Goal: Task Accomplishment & Management: Use online tool/utility

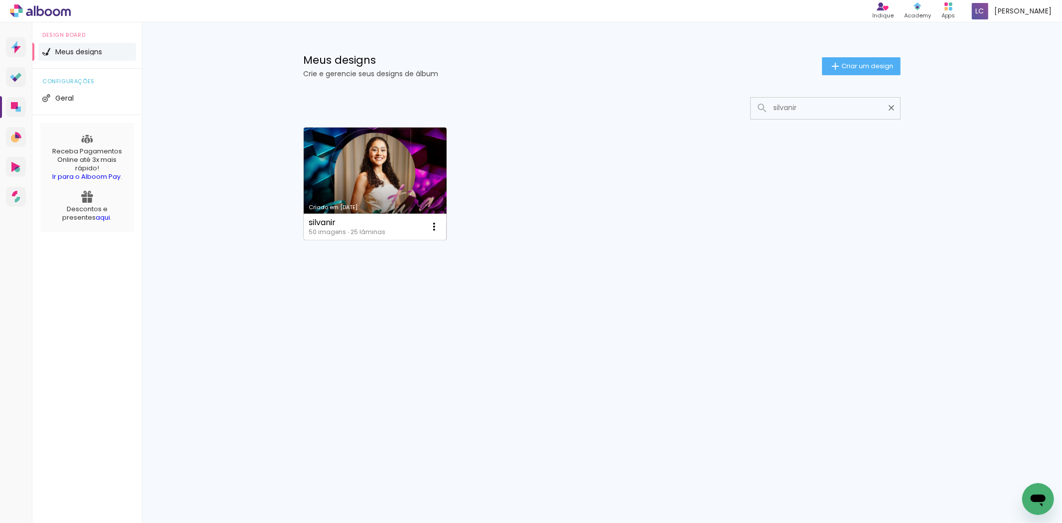
type input "silvanir"
type paper-input "silvanir"
click at [384, 184] on link "Criado em [DATE]" at bounding box center [375, 183] width 143 height 113
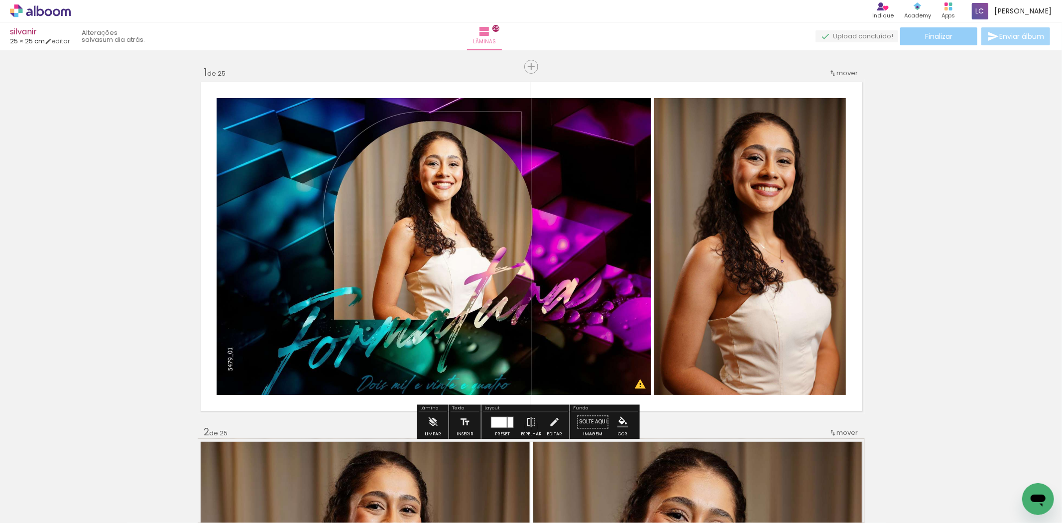
click at [939, 30] on paper-button "Finalizar" at bounding box center [938, 36] width 77 height 18
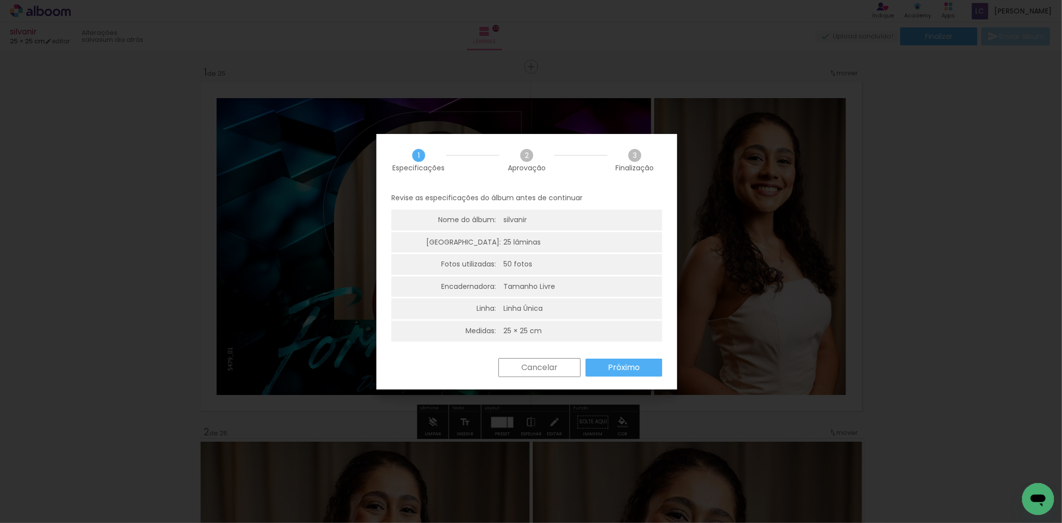
click at [626, 374] on paper-button "Próximo" at bounding box center [624, 368] width 77 height 18
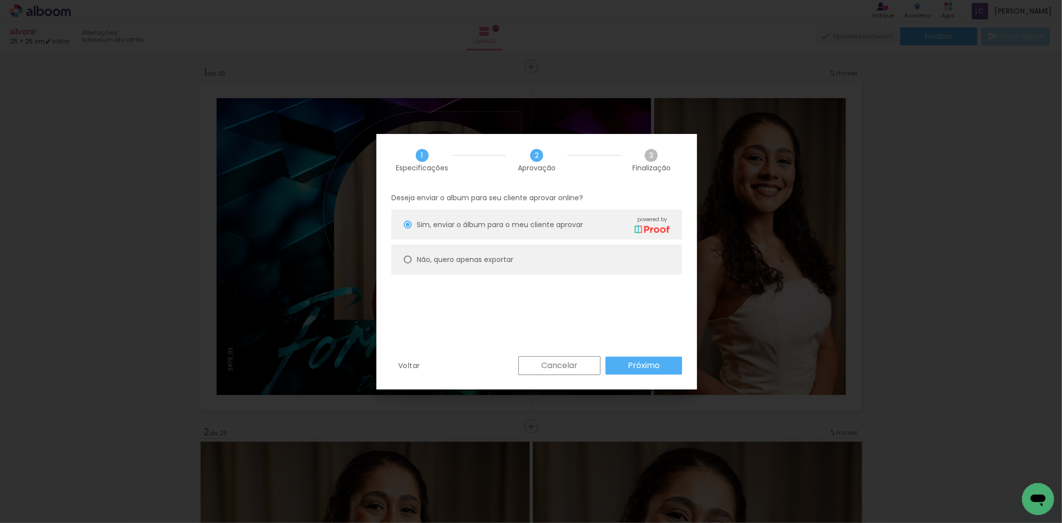
click at [526, 266] on paper-radio-button "Não, quero apenas exportar" at bounding box center [536, 260] width 291 height 30
type paper-radio-button "on"
click at [0, 0] on slot "Próximo" at bounding box center [0, 0] width 0 height 0
type input "Alta, 300 DPI"
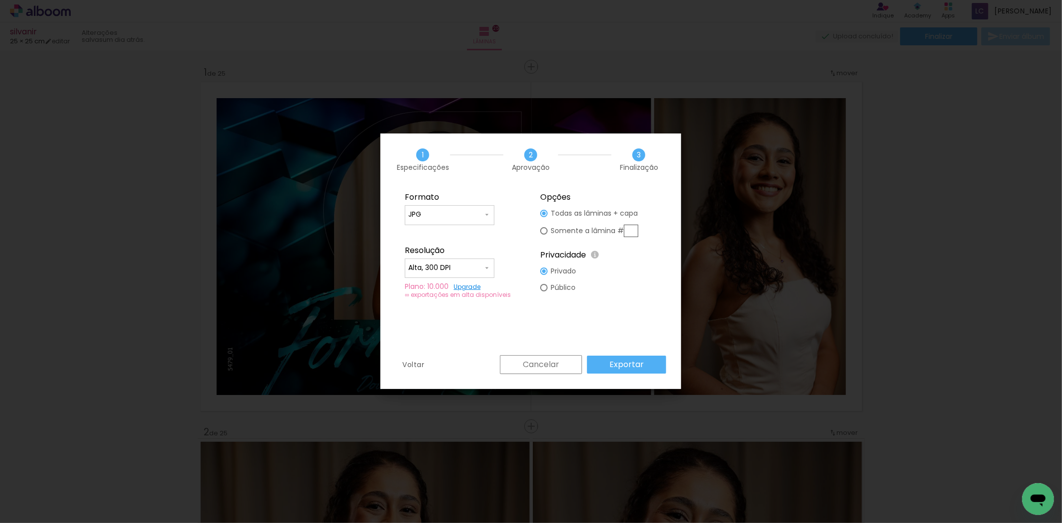
click at [0, 0] on input "text" at bounding box center [0, 0] width 0 height 0
type paper-radio-button "on"
type input "22"
click at [0, 0] on paper-button "Exportar" at bounding box center [0, 0] width 0 height 0
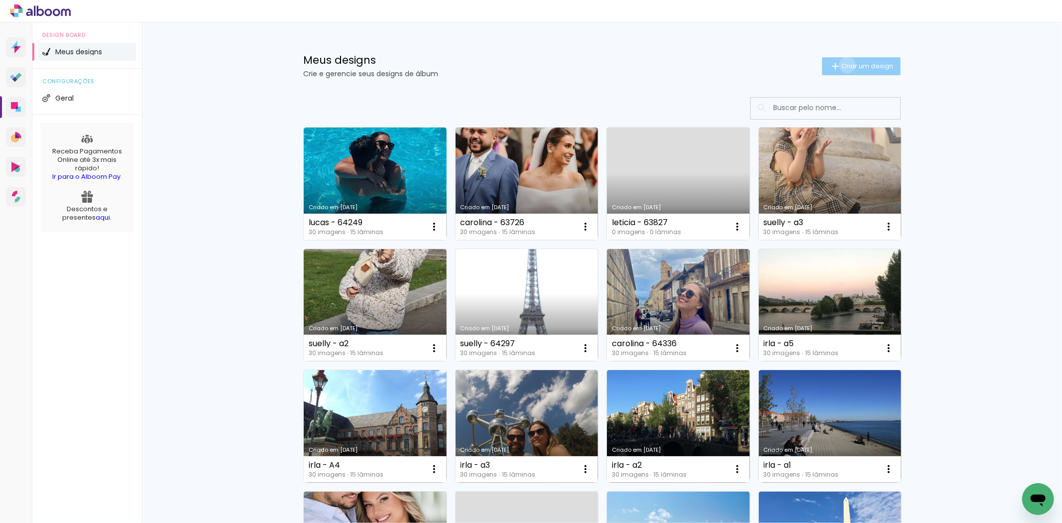
click at [842, 65] on span "Criar um design" at bounding box center [868, 66] width 52 height 6
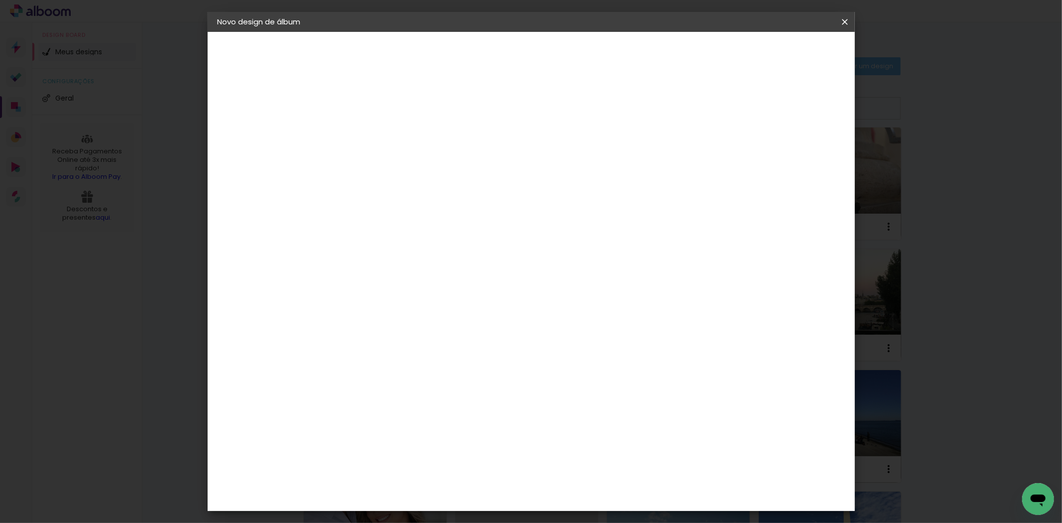
click at [380, 138] on input at bounding box center [380, 133] width 0 height 15
click at [380, 134] on input at bounding box center [380, 133] width 0 height 15
type input "[PERSON_NAME] - 64411"
type paper-input "[PERSON_NAME] - 64411"
click at [424, 61] on header "Informações Dê um título ao seu álbum. Avançar" at bounding box center [380, 61] width 87 height 59
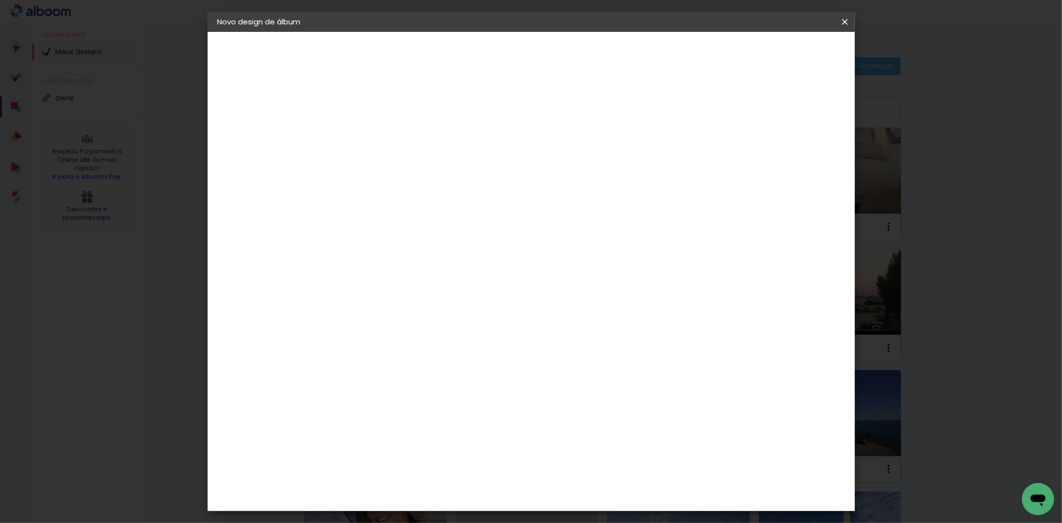
click at [483, 57] on paper-button "Avançar" at bounding box center [458, 52] width 49 height 17
click at [567, 171] on div at bounding box center [519, 170] width 96 height 13
click at [567, 148] on paper-item "Tamanho Livre" at bounding box center [519, 151] width 96 height 22
click at [0, 0] on slot "Avançar" at bounding box center [0, 0] width 0 height 0
click at [589, 411] on input "60" at bounding box center [586, 414] width 26 height 15
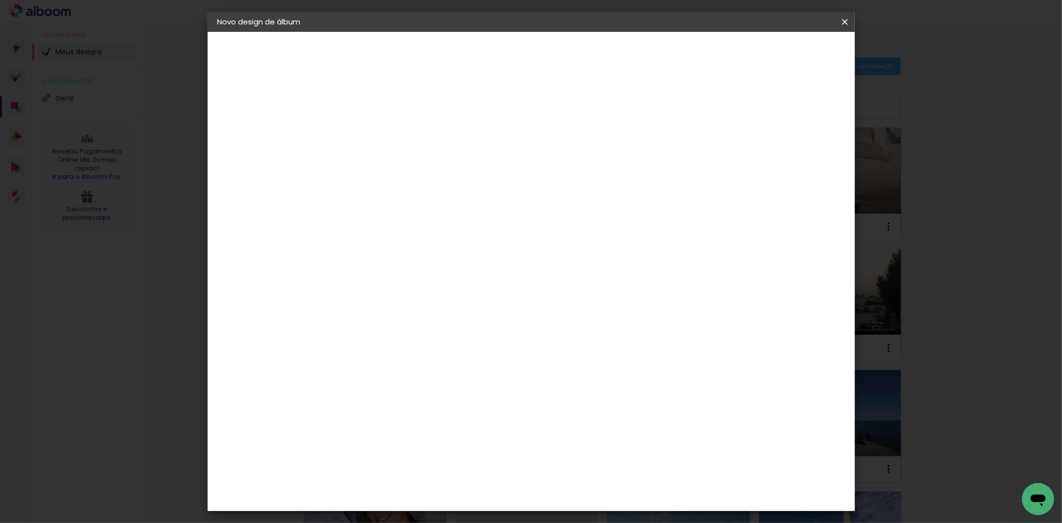
click at [589, 411] on input "60" at bounding box center [586, 414] width 26 height 15
type input "30,5"
type paper-input "30,5"
click at [364, 363] on input "30" at bounding box center [361, 365] width 26 height 15
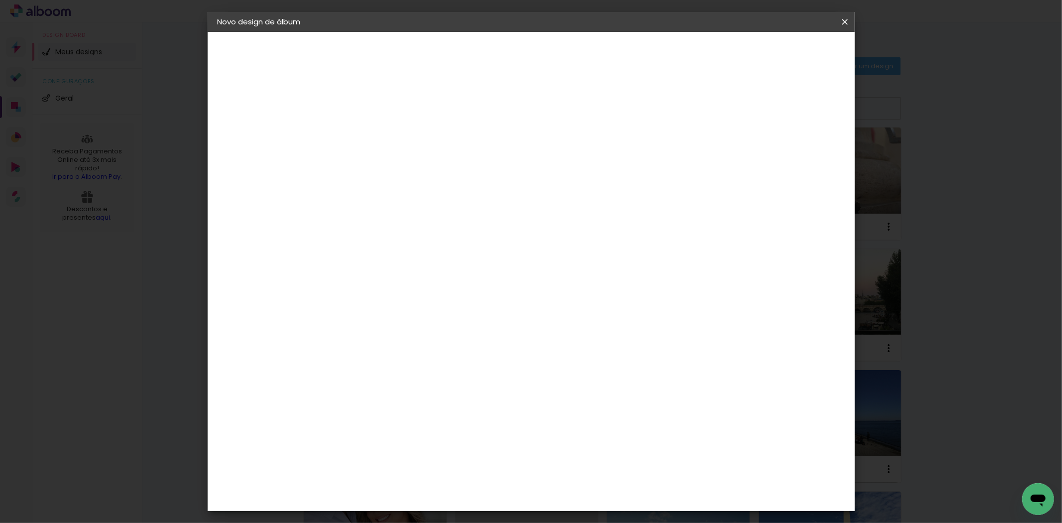
click at [364, 363] on input "30" at bounding box center [361, 365] width 26 height 15
type input "21"
type paper-input "21"
type input "4"
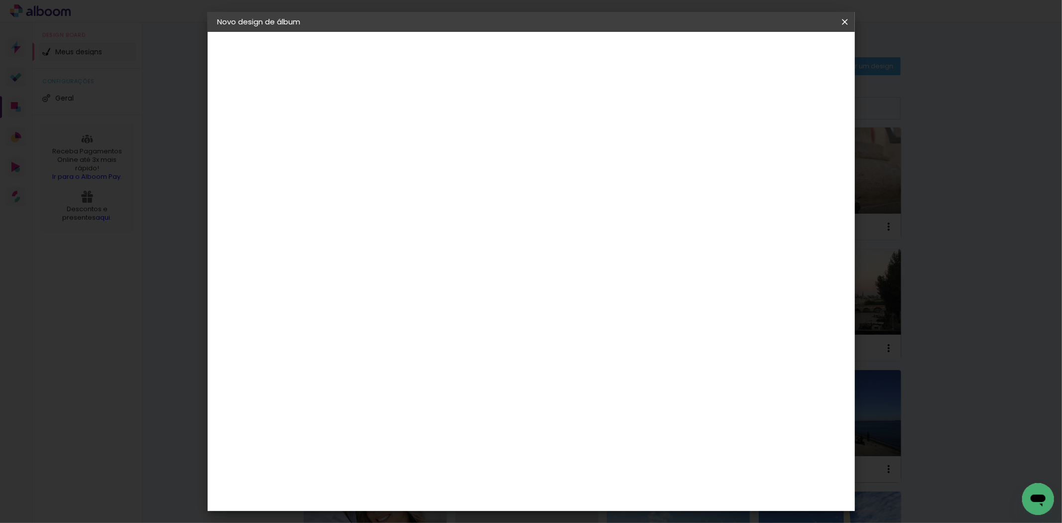
type paper-input "4"
click at [789, 152] on input "4" at bounding box center [786, 150] width 18 height 15
type input "3"
type paper-input "3"
click at [790, 152] on input "3" at bounding box center [788, 150] width 18 height 15
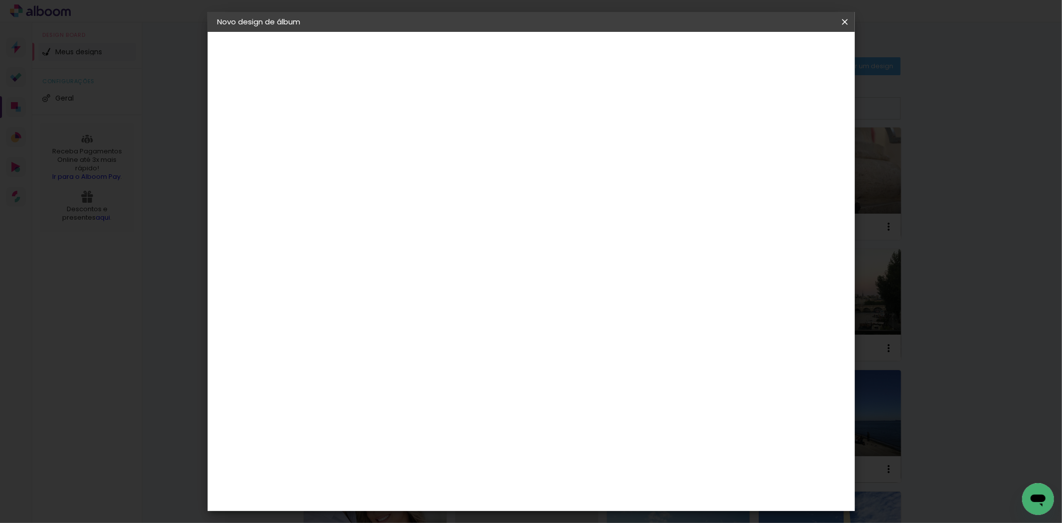
type input "2"
type paper-input "2"
click at [792, 155] on input "2" at bounding box center [794, 150] width 18 height 15
click at [782, 55] on span "Iniciar design" at bounding box center [759, 52] width 45 height 7
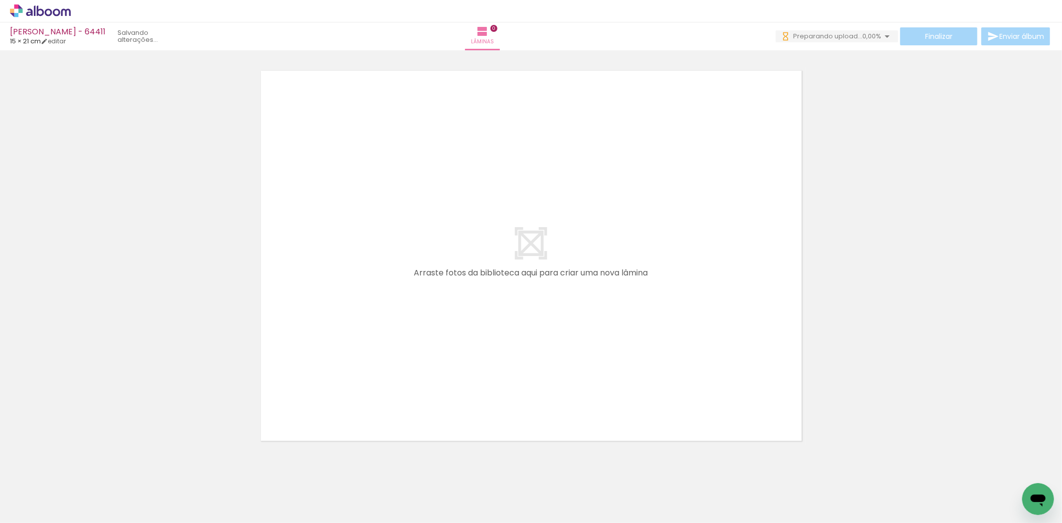
drag, startPoint x: 106, startPoint y: 489, endPoint x: 246, endPoint y: 483, distance: 140.0
click at [429, 301] on quentale-workspace at bounding box center [531, 261] width 1062 height 523
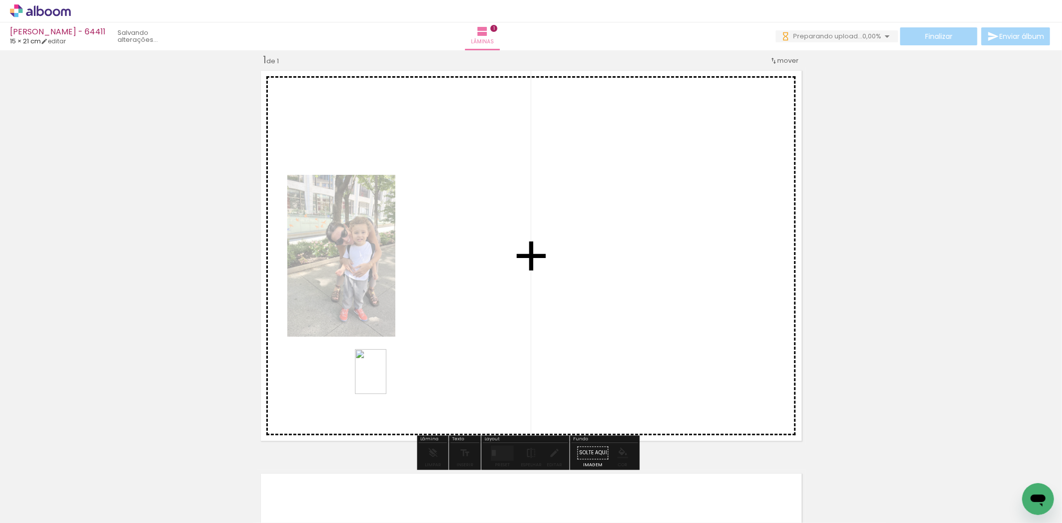
drag, startPoint x: 164, startPoint y: 492, endPoint x: 461, endPoint y: 385, distance: 315.2
click at [390, 377] on quentale-workspace at bounding box center [531, 261] width 1062 height 523
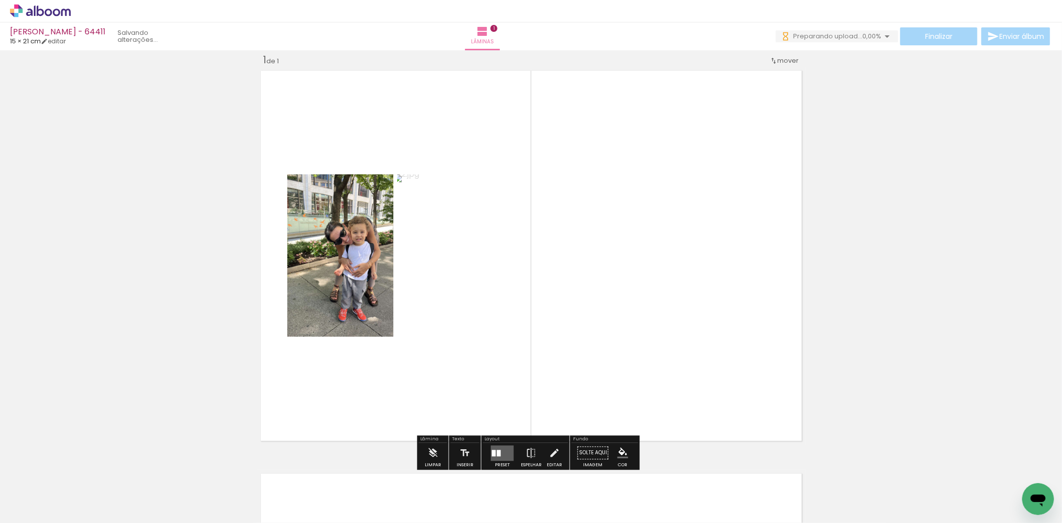
click at [489, 443] on div at bounding box center [502, 453] width 27 height 20
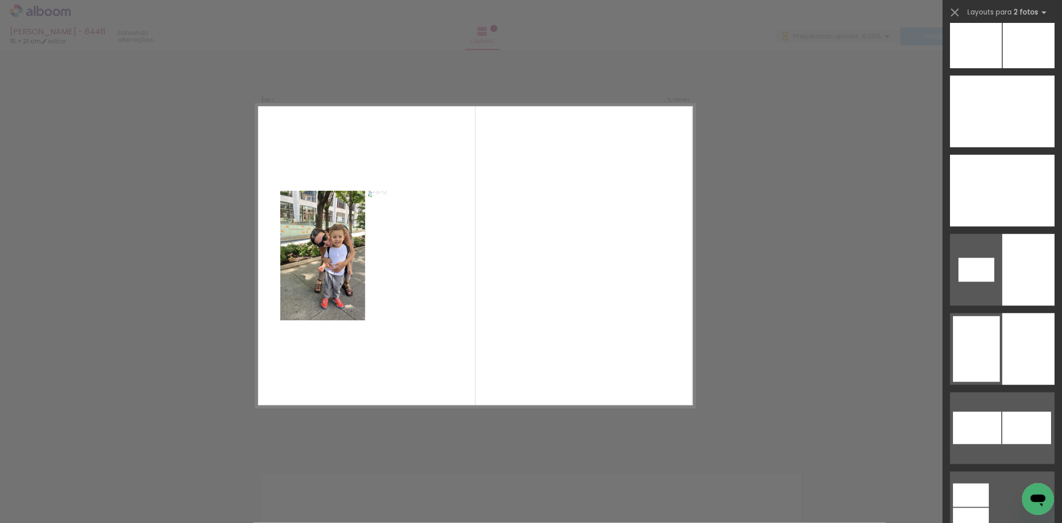
scroll to position [4127, 0]
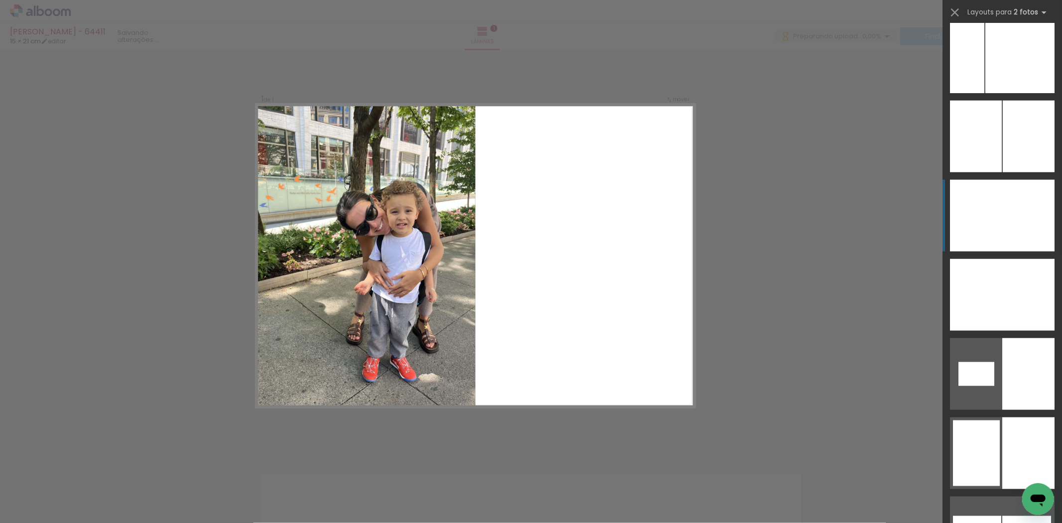
click at [996, 226] on div at bounding box center [976, 216] width 52 height 72
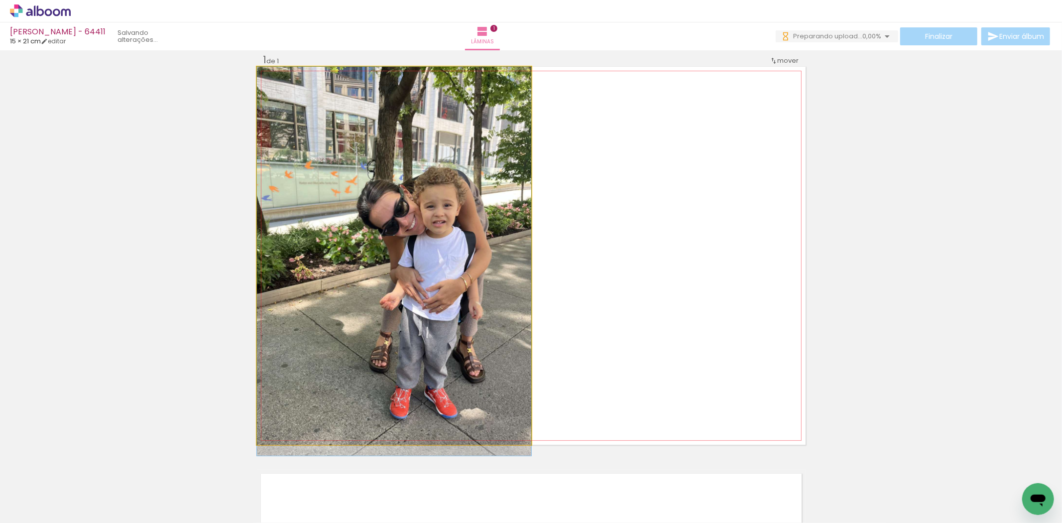
drag, startPoint x: 431, startPoint y: 285, endPoint x: 455, endPoint y: 331, distance: 52.1
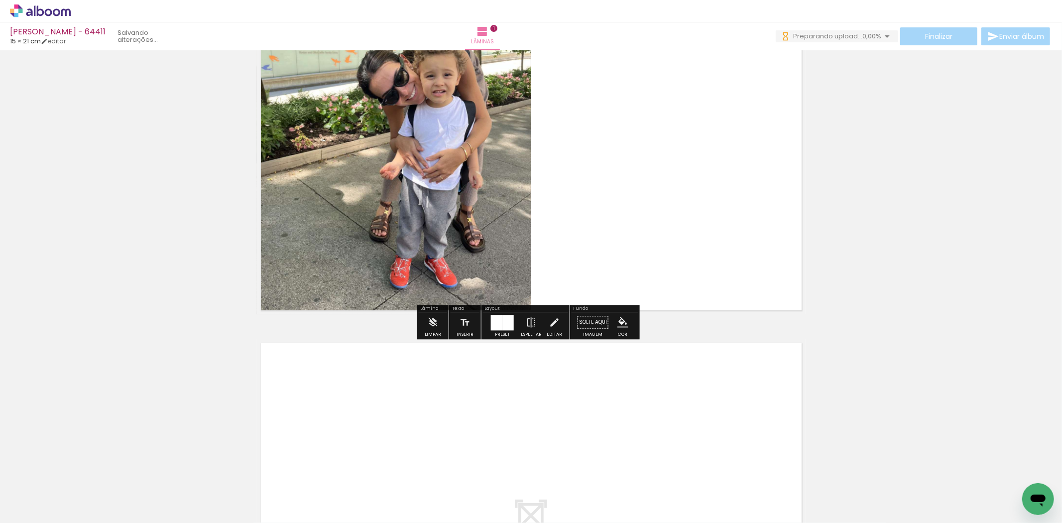
scroll to position [178, 0]
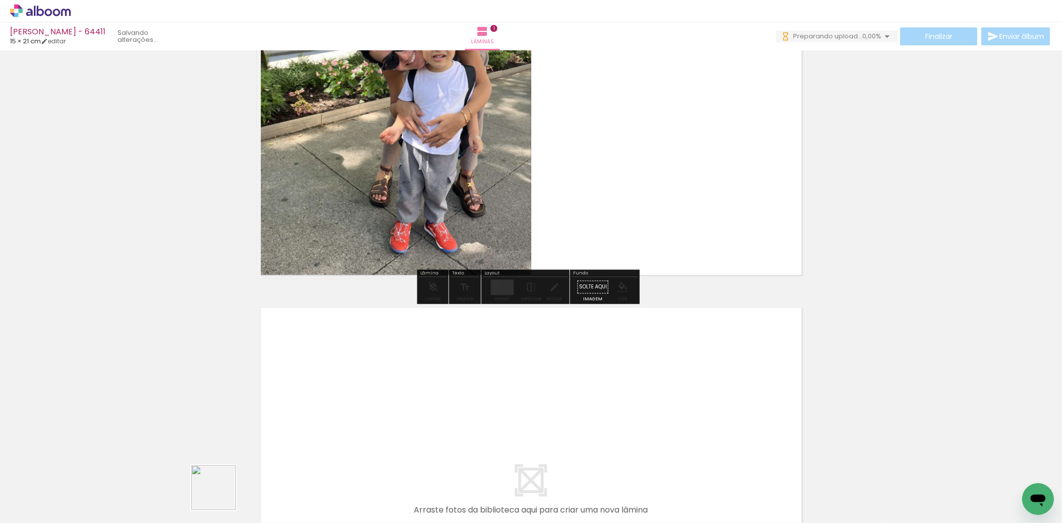
click at [221, 495] on div at bounding box center [211, 489] width 34 height 49
click at [396, 343] on quentale-workspace at bounding box center [531, 261] width 1062 height 523
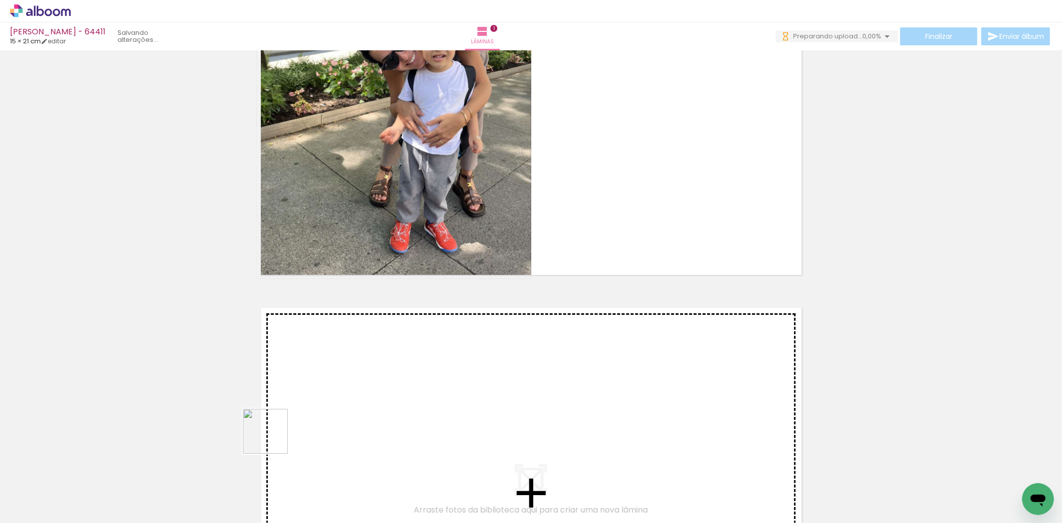
drag, startPoint x: 223, startPoint y: 493, endPoint x: 273, endPoint y: 439, distance: 73.7
click at [273, 439] on quentale-workspace at bounding box center [531, 261] width 1062 height 523
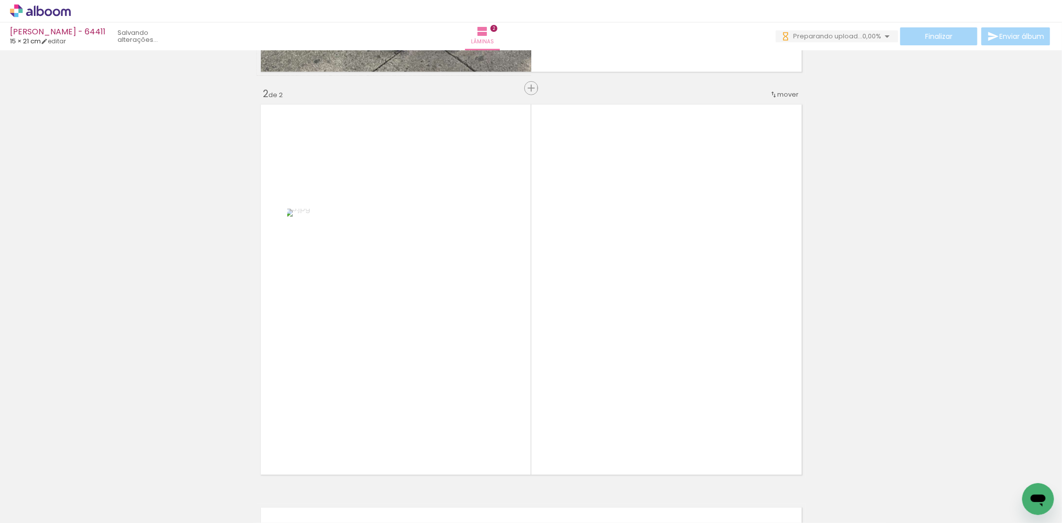
scroll to position [415, 0]
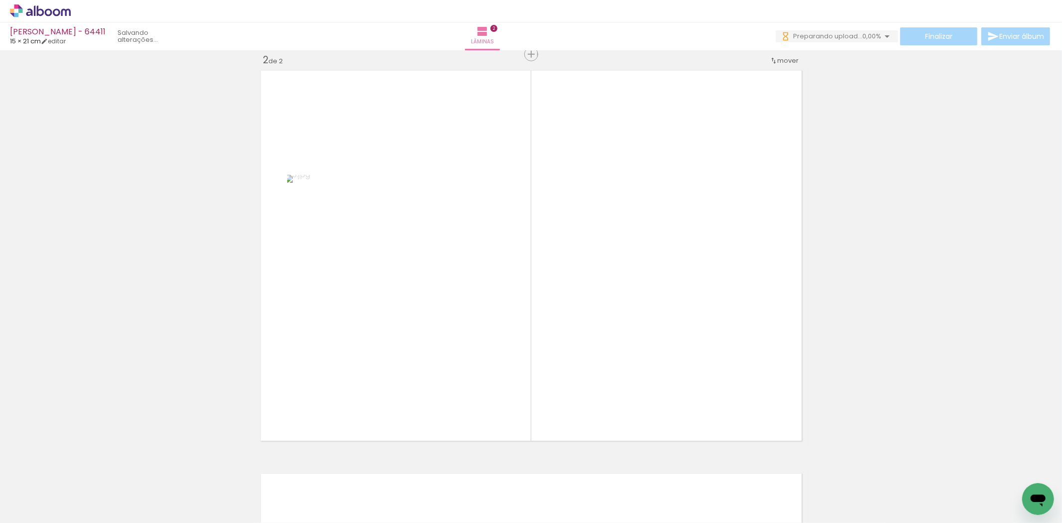
drag, startPoint x: 263, startPoint y: 505, endPoint x: 479, endPoint y: 288, distance: 306.4
click at [479, 288] on quentale-workspace at bounding box center [531, 261] width 1062 height 523
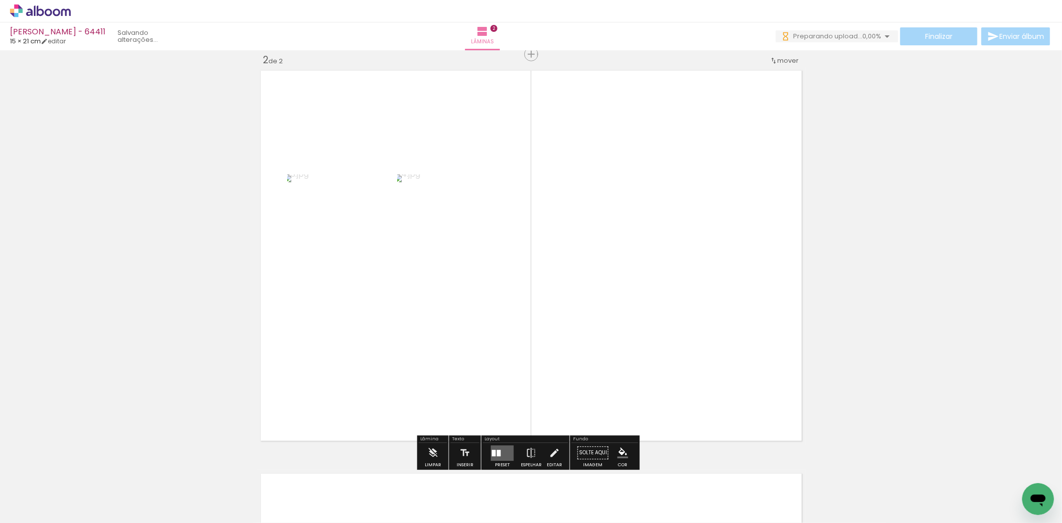
click at [492, 455] on div at bounding box center [494, 453] width 4 height 6
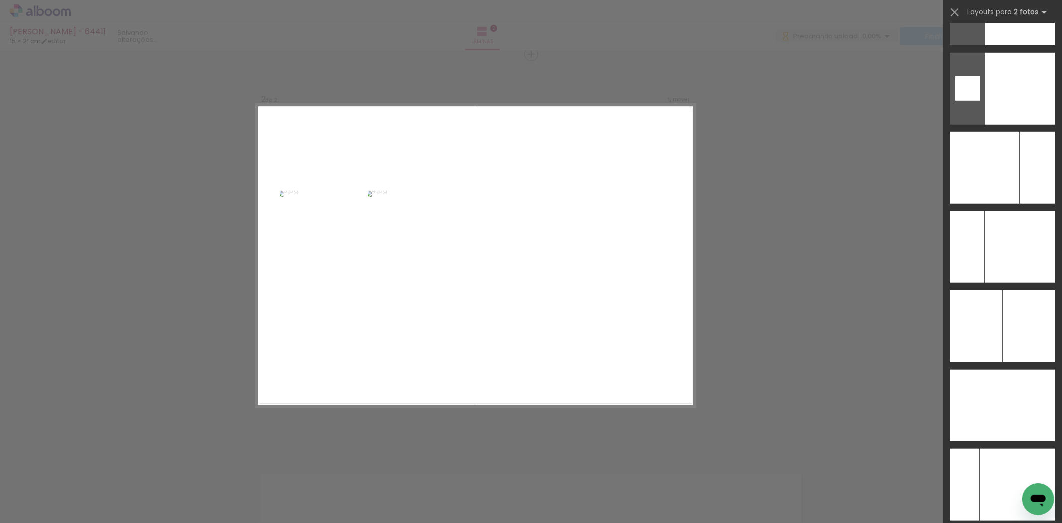
scroll to position [3971, 0]
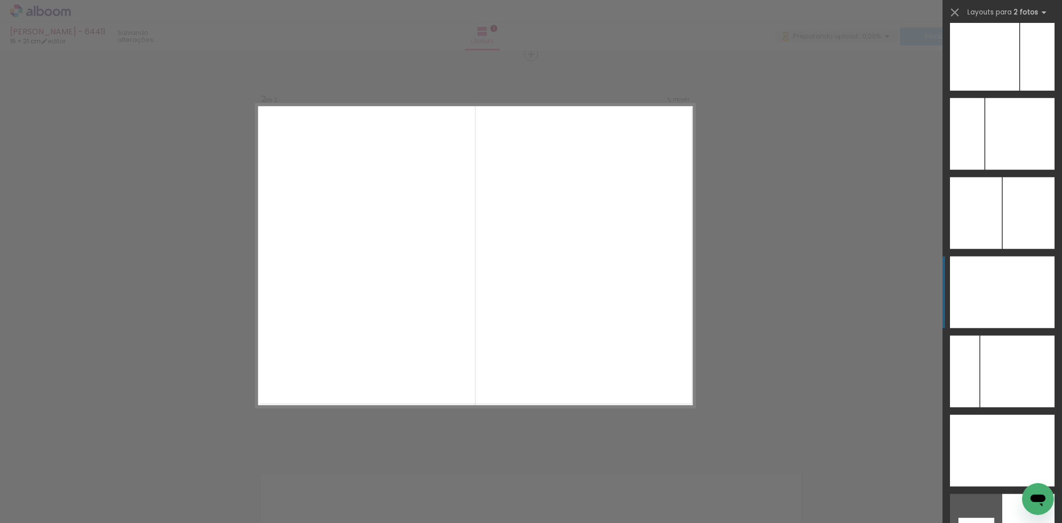
click at [1015, 293] on div at bounding box center [1029, 292] width 52 height 72
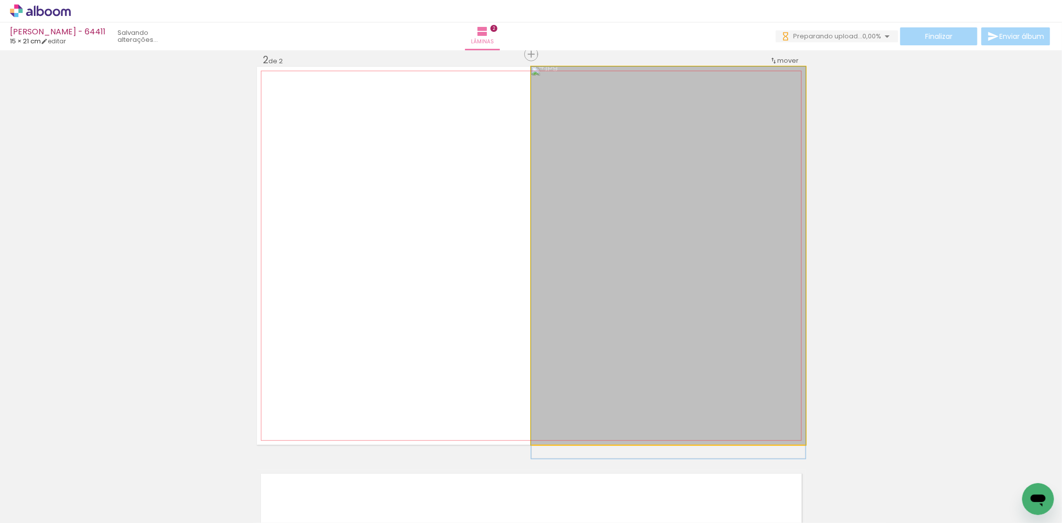
drag, startPoint x: 670, startPoint y: 292, endPoint x: 666, endPoint y: 332, distance: 40.6
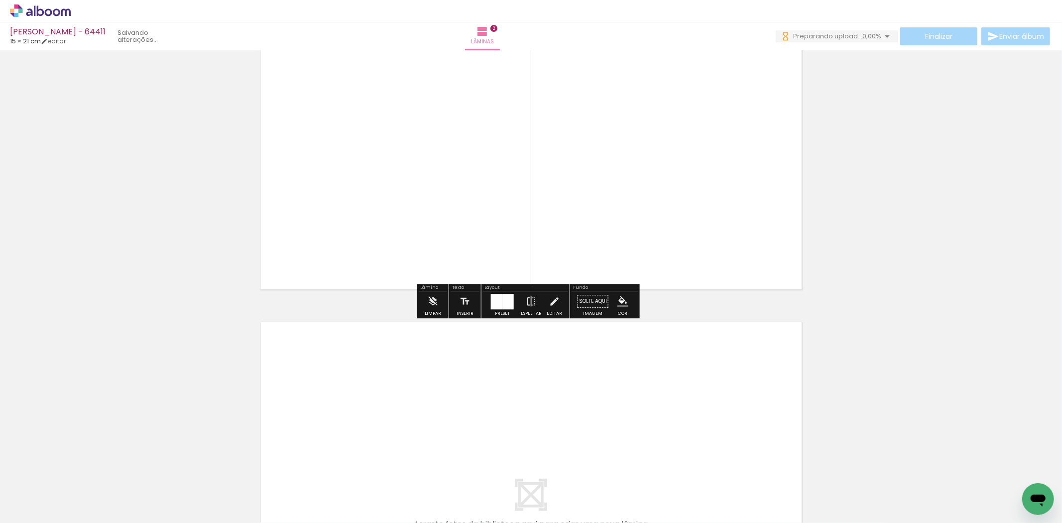
scroll to position [581, 0]
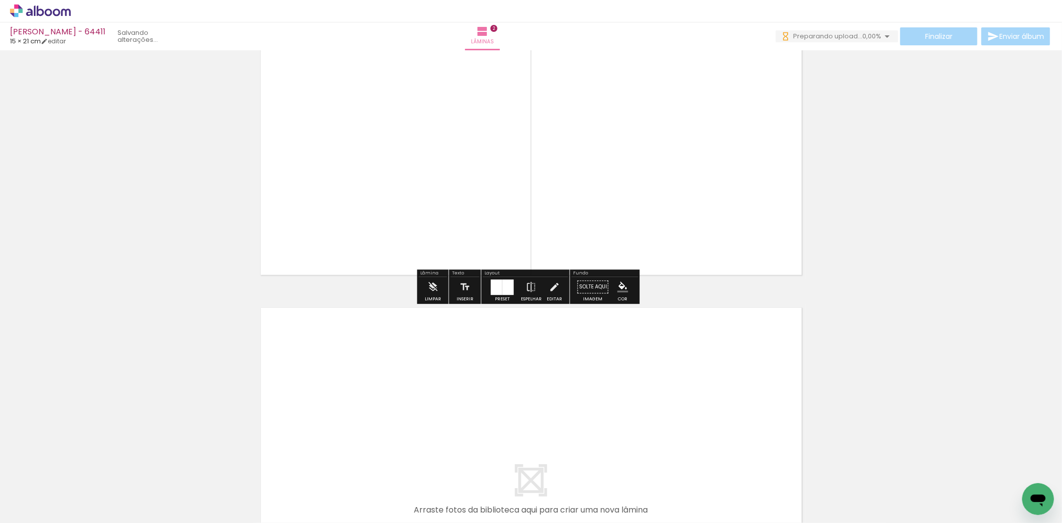
drag, startPoint x: 335, startPoint y: 500, endPoint x: 344, endPoint y: 460, distance: 40.7
click at [0, 461] on div "Biblioteca 30 fotos Todas as fotos Não utilizadas Adicionar Fotos" at bounding box center [0, 492] width 0 height 62
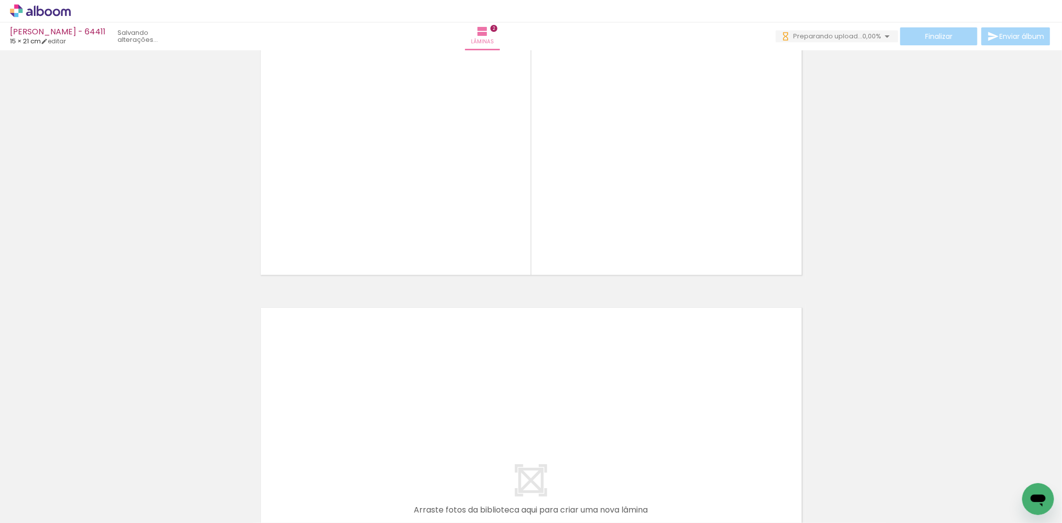
drag, startPoint x: 334, startPoint y: 486, endPoint x: 374, endPoint y: 471, distance: 42.8
click at [363, 411] on quentale-workspace at bounding box center [531, 261] width 1062 height 523
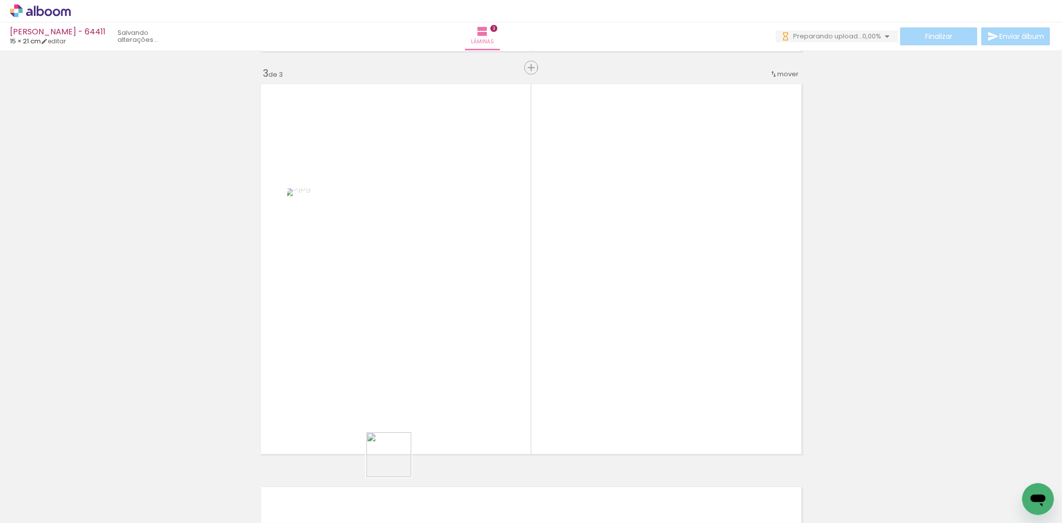
scroll to position [818, 0]
drag, startPoint x: 383, startPoint y: 487, endPoint x: 500, endPoint y: 401, distance: 144.2
click at [501, 368] on quentale-workspace at bounding box center [531, 261] width 1062 height 523
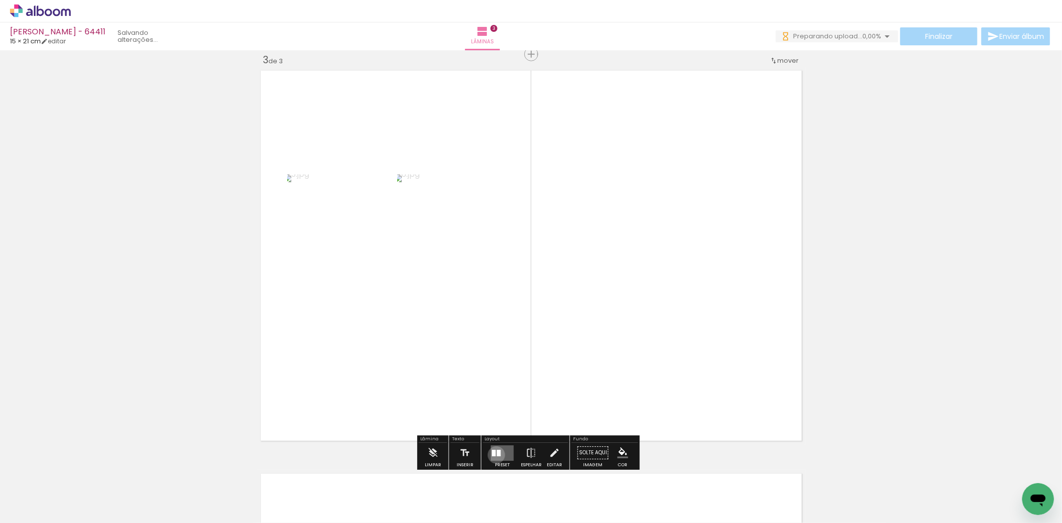
click at [497, 455] on div at bounding box center [499, 453] width 4 height 6
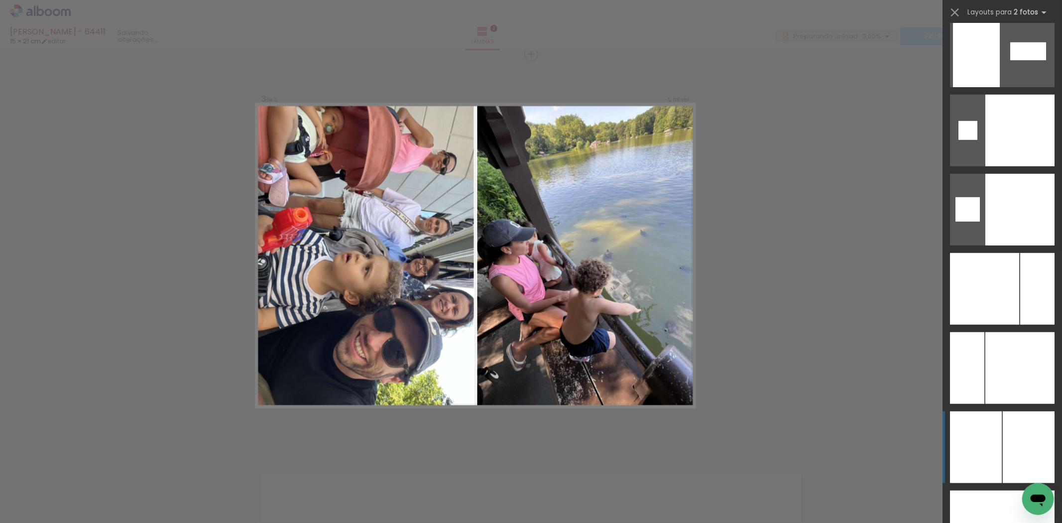
scroll to position [3792, 0]
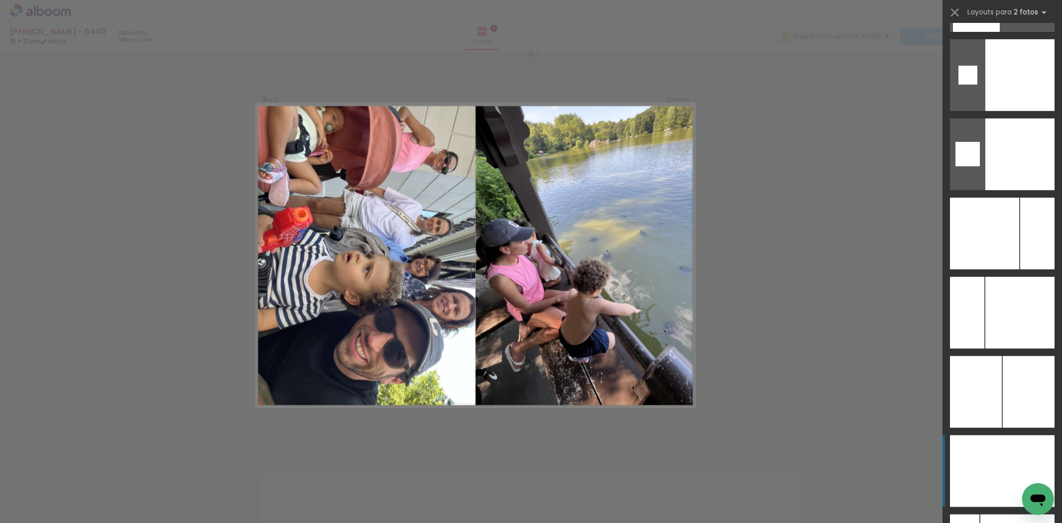
click at [1003, 442] on div at bounding box center [1029, 471] width 52 height 72
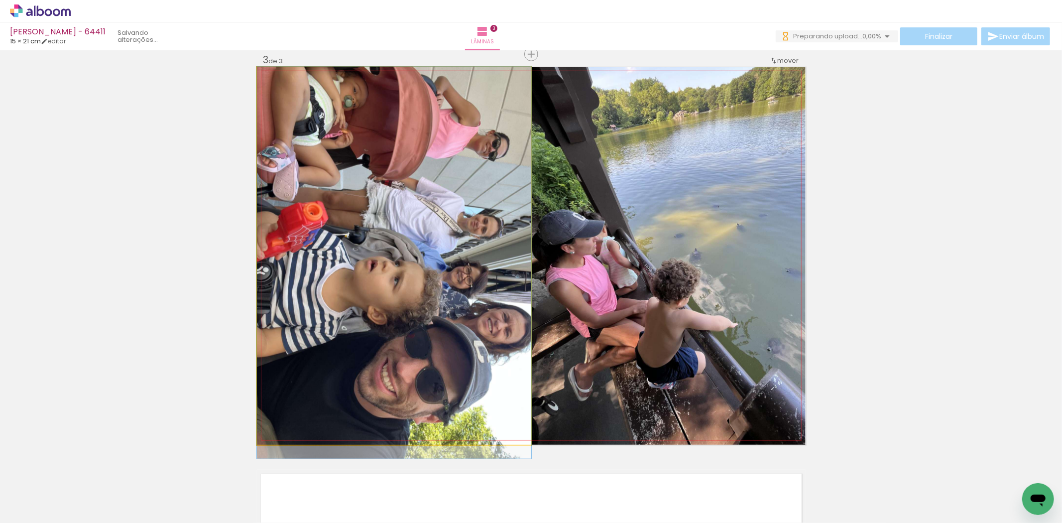
drag, startPoint x: 386, startPoint y: 213, endPoint x: 391, endPoint y: 233, distance: 20.7
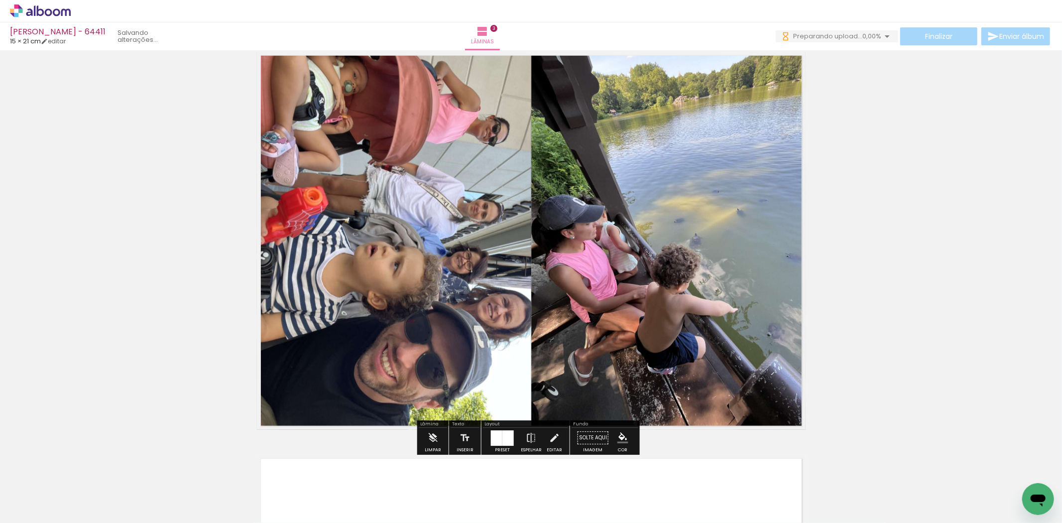
scroll to position [874, 0]
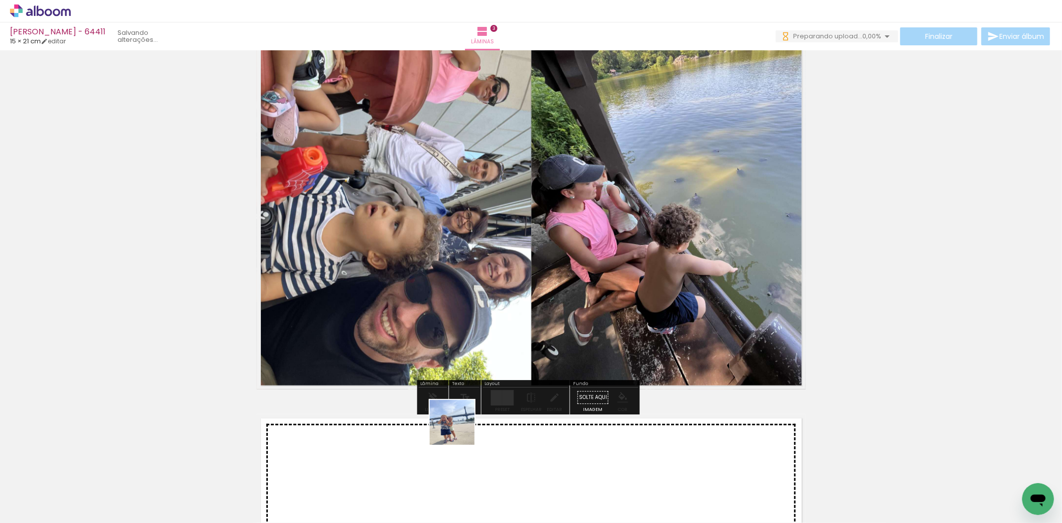
drag, startPoint x: 441, startPoint y: 501, endPoint x: 465, endPoint y: 403, distance: 99.9
click at [465, 404] on quentale-workspace at bounding box center [531, 261] width 1062 height 523
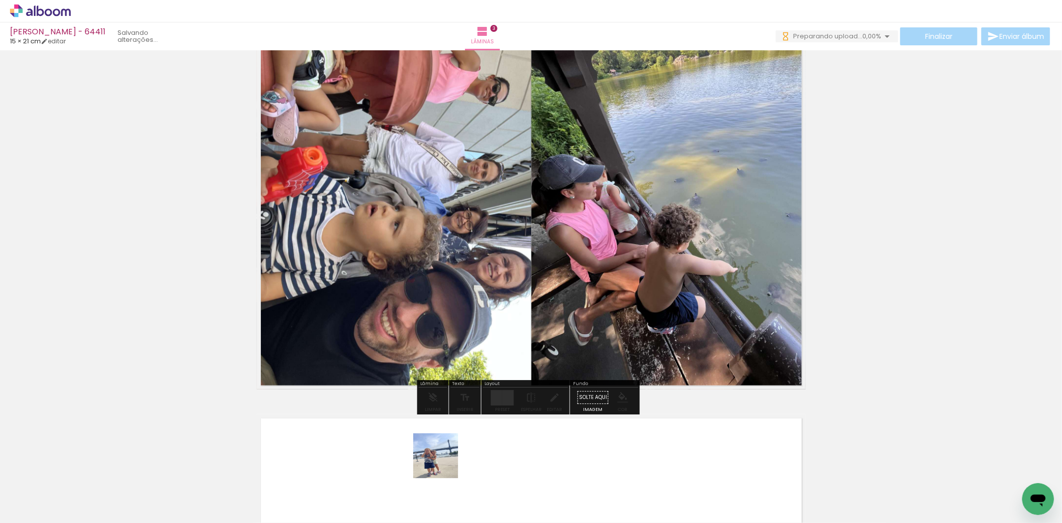
drag, startPoint x: 441, startPoint y: 473, endPoint x: 445, endPoint y: 454, distance: 19.9
click at [445, 454] on quentale-workspace at bounding box center [531, 261] width 1062 height 523
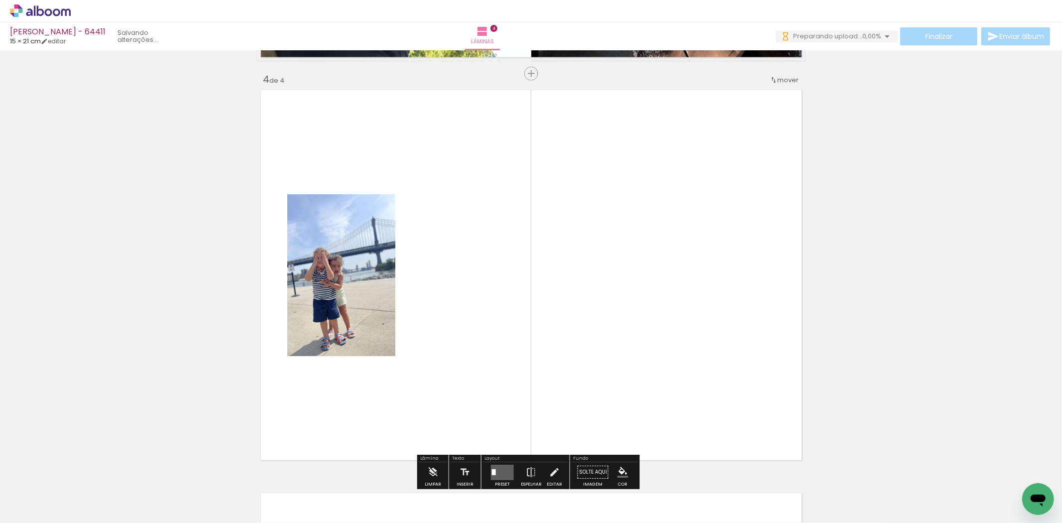
scroll to position [1221, 0]
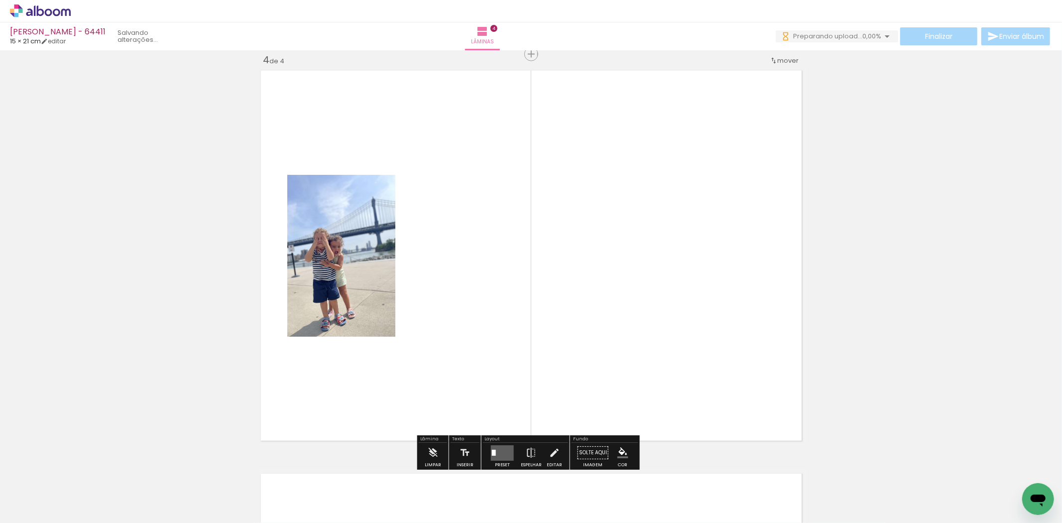
drag, startPoint x: 482, startPoint y: 481, endPoint x: 543, endPoint y: 366, distance: 130.3
click at [548, 349] on quentale-workspace at bounding box center [531, 261] width 1062 height 523
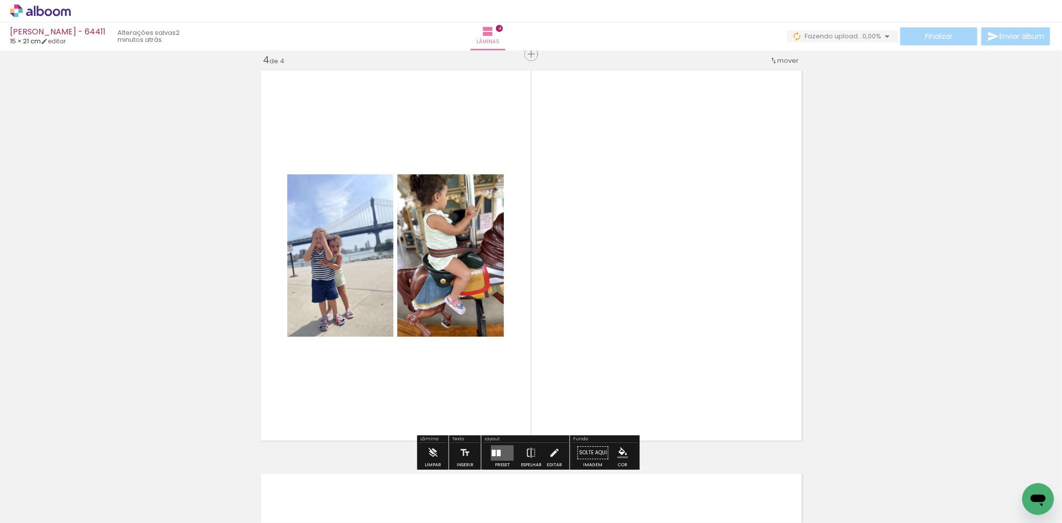
click at [502, 452] on quentale-layouter at bounding box center [502, 452] width 23 height 15
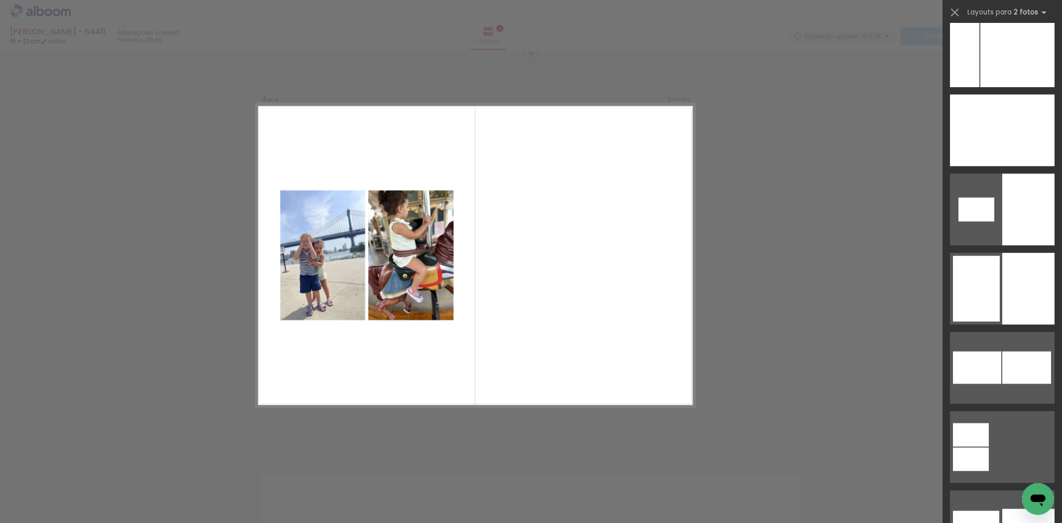
scroll to position [4196, 0]
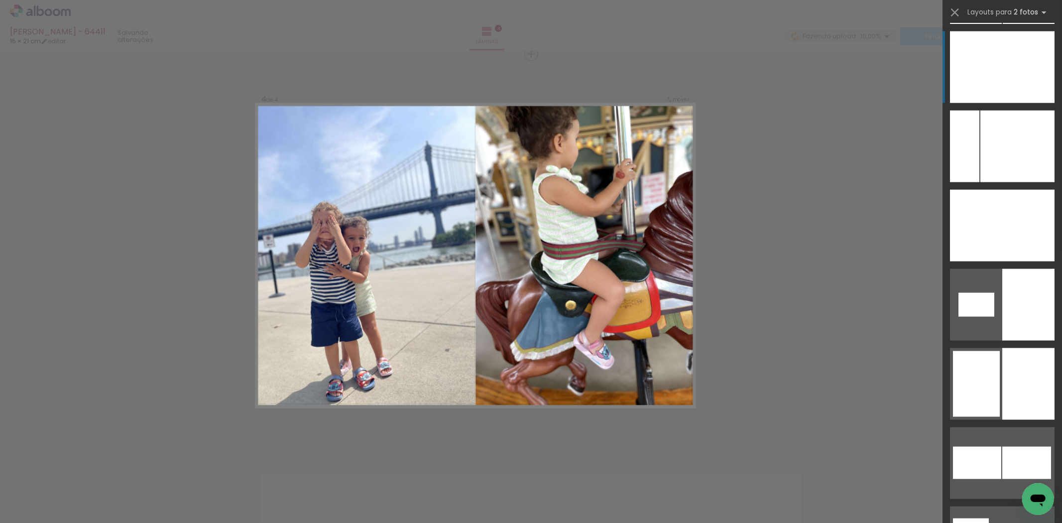
click at [976, 51] on div at bounding box center [976, 67] width 52 height 72
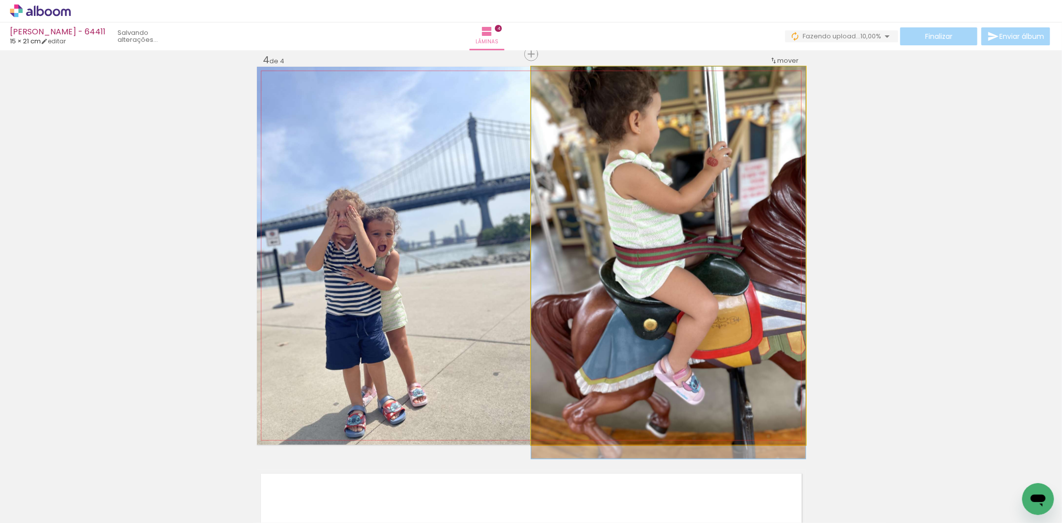
drag, startPoint x: 645, startPoint y: 161, endPoint x: 614, endPoint y: 241, distance: 85.6
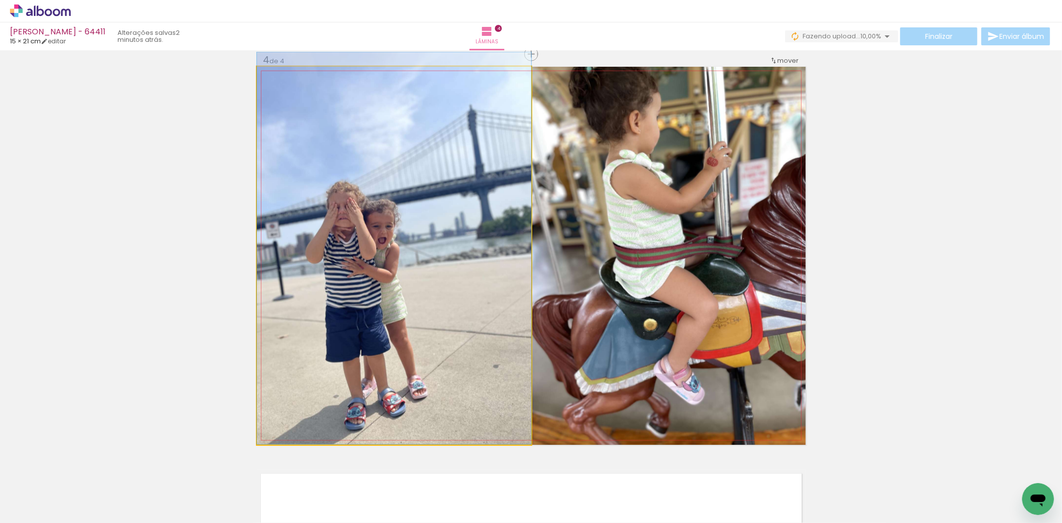
drag, startPoint x: 422, startPoint y: 211, endPoint x: 424, endPoint y: 184, distance: 26.5
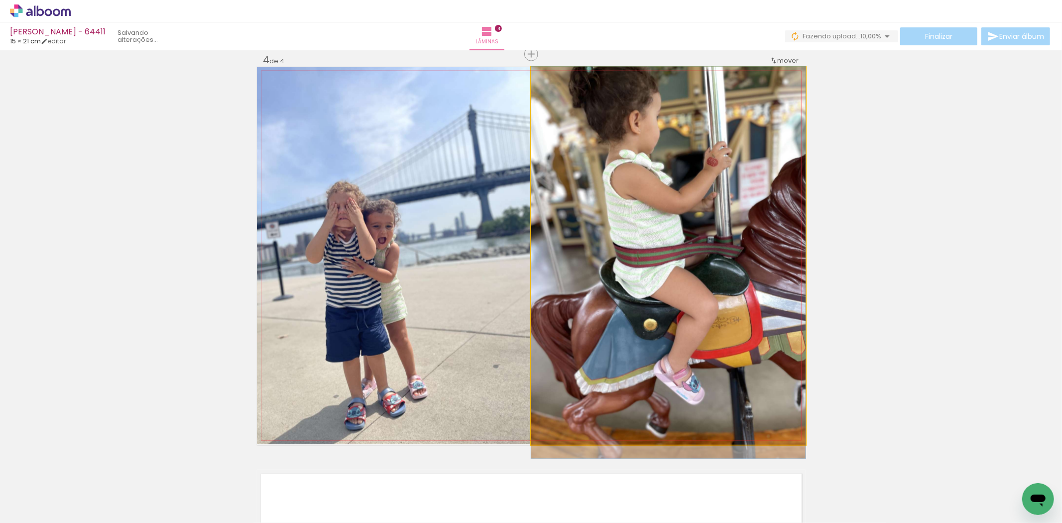
drag, startPoint x: 733, startPoint y: 243, endPoint x: 735, endPoint y: 257, distance: 14.6
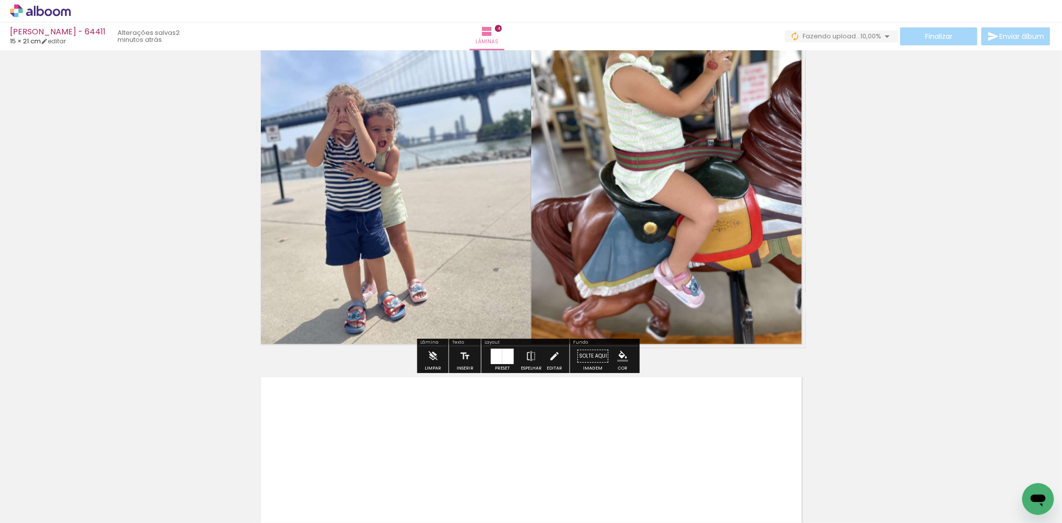
scroll to position [1387, 0]
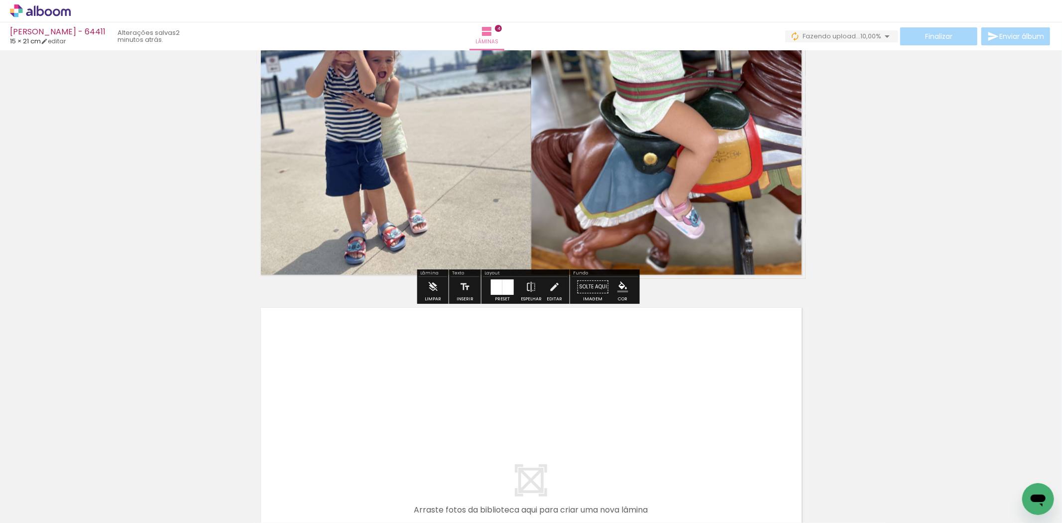
drag, startPoint x: 534, startPoint y: 484, endPoint x: 541, endPoint y: 447, distance: 37.5
click at [541, 447] on quentale-workspace at bounding box center [531, 261] width 1062 height 523
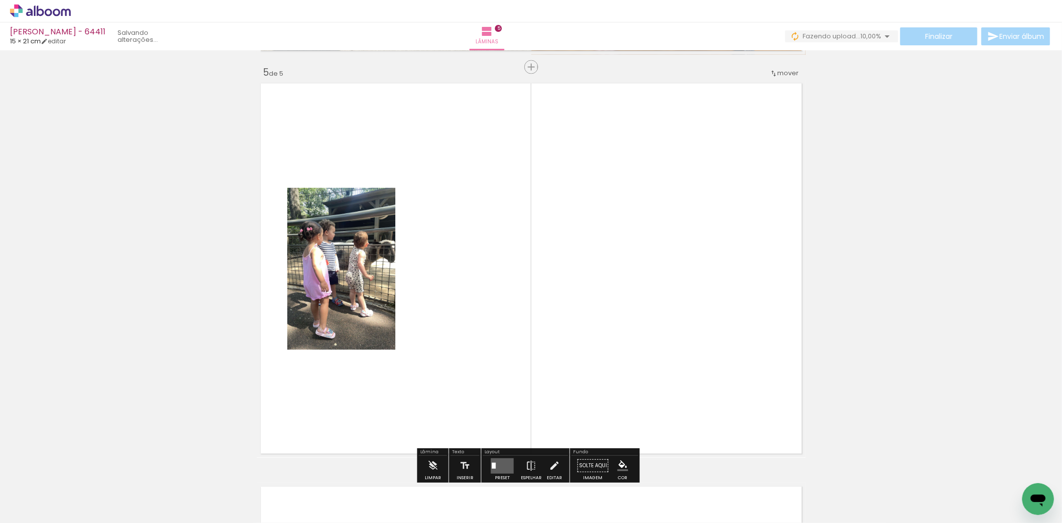
scroll to position [1624, 0]
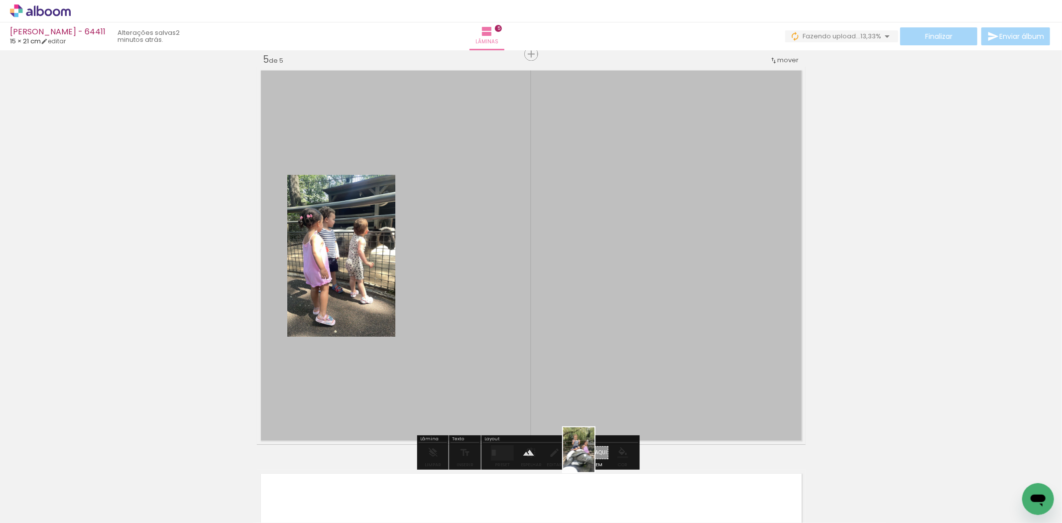
drag, startPoint x: 588, startPoint y: 492, endPoint x: 525, endPoint y: 380, distance: 127.7
click at [571, 394] on quentale-workspace at bounding box center [531, 261] width 1062 height 523
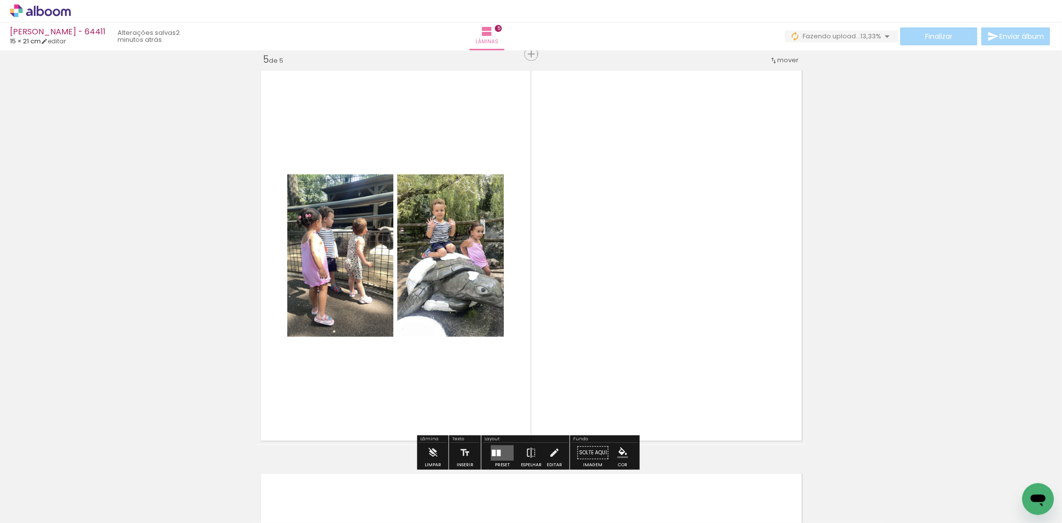
click at [492, 446] on quentale-layouter at bounding box center [502, 452] width 23 height 15
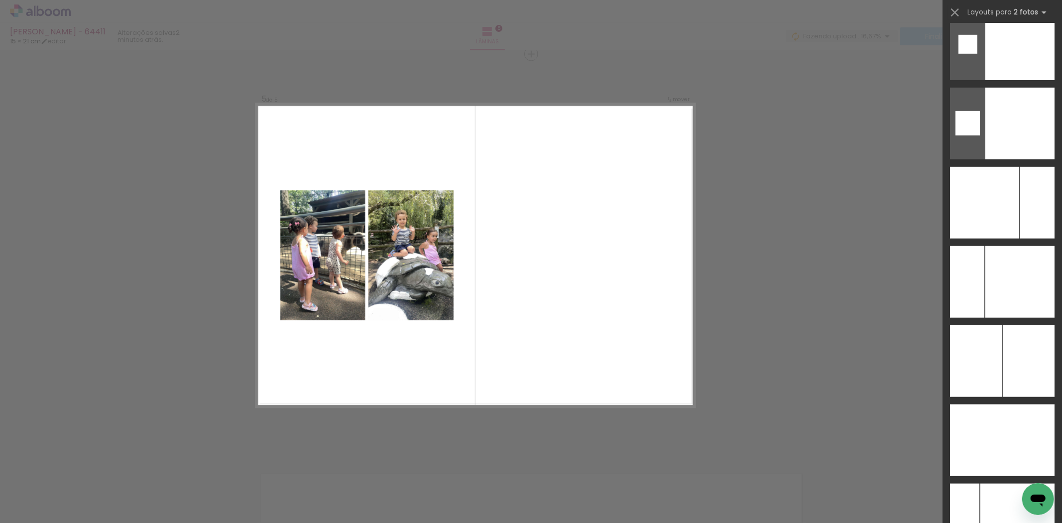
scroll to position [3832, 0]
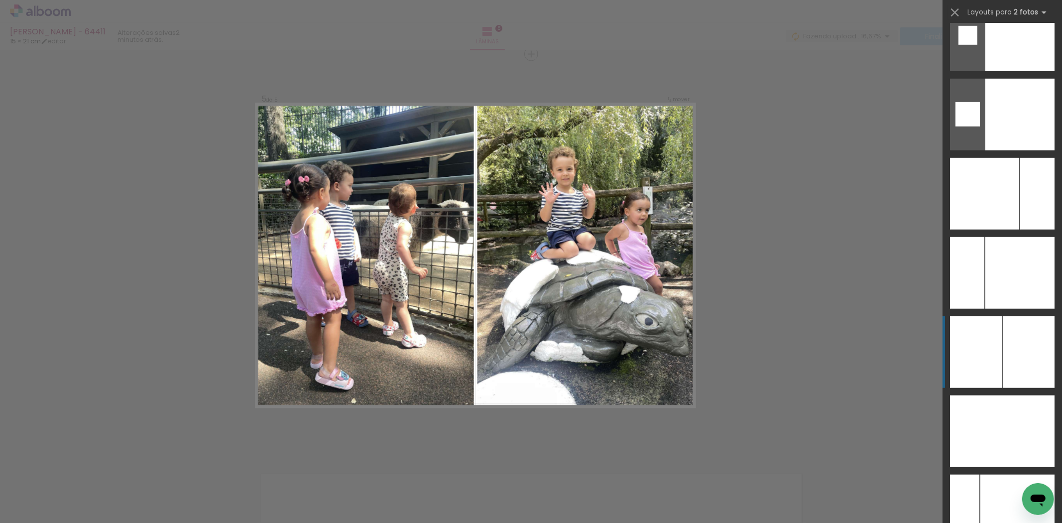
click at [1026, 335] on div at bounding box center [1029, 352] width 52 height 72
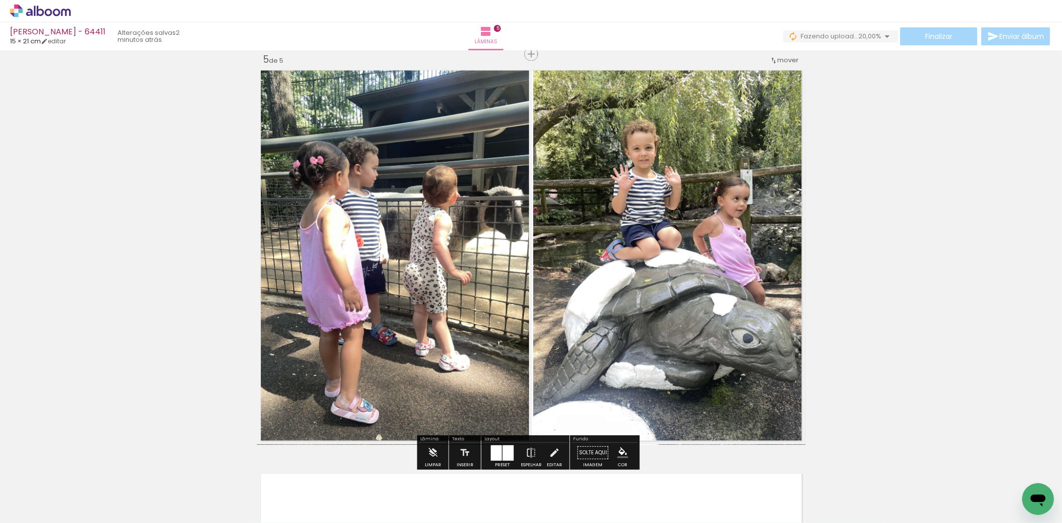
drag, startPoint x: 740, startPoint y: 385, endPoint x: 495, endPoint y: 441, distance: 251.8
click at [495, 441] on div "Layout" at bounding box center [525, 440] width 85 height 6
click at [496, 446] on div at bounding box center [496, 452] width 11 height 15
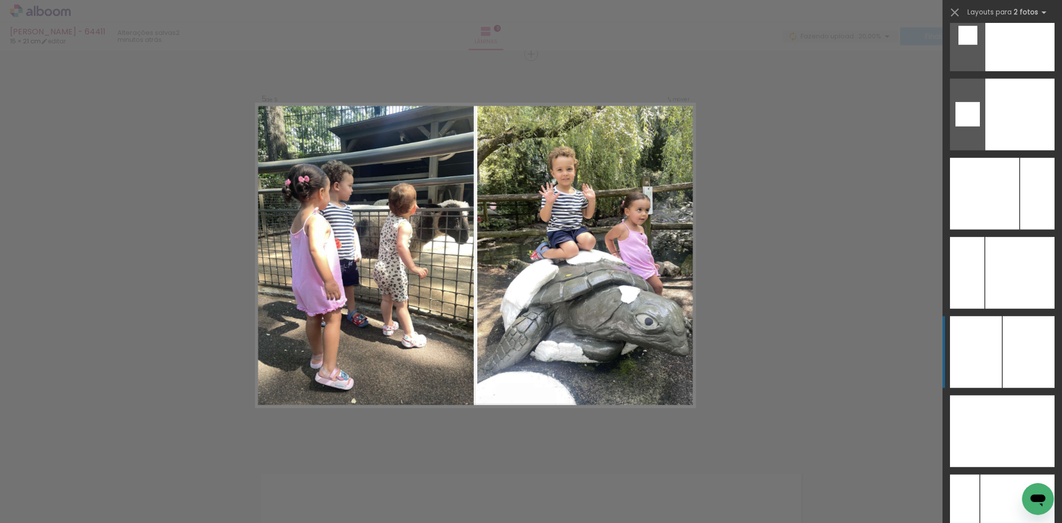
scroll to position [4117, 0]
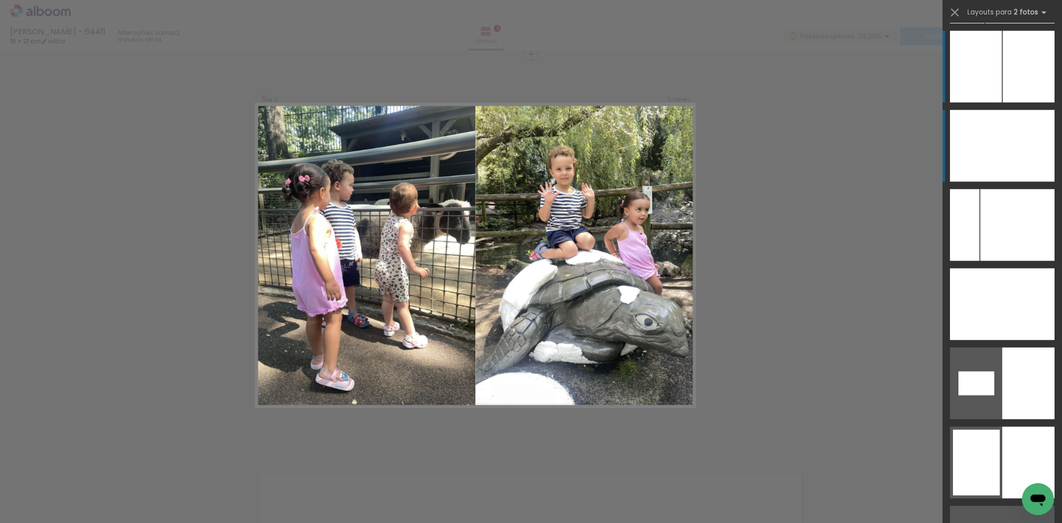
click at [993, 133] on div at bounding box center [976, 146] width 52 height 72
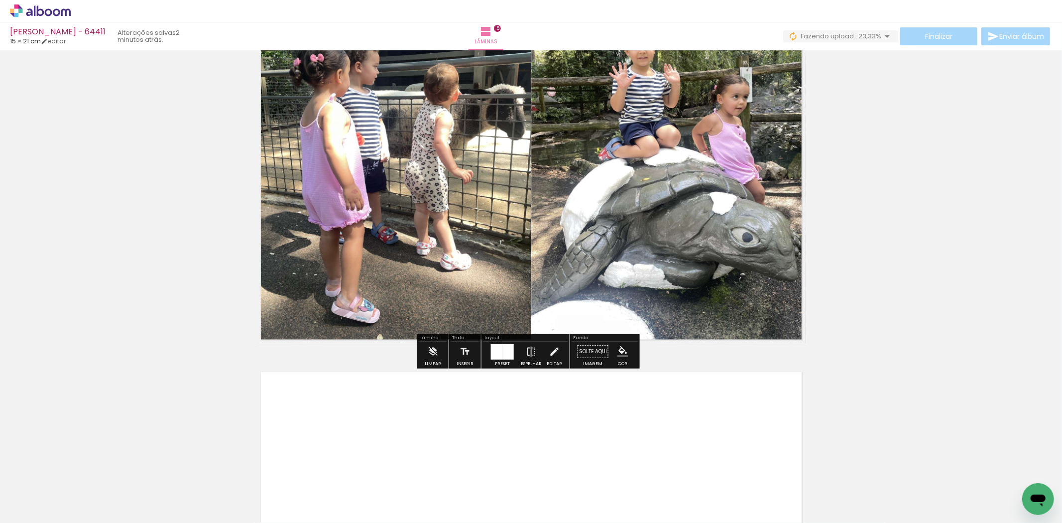
scroll to position [1790, 0]
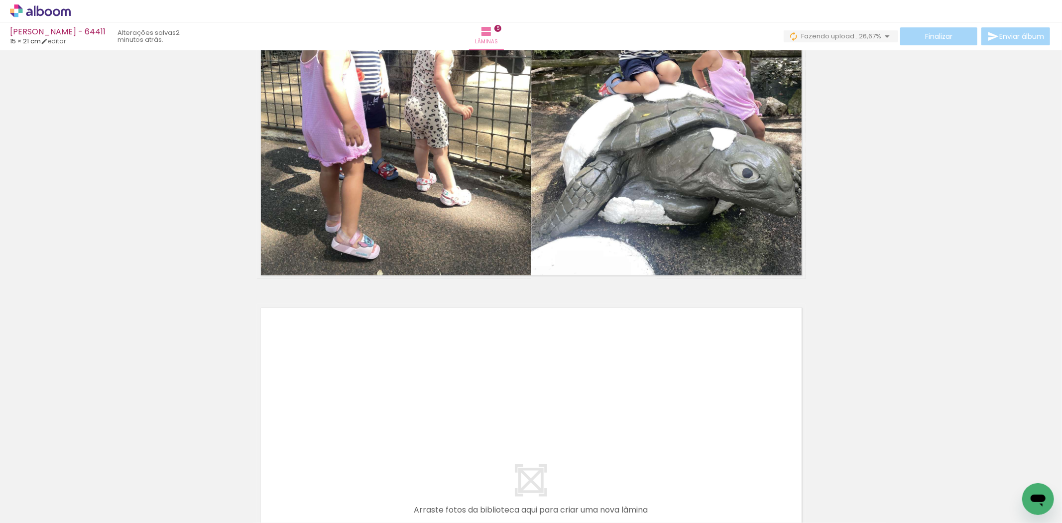
drag, startPoint x: 645, startPoint y: 425, endPoint x: 640, endPoint y: 414, distance: 12.5
click at [640, 414] on quentale-workspace at bounding box center [531, 261] width 1062 height 523
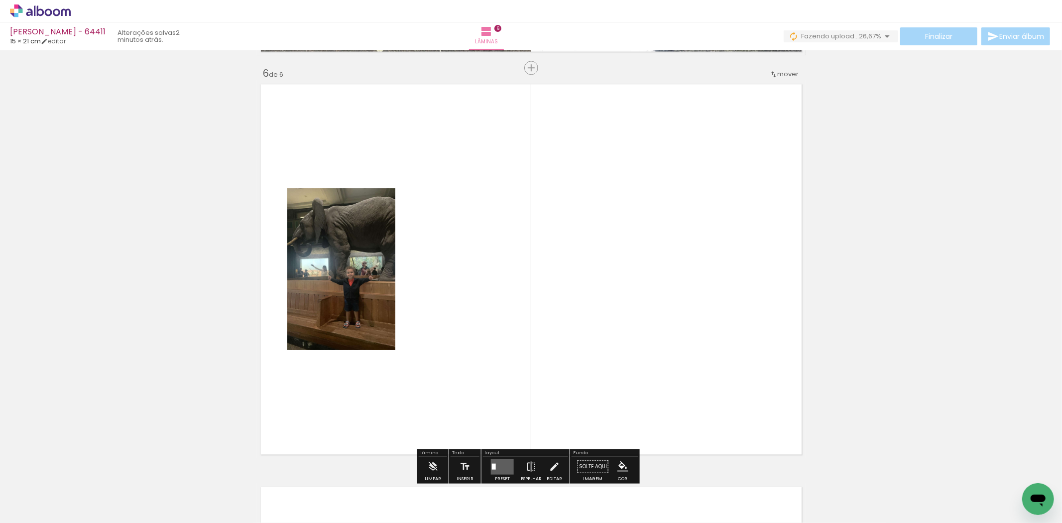
scroll to position [2027, 0]
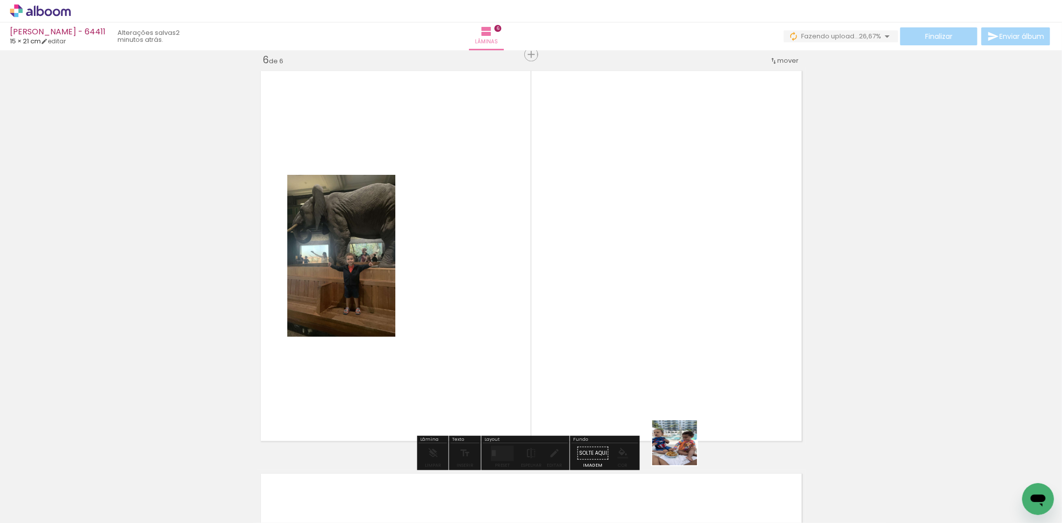
drag, startPoint x: 682, startPoint y: 450, endPoint x: 510, endPoint y: 375, distance: 188.0
click at [594, 375] on quentale-workspace at bounding box center [531, 261] width 1062 height 523
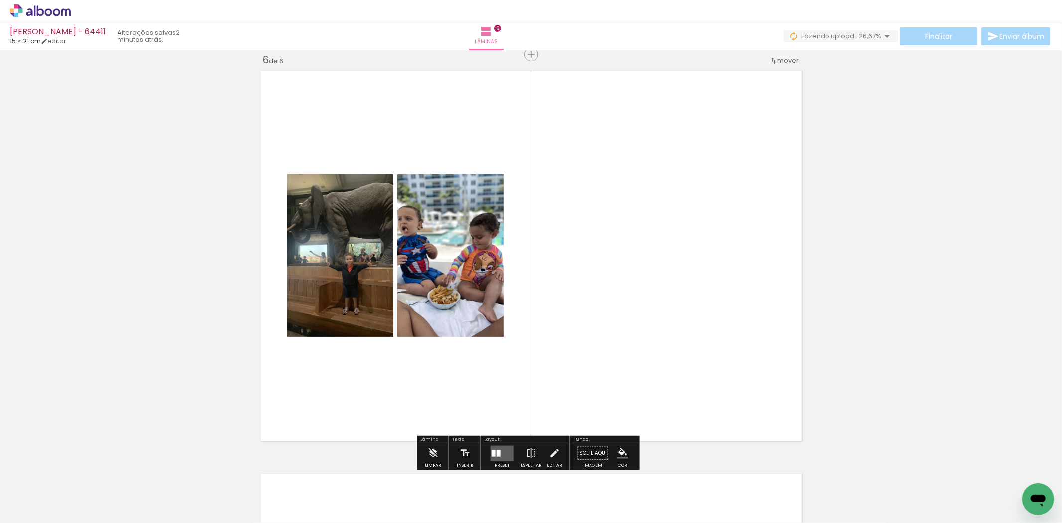
click at [496, 447] on quentale-layouter at bounding box center [502, 452] width 23 height 15
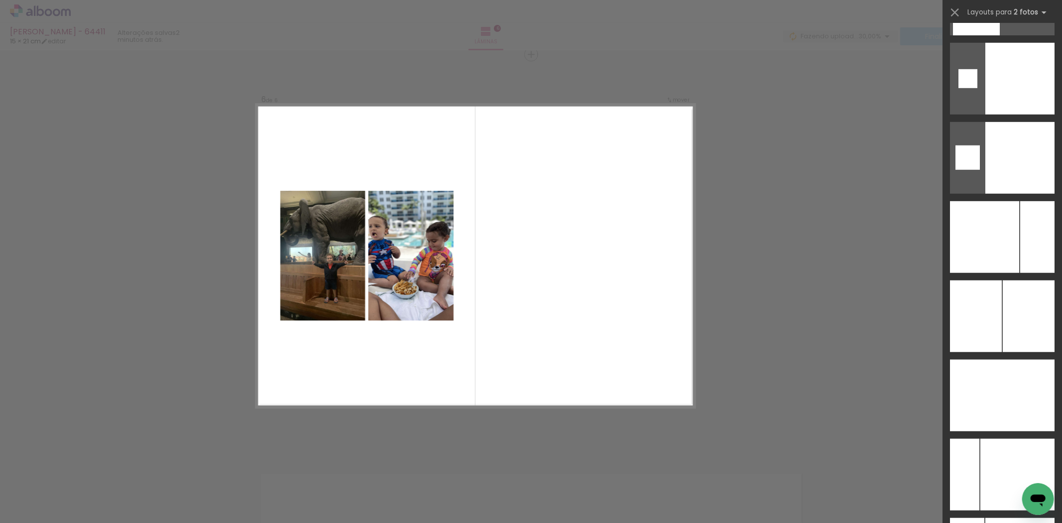
scroll to position [3806, 0]
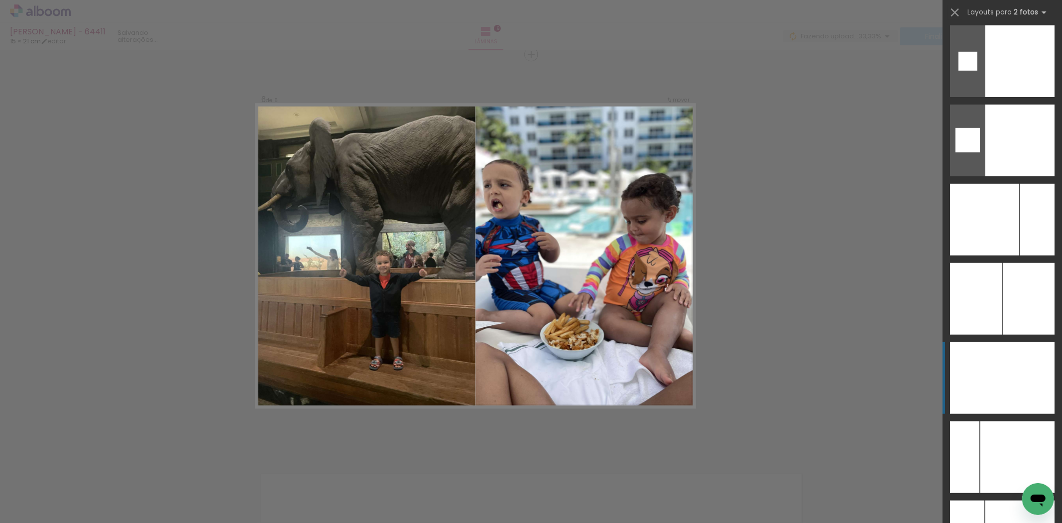
click at [1015, 371] on div at bounding box center [1029, 378] width 52 height 72
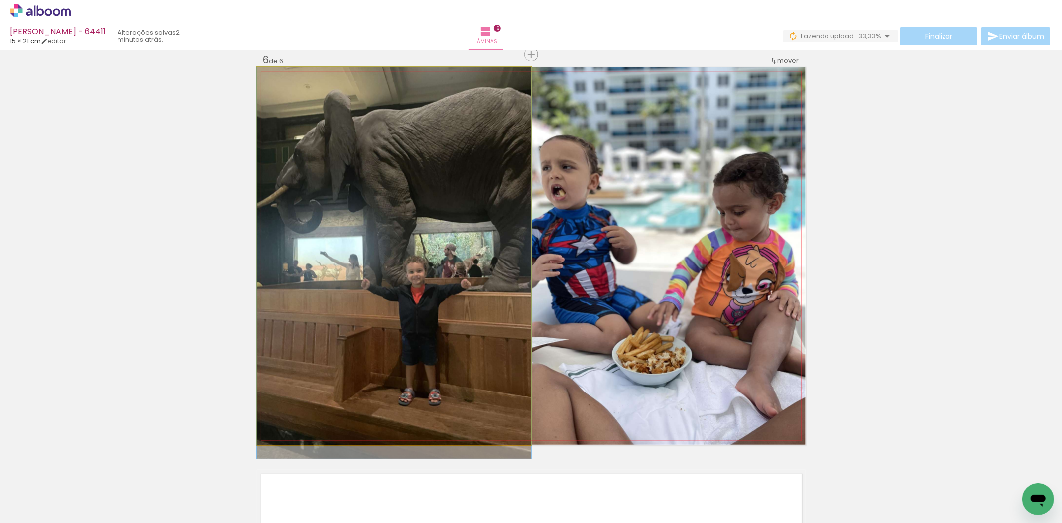
drag, startPoint x: 451, startPoint y: 196, endPoint x: 436, endPoint y: 213, distance: 23.3
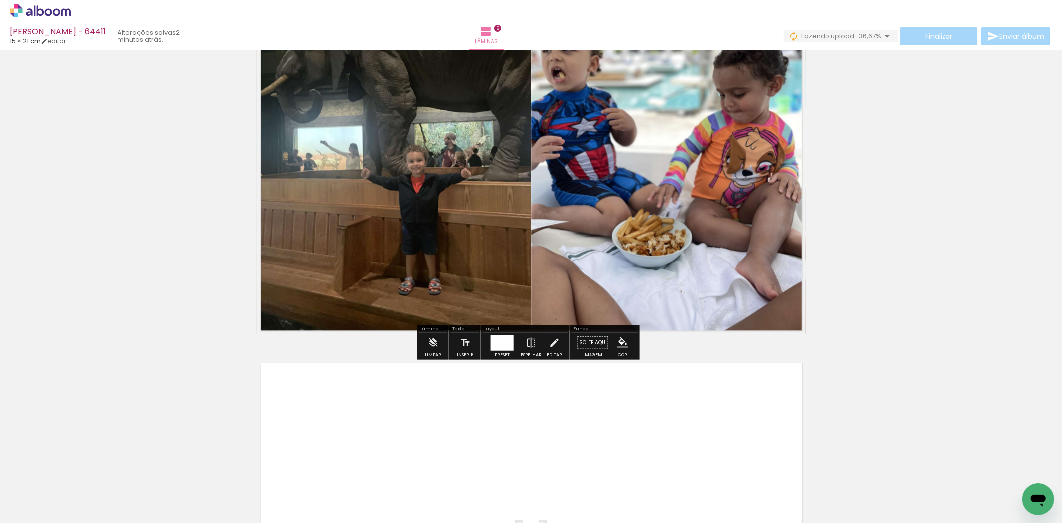
scroll to position [0, 327]
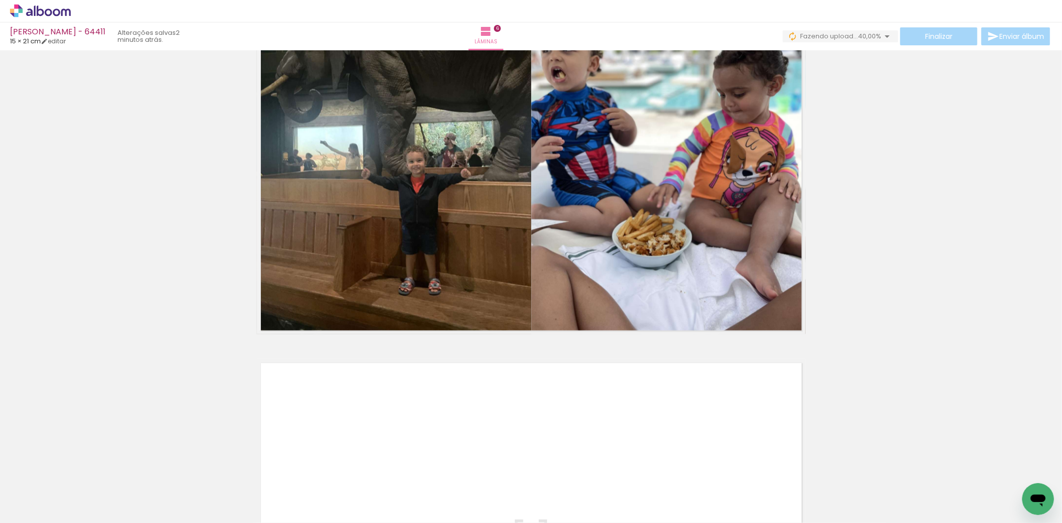
drag, startPoint x: 447, startPoint y: 480, endPoint x: 490, endPoint y: 492, distance: 44.8
click at [443, 436] on quentale-workspace at bounding box center [531, 261] width 1062 height 523
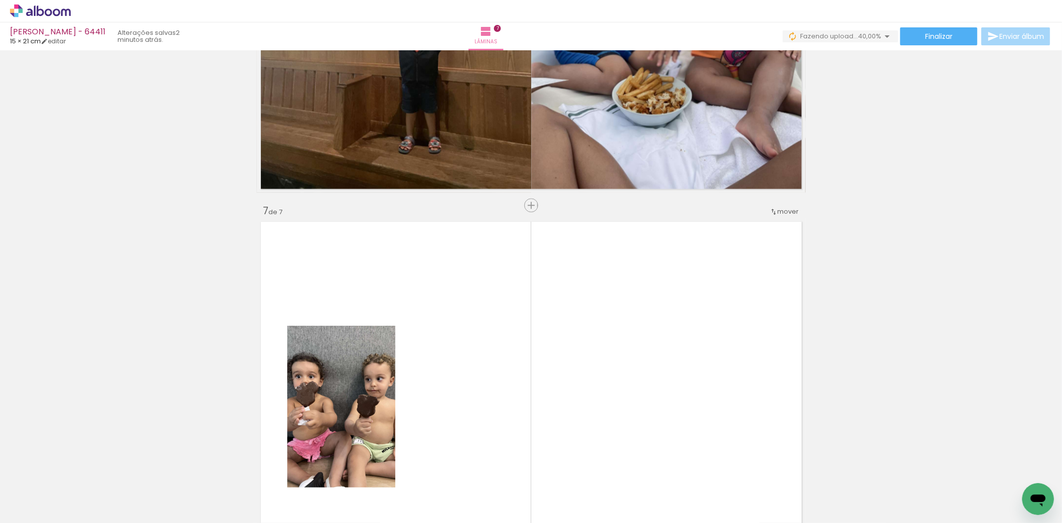
scroll to position [2429, 0]
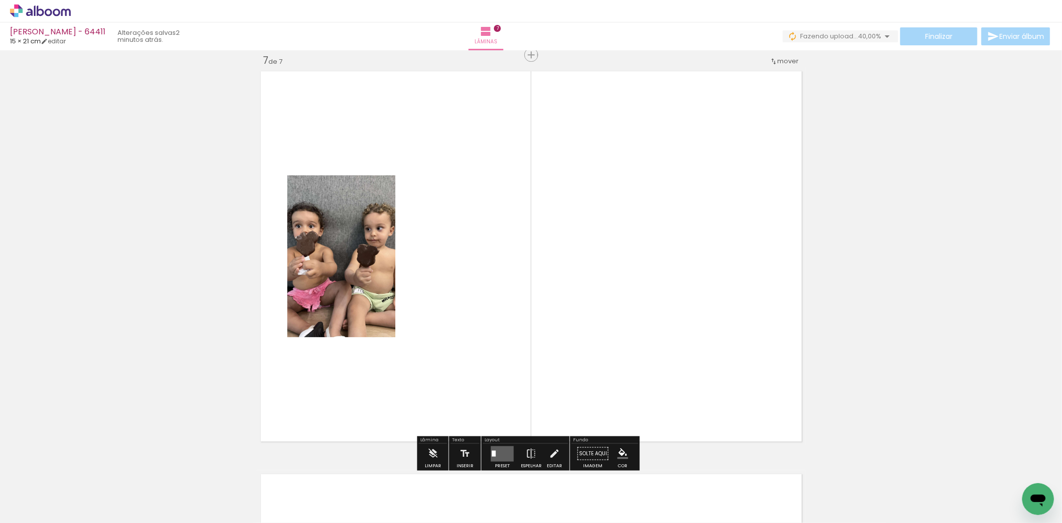
drag, startPoint x: 502, startPoint y: 497, endPoint x: 505, endPoint y: 397, distance: 100.2
click at [505, 350] on quentale-workspace at bounding box center [531, 261] width 1062 height 523
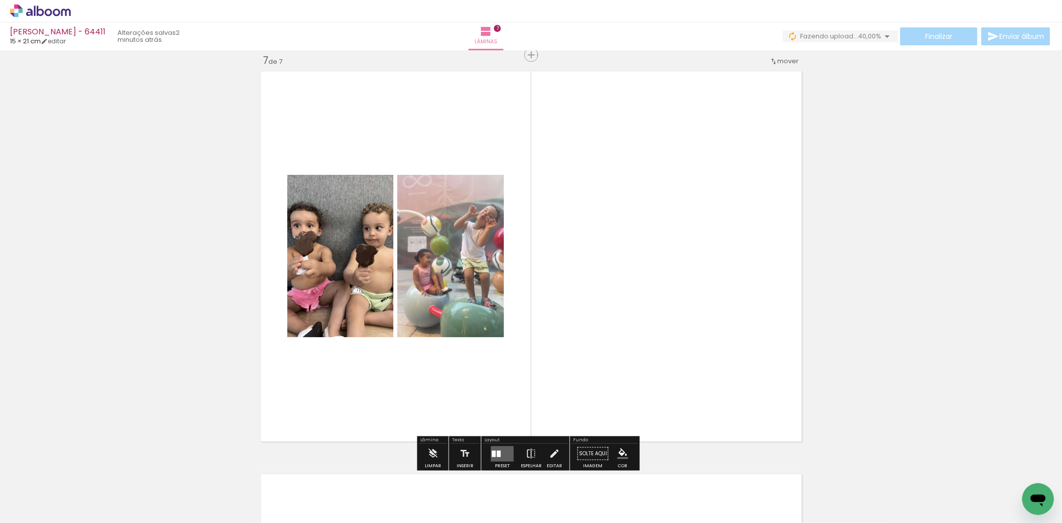
click at [502, 447] on quentale-layouter at bounding box center [502, 453] width 23 height 15
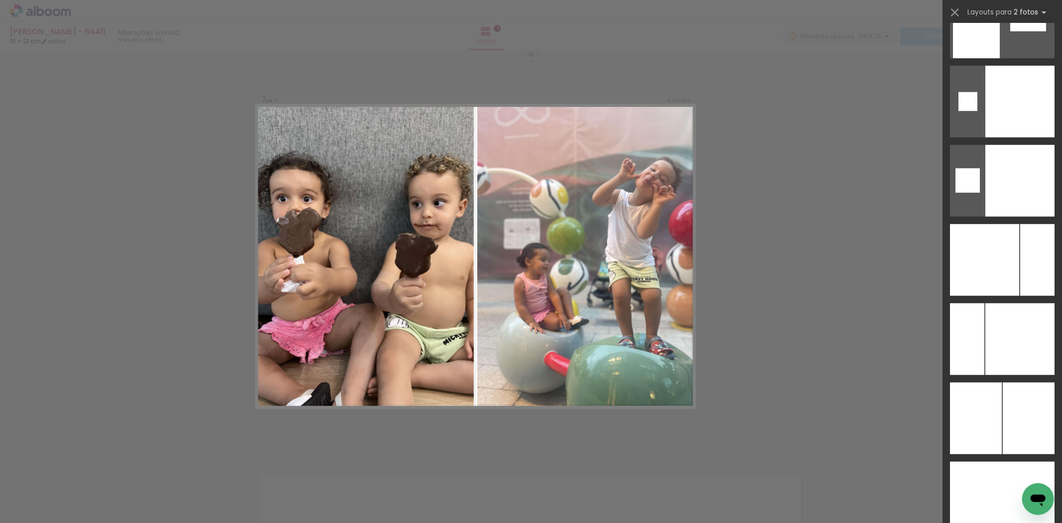
scroll to position [3877, 0]
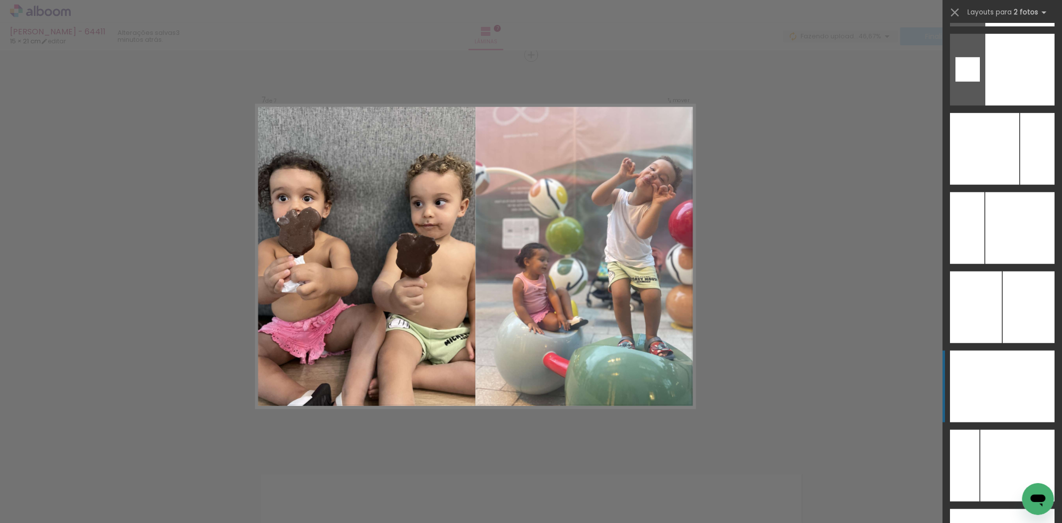
click at [1006, 395] on div at bounding box center [1029, 387] width 52 height 72
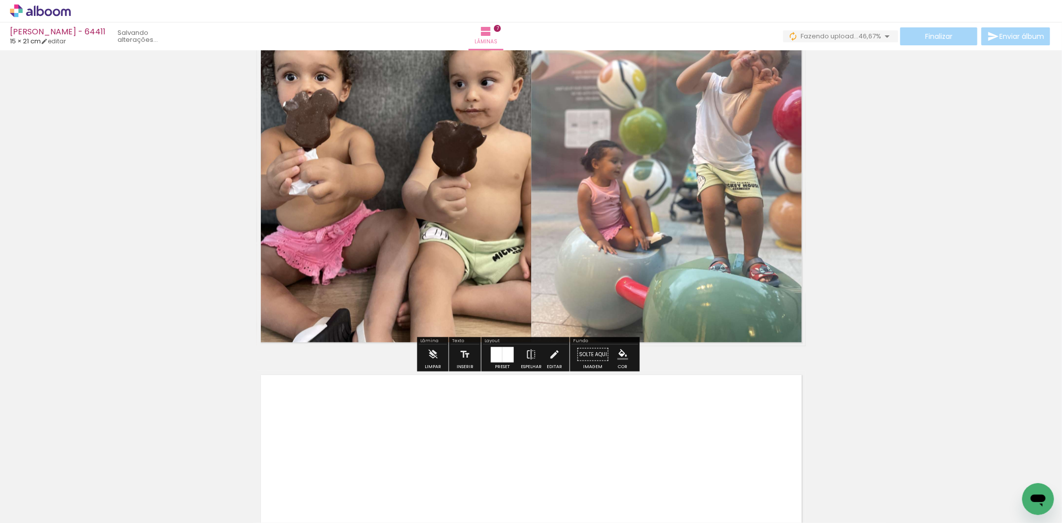
scroll to position [2540, 0]
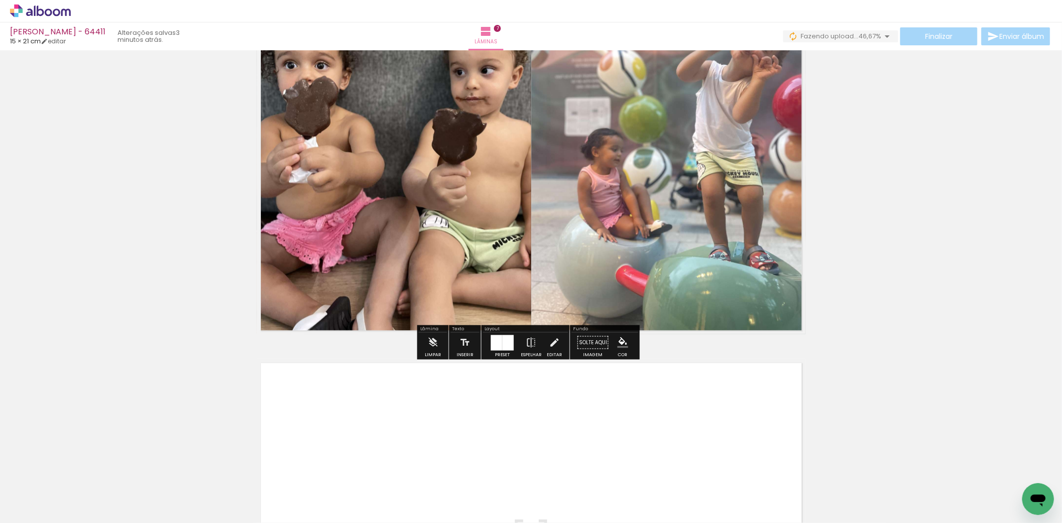
click at [559, 449] on quentale-workspace at bounding box center [531, 261] width 1062 height 523
drag, startPoint x: 565, startPoint y: 477, endPoint x: 598, endPoint y: 489, distance: 34.3
click at [570, 430] on quentale-workspace at bounding box center [531, 261] width 1062 height 523
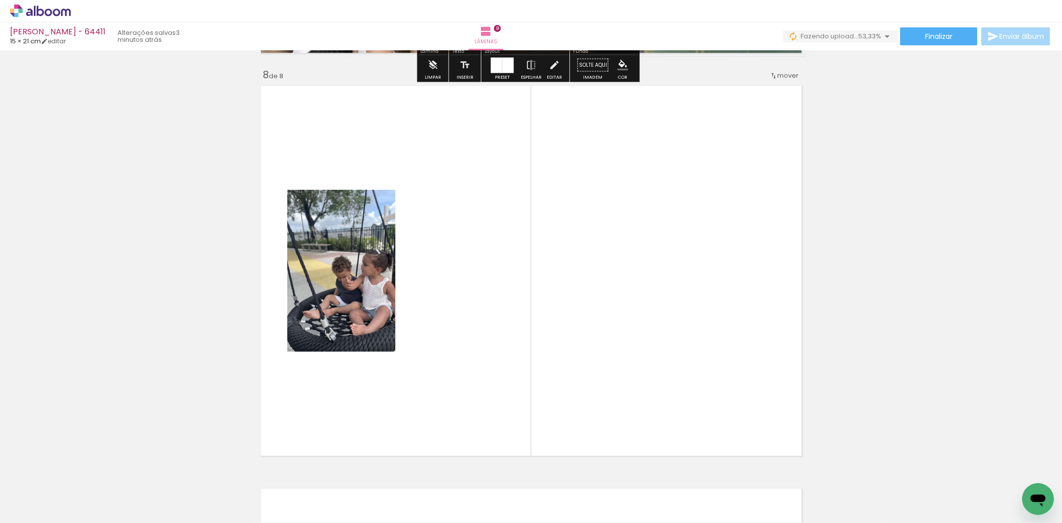
drag, startPoint x: 606, startPoint y: 495, endPoint x: 534, endPoint y: 426, distance: 99.3
click at [576, 354] on quentale-workspace at bounding box center [531, 261] width 1062 height 523
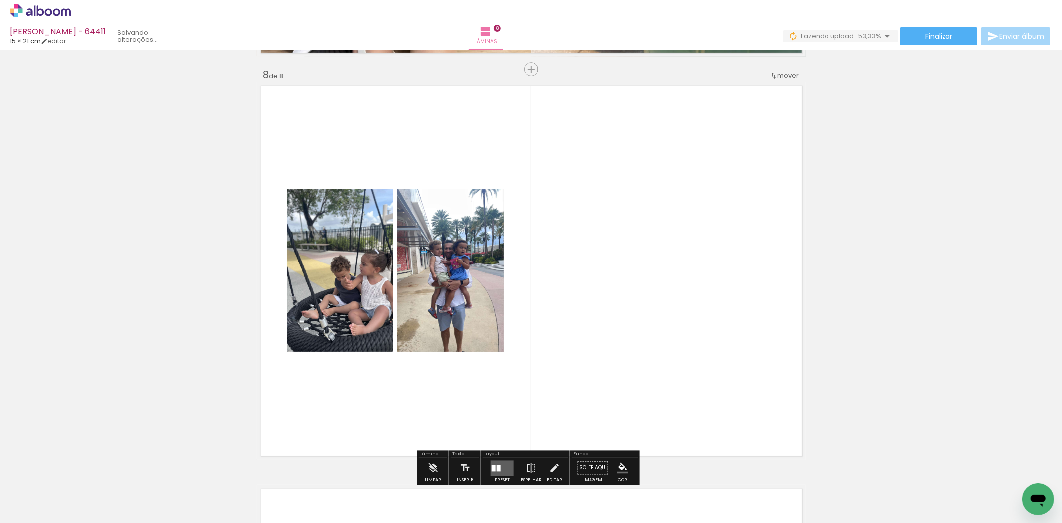
scroll to position [2833, 0]
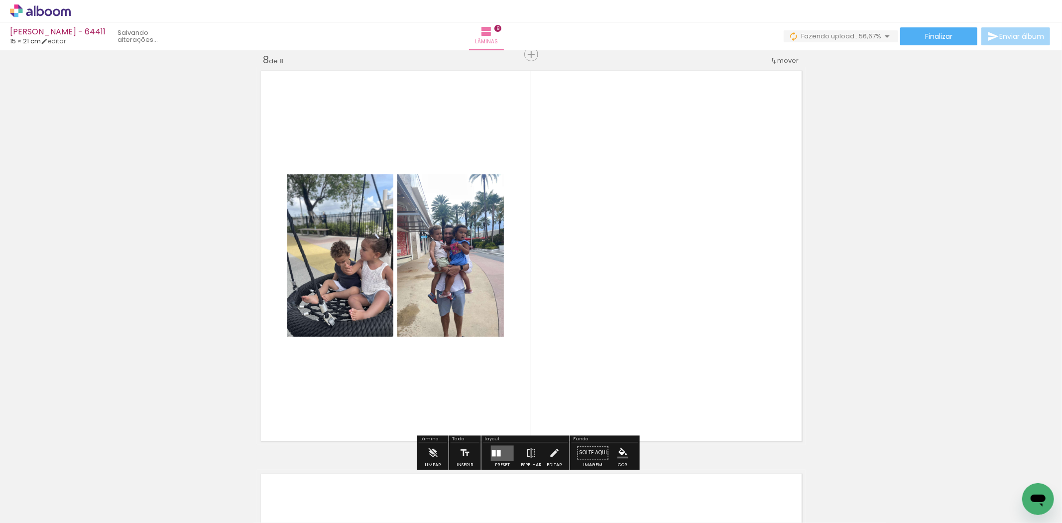
click at [503, 439] on div "Layout" at bounding box center [525, 440] width 85 height 6
click at [501, 448] on quentale-layouter at bounding box center [502, 452] width 23 height 15
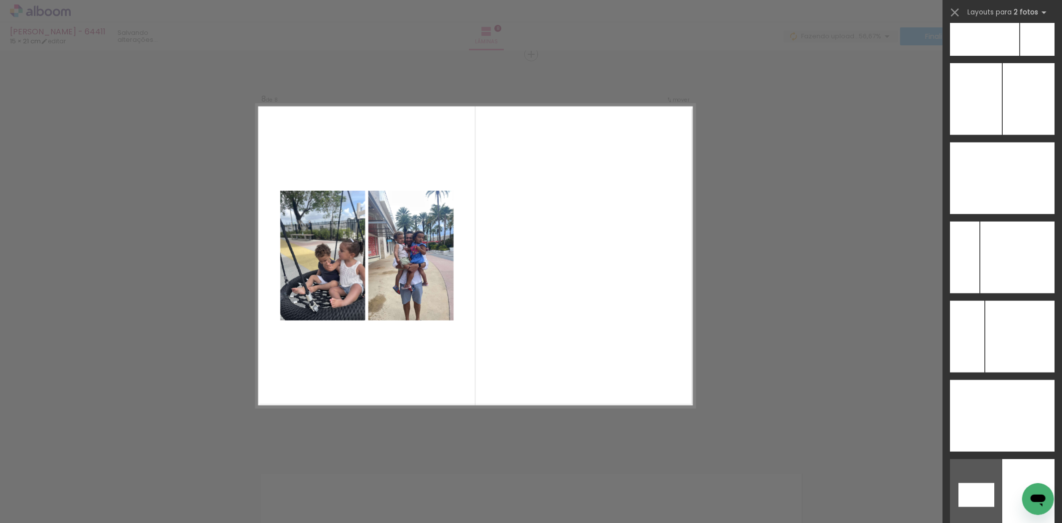
scroll to position [4031, 0]
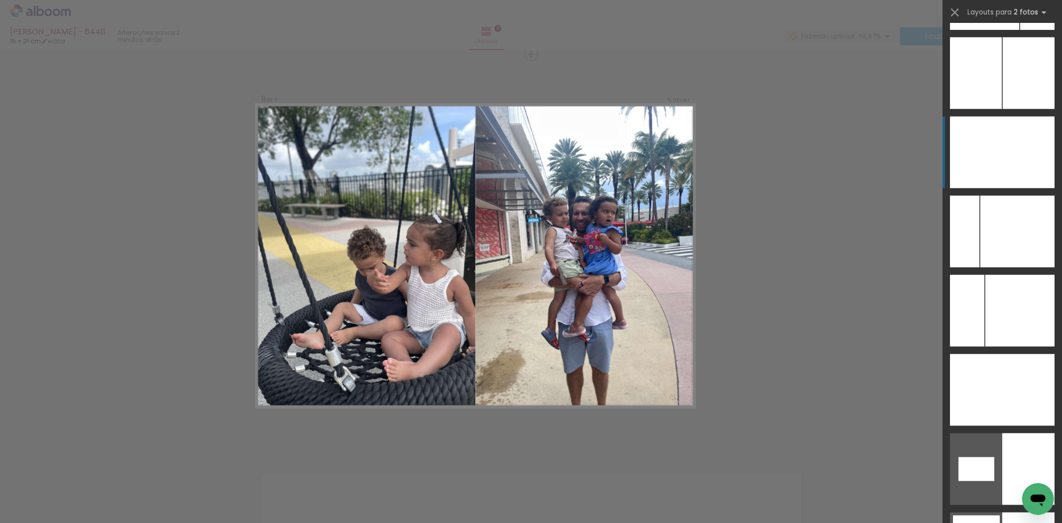
click at [966, 151] on div at bounding box center [976, 153] width 52 height 72
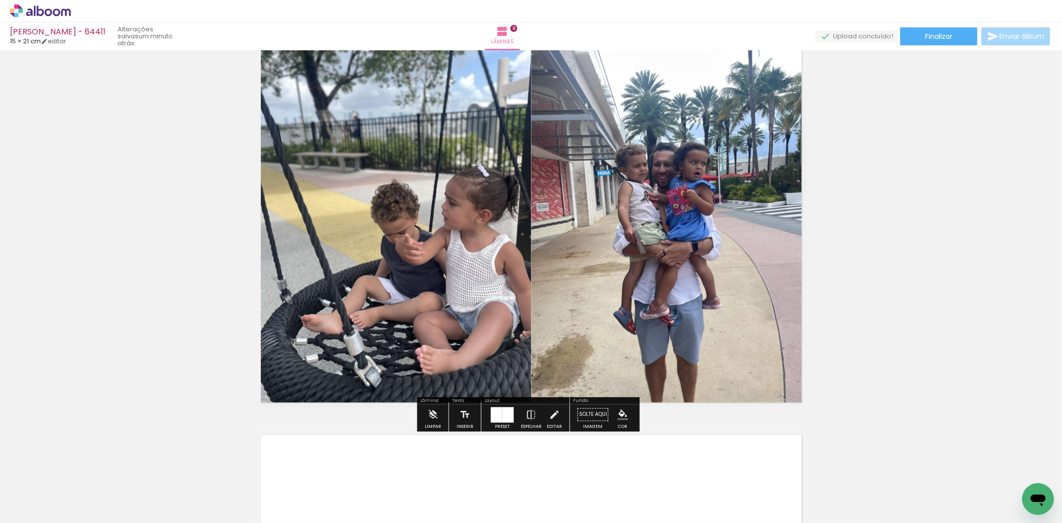
scroll to position [3054, 0]
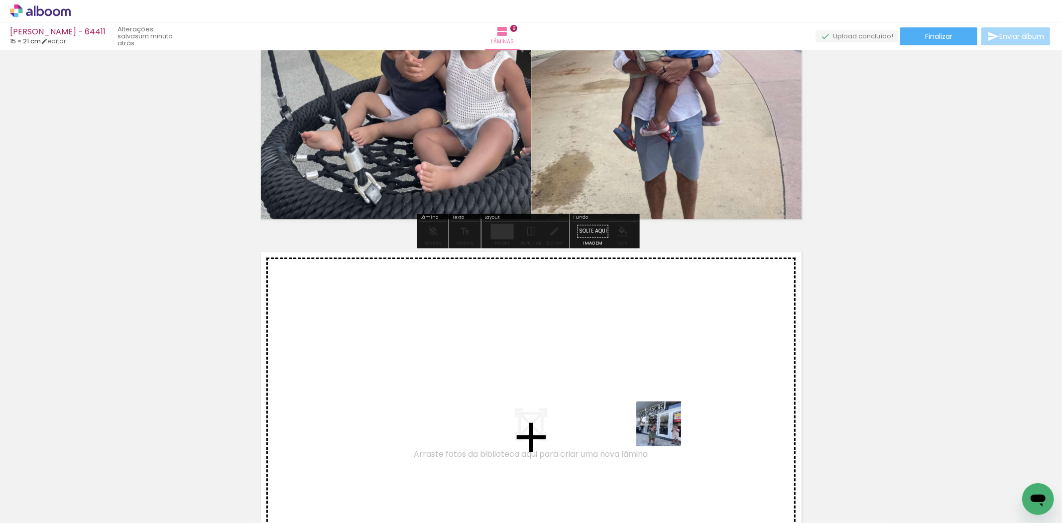
drag, startPoint x: 666, startPoint y: 431, endPoint x: 731, endPoint y: 491, distance: 88.1
click at [666, 412] on quentale-workspace at bounding box center [531, 261] width 1062 height 523
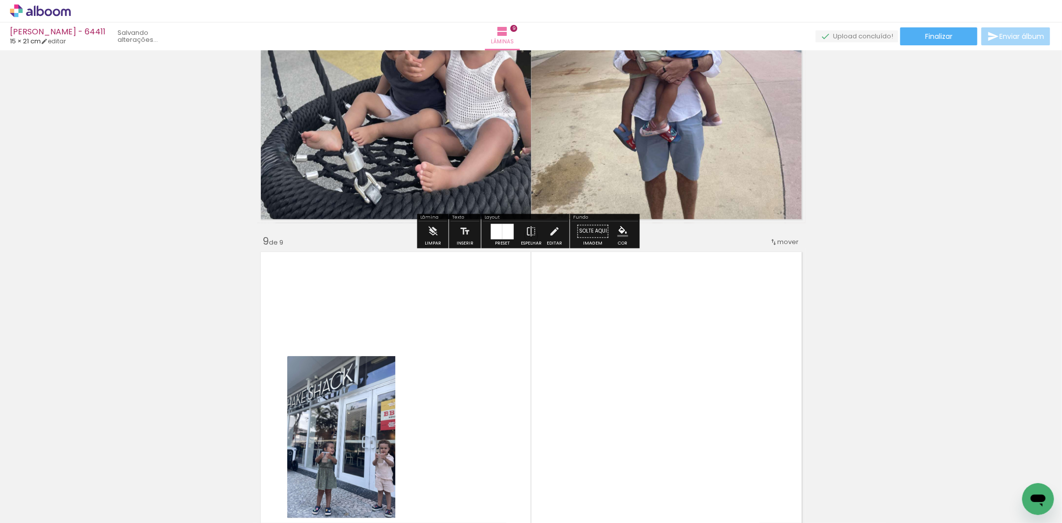
drag, startPoint x: 731, startPoint y: 491, endPoint x: 669, endPoint y: 417, distance: 96.2
click at [704, 436] on quentale-workspace at bounding box center [531, 261] width 1062 height 523
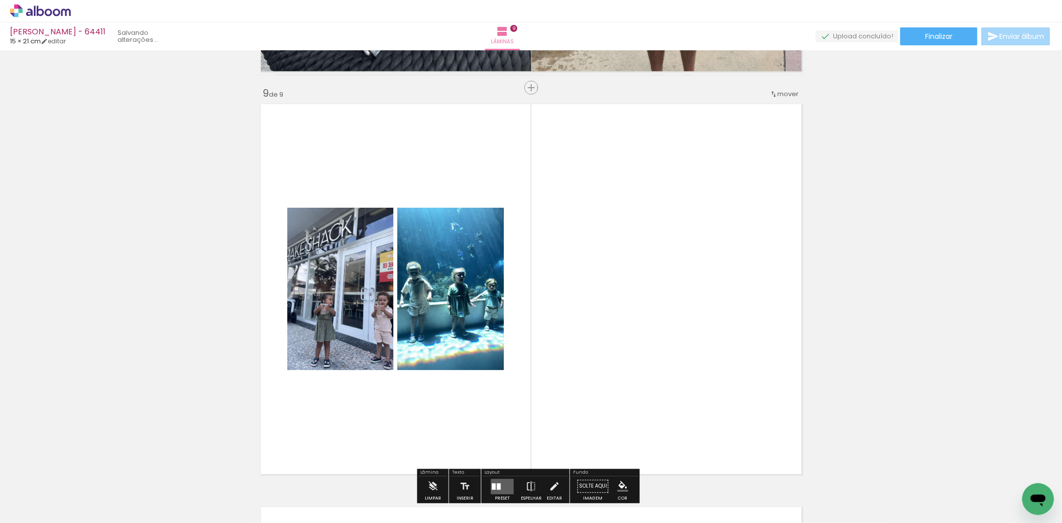
scroll to position [3236, 0]
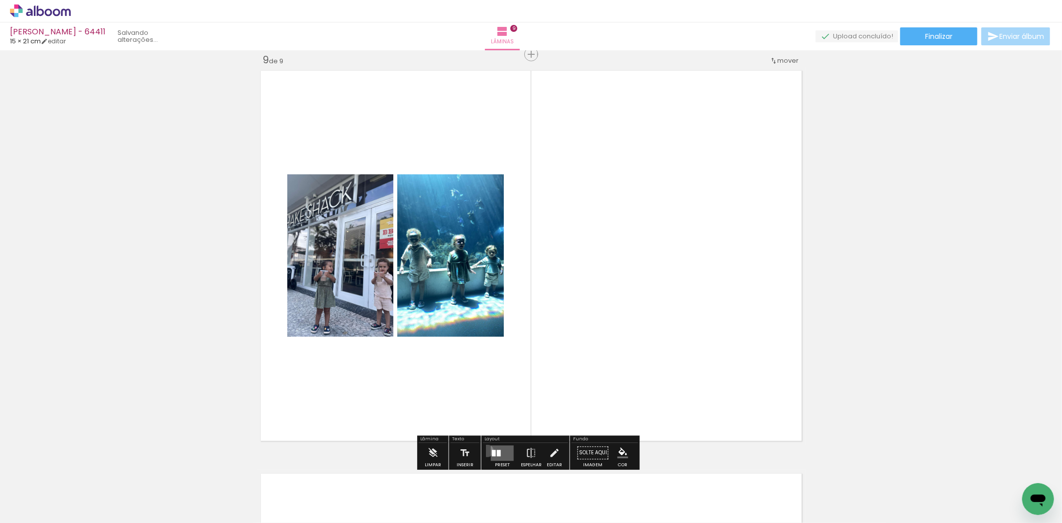
click at [487, 450] on paper-button "Preset" at bounding box center [503, 455] width 32 height 25
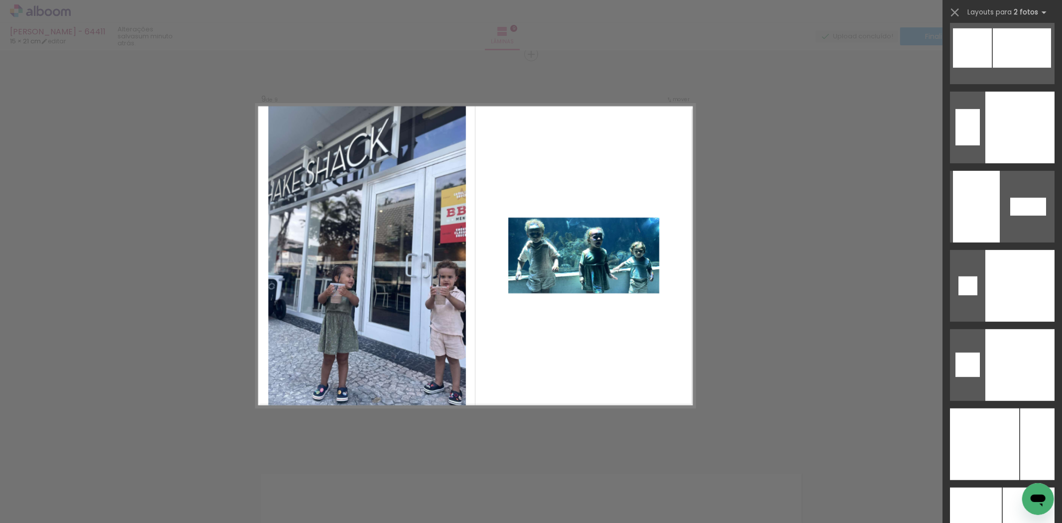
scroll to position [3858, 0]
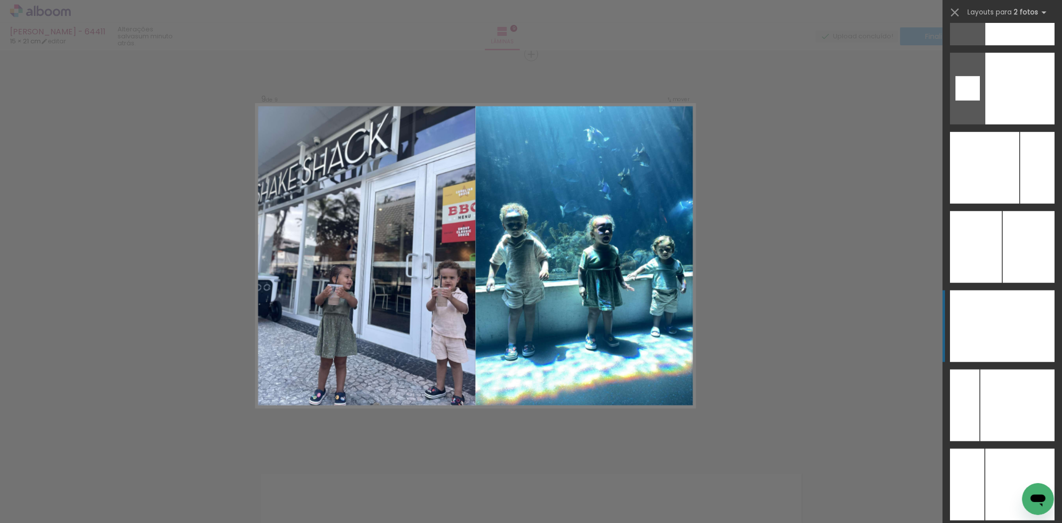
click at [1003, 311] on div at bounding box center [1029, 326] width 52 height 72
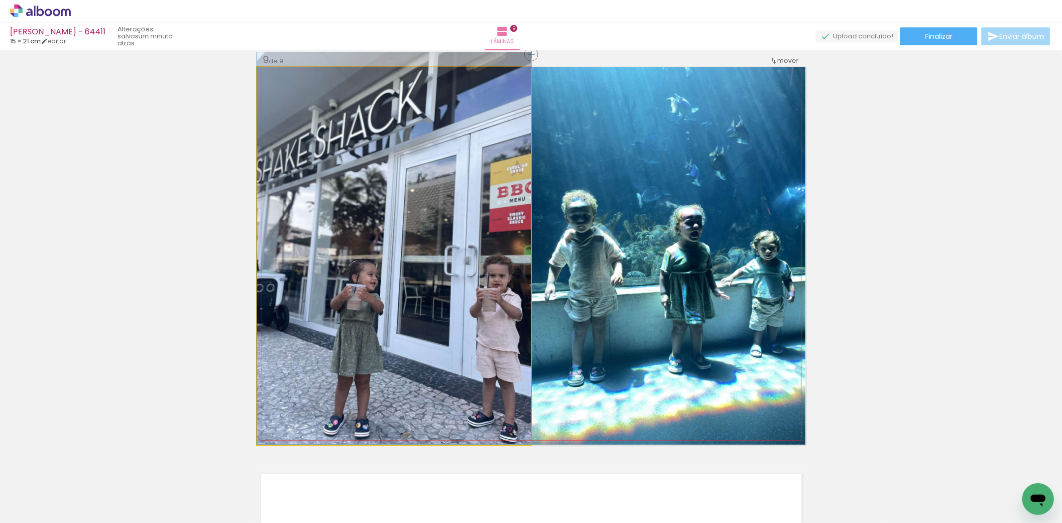
drag, startPoint x: 380, startPoint y: 351, endPoint x: 410, endPoint y: 268, distance: 87.9
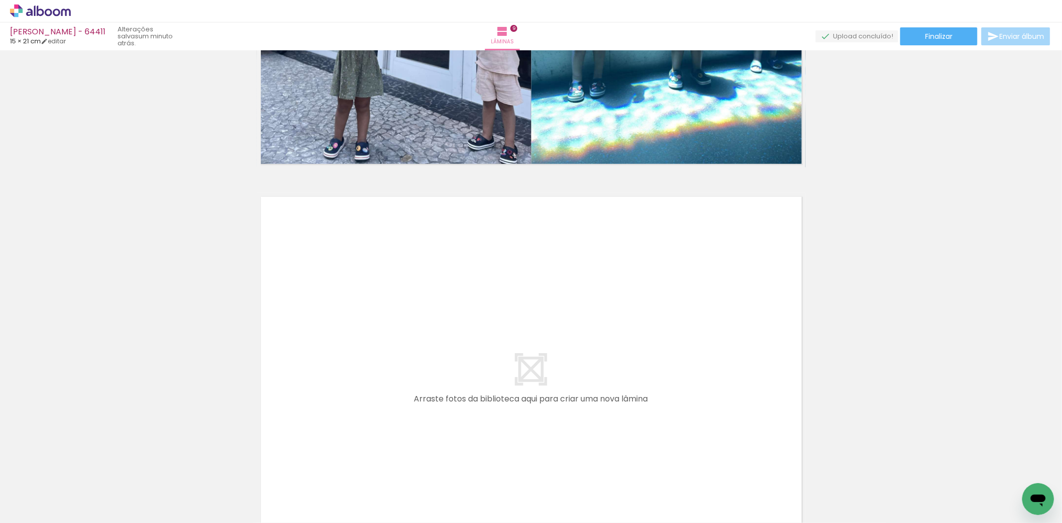
scroll to position [0, 466]
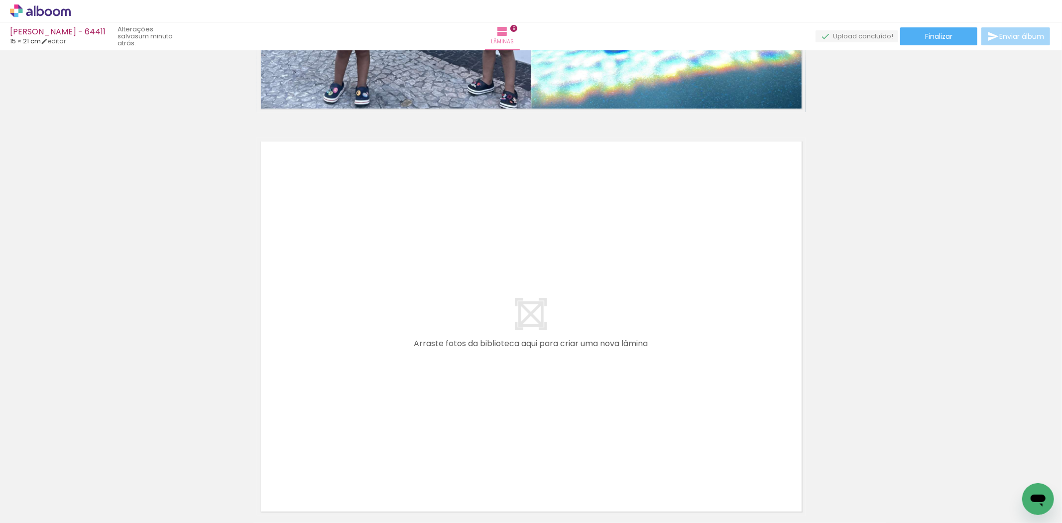
drag, startPoint x: 649, startPoint y: 486, endPoint x: 665, endPoint y: 462, distance: 28.7
click at [648, 394] on quentale-workspace at bounding box center [531, 261] width 1062 height 523
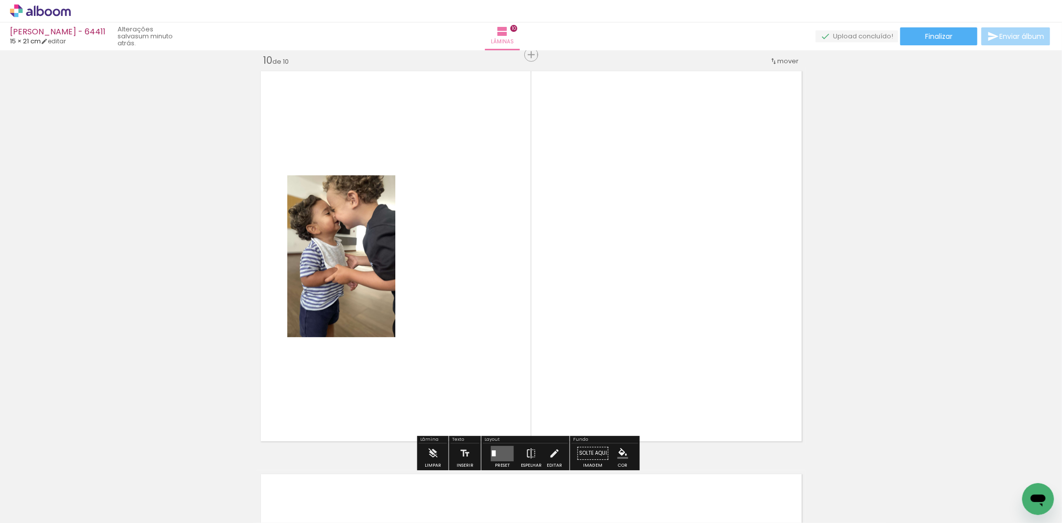
scroll to position [3639, 0]
drag, startPoint x: 698, startPoint y: 468, endPoint x: 573, endPoint y: 414, distance: 135.6
click at [644, 364] on quentale-workspace at bounding box center [531, 261] width 1062 height 523
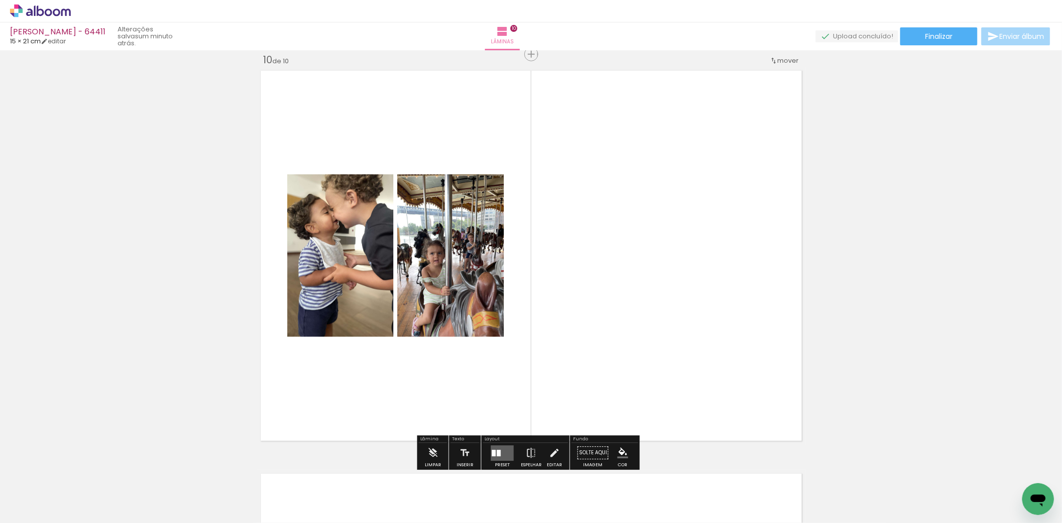
click at [501, 450] on quentale-layouter at bounding box center [502, 452] width 23 height 15
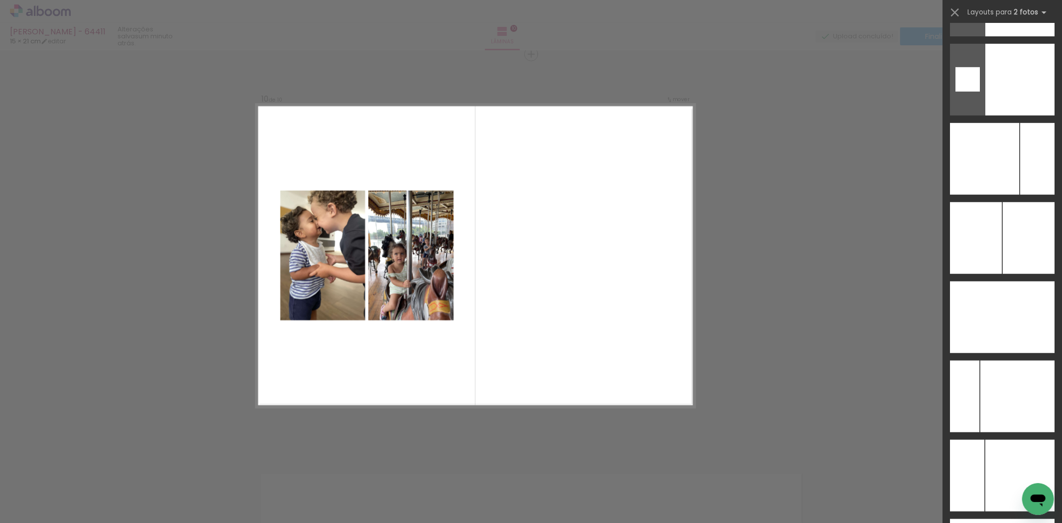
scroll to position [3876, 0]
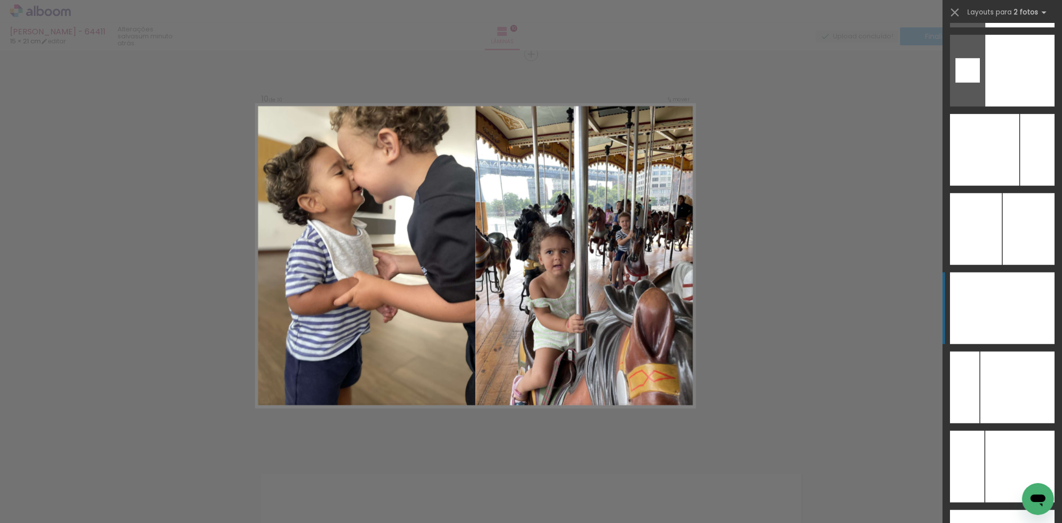
click at [992, 319] on div at bounding box center [976, 308] width 52 height 72
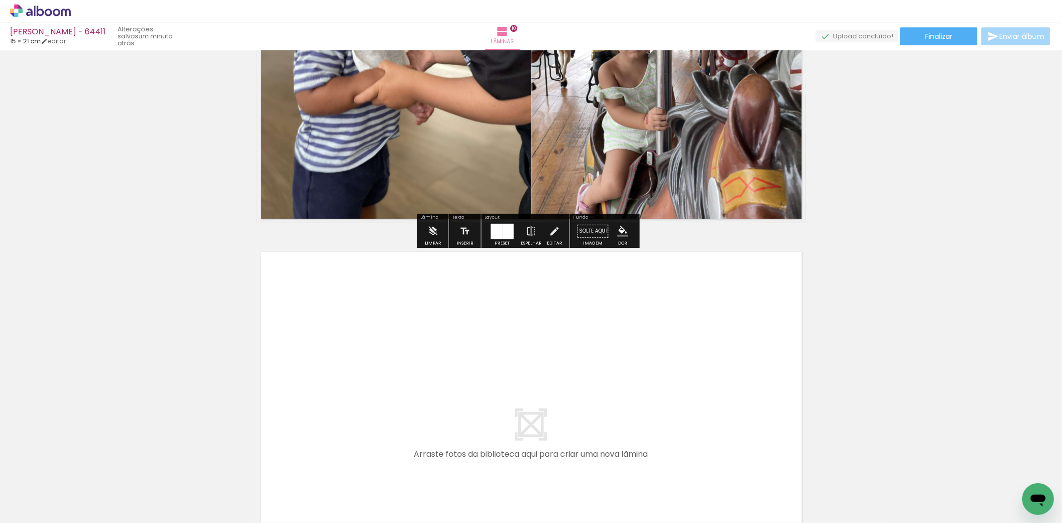
drag, startPoint x: 754, startPoint y: 485, endPoint x: 782, endPoint y: 462, distance: 36.5
click at [725, 381] on quentale-workspace at bounding box center [531, 261] width 1062 height 523
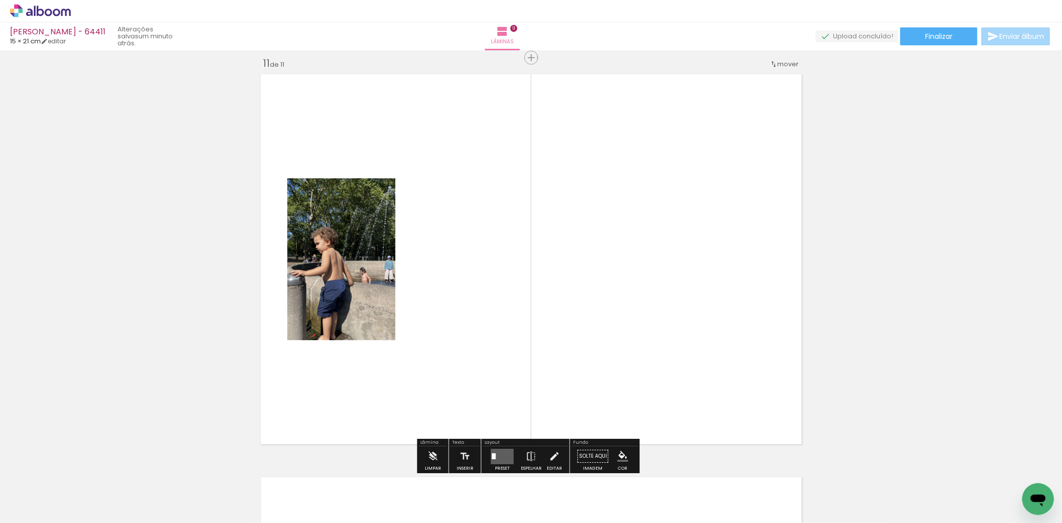
scroll to position [4041, 0]
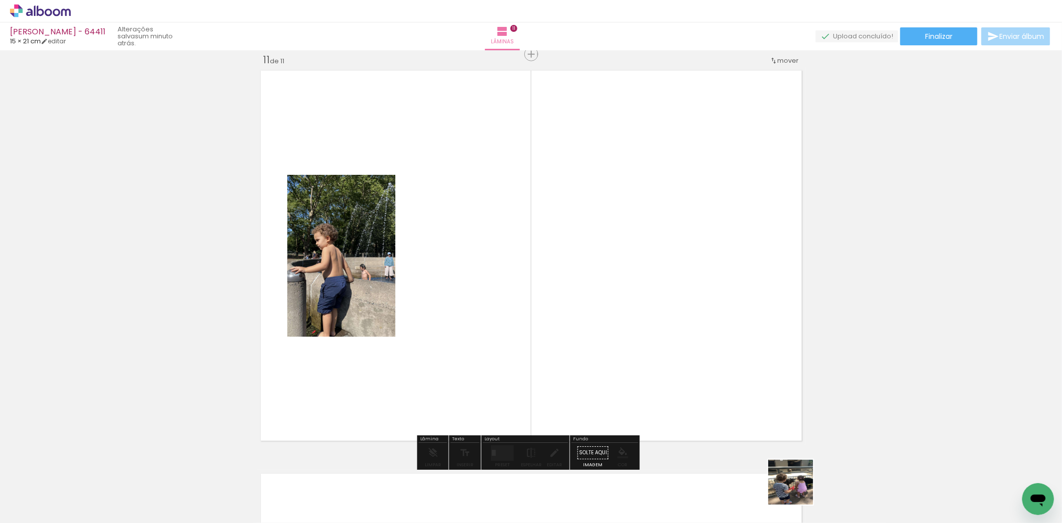
drag, startPoint x: 800, startPoint y: 492, endPoint x: 504, endPoint y: 413, distance: 306.6
click at [653, 343] on quentale-workspace at bounding box center [531, 261] width 1062 height 523
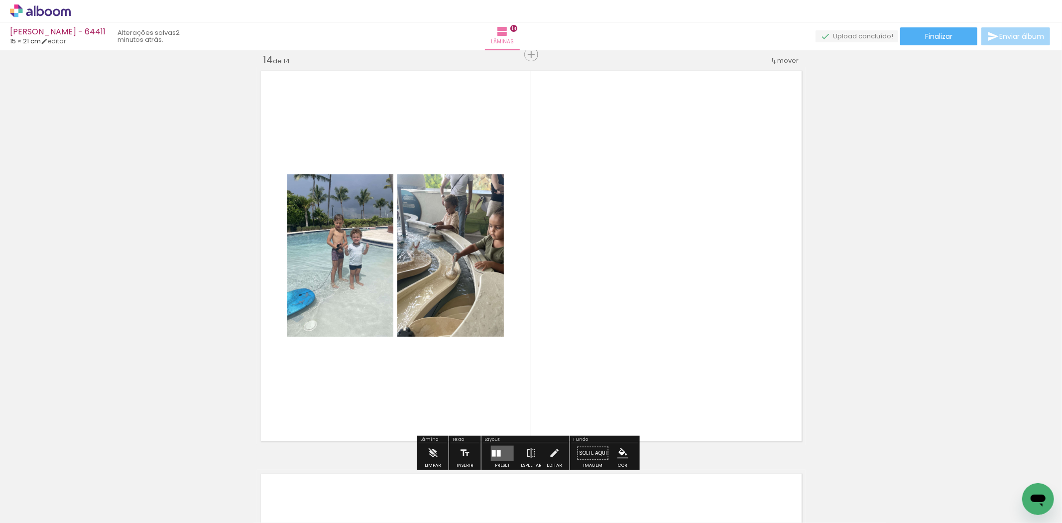
scroll to position [0, 695]
click at [499, 452] on quentale-layouter at bounding box center [502, 452] width 23 height 15
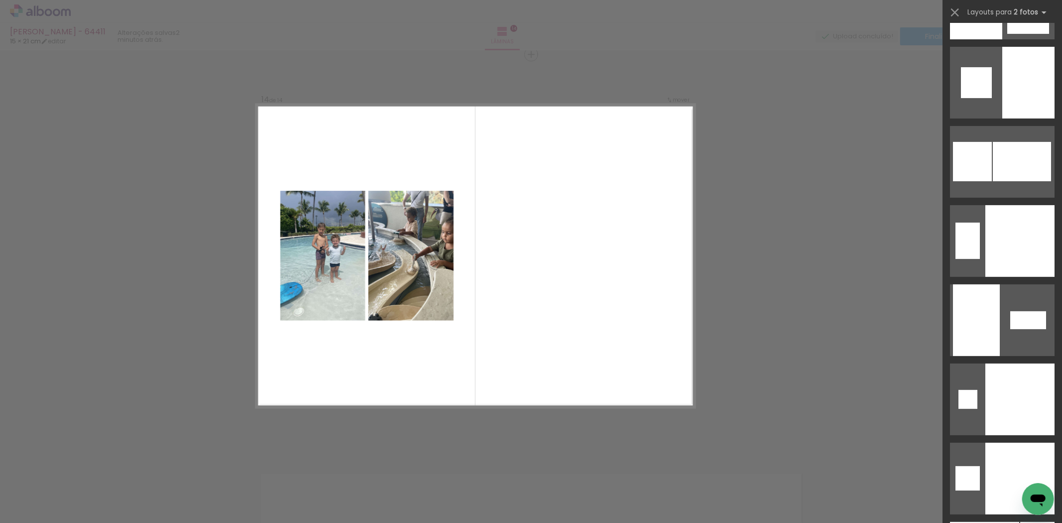
scroll to position [3832, 0]
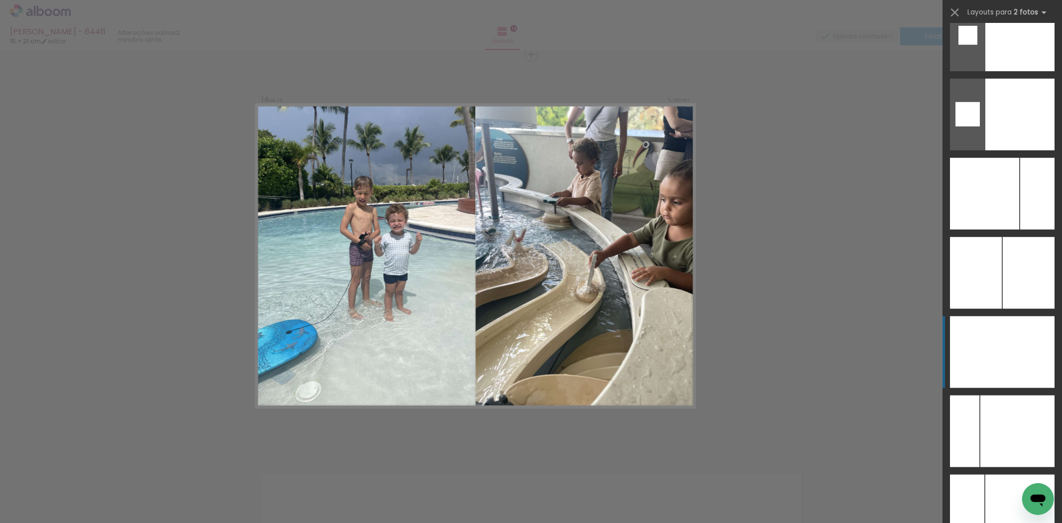
click at [992, 355] on div at bounding box center [976, 352] width 52 height 72
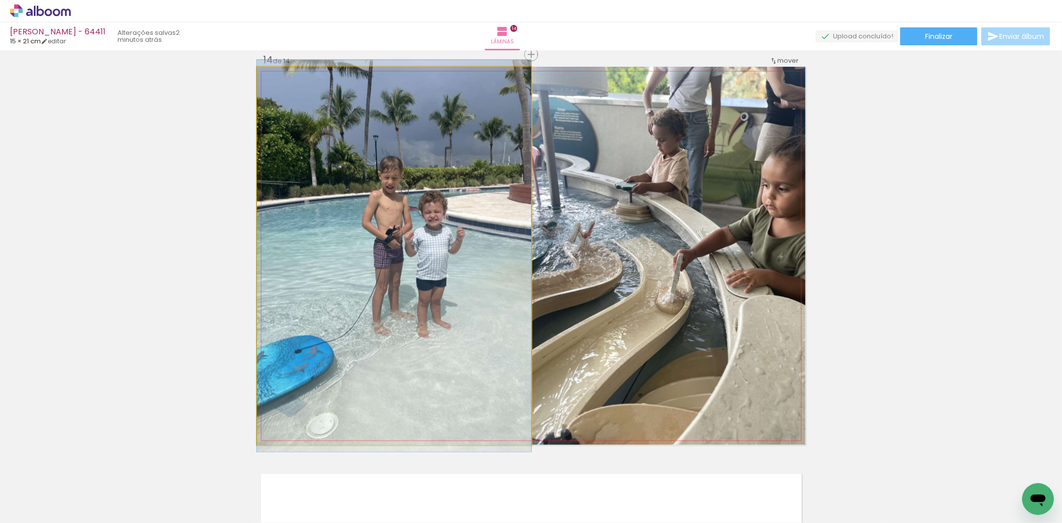
drag, startPoint x: 509, startPoint y: 221, endPoint x: 512, endPoint y: 309, distance: 88.2
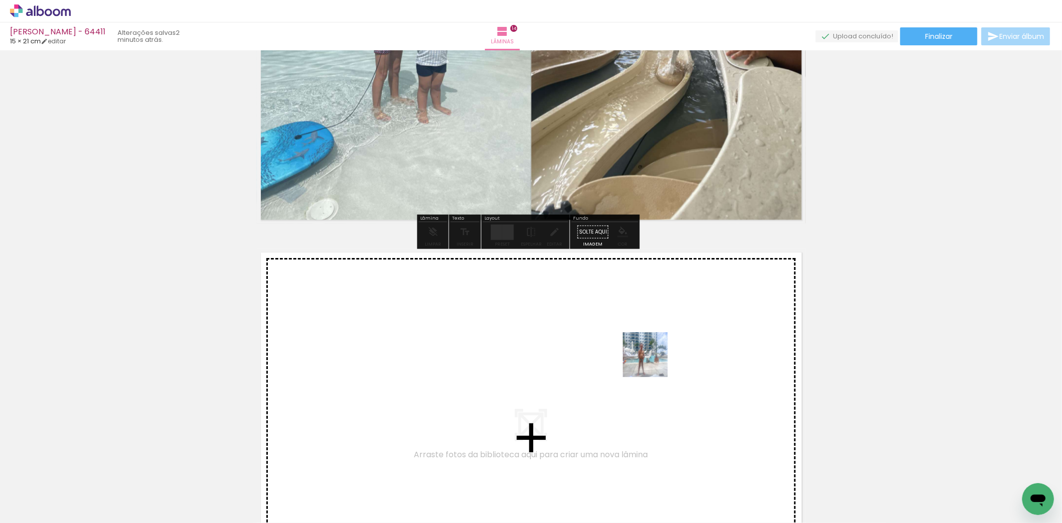
drag, startPoint x: 970, startPoint y: 495, endPoint x: 865, endPoint y: 417, distance: 130.6
click at [620, 361] on quentale-workspace at bounding box center [531, 261] width 1062 height 523
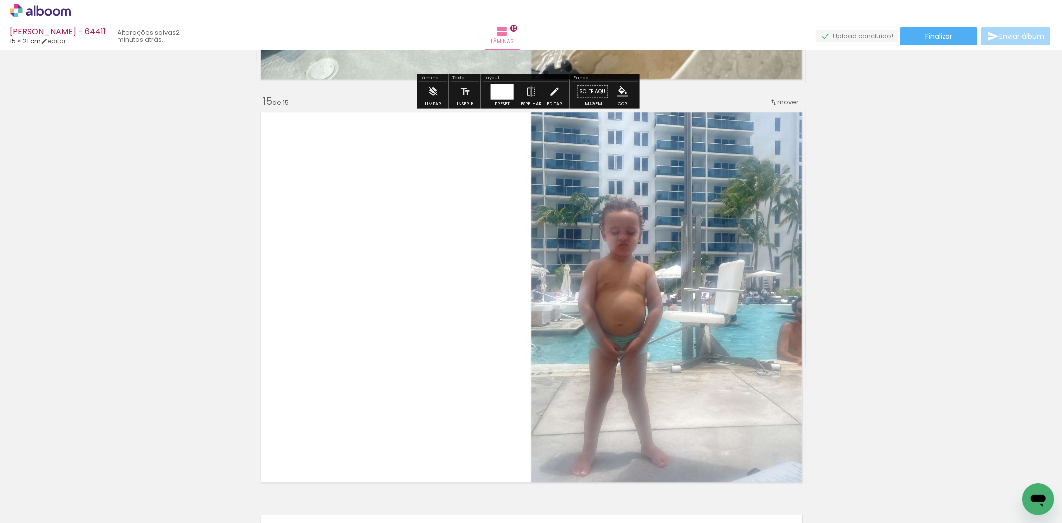
scroll to position [5653, 0]
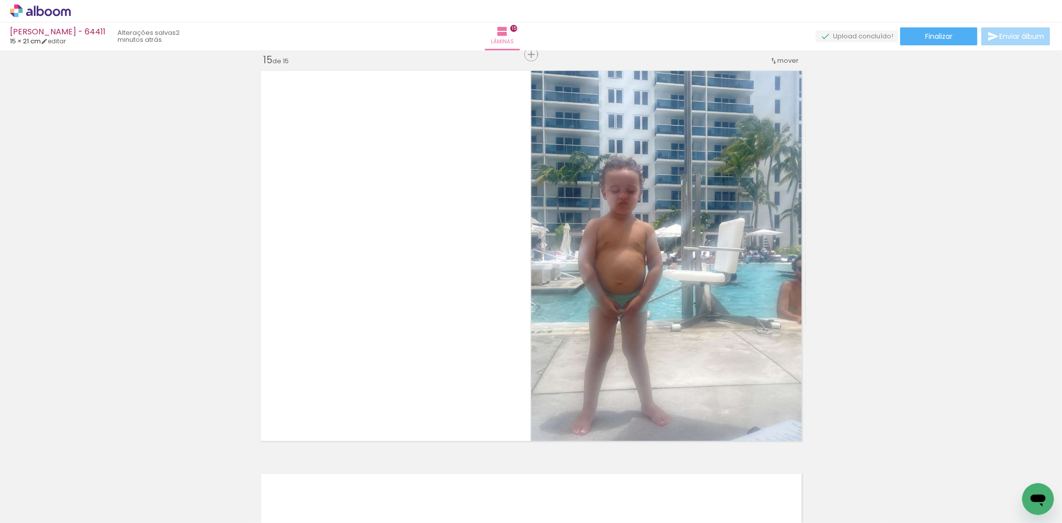
drag, startPoint x: 1014, startPoint y: 471, endPoint x: 404, endPoint y: 301, distance: 633.4
click at [404, 301] on quentale-workspace at bounding box center [531, 261] width 1062 height 523
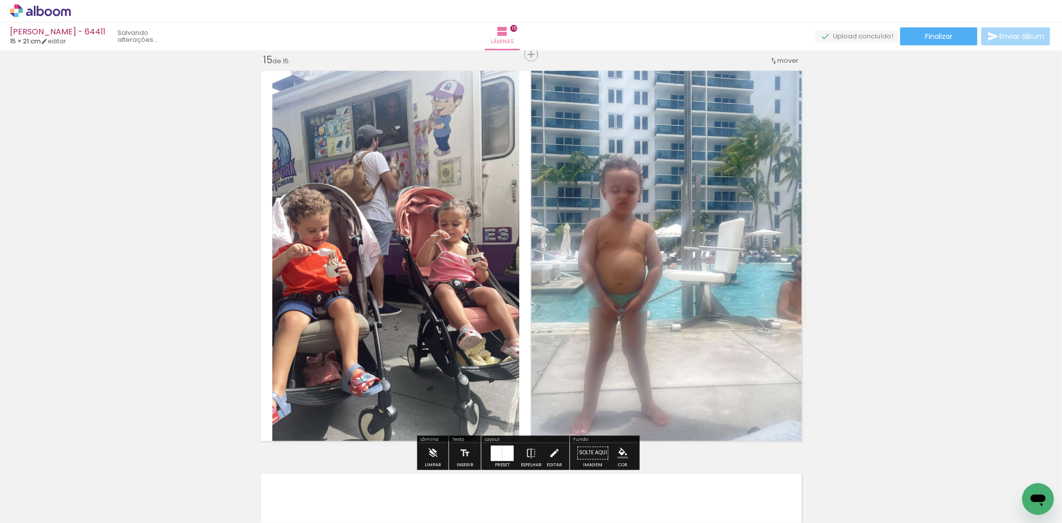
click at [494, 449] on div at bounding box center [496, 452] width 11 height 15
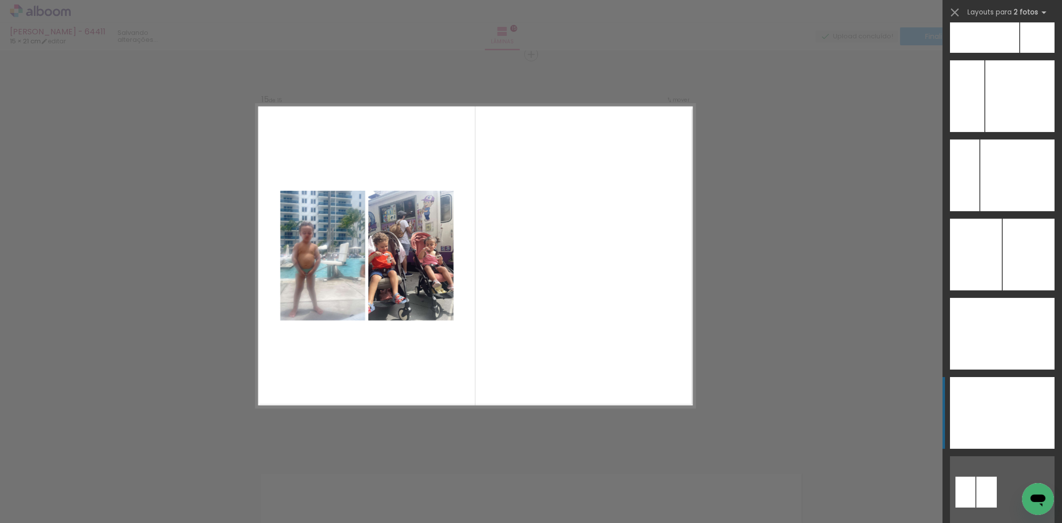
scroll to position [2903, 0]
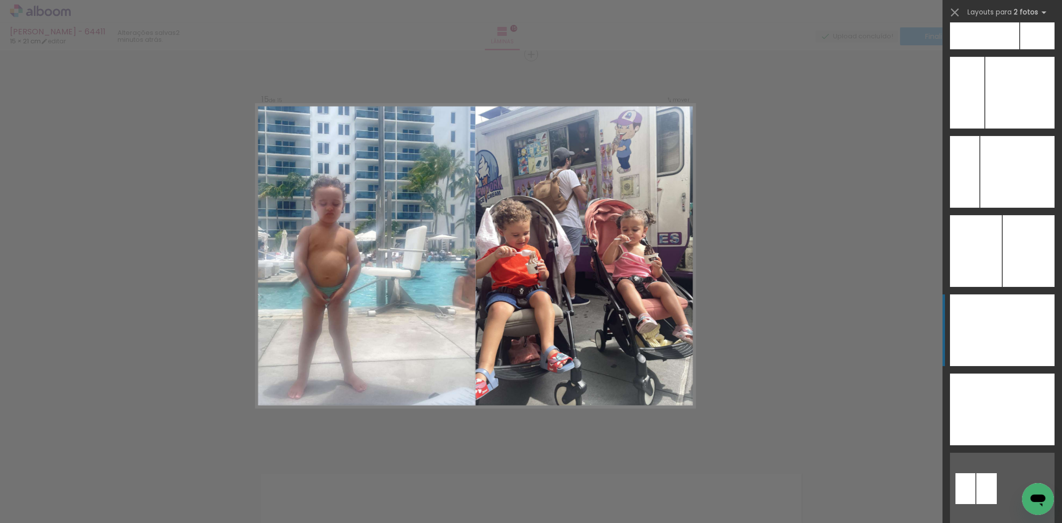
click at [1003, 333] on div at bounding box center [1029, 330] width 52 height 72
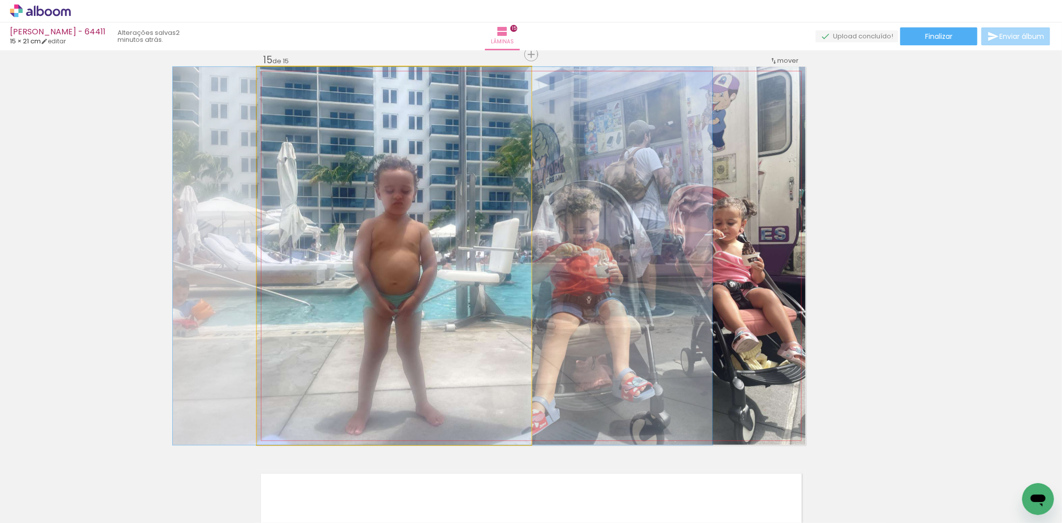
drag, startPoint x: 435, startPoint y: 302, endPoint x: 452, endPoint y: 306, distance: 17.8
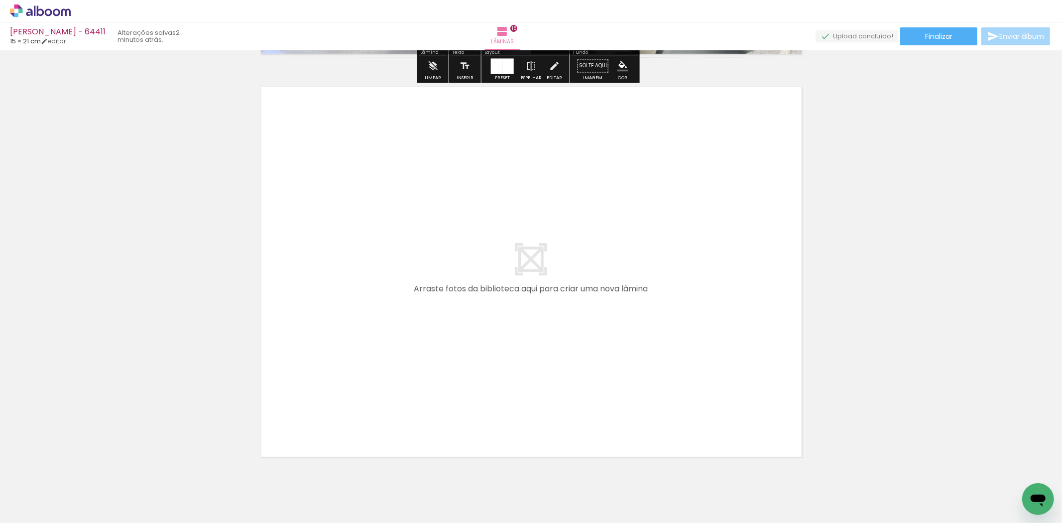
scroll to position [5598, 0]
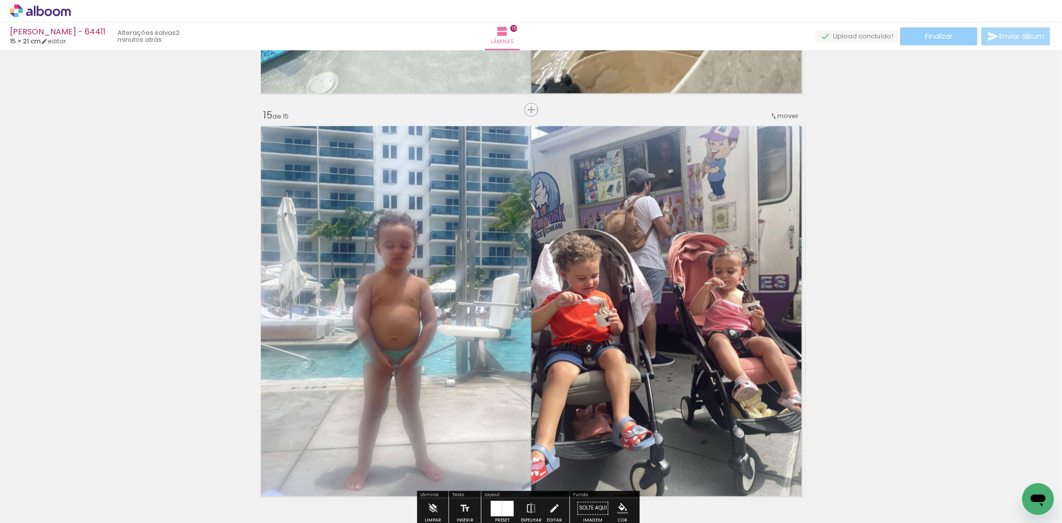
click at [925, 37] on span "Finalizar" at bounding box center [938, 36] width 27 height 7
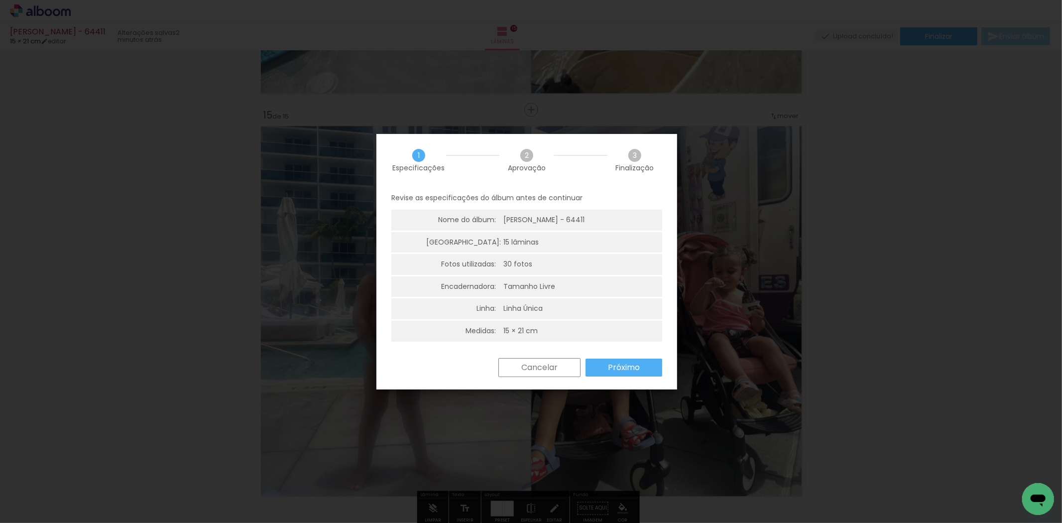
click at [627, 374] on paper-button "Próximo" at bounding box center [624, 368] width 77 height 18
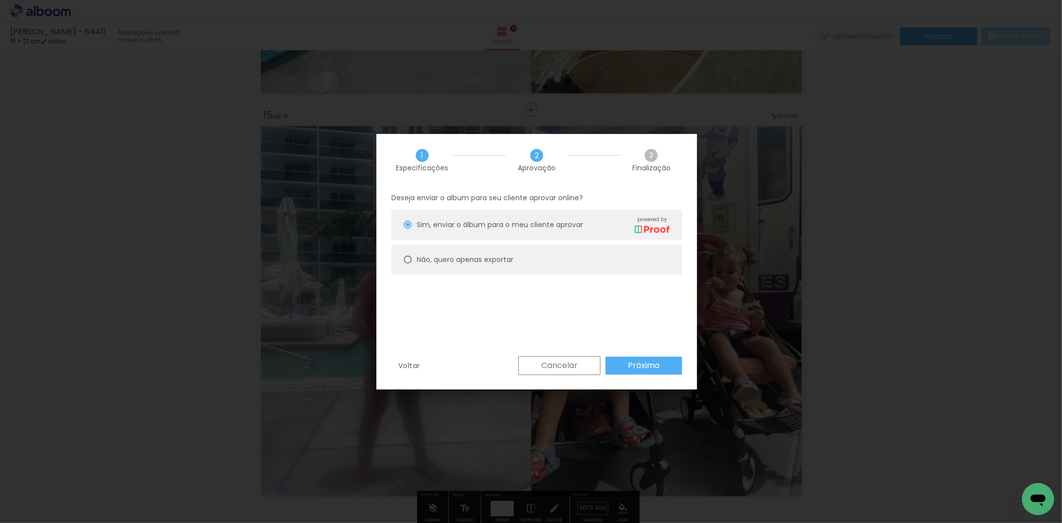
click at [0, 0] on slot "Não, quero apenas exportar" at bounding box center [0, 0] width 0 height 0
type paper-radio-button "on"
click at [656, 375] on div "Cancelar Próximo" at bounding box center [597, 365] width 169 height 19
click at [0, 0] on slot "Próximo" at bounding box center [0, 0] width 0 height 0
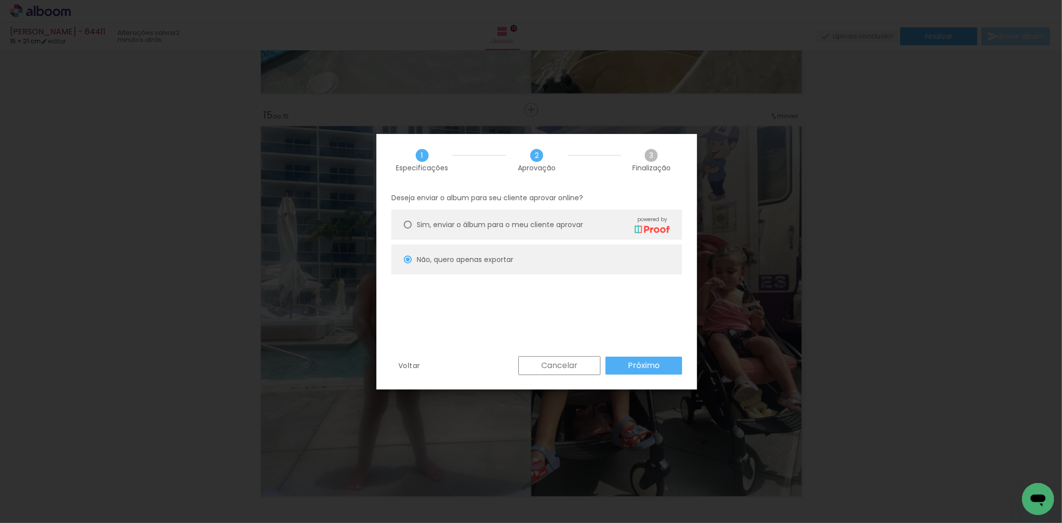
type input "Alta, 300 DPI"
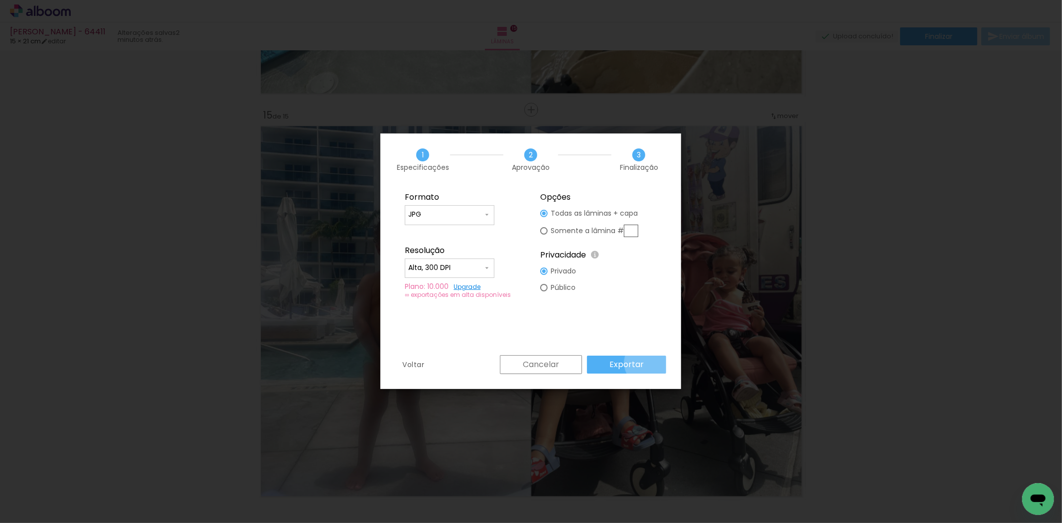
click at [650, 363] on paper-button "Exportar" at bounding box center [626, 365] width 79 height 18
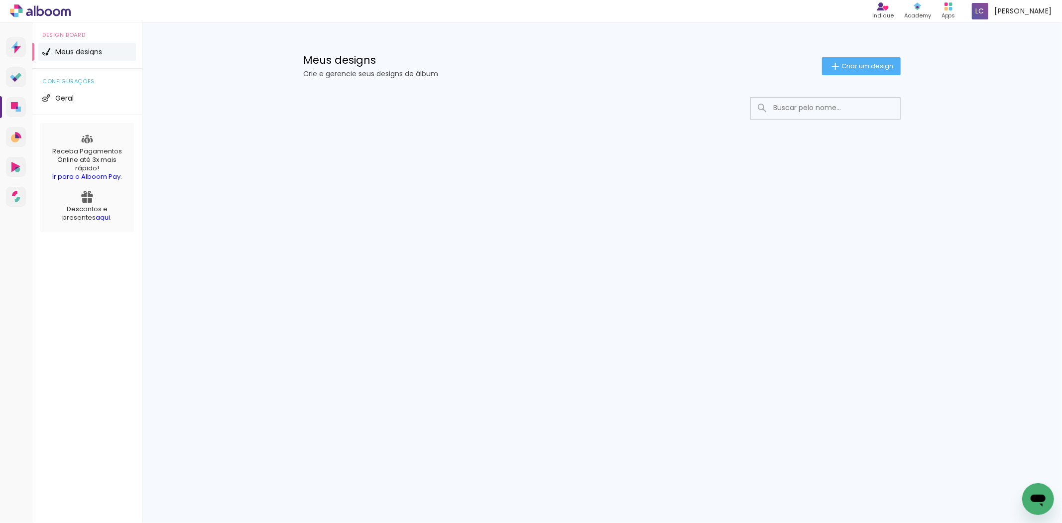
drag, startPoint x: 863, startPoint y: 71, endPoint x: 694, endPoint y: 86, distance: 169.4
click at [863, 71] on paper-button "Criar um design" at bounding box center [861, 66] width 79 height 18
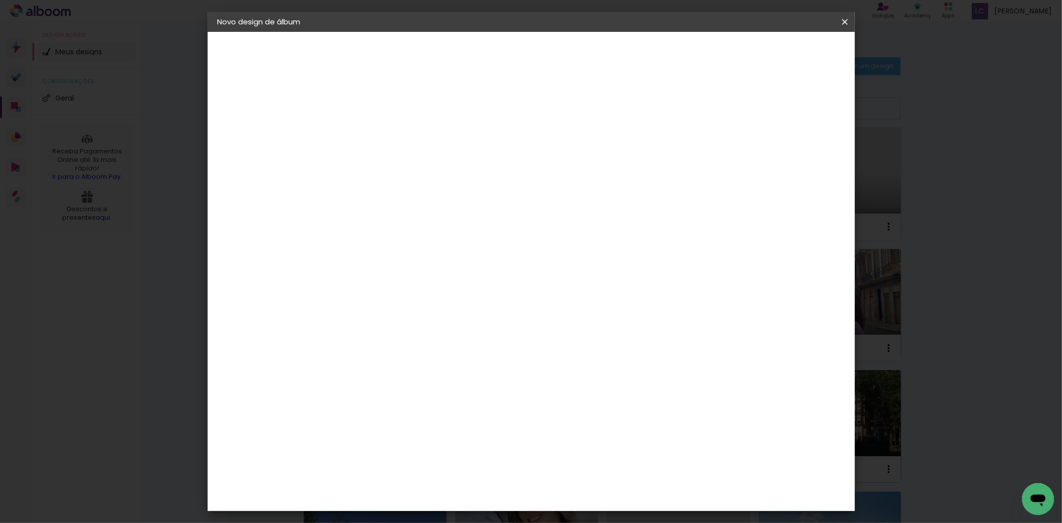
click at [380, 136] on input at bounding box center [380, 133] width 0 height 15
type input "[PERSON_NAME] - 64411"
type paper-input "[PERSON_NAME] - 64411"
click at [483, 46] on paper-button "Avançar" at bounding box center [458, 52] width 49 height 17
click at [567, 113] on div "Avançado Tamanho Livre Sugerir uma encadernadora" at bounding box center [519, 160] width 96 height 126
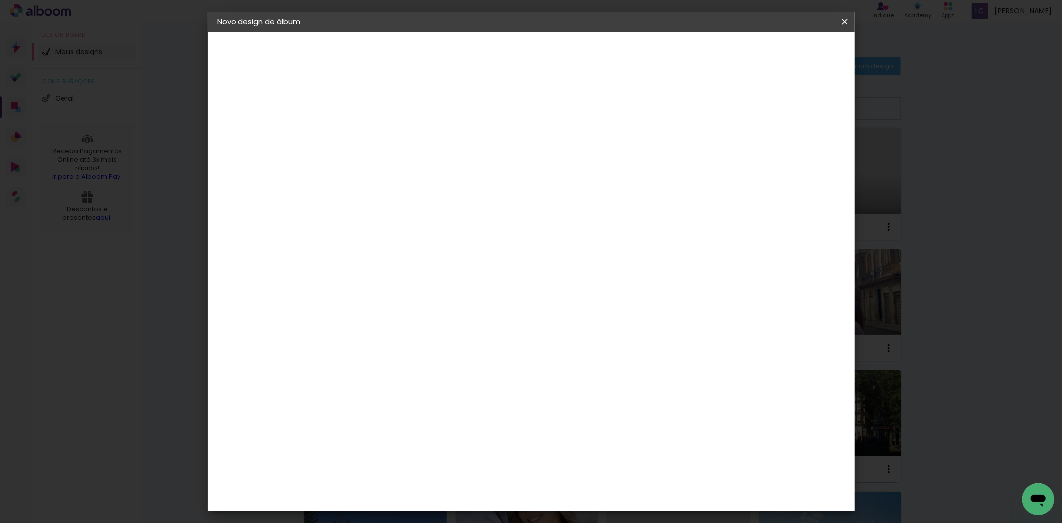
click at [567, 164] on div at bounding box center [519, 170] width 96 height 13
click at [567, 151] on paper-item "Tamanho Livre" at bounding box center [519, 151] width 96 height 22
click at [582, 64] on header "Fornecedor Escolha um fornecedor ou avance com o tamanho livre. Voltar Avançar" at bounding box center [459, 61] width 245 height 59
click at [0, 0] on slot "Avançar" at bounding box center [0, 0] width 0 height 0
click at [588, 416] on input "60" at bounding box center [586, 414] width 26 height 15
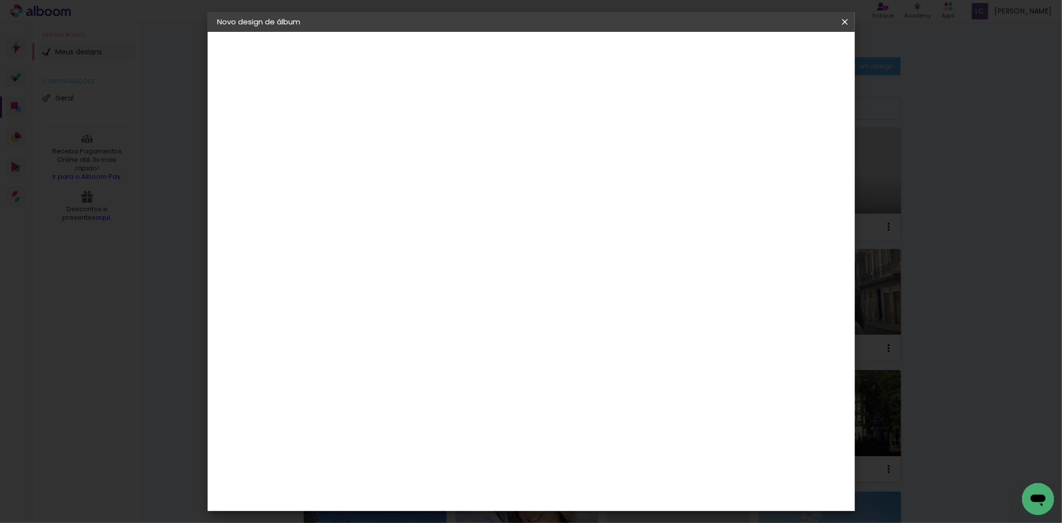
click at [588, 416] on input "60" at bounding box center [586, 414] width 26 height 15
type input "40,6"
type paper-input "40,6"
click at [344, 329] on input "30" at bounding box center [349, 329] width 26 height 15
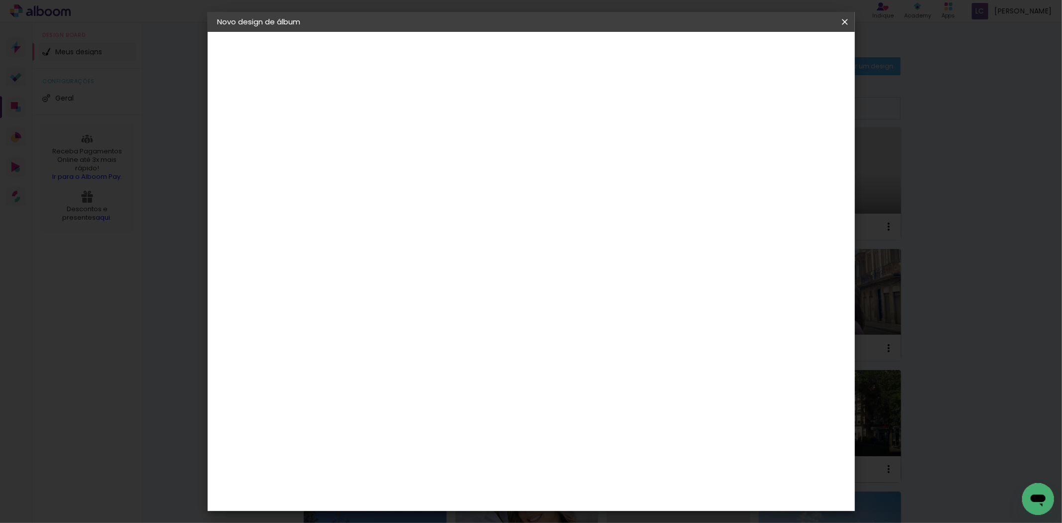
click at [344, 329] on input "30" at bounding box center [349, 329] width 26 height 15
type input "20,3"
type paper-input "20,3"
click at [790, 158] on div at bounding box center [796, 158] width 33 height 1
click at [793, 158] on div at bounding box center [796, 158] width 33 height 1
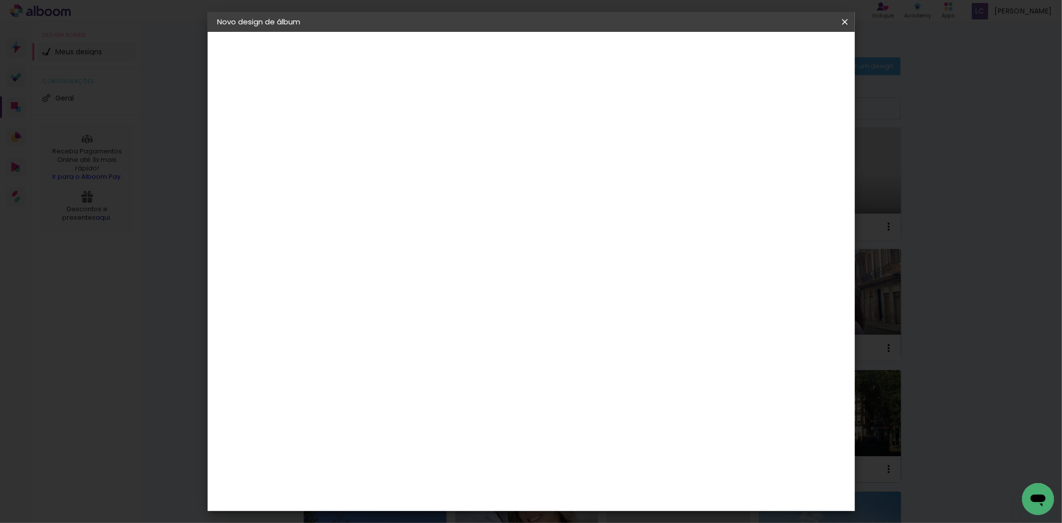
click at [794, 156] on paper-input-container "5 mm" at bounding box center [797, 151] width 40 height 25
type input "4"
type paper-input "4"
click at [794, 153] on input "4" at bounding box center [789, 150] width 18 height 15
type input "3"
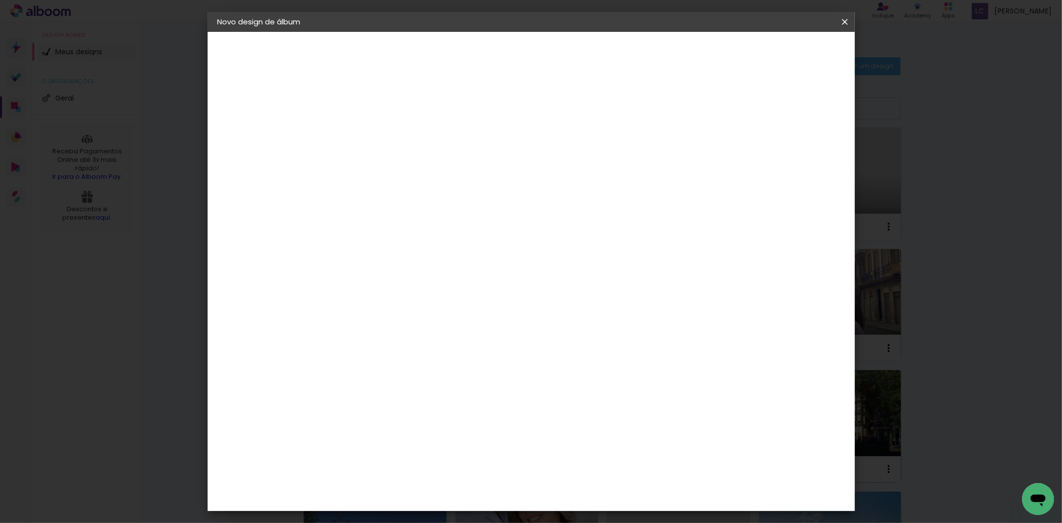
type paper-input "3"
click at [794, 153] on input "3" at bounding box center [793, 150] width 18 height 15
type input "2"
type paper-input "2"
click at [797, 153] on input "2" at bounding box center [793, 150] width 18 height 15
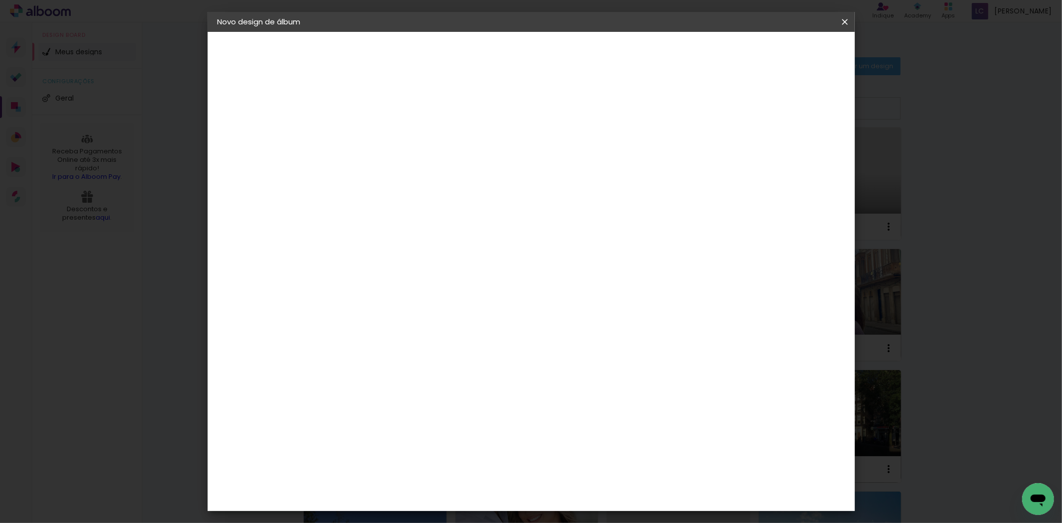
click at [792, 57] on paper-button "Iniciar design" at bounding box center [759, 52] width 65 height 17
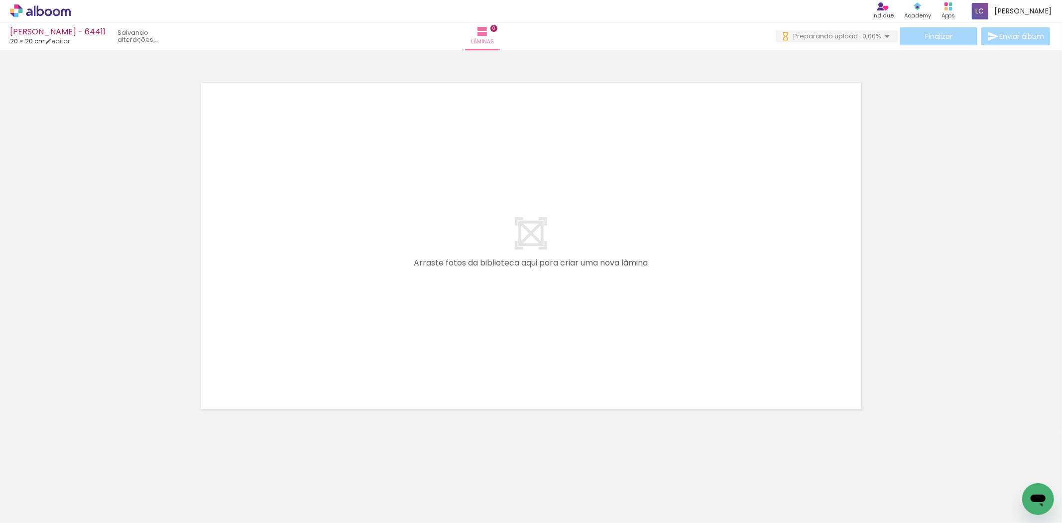
drag, startPoint x: 104, startPoint y: 481, endPoint x: 147, endPoint y: 459, distance: 48.3
click at [289, 310] on quentale-workspace at bounding box center [531, 261] width 1062 height 523
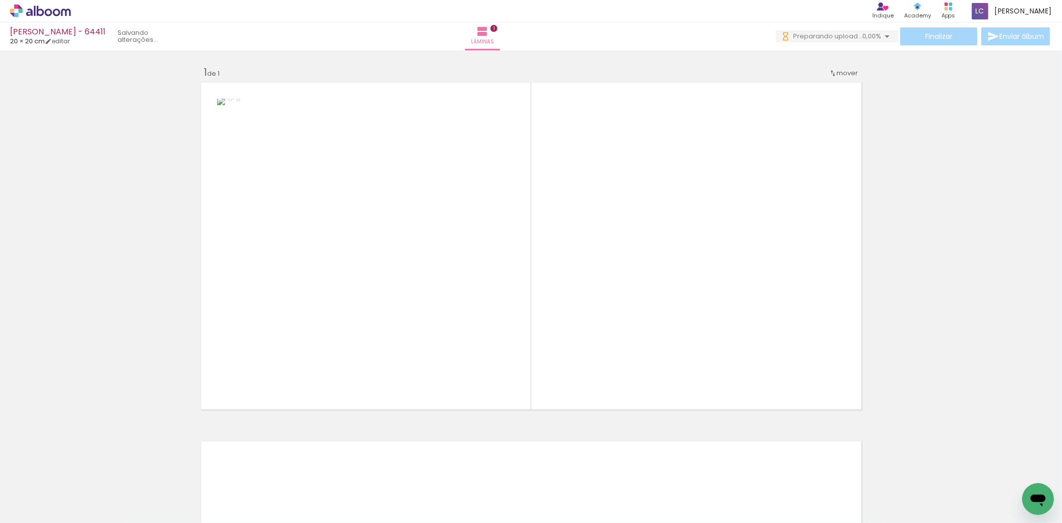
drag, startPoint x: 176, startPoint y: 475, endPoint x: 484, endPoint y: 311, distance: 348.0
click at [345, 335] on quentale-workspace at bounding box center [531, 261] width 1062 height 523
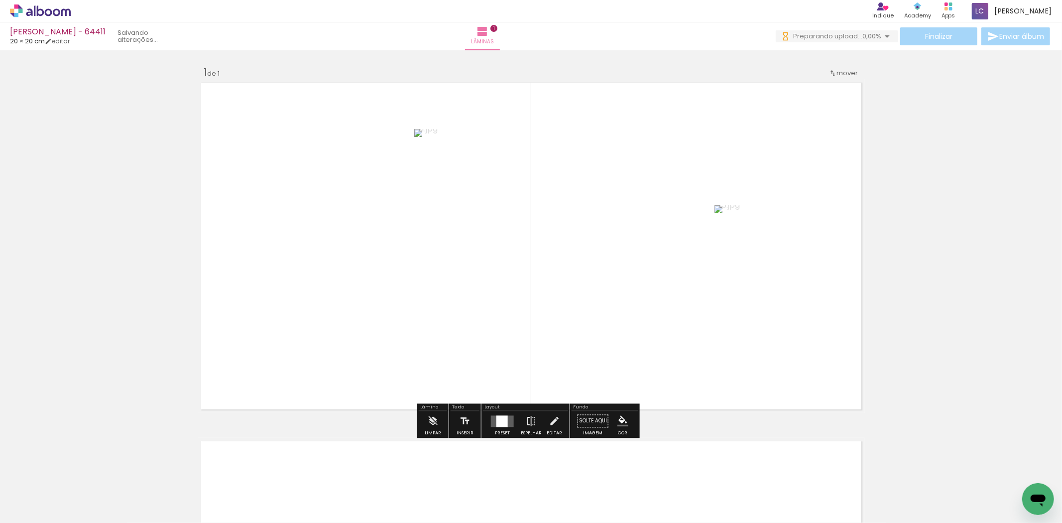
click at [499, 424] on div at bounding box center [502, 420] width 11 height 11
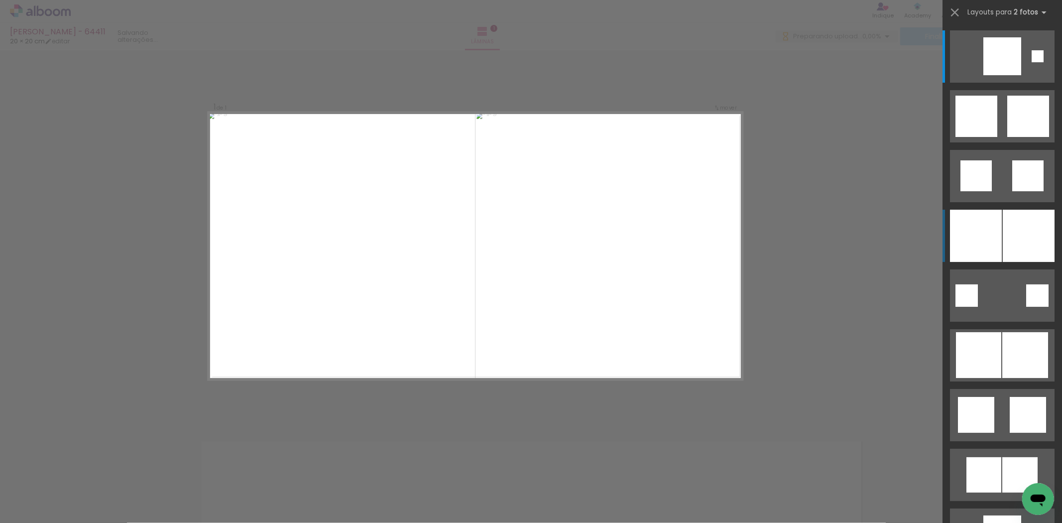
click at [982, 228] on div at bounding box center [976, 236] width 52 height 52
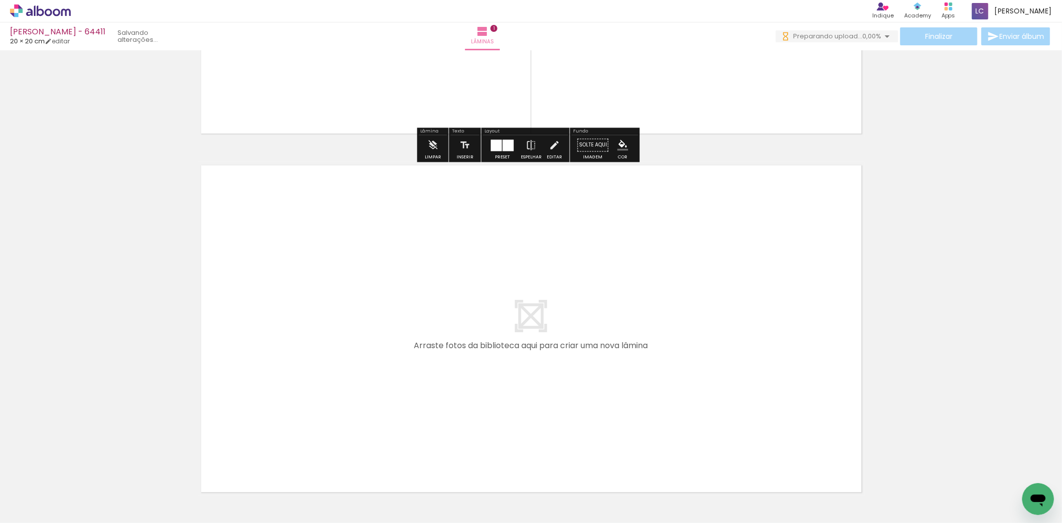
drag, startPoint x: 200, startPoint y: 488, endPoint x: 261, endPoint y: 383, distance: 121.5
click at [261, 383] on quentale-workspace at bounding box center [531, 261] width 1062 height 523
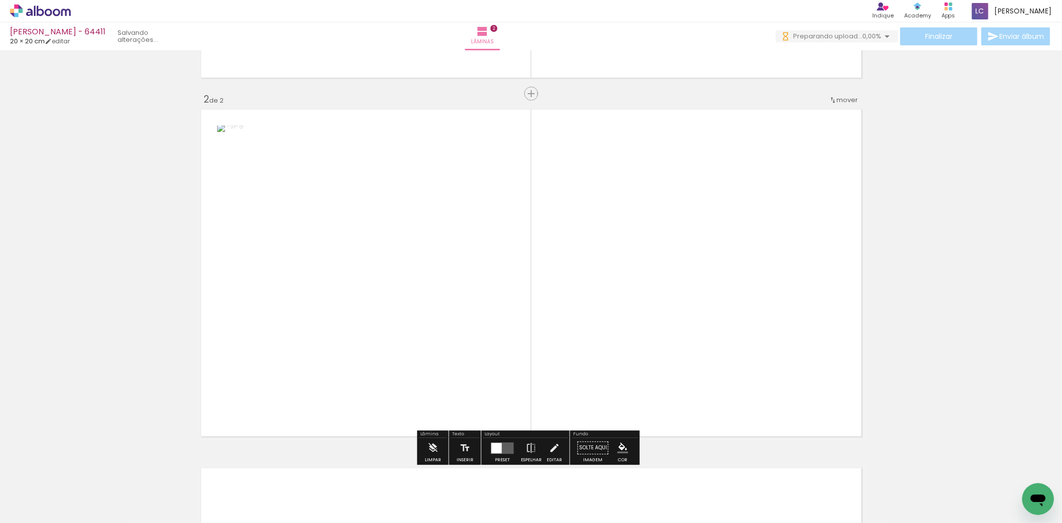
drag, startPoint x: 266, startPoint y: 479, endPoint x: 426, endPoint y: 404, distance: 176.5
click at [342, 389] on quentale-workspace at bounding box center [531, 261] width 1062 height 523
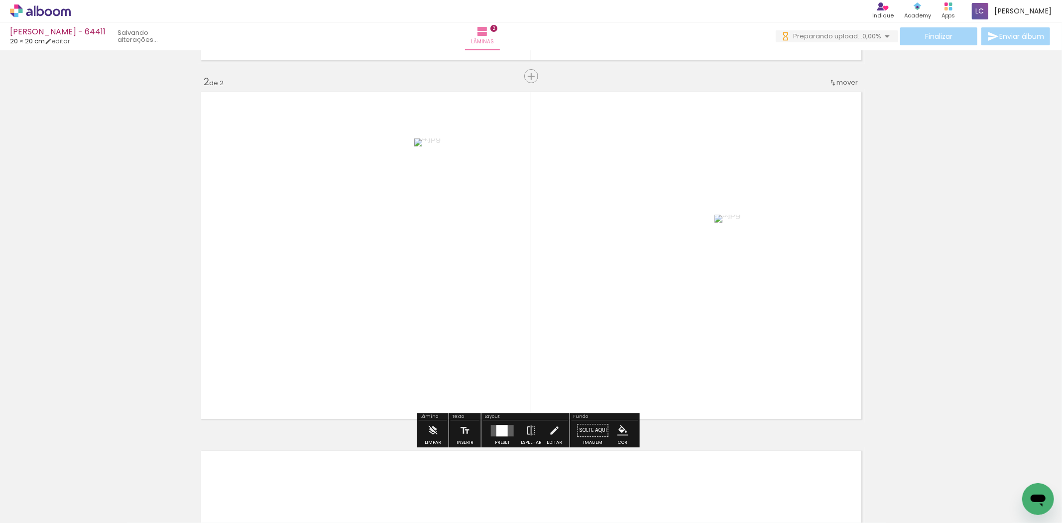
drag, startPoint x: 502, startPoint y: 431, endPoint x: 543, endPoint y: 407, distance: 47.3
click at [502, 430] on div at bounding box center [502, 430] width 11 height 11
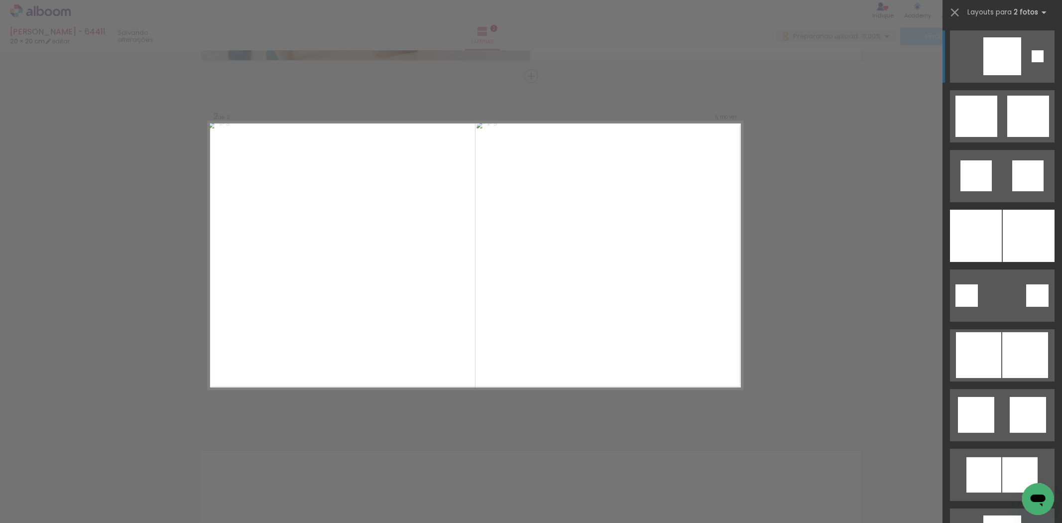
drag, startPoint x: 985, startPoint y: 241, endPoint x: 940, endPoint y: 250, distance: 45.3
click at [985, 240] on div at bounding box center [976, 236] width 52 height 52
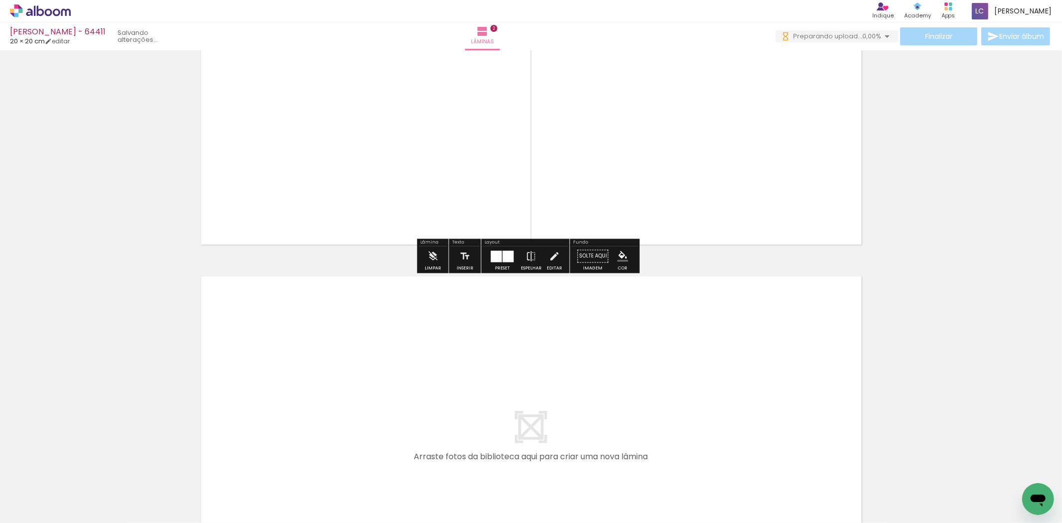
scroll to position [689, 0]
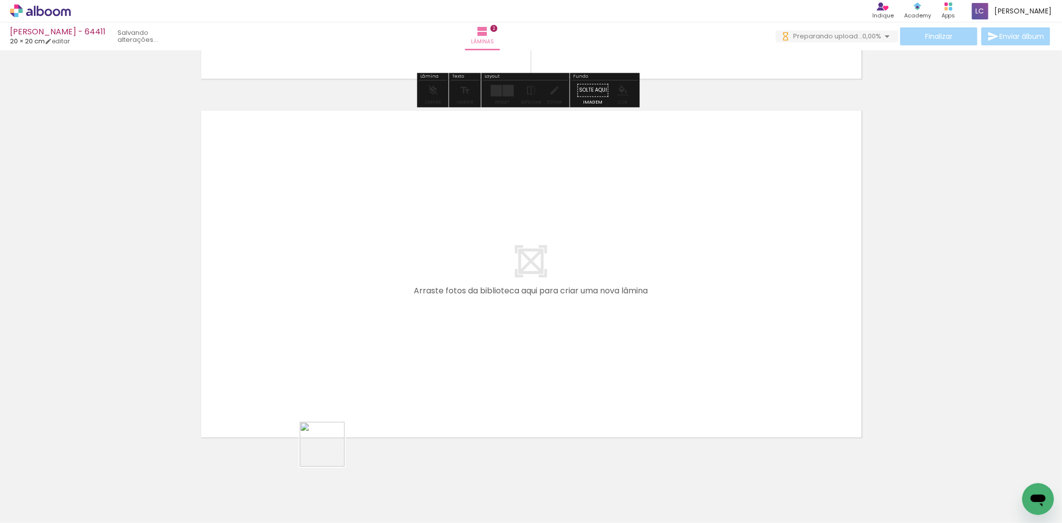
drag, startPoint x: 325, startPoint y: 487, endPoint x: 332, endPoint y: 461, distance: 26.8
click at [341, 413] on quentale-workspace at bounding box center [531, 261] width 1062 height 523
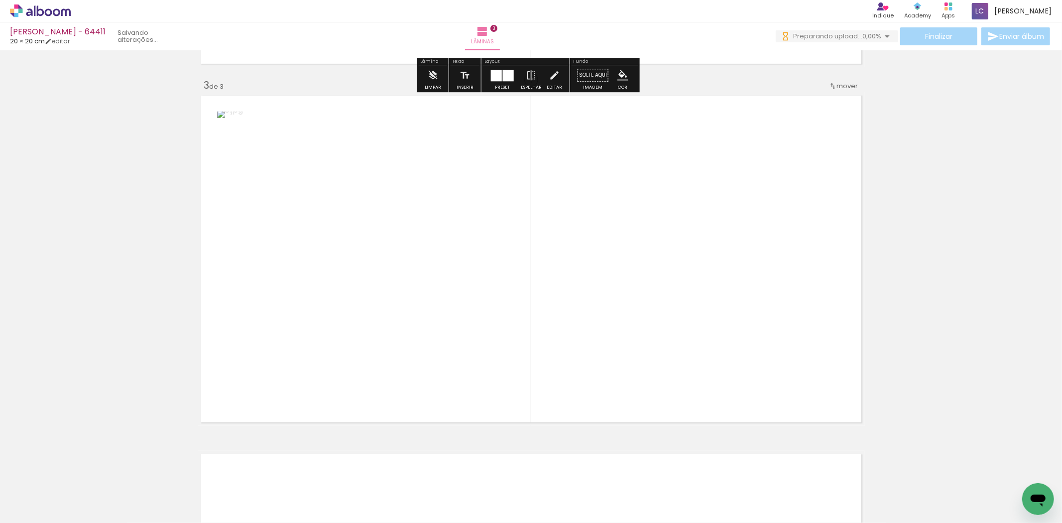
scroll to position [708, 0]
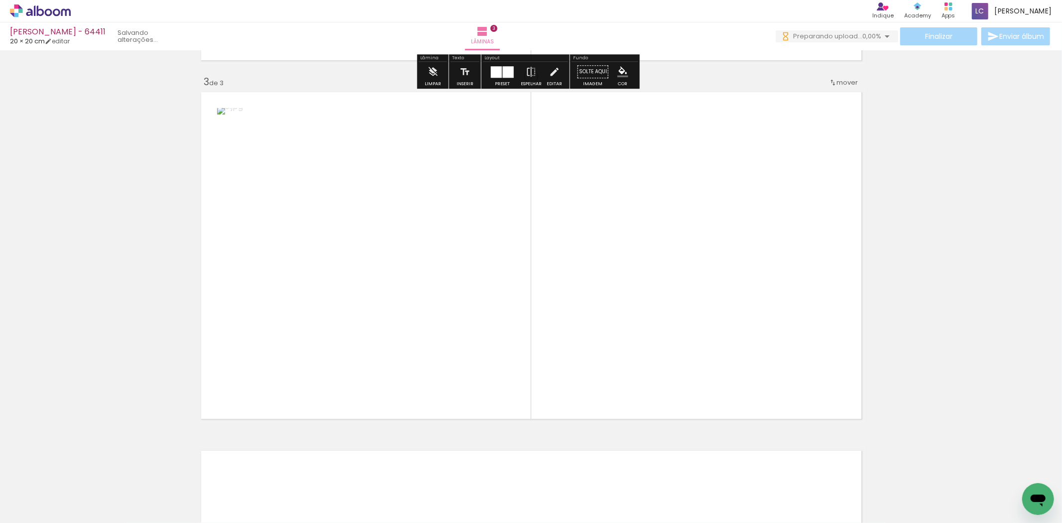
drag, startPoint x: 373, startPoint y: 472, endPoint x: 477, endPoint y: 392, distance: 131.8
click at [459, 385] on quentale-workspace at bounding box center [531, 261] width 1062 height 523
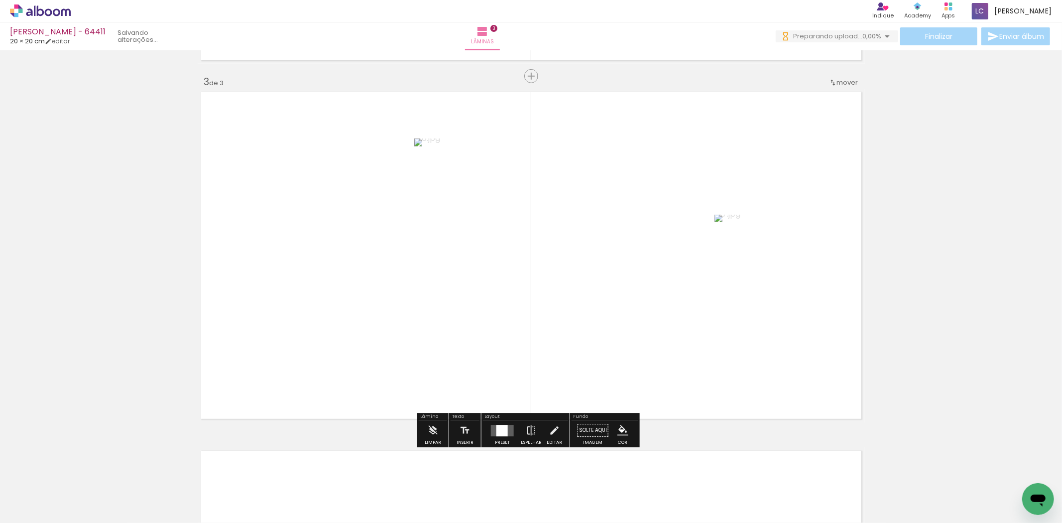
click at [491, 433] on quentale-layouter at bounding box center [502, 430] width 23 height 11
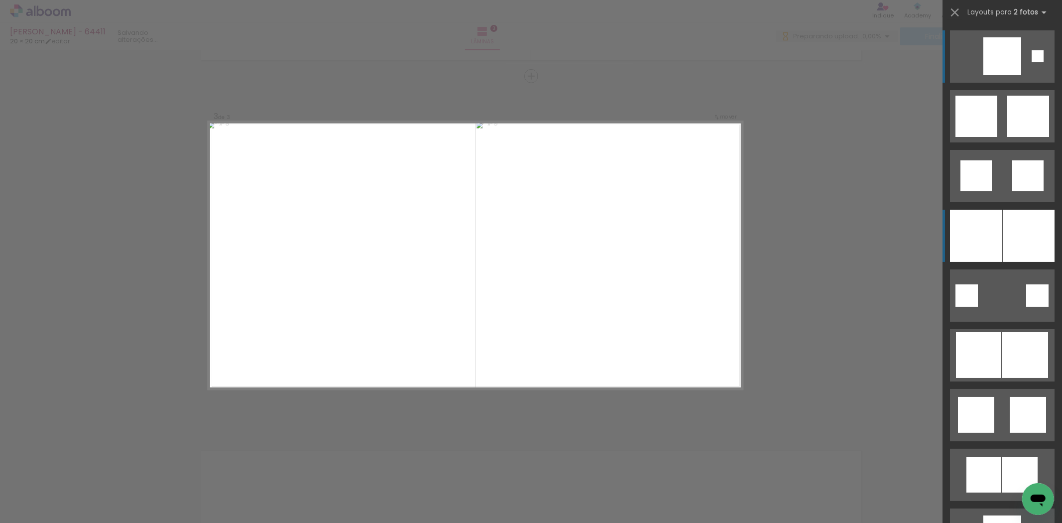
click at [972, 228] on div at bounding box center [976, 236] width 52 height 52
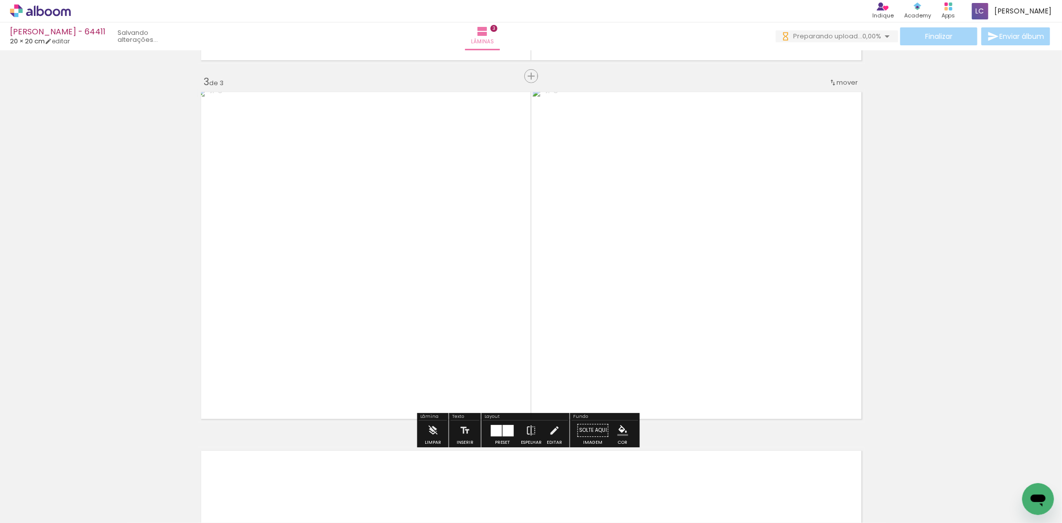
scroll to position [929, 0]
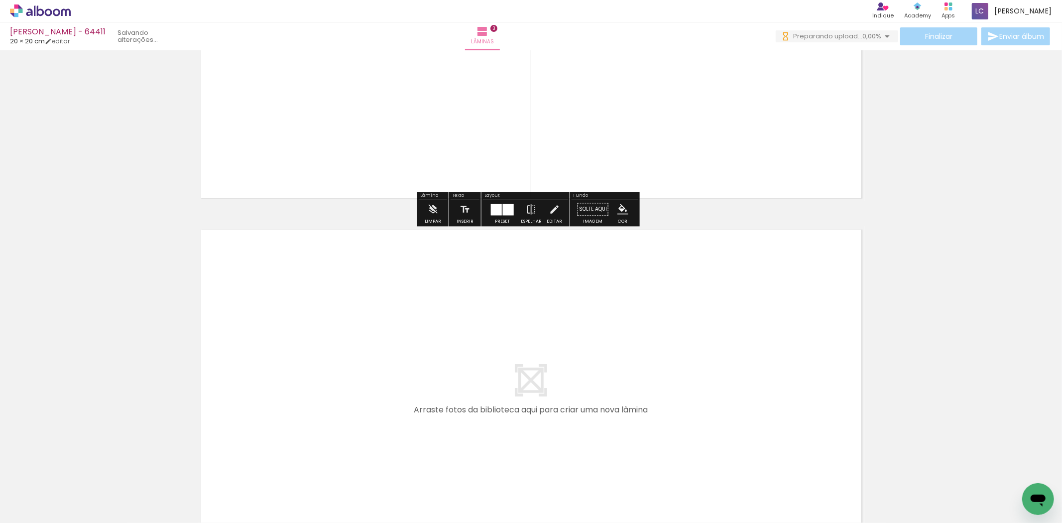
drag, startPoint x: 452, startPoint y: 485, endPoint x: 474, endPoint y: 502, distance: 27.6
click at [452, 441] on quentale-workspace at bounding box center [531, 261] width 1062 height 523
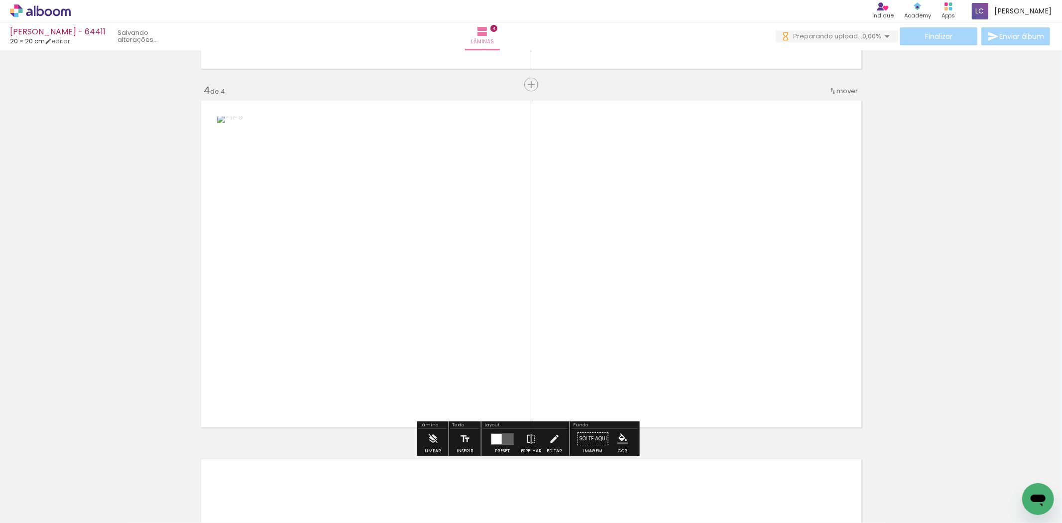
scroll to position [1066, 0]
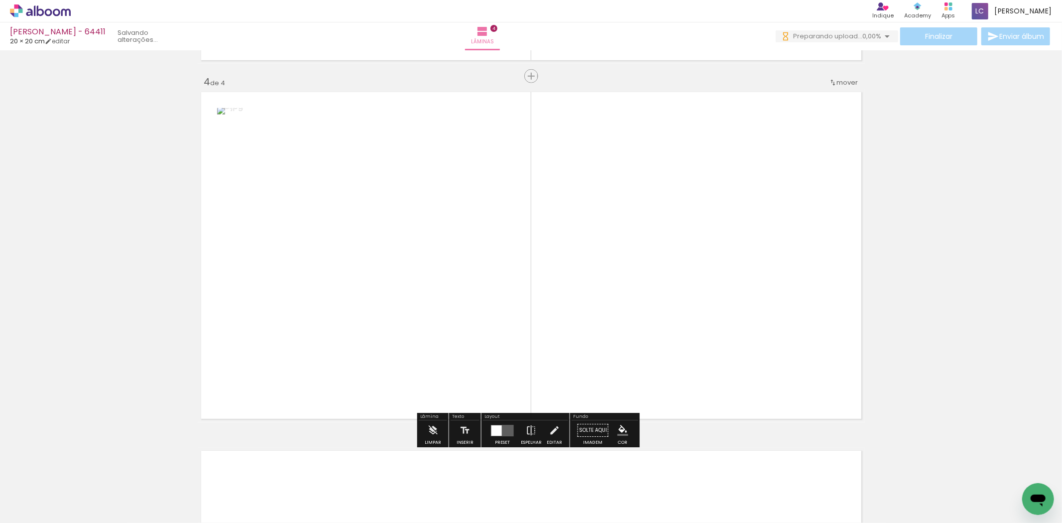
click at [530, 360] on quentale-workspace at bounding box center [531, 261] width 1062 height 523
click at [501, 434] on div at bounding box center [502, 430] width 11 height 11
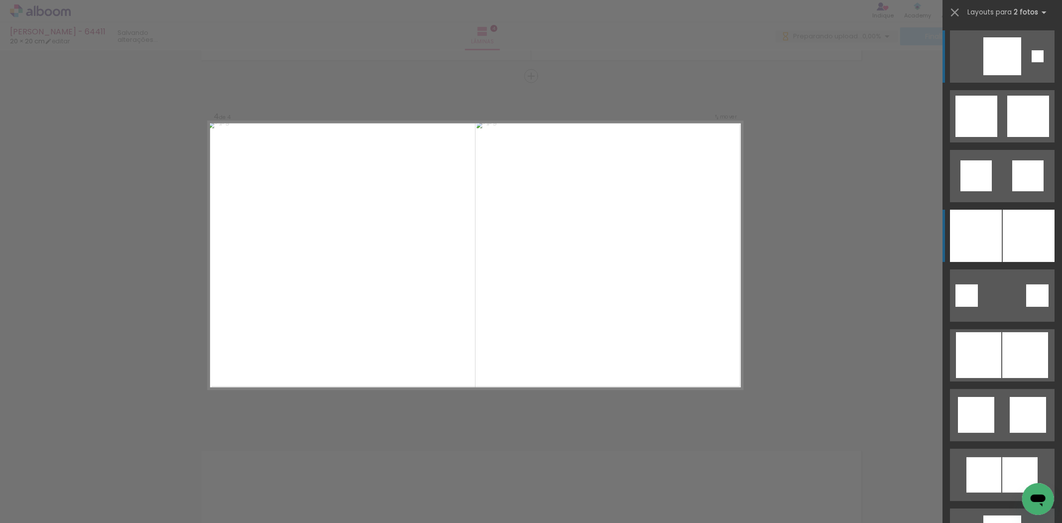
click at [978, 255] on div at bounding box center [976, 236] width 52 height 52
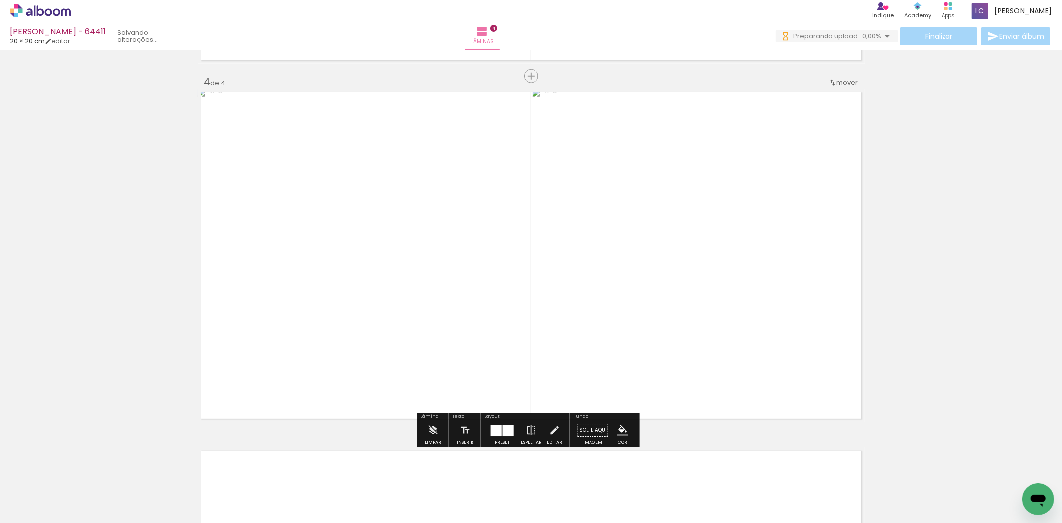
scroll to position [1343, 0]
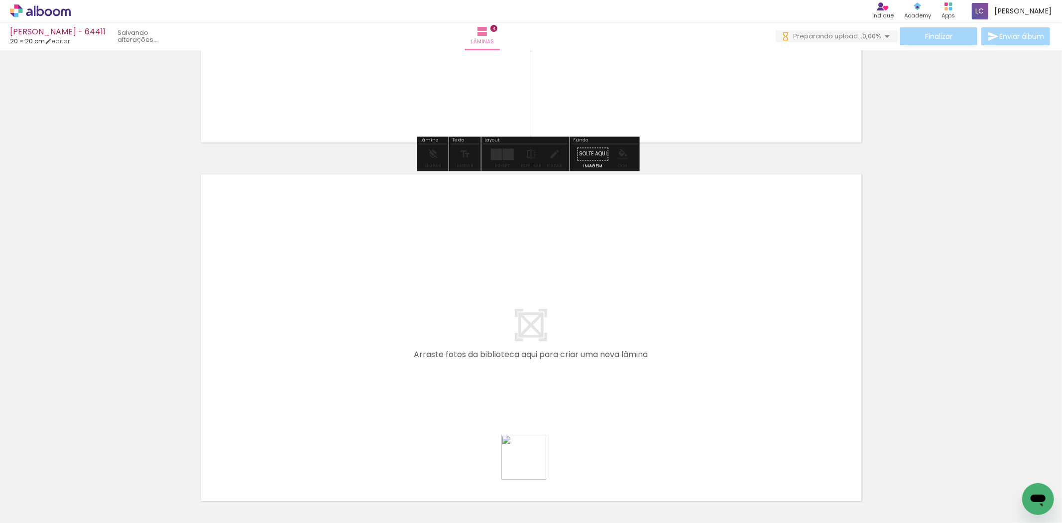
drag, startPoint x: 533, startPoint y: 492, endPoint x: 598, endPoint y: 484, distance: 64.7
click at [555, 417] on quentale-workspace at bounding box center [531, 261] width 1062 height 523
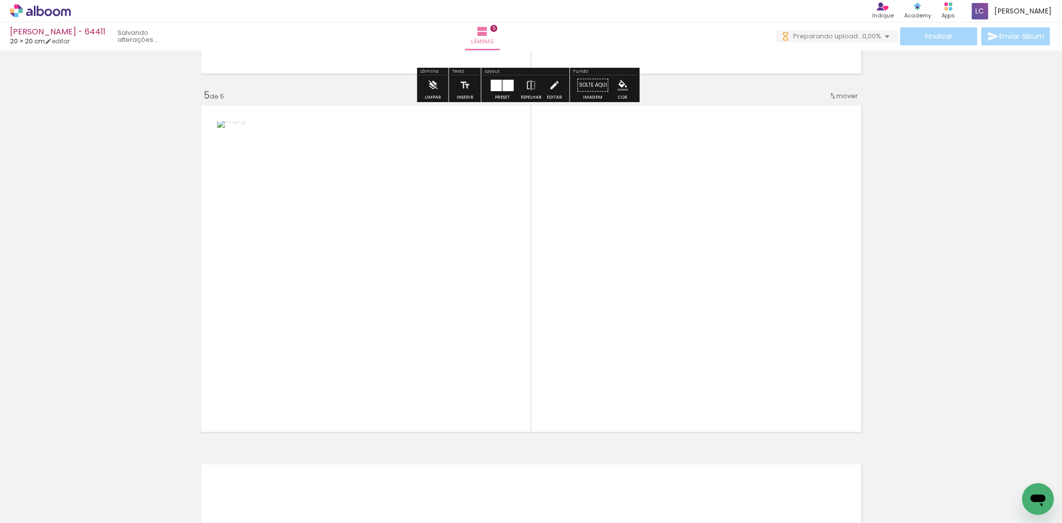
drag, startPoint x: 605, startPoint y: 491, endPoint x: 502, endPoint y: 447, distance: 111.6
click at [598, 412] on quentale-workspace at bounding box center [531, 261] width 1062 height 523
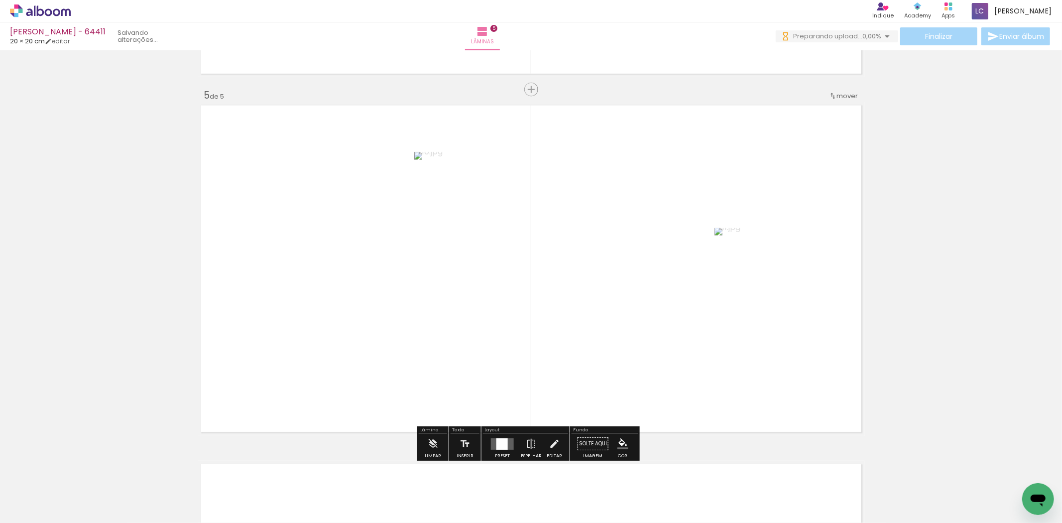
scroll to position [1425, 0]
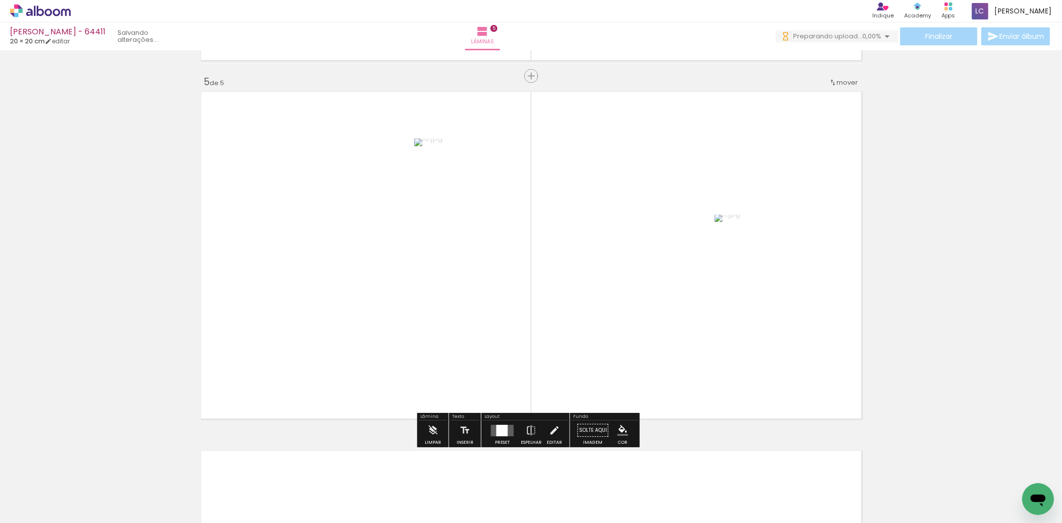
click at [492, 440] on div at bounding box center [502, 430] width 27 height 20
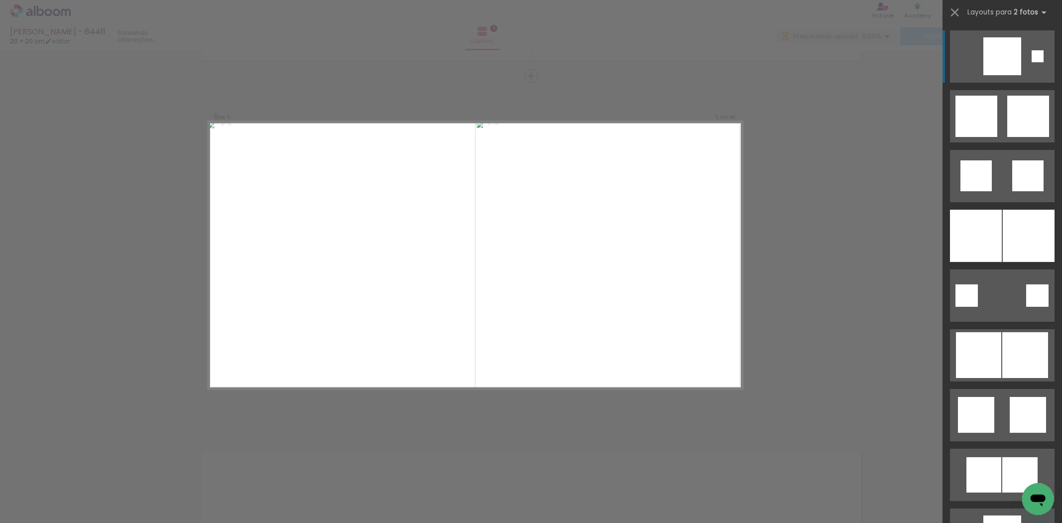
click at [955, 242] on div at bounding box center [976, 236] width 52 height 52
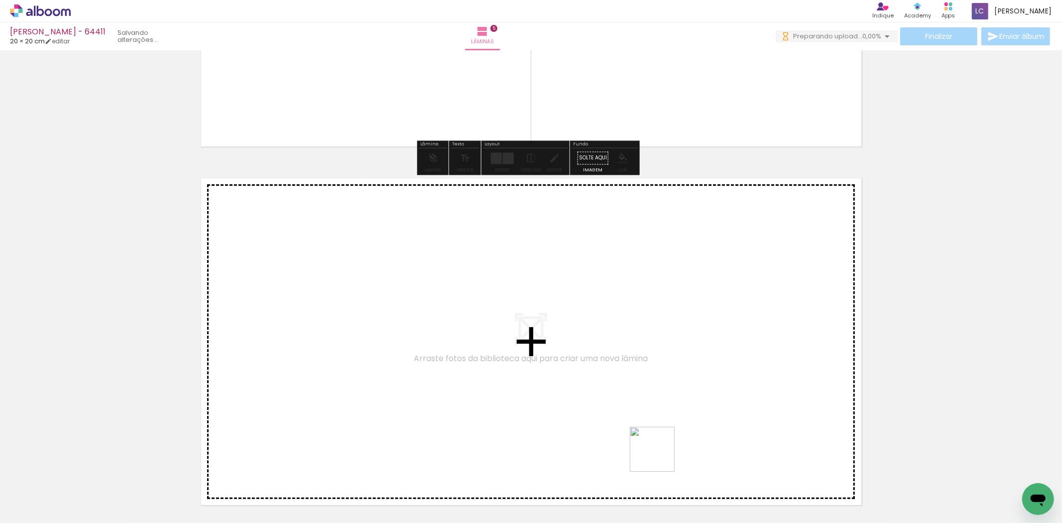
drag, startPoint x: 660, startPoint y: 457, endPoint x: 713, endPoint y: 493, distance: 64.5
click at [679, 409] on quentale-workspace at bounding box center [531, 261] width 1062 height 523
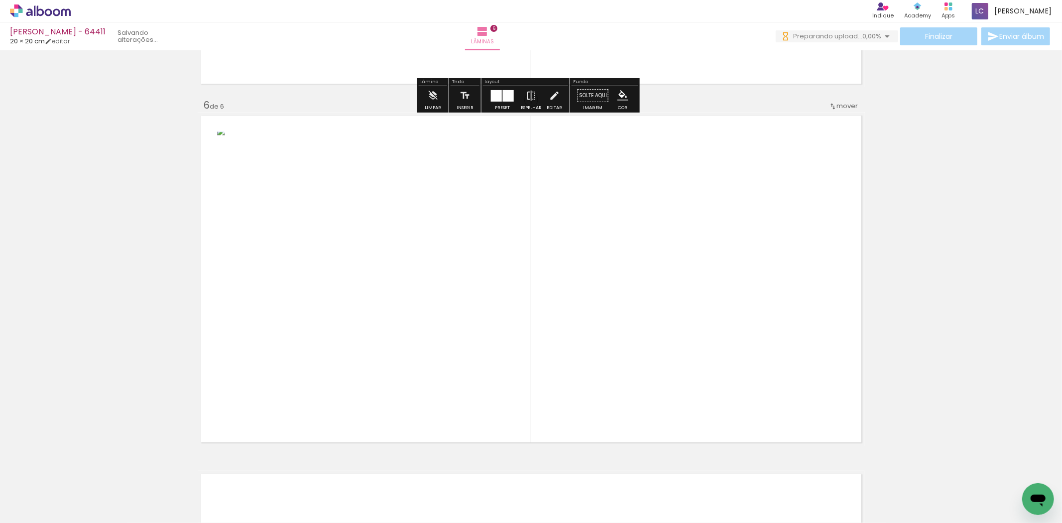
drag, startPoint x: 714, startPoint y: 481, endPoint x: 520, endPoint y: 411, distance: 206.5
click at [699, 391] on quentale-workspace at bounding box center [531, 261] width 1062 height 523
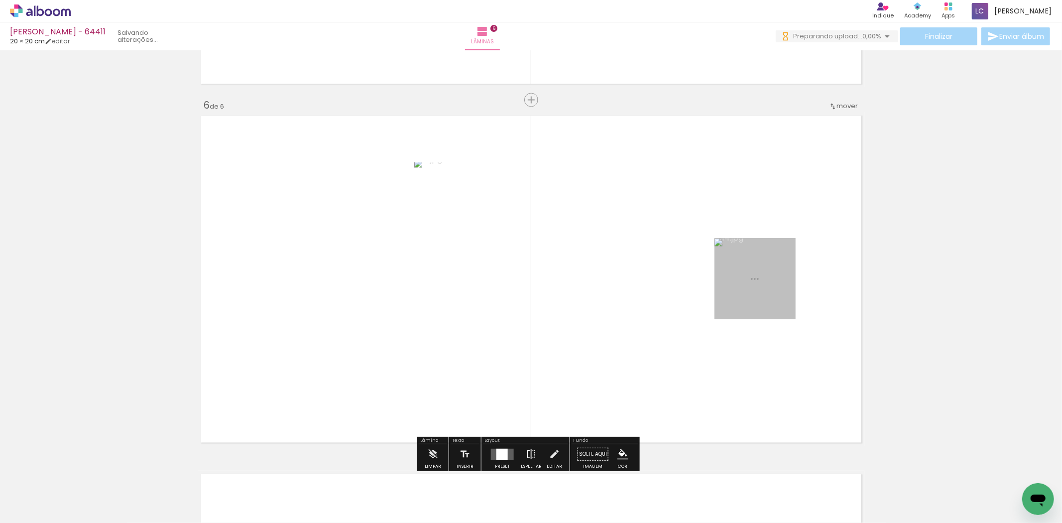
scroll to position [1783, 0]
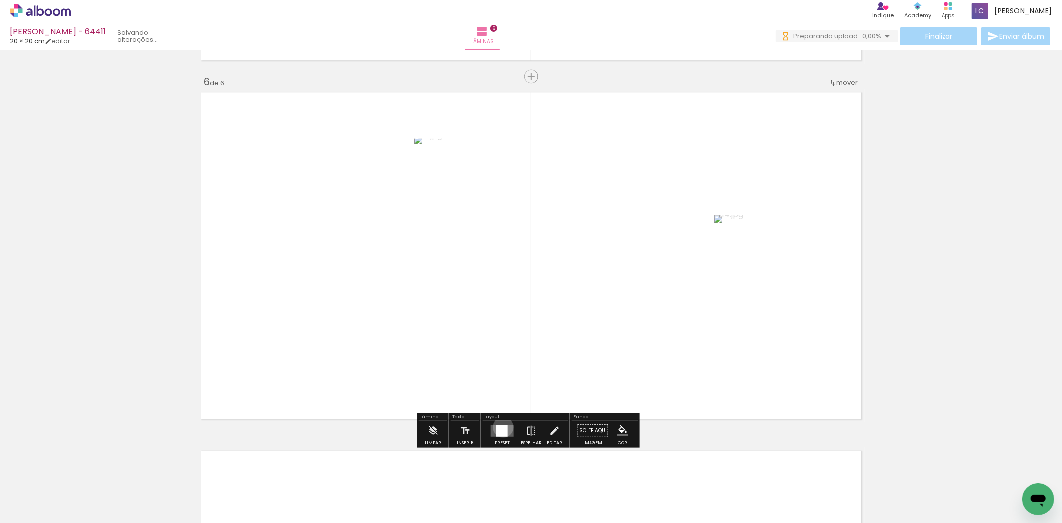
click at [501, 427] on div at bounding box center [502, 430] width 11 height 11
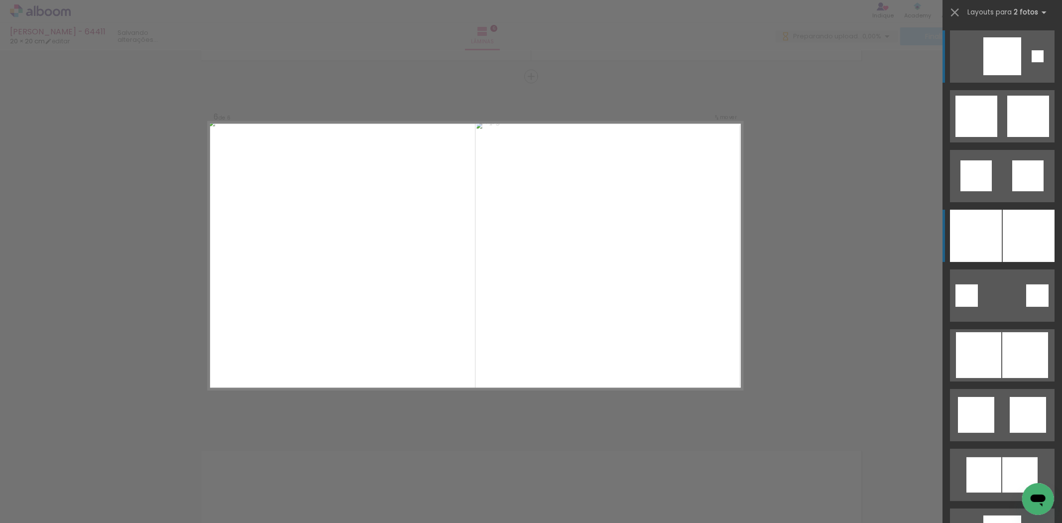
click at [1003, 251] on div at bounding box center [1029, 236] width 52 height 52
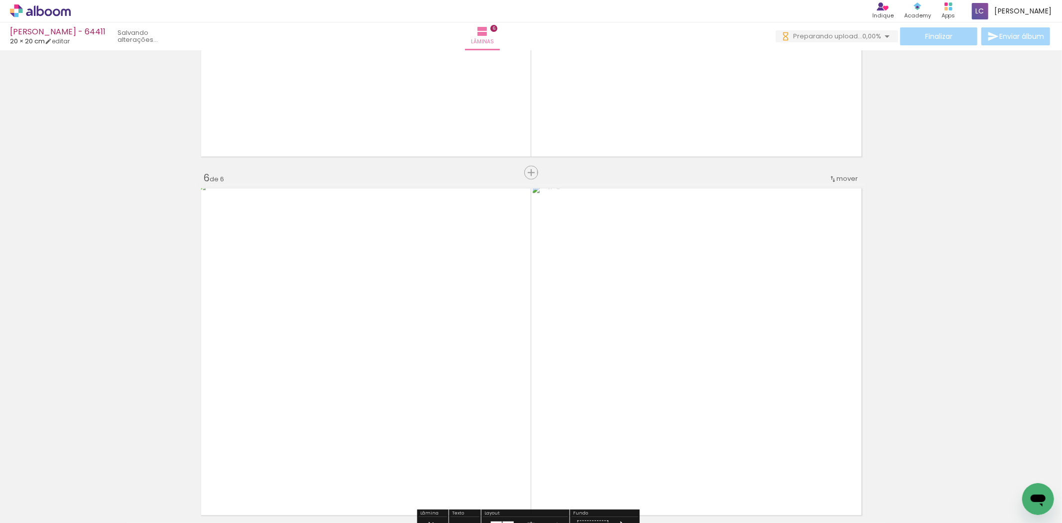
scroll to position [1506, 0]
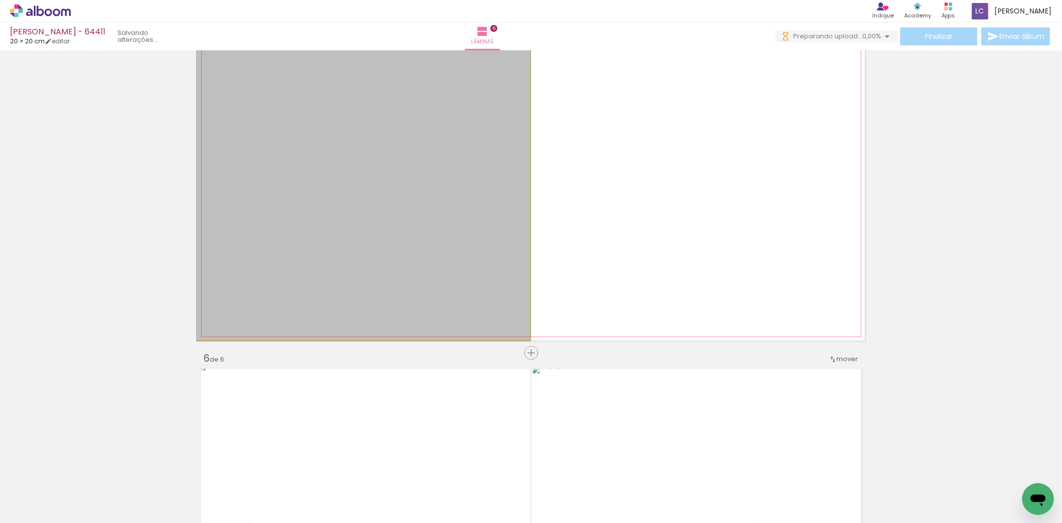
drag, startPoint x: 345, startPoint y: 223, endPoint x: 344, endPoint y: 235, distance: 11.5
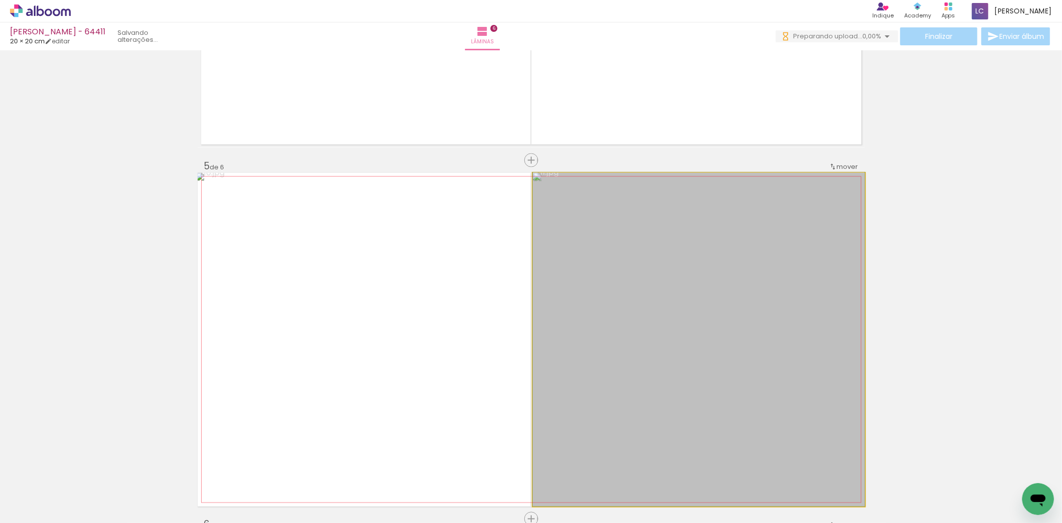
drag, startPoint x: 791, startPoint y: 274, endPoint x: 790, endPoint y: 280, distance: 6.0
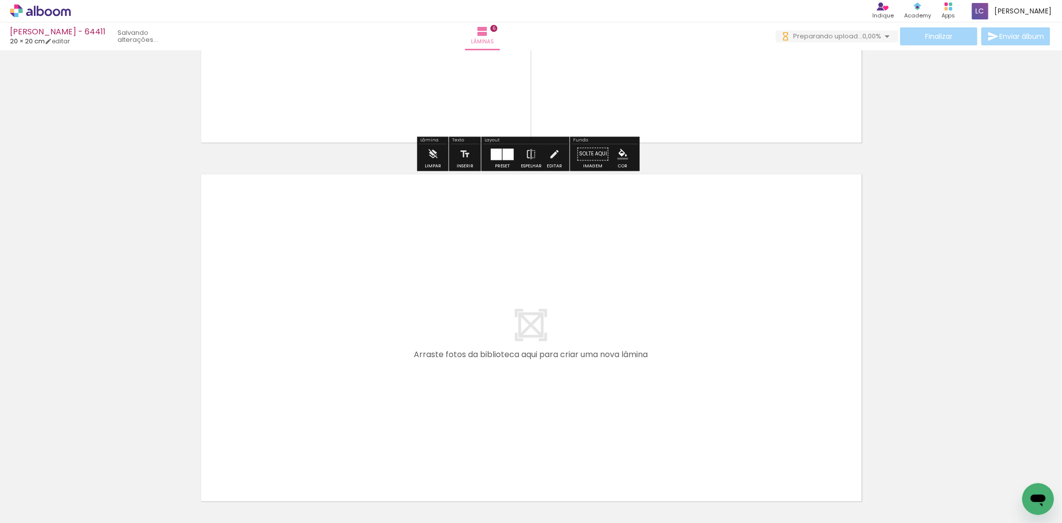
drag, startPoint x: 770, startPoint y: 474, endPoint x: 807, endPoint y: 465, distance: 37.3
click at [764, 417] on quentale-workspace at bounding box center [531, 261] width 1062 height 523
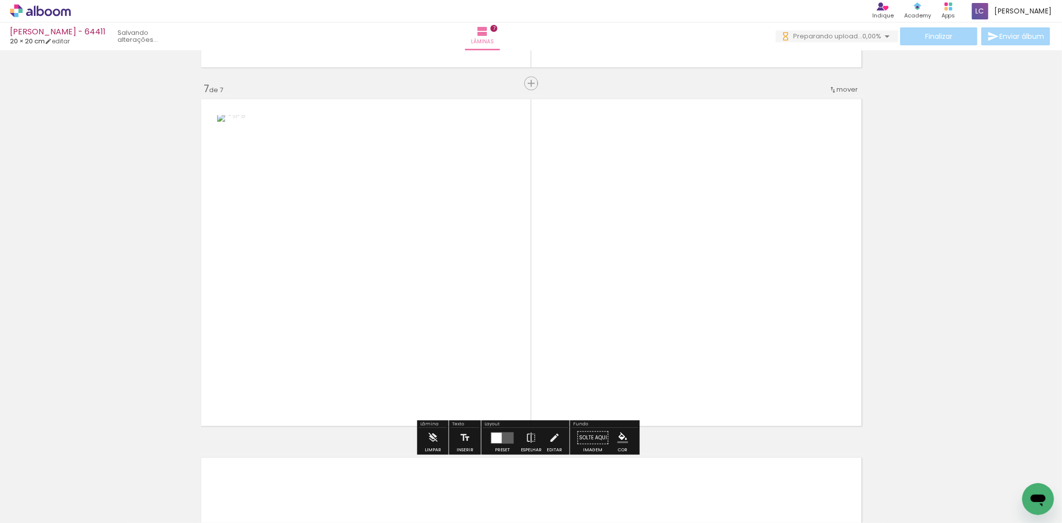
click at [747, 356] on quentale-workspace at bounding box center [531, 261] width 1062 height 523
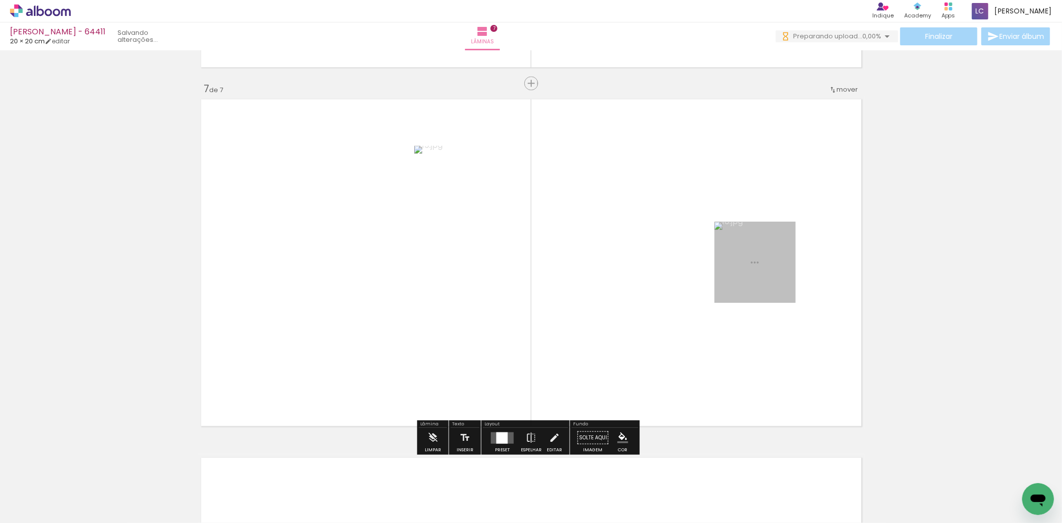
scroll to position [2142, 0]
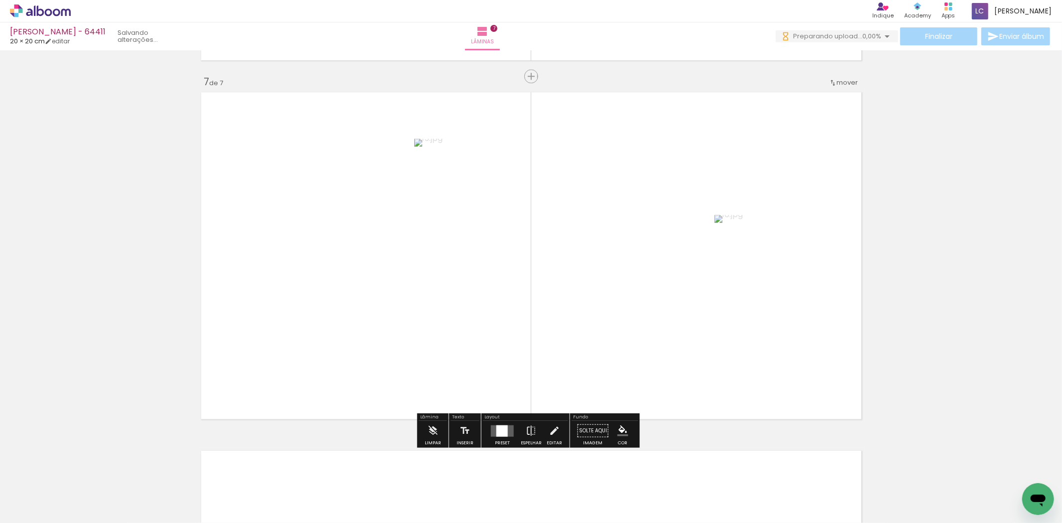
click at [491, 432] on quentale-layouter at bounding box center [502, 430] width 23 height 11
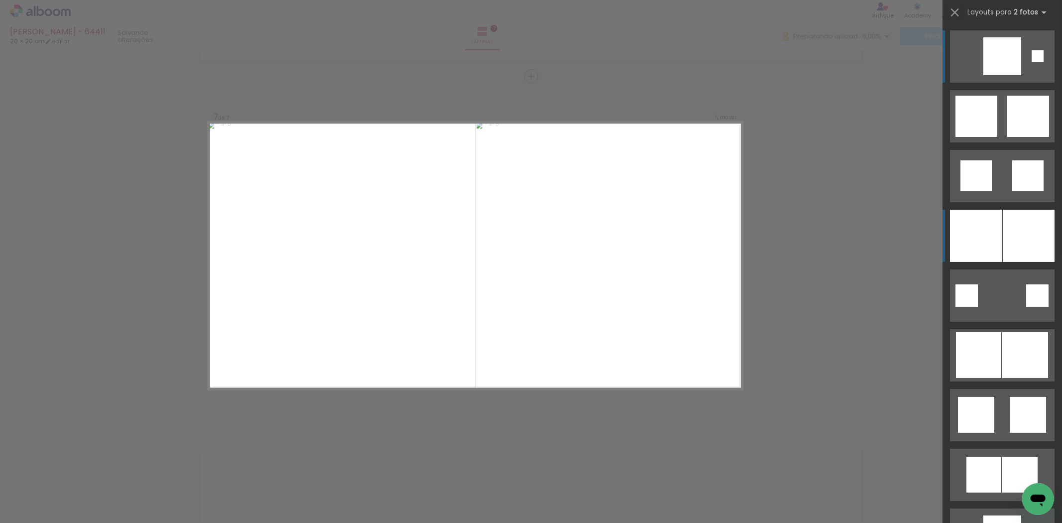
click at [997, 226] on div at bounding box center [976, 236] width 52 height 52
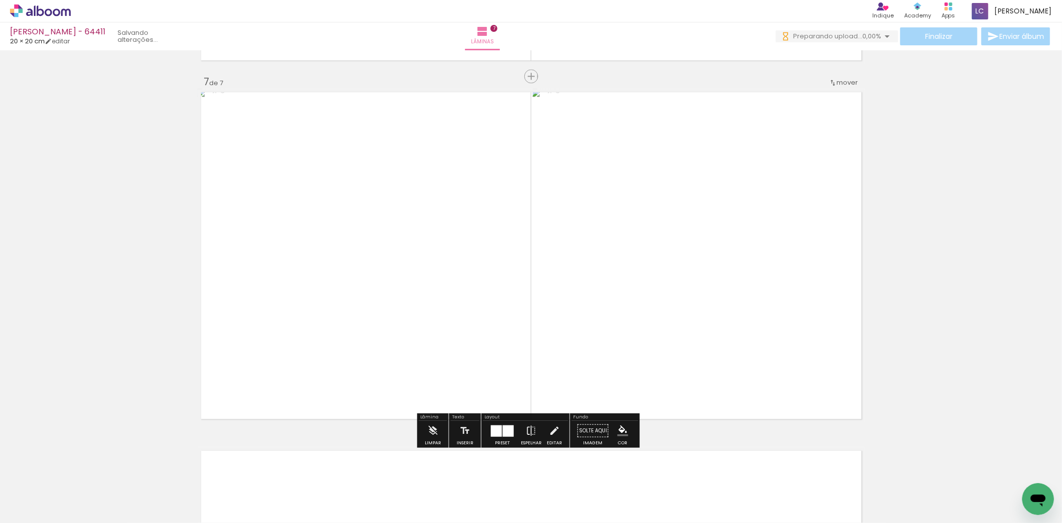
scroll to position [0, 502]
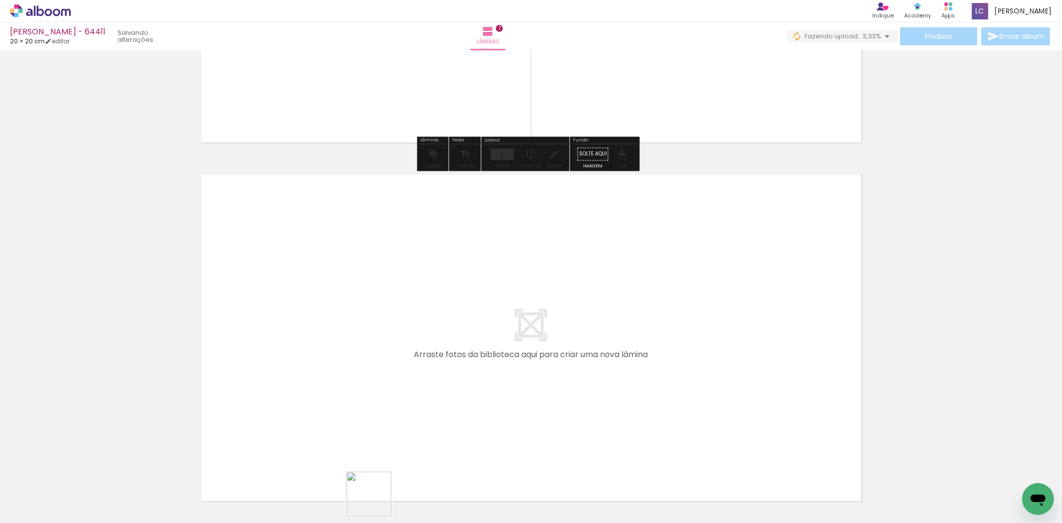
drag, startPoint x: 376, startPoint y: 502, endPoint x: 450, endPoint y: 460, distance: 84.1
click at [427, 381] on quentale-workspace at bounding box center [531, 261] width 1062 height 523
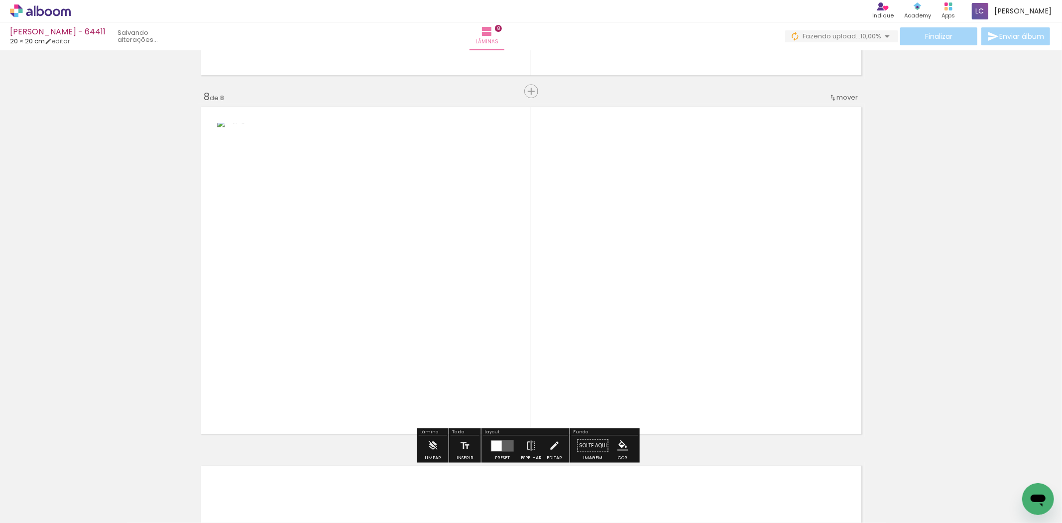
scroll to position [2501, 0]
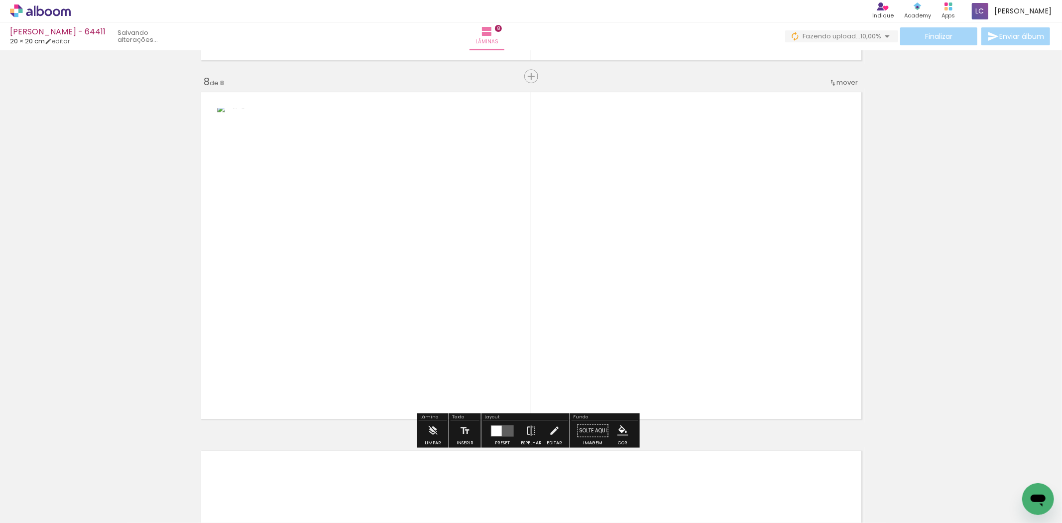
drag, startPoint x: 450, startPoint y: 492, endPoint x: 501, endPoint y: 422, distance: 86.2
click at [476, 385] on quentale-workspace at bounding box center [531, 261] width 1062 height 523
click at [513, 438] on paper-button "Preset" at bounding box center [503, 432] width 32 height 25
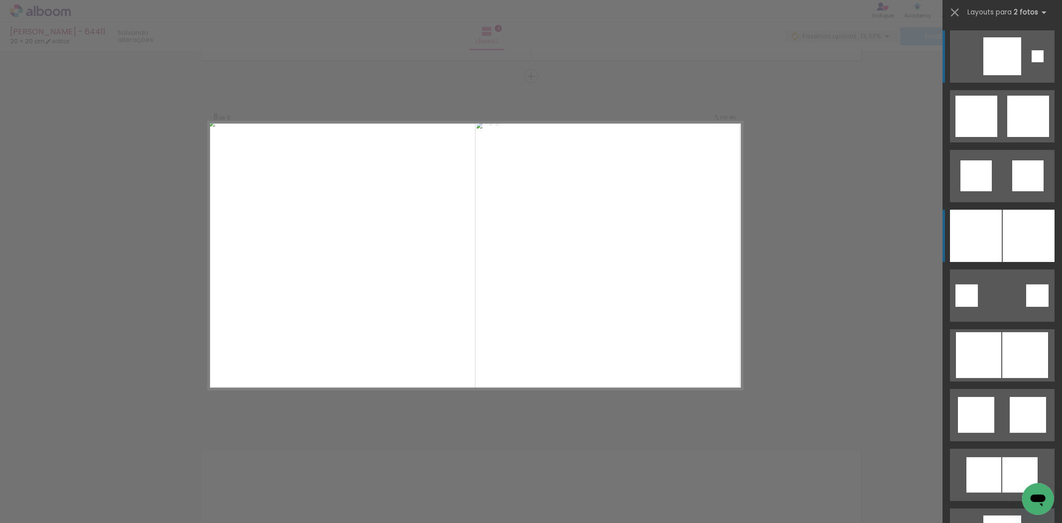
click at [1046, 221] on div at bounding box center [1029, 236] width 52 height 52
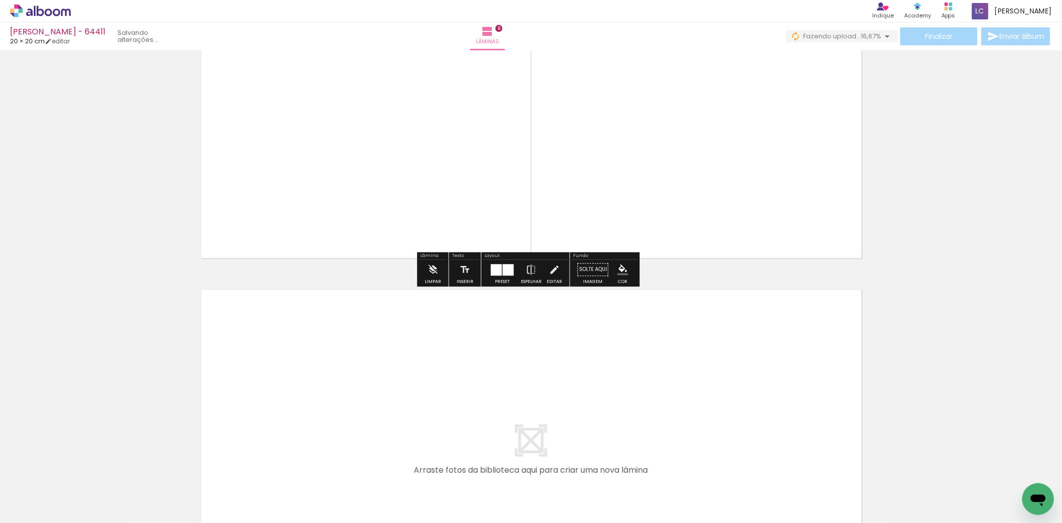
scroll to position [2666, 0]
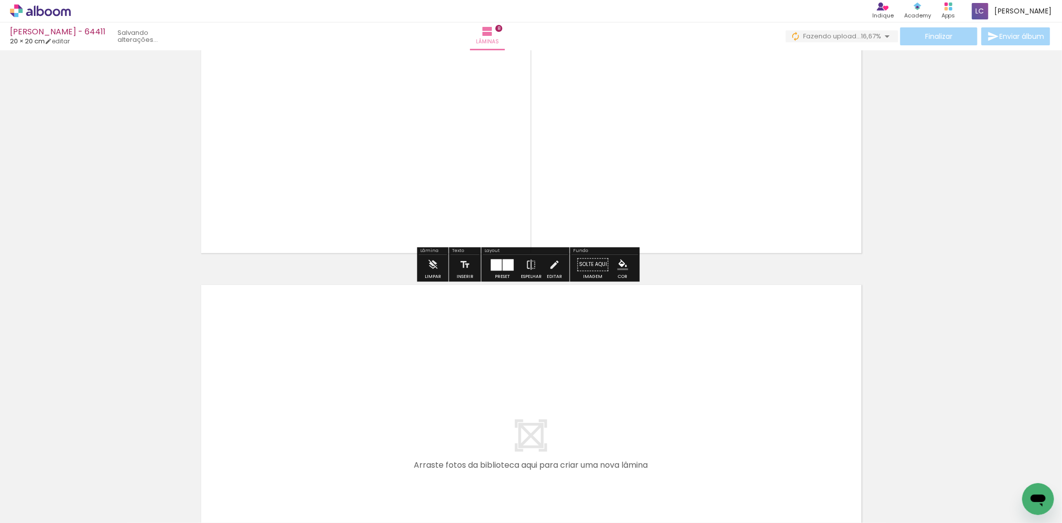
drag, startPoint x: 504, startPoint y: 476, endPoint x: 536, endPoint y: 475, distance: 31.9
click at [509, 436] on quentale-workspace at bounding box center [531, 261] width 1062 height 523
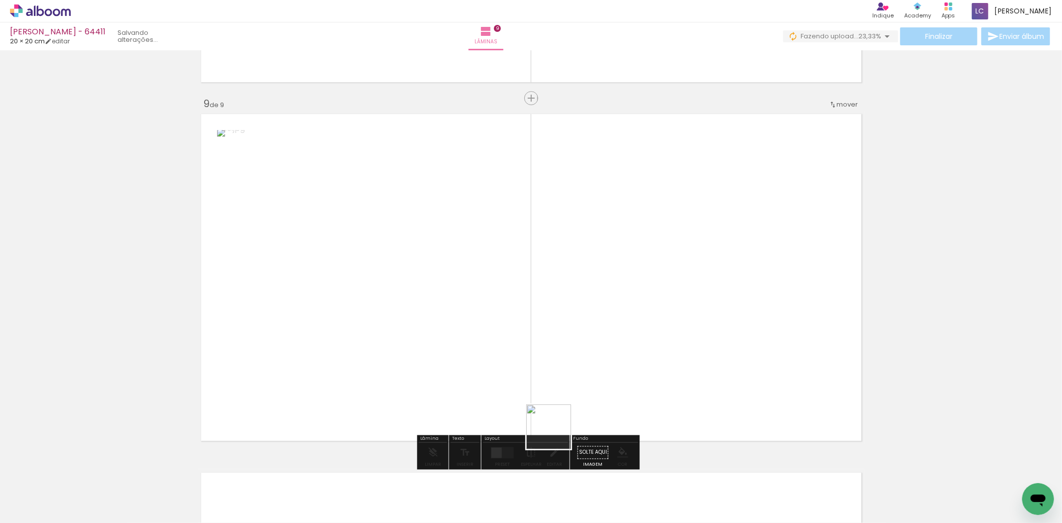
drag, startPoint x: 556, startPoint y: 434, endPoint x: 546, endPoint y: 383, distance: 51.8
click at [567, 342] on quentale-workspace at bounding box center [531, 261] width 1062 height 523
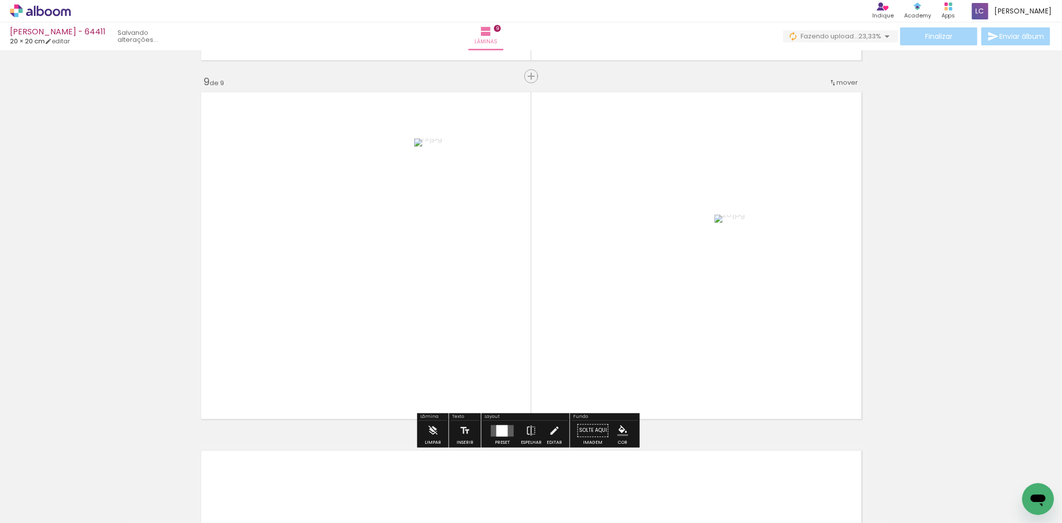
click at [499, 438] on div at bounding box center [502, 430] width 27 height 20
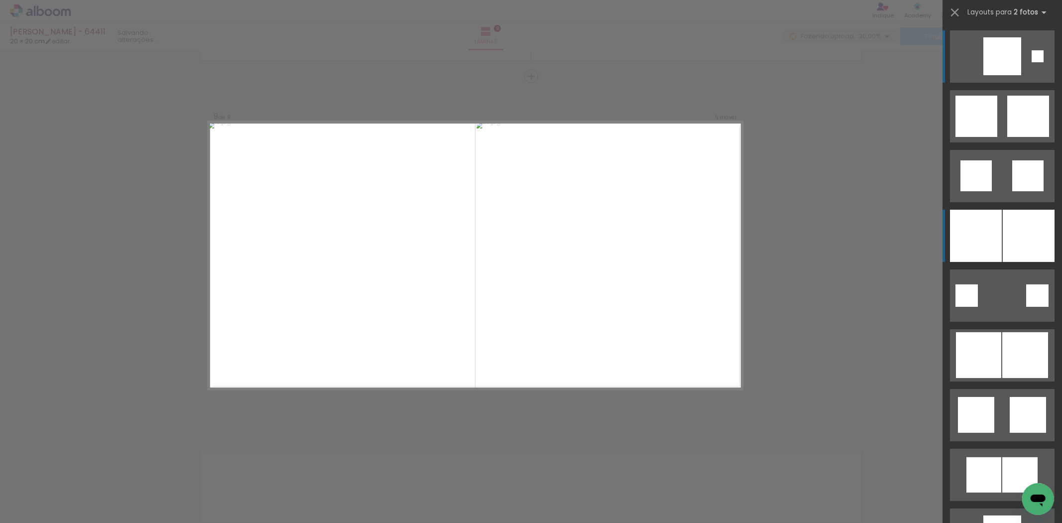
click at [981, 242] on div at bounding box center [976, 236] width 52 height 52
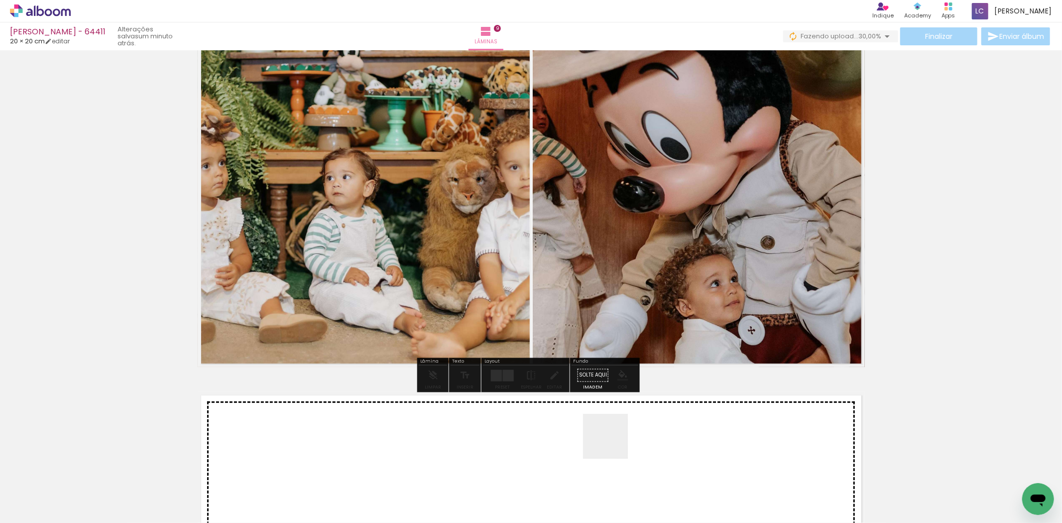
drag, startPoint x: 608, startPoint y: 483, endPoint x: 648, endPoint y: 479, distance: 41.1
click at [616, 440] on quentale-workspace at bounding box center [531, 261] width 1062 height 523
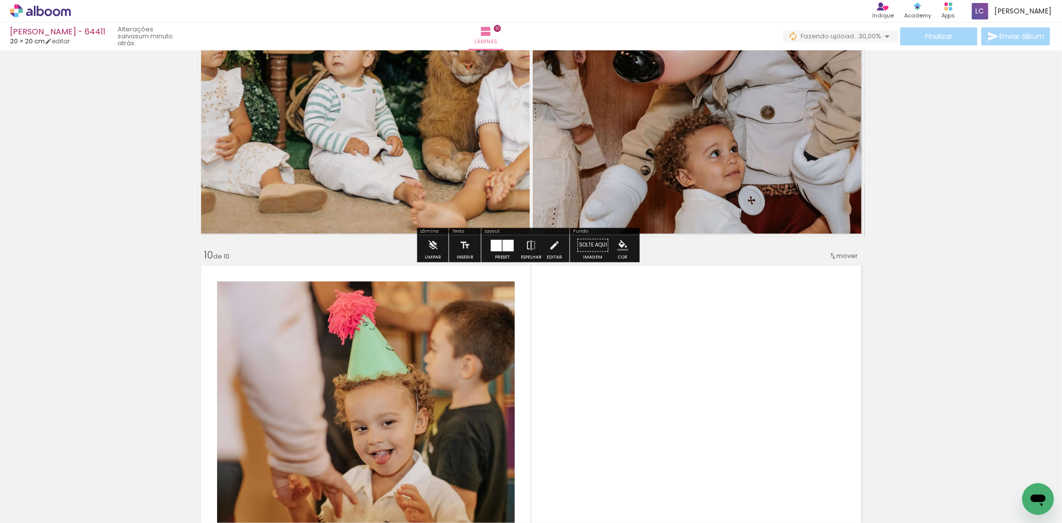
drag, startPoint x: 651, startPoint y: 472, endPoint x: 529, endPoint y: 372, distance: 158.1
click at [630, 391] on quentale-workspace at bounding box center [531, 261] width 1062 height 523
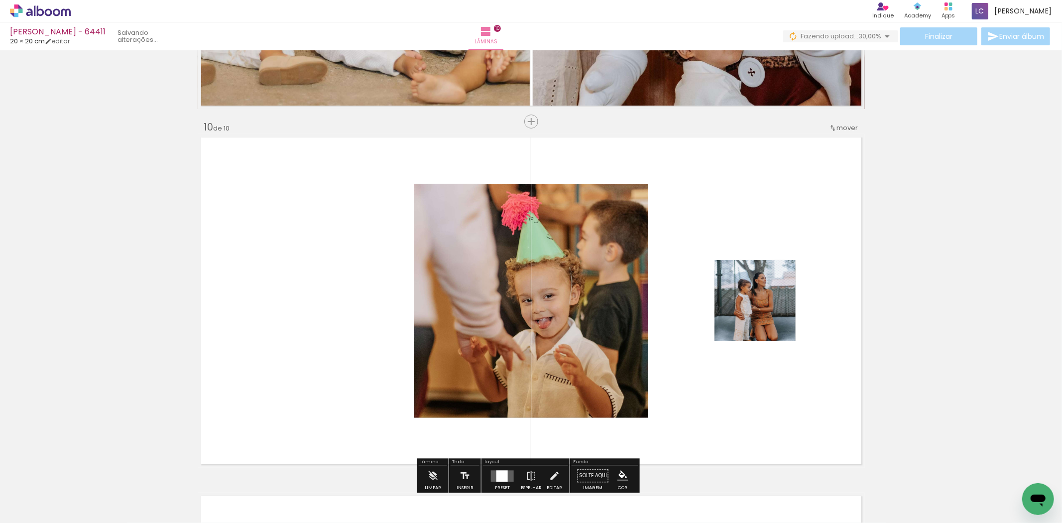
scroll to position [3218, 0]
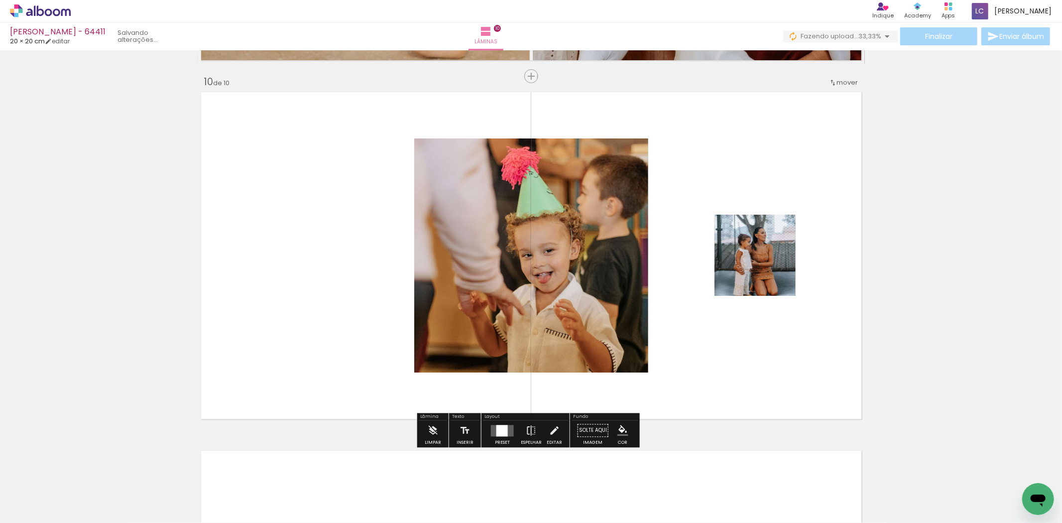
click at [496, 440] on div at bounding box center [502, 430] width 27 height 20
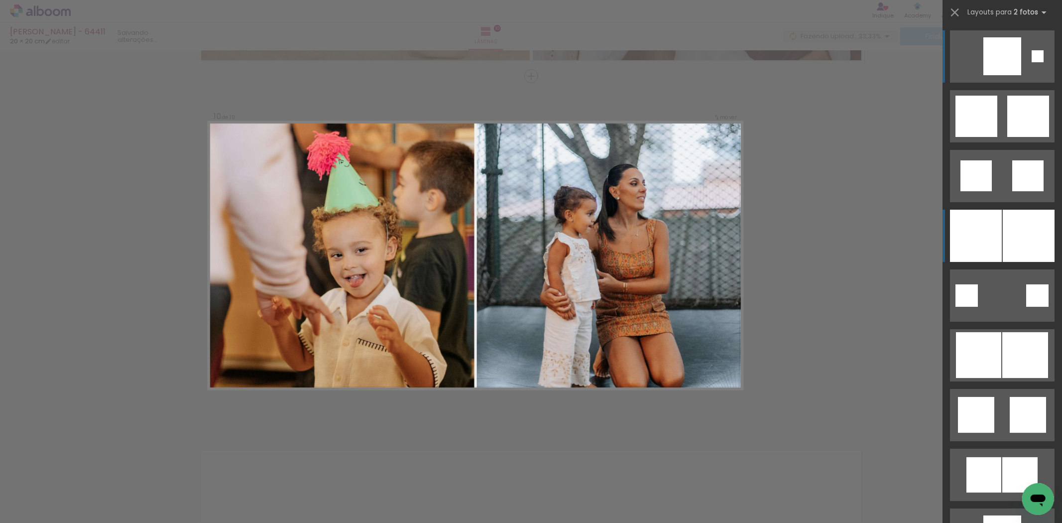
click at [985, 225] on div at bounding box center [976, 236] width 52 height 52
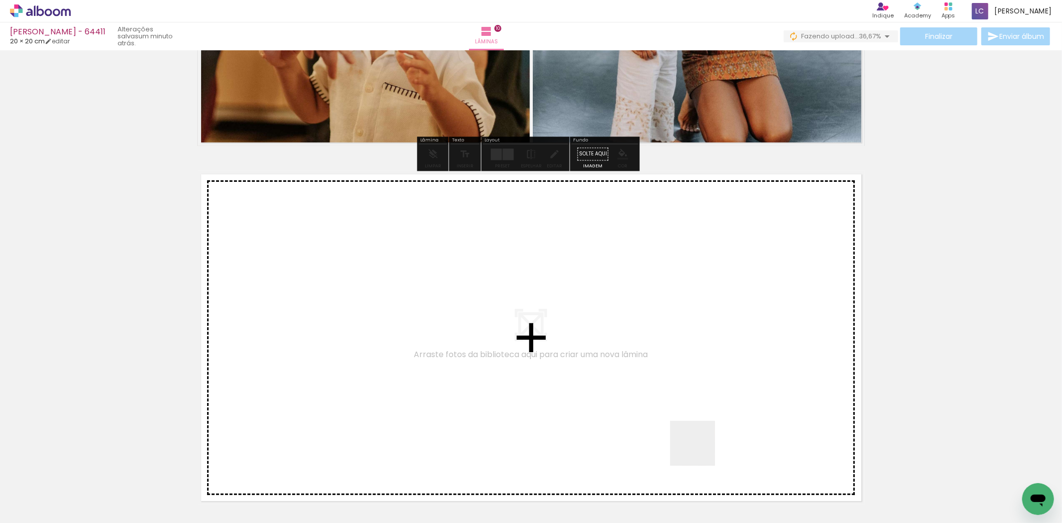
drag, startPoint x: 701, startPoint y: 456, endPoint x: 758, endPoint y: 487, distance: 65.5
click at [700, 440] on quentale-workspace at bounding box center [531, 261] width 1062 height 523
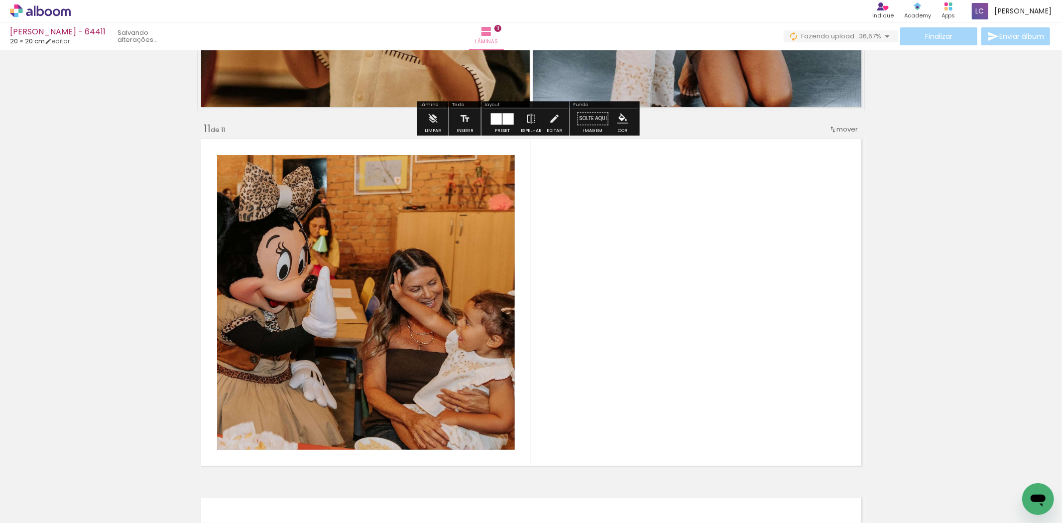
drag, startPoint x: 763, startPoint y: 491, endPoint x: 691, endPoint y: 411, distance: 107.2
click at [734, 411] on quentale-workspace at bounding box center [531, 261] width 1062 height 523
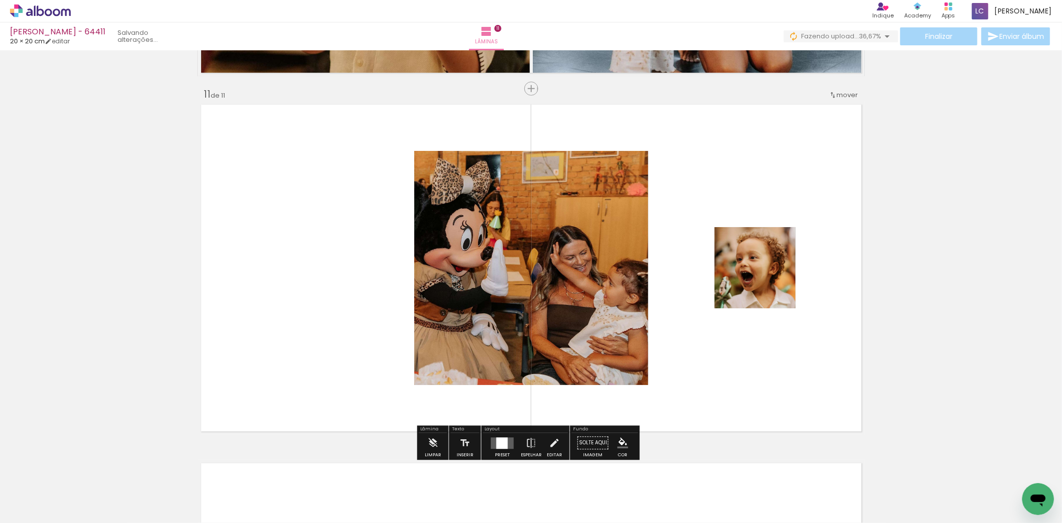
scroll to position [3576, 0]
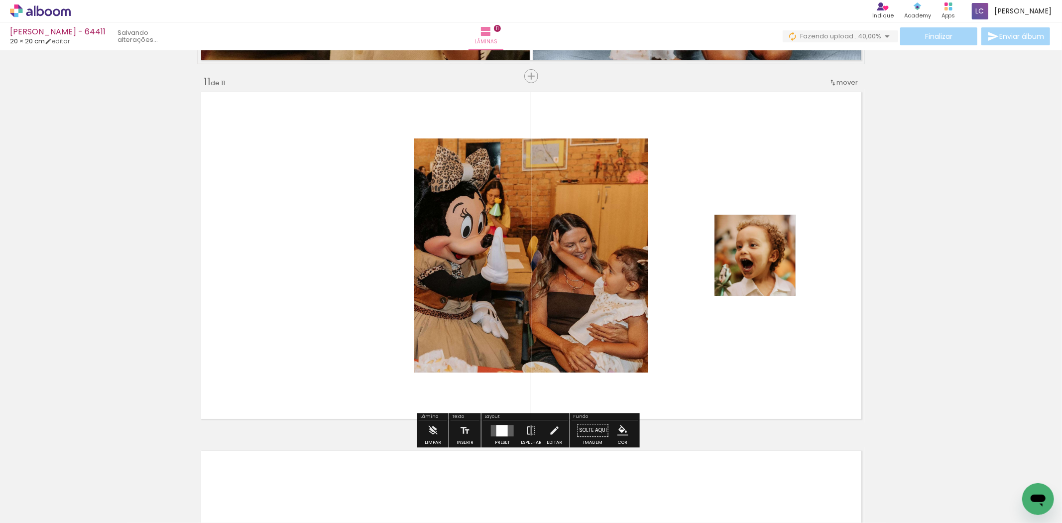
click at [497, 427] on div at bounding box center [502, 430] width 11 height 11
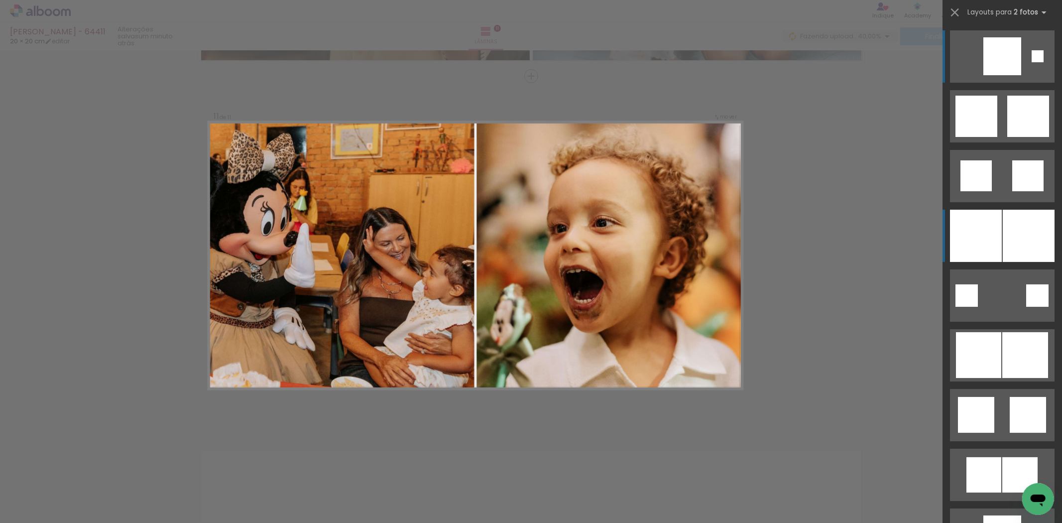
click at [973, 241] on div at bounding box center [976, 236] width 52 height 52
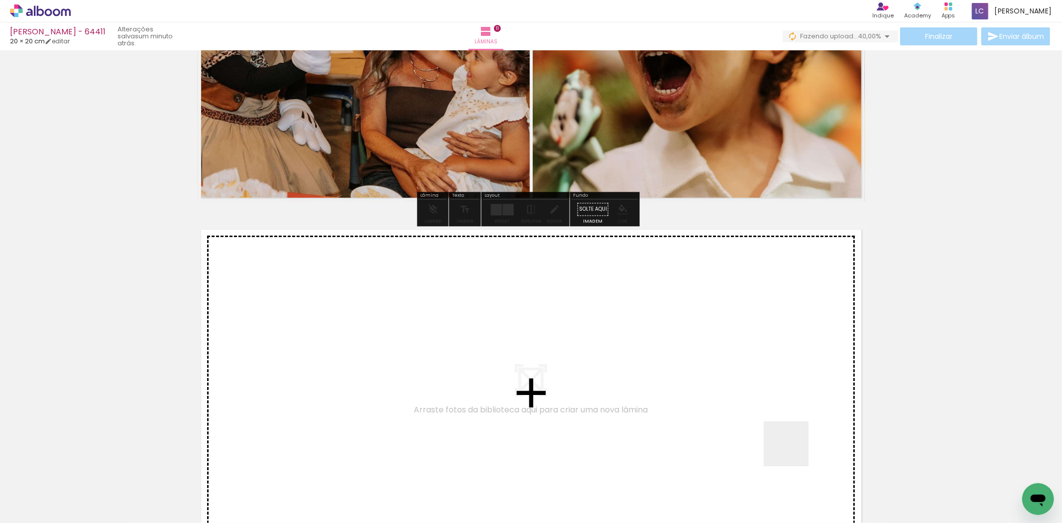
drag, startPoint x: 794, startPoint y: 451, endPoint x: 833, endPoint y: 474, distance: 45.1
click at [777, 439] on quentale-workspace at bounding box center [531, 261] width 1062 height 523
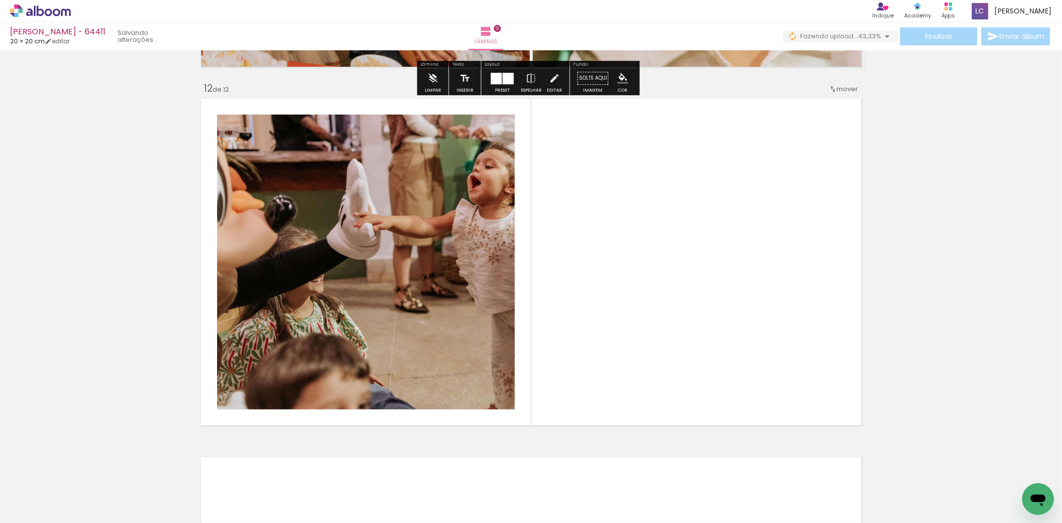
scroll to position [3935, 0]
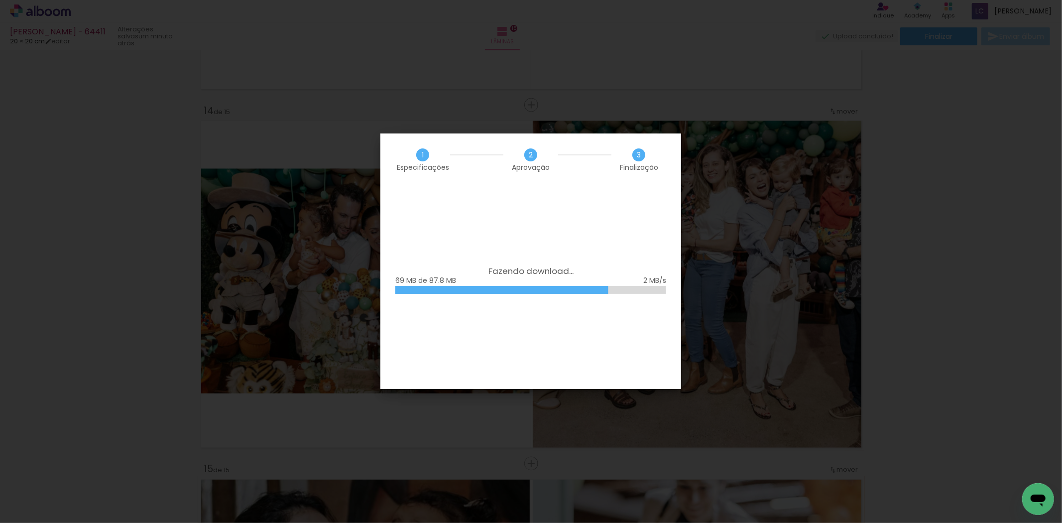
scroll to position [0, 695]
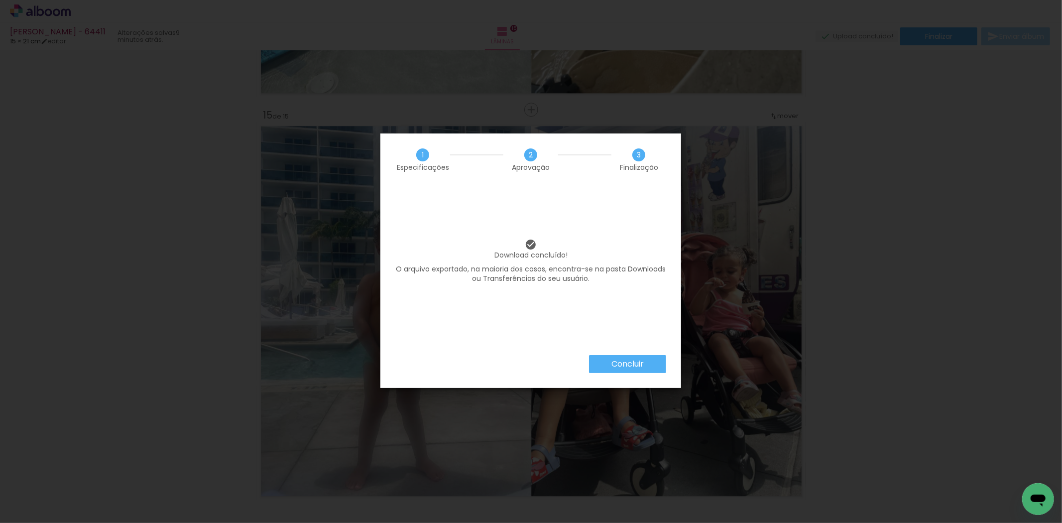
scroll to position [0, 695]
click at [0, 0] on slot "Concluir" at bounding box center [0, 0] width 0 height 0
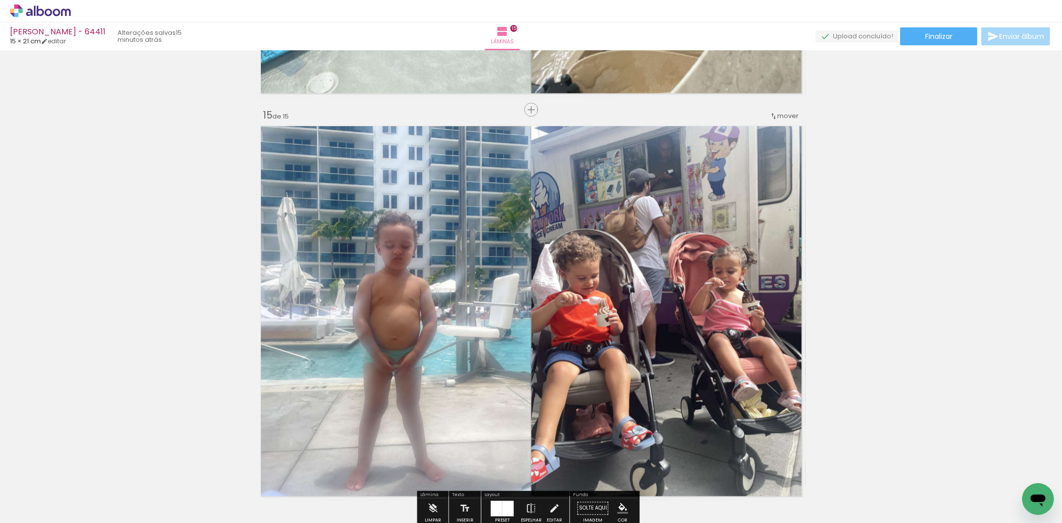
click at [33, 13] on icon at bounding box center [40, 10] width 61 height 13
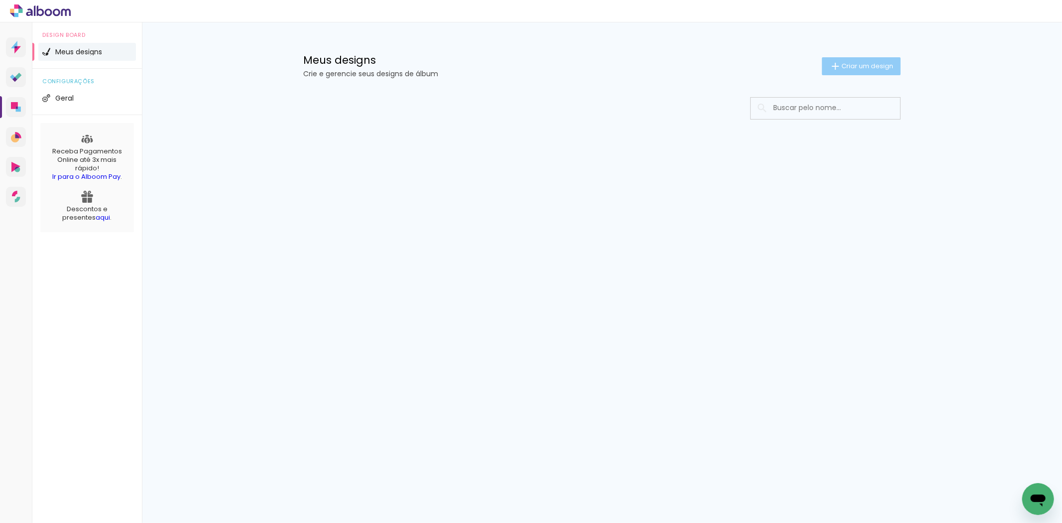
click at [873, 64] on span "Criar um design" at bounding box center [868, 66] width 52 height 6
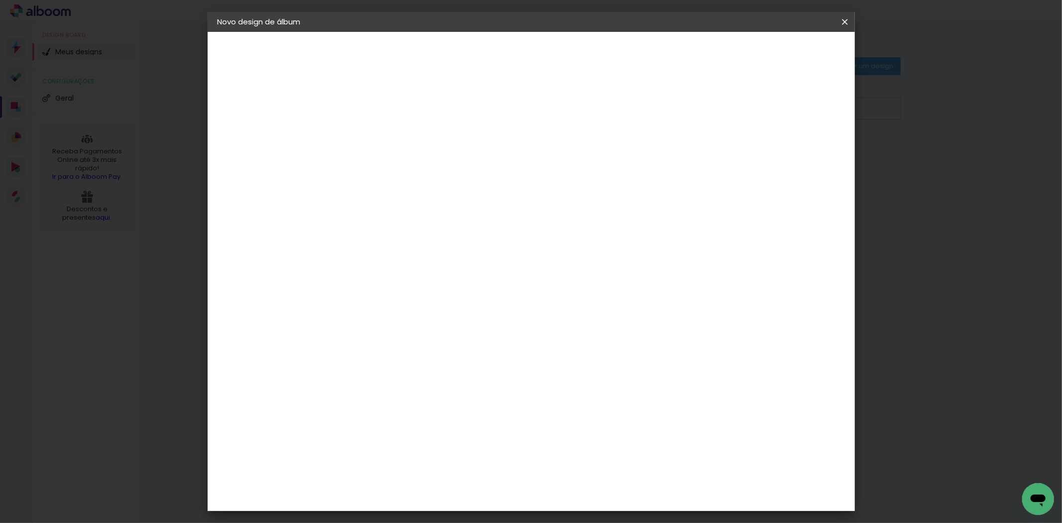
click at [380, 132] on input at bounding box center [380, 133] width 0 height 15
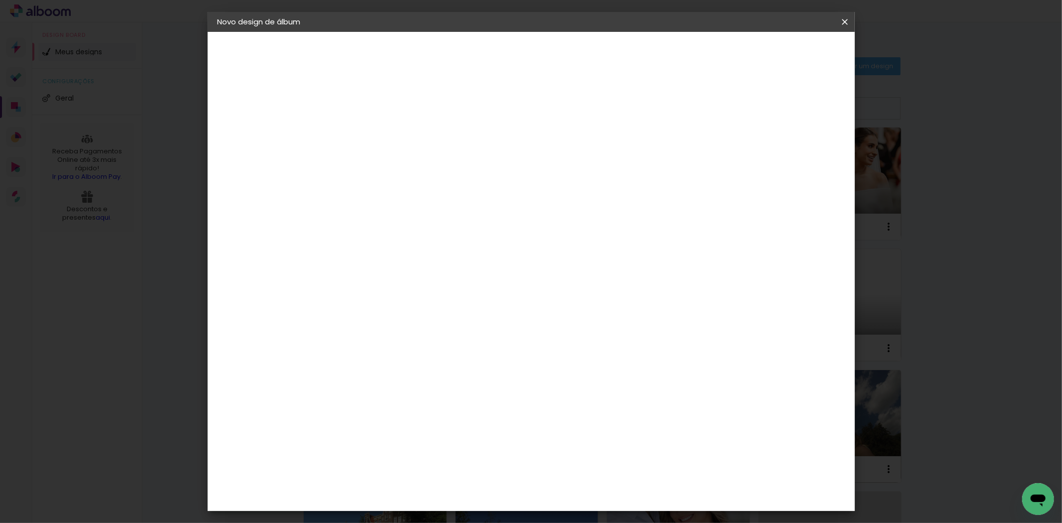
type input "natuly - 64375"
type paper-input "natuly - 64375"
click at [483, 60] on paper-button "Avançar" at bounding box center [458, 52] width 49 height 17
click at [567, 161] on paper-item "Tamanho Livre" at bounding box center [519, 151] width 96 height 22
click at [567, 57] on paper-button "Avançar" at bounding box center [542, 52] width 49 height 17
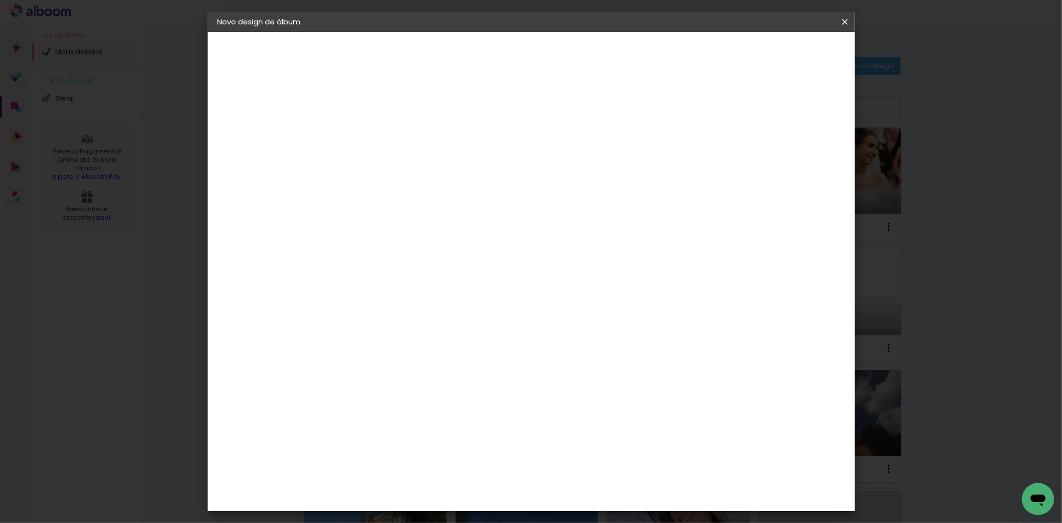
click at [587, 419] on input "60" at bounding box center [586, 414] width 26 height 15
type input "50,6"
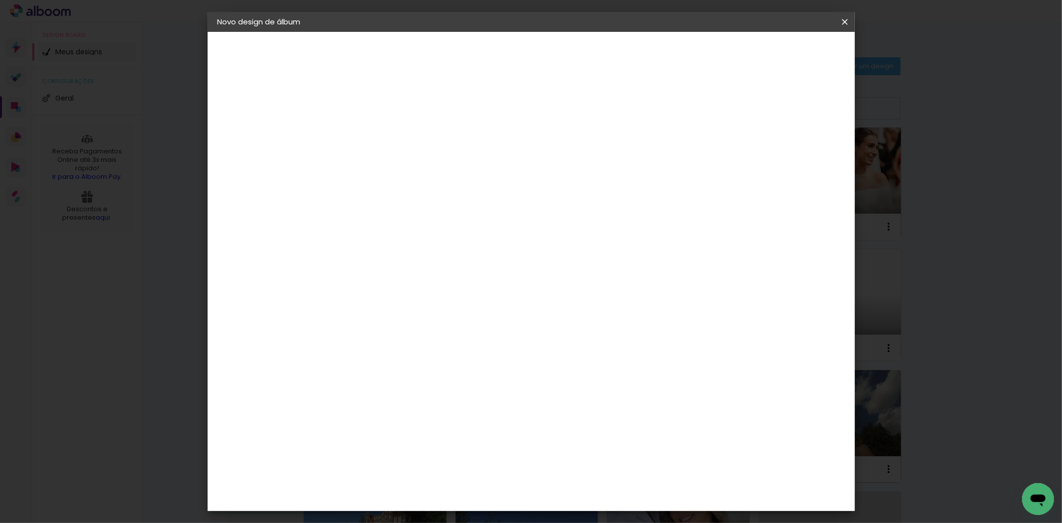
type paper-input "50,6"
click at [361, 301] on div "30" at bounding box center [355, 301] width 38 height 15
click at [361, 301] on input "30" at bounding box center [349, 301] width 26 height 15
type input "25,4"
type paper-input "25,4"
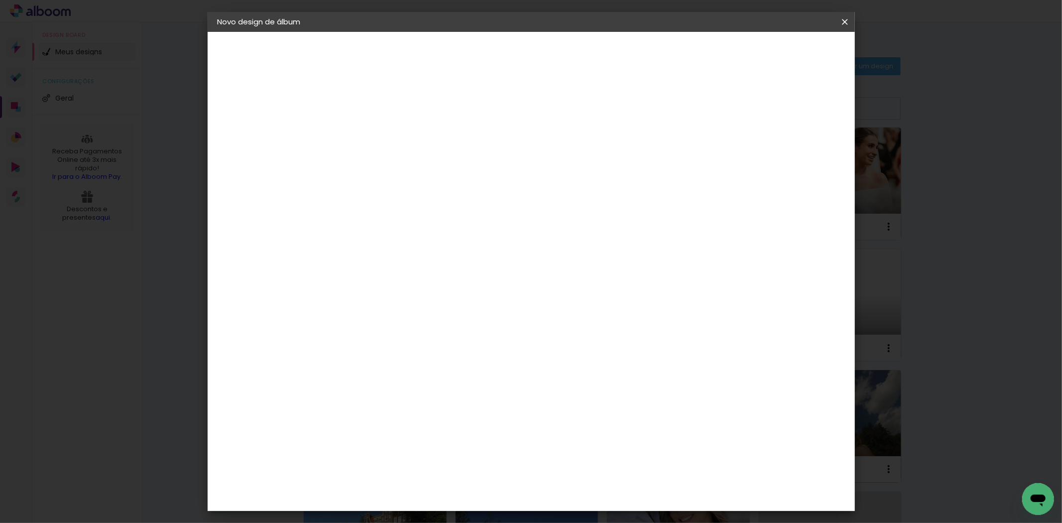
type input "4"
type paper-input "4"
click at [798, 153] on input "4" at bounding box center [791, 150] width 18 height 15
type input "3"
type paper-input "3"
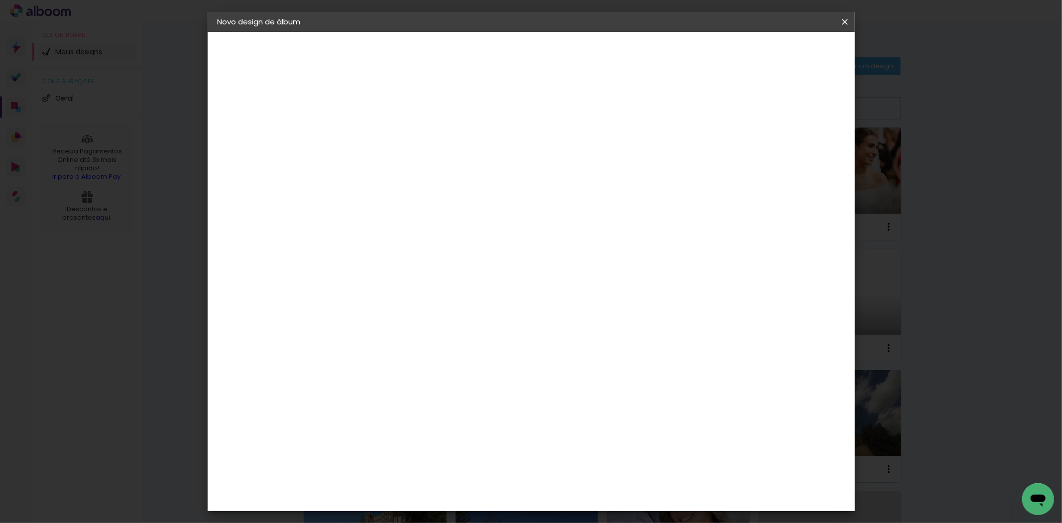
click at [798, 153] on input "3" at bounding box center [793, 150] width 18 height 15
type input "2"
type paper-input "2"
click at [801, 151] on input "2" at bounding box center [794, 150] width 18 height 15
click at [782, 52] on span "Iniciar design" at bounding box center [759, 52] width 45 height 7
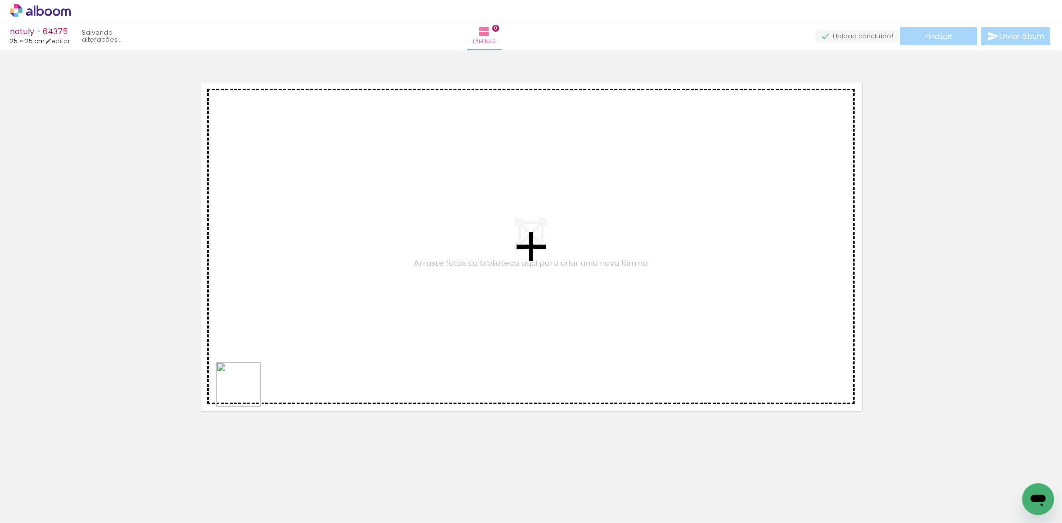
drag, startPoint x: 108, startPoint y: 498, endPoint x: 184, endPoint y: 481, distance: 78.5
click at [347, 301] on quentale-workspace at bounding box center [531, 261] width 1062 height 523
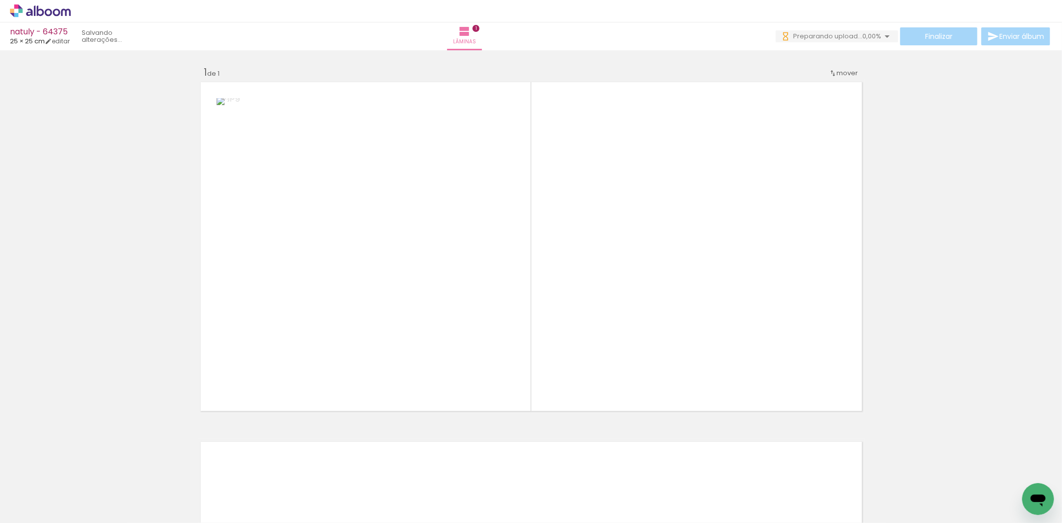
drag, startPoint x: 213, startPoint y: 427, endPoint x: 429, endPoint y: 298, distance: 252.0
click at [319, 354] on quentale-workspace at bounding box center [531, 261] width 1062 height 523
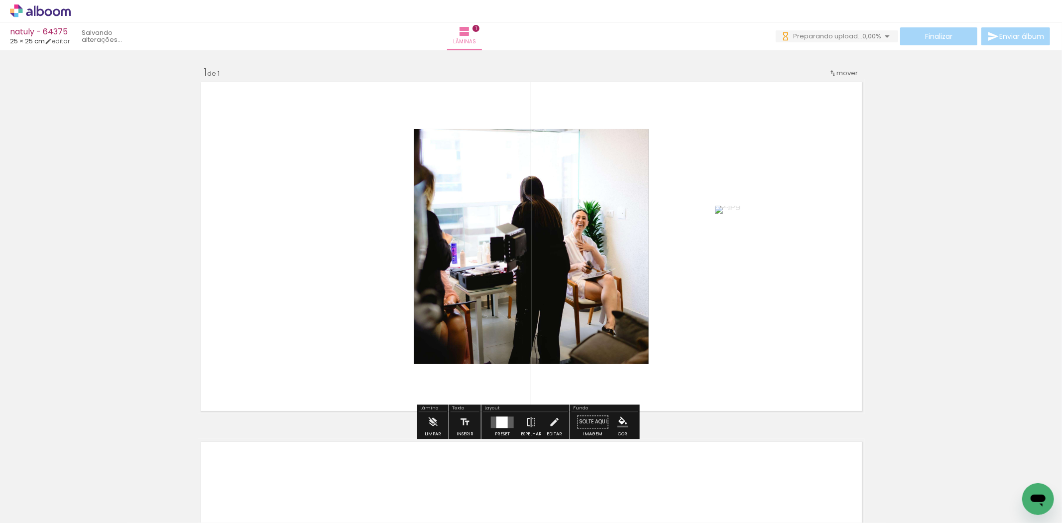
click at [509, 414] on div at bounding box center [502, 422] width 27 height 20
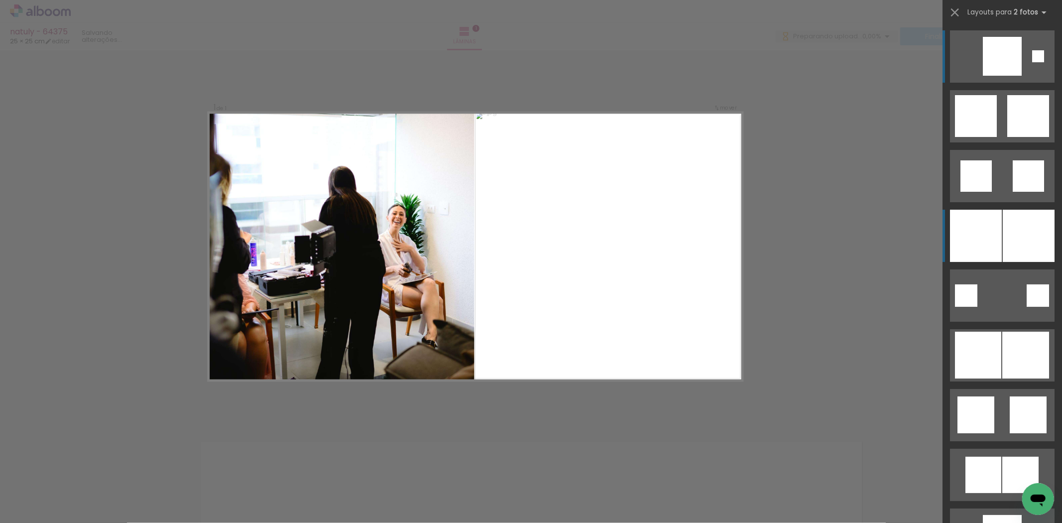
click at [965, 240] on div at bounding box center [976, 236] width 52 height 52
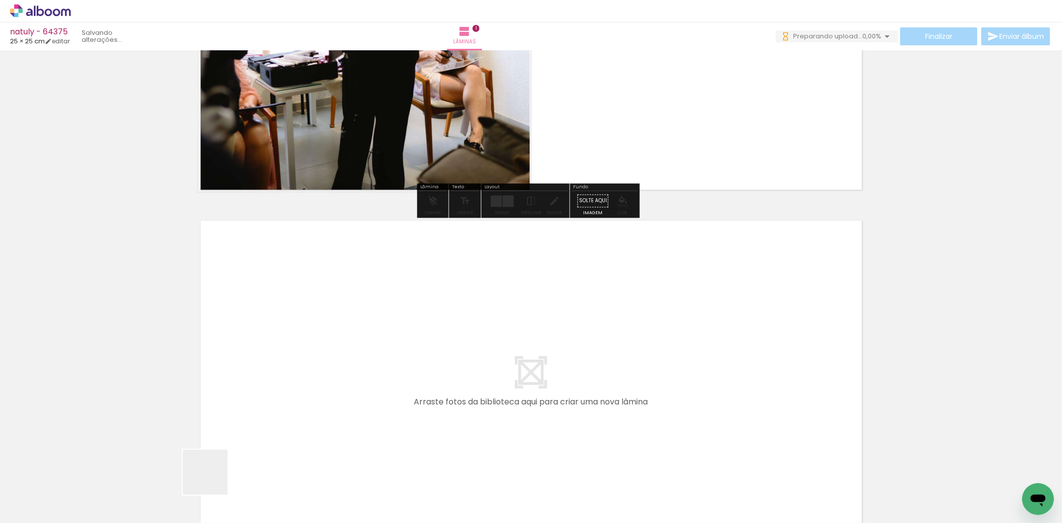
drag, startPoint x: 213, startPoint y: 480, endPoint x: 262, endPoint y: 489, distance: 50.1
click at [245, 412] on quentale-workspace at bounding box center [531, 261] width 1062 height 523
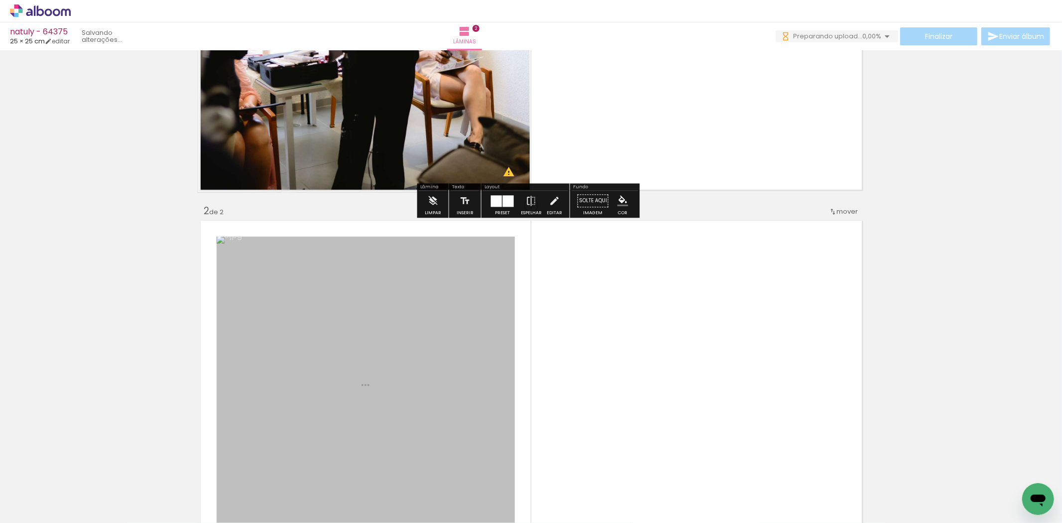
scroll to position [317, 0]
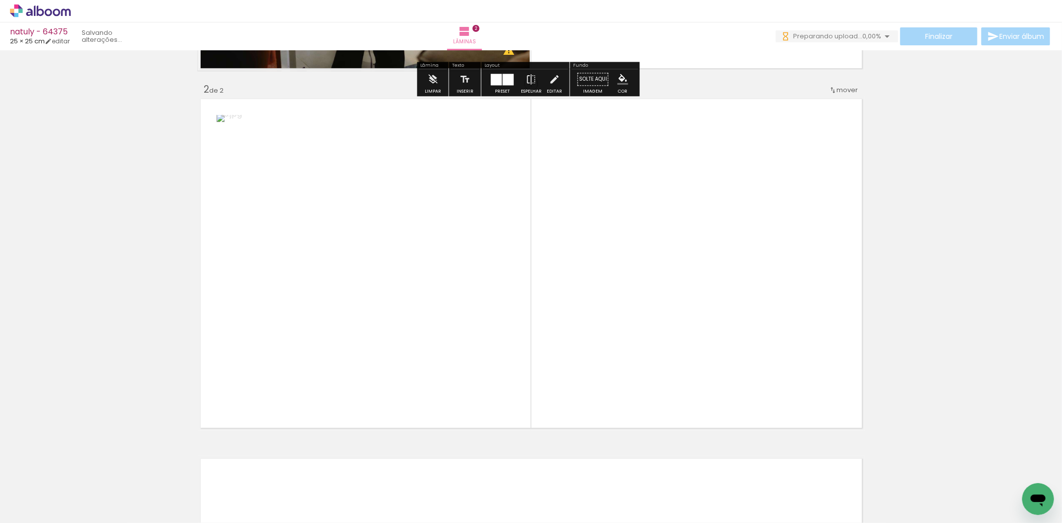
click at [369, 356] on quentale-workspace at bounding box center [531, 261] width 1062 height 523
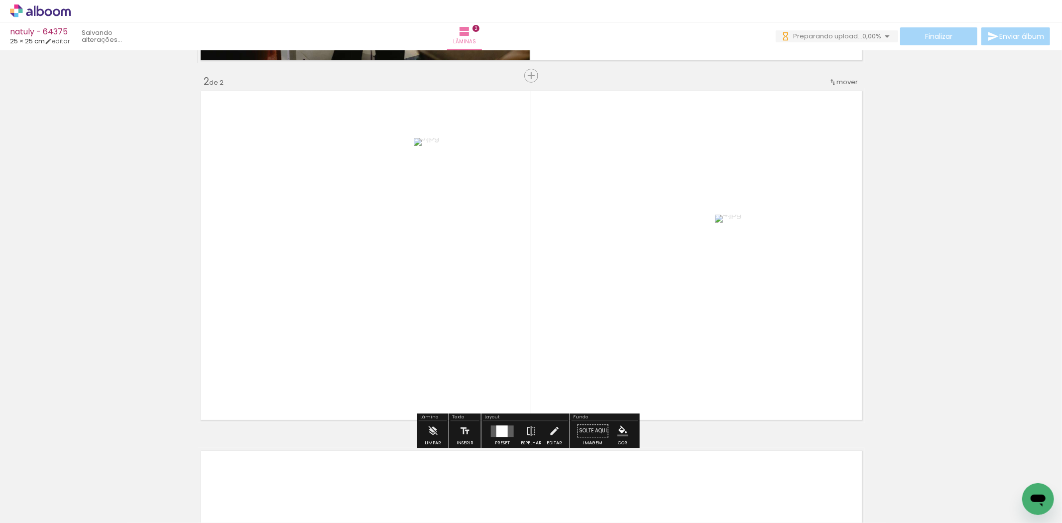
scroll to position [0, 0]
click at [491, 429] on quentale-layouter at bounding box center [502, 430] width 23 height 11
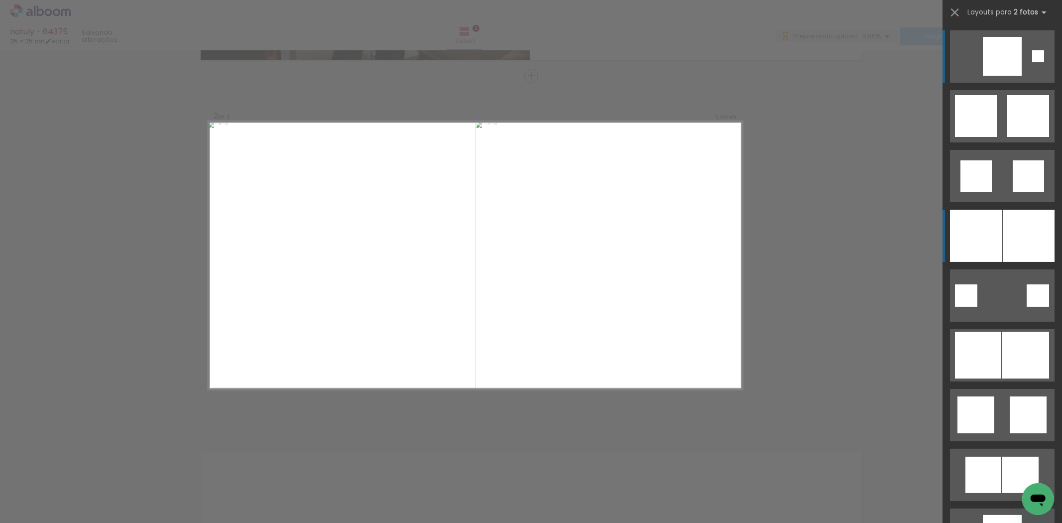
click at [984, 227] on div at bounding box center [976, 236] width 52 height 52
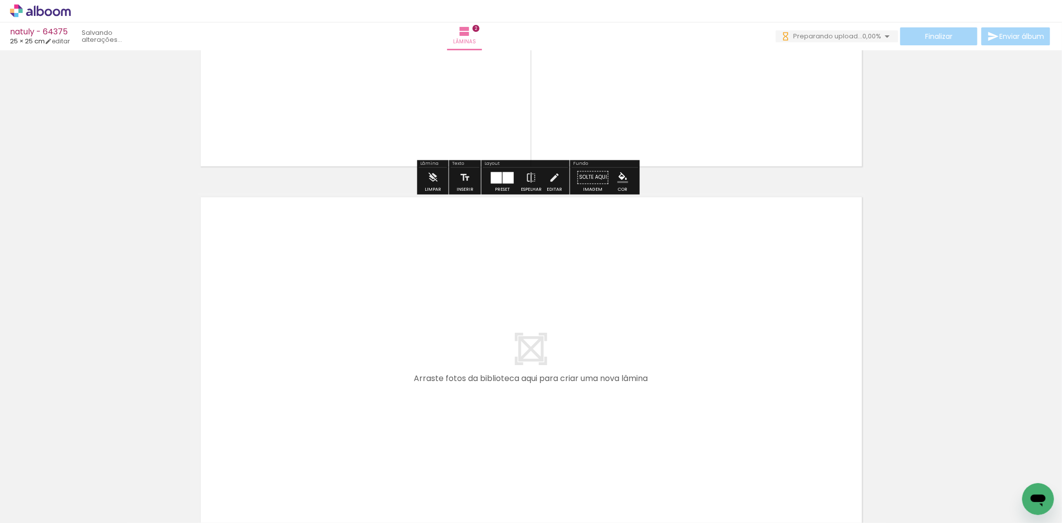
scroll to position [627, 0]
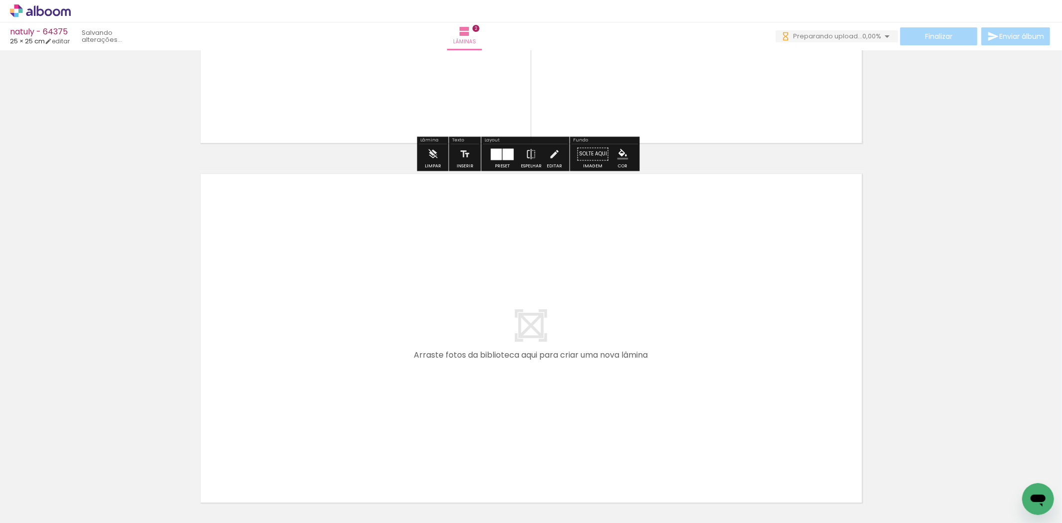
drag, startPoint x: 339, startPoint y: 477, endPoint x: 369, endPoint y: 483, distance: 30.5
click at [338, 421] on quentale-workspace at bounding box center [531, 261] width 1062 height 523
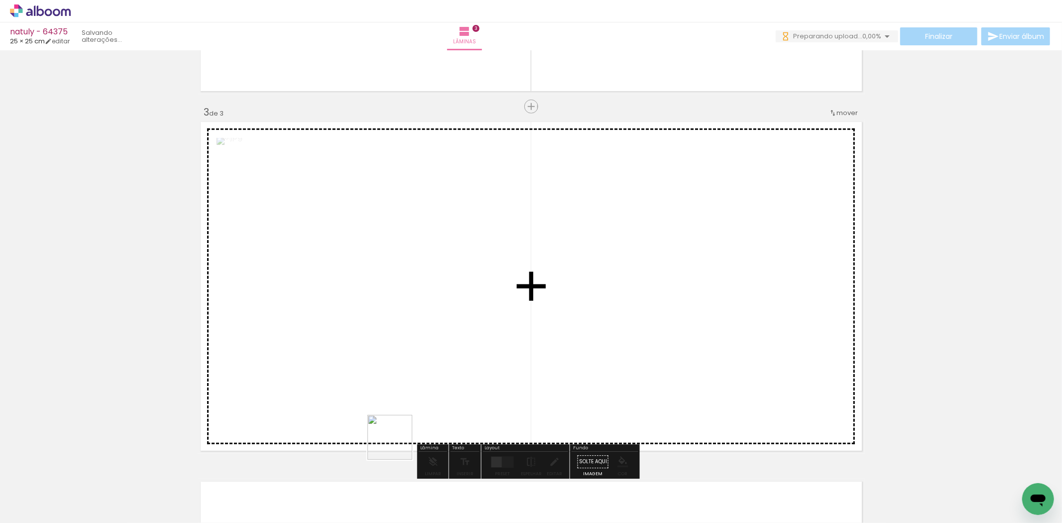
drag, startPoint x: 397, startPoint y: 445, endPoint x: 508, endPoint y: 408, distance: 116.4
click at [457, 335] on quentale-workspace at bounding box center [531, 261] width 1062 height 523
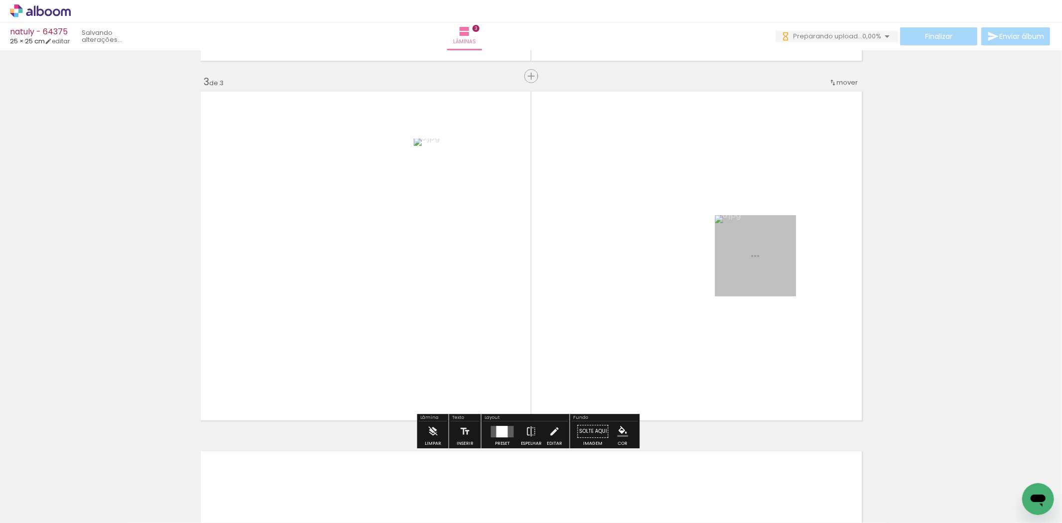
scroll to position [710, 0]
click at [505, 434] on quentale-layouter at bounding box center [502, 431] width 23 height 11
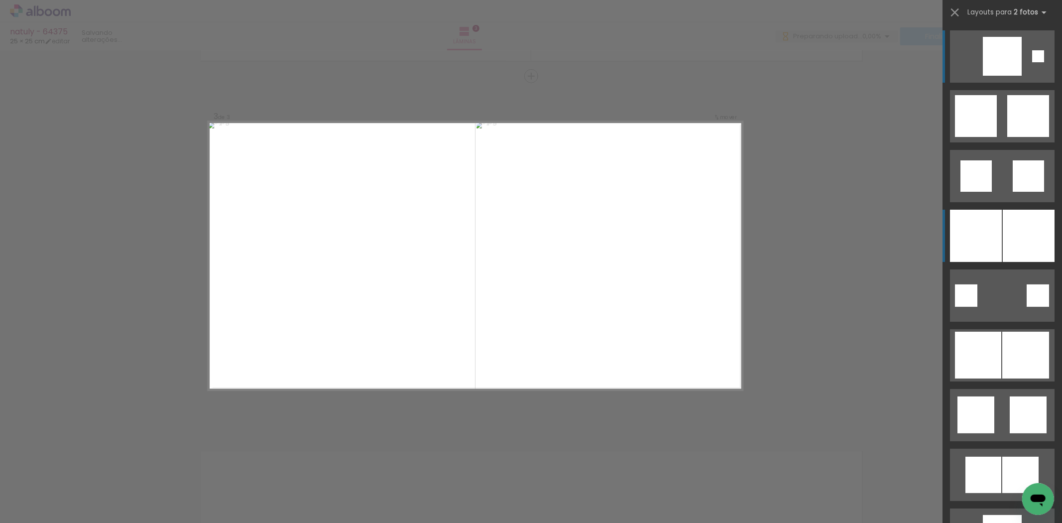
click at [974, 227] on div at bounding box center [976, 236] width 52 height 52
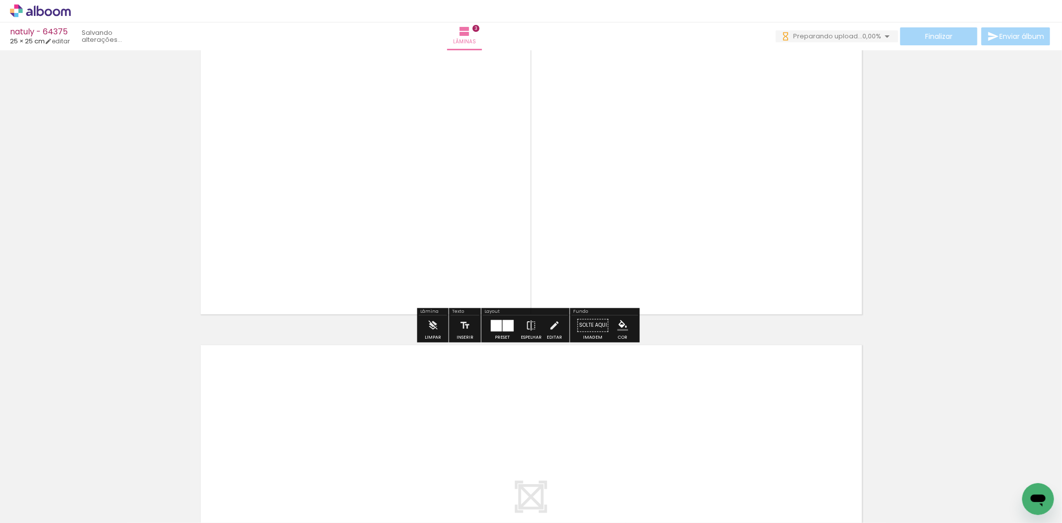
scroll to position [931, 0]
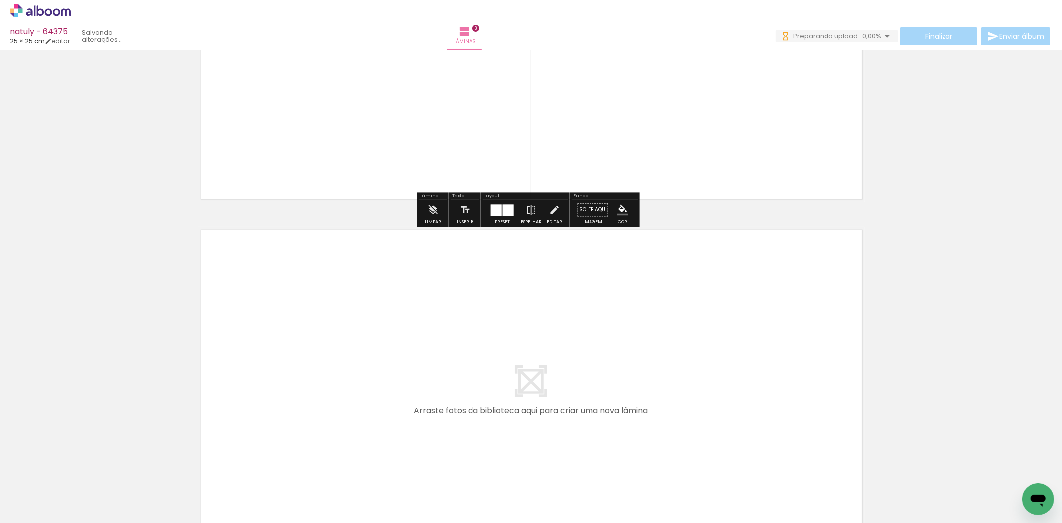
drag, startPoint x: 416, startPoint y: 480, endPoint x: 464, endPoint y: 480, distance: 47.8
click at [444, 417] on quentale-workspace at bounding box center [531, 261] width 1062 height 523
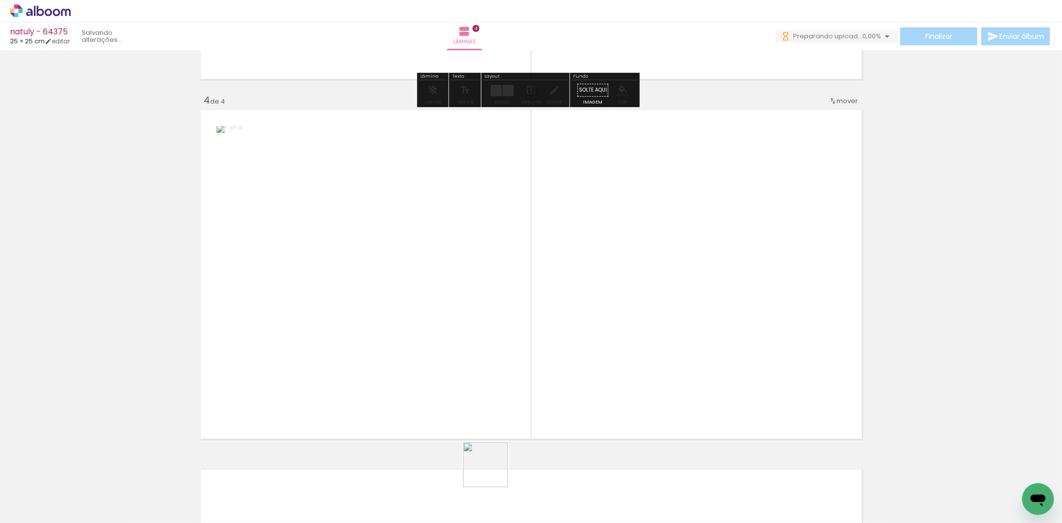
drag, startPoint x: 493, startPoint y: 492, endPoint x: 489, endPoint y: 429, distance: 63.4
click at [510, 384] on quentale-workspace at bounding box center [531, 261] width 1062 height 523
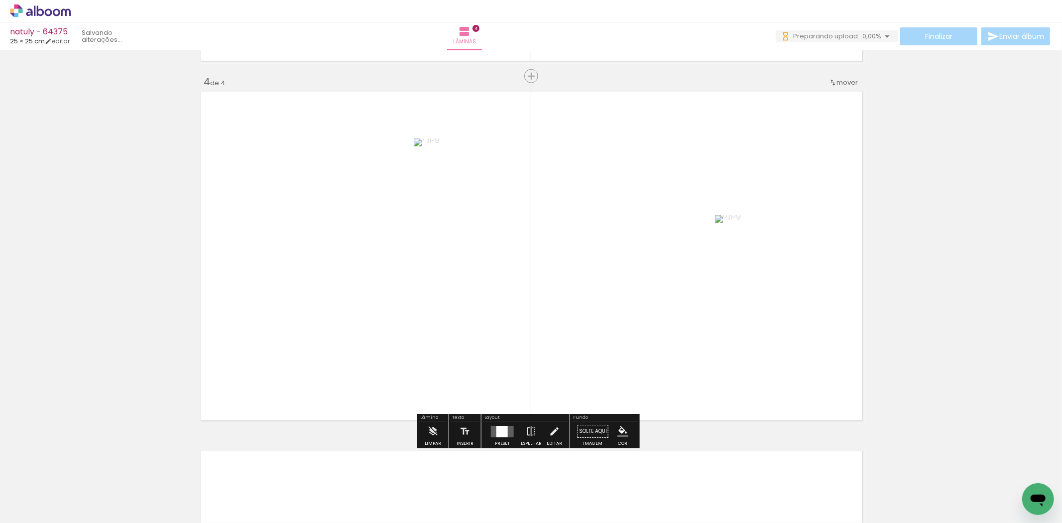
click at [500, 432] on div at bounding box center [502, 431] width 11 height 11
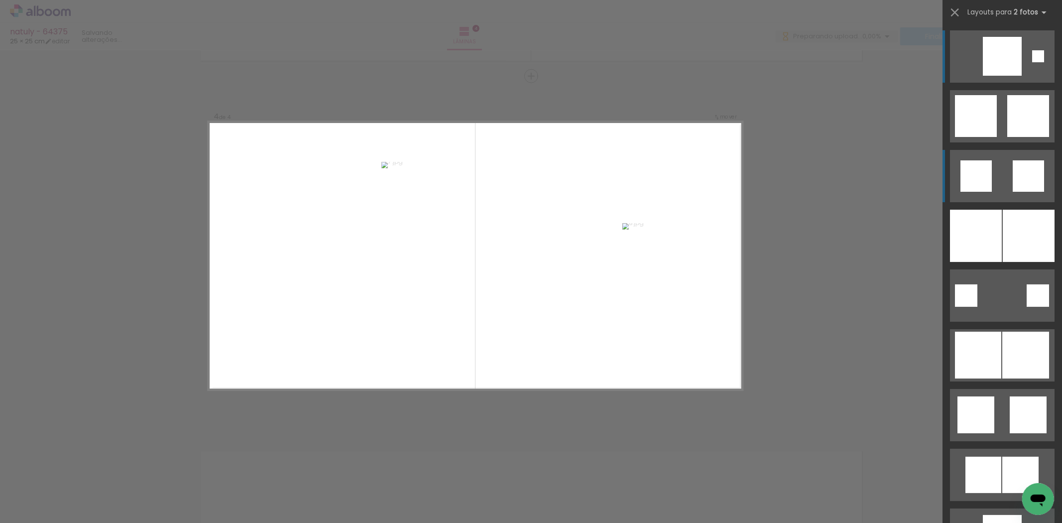
scroll to position [0, 0]
click at [979, 232] on div at bounding box center [976, 236] width 52 height 52
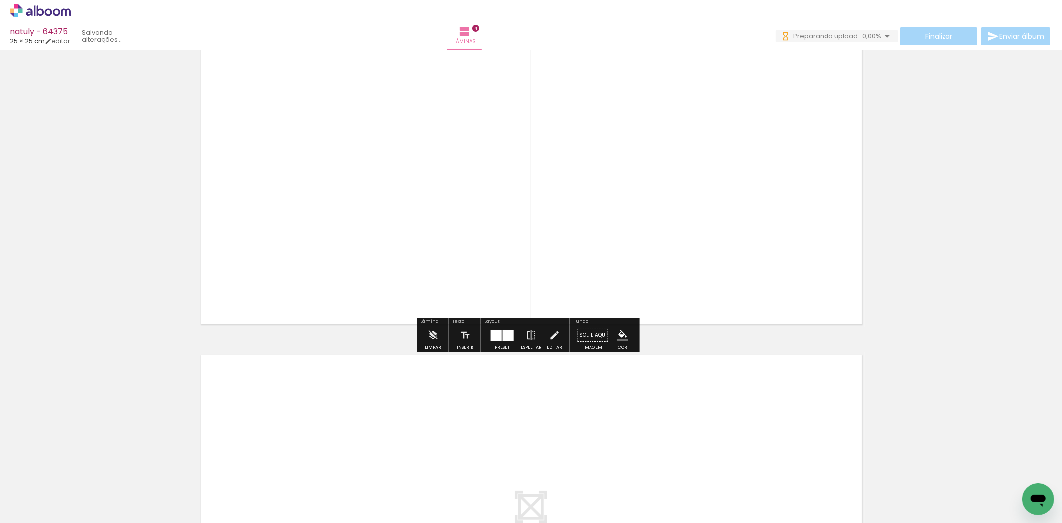
scroll to position [1291, 0]
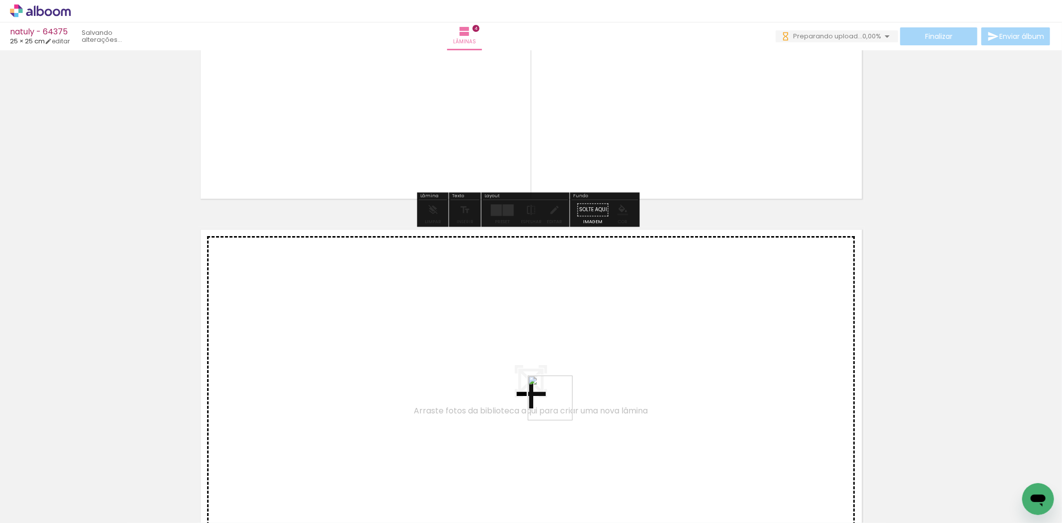
drag, startPoint x: 562, startPoint y: 473, endPoint x: 584, endPoint y: 465, distance: 23.3
click at [558, 402] on quentale-workspace at bounding box center [531, 261] width 1062 height 523
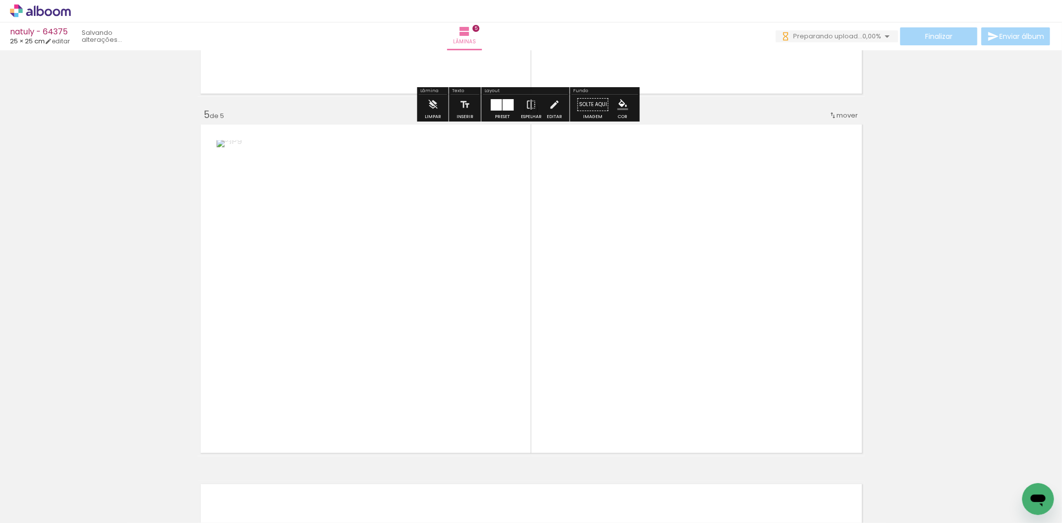
scroll to position [0, 0]
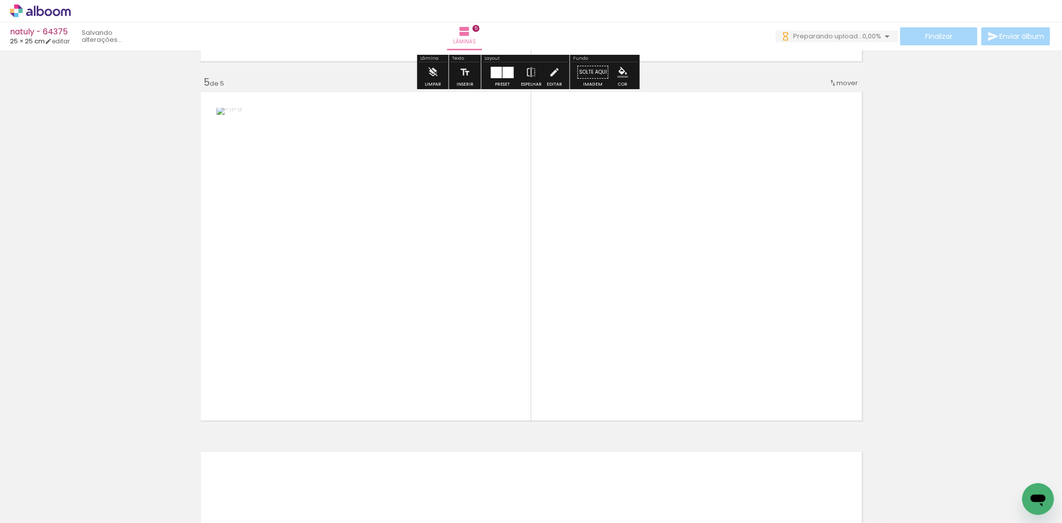
drag, startPoint x: 609, startPoint y: 485, endPoint x: 493, endPoint y: 418, distance: 133.6
click at [543, 351] on quentale-workspace at bounding box center [531, 261] width 1062 height 523
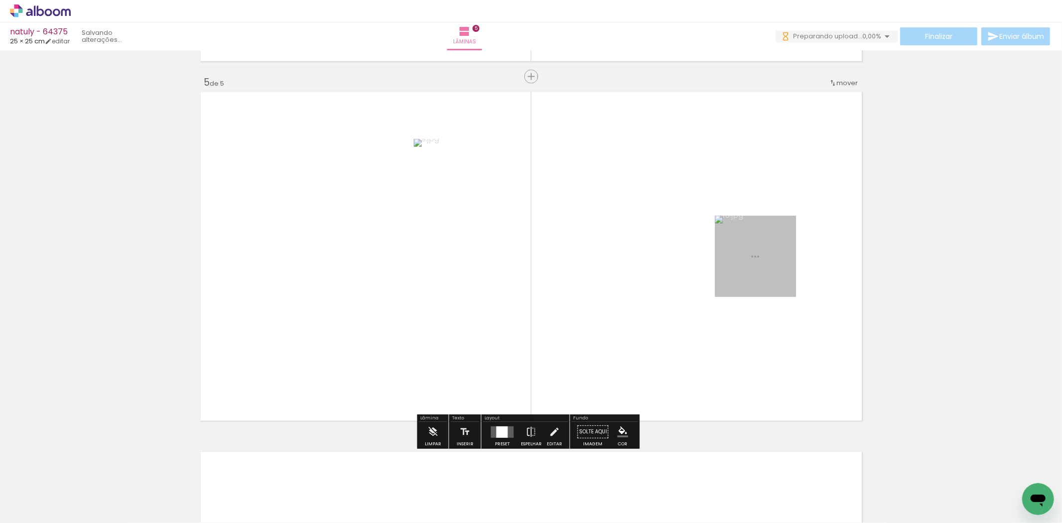
scroll to position [1429, 0]
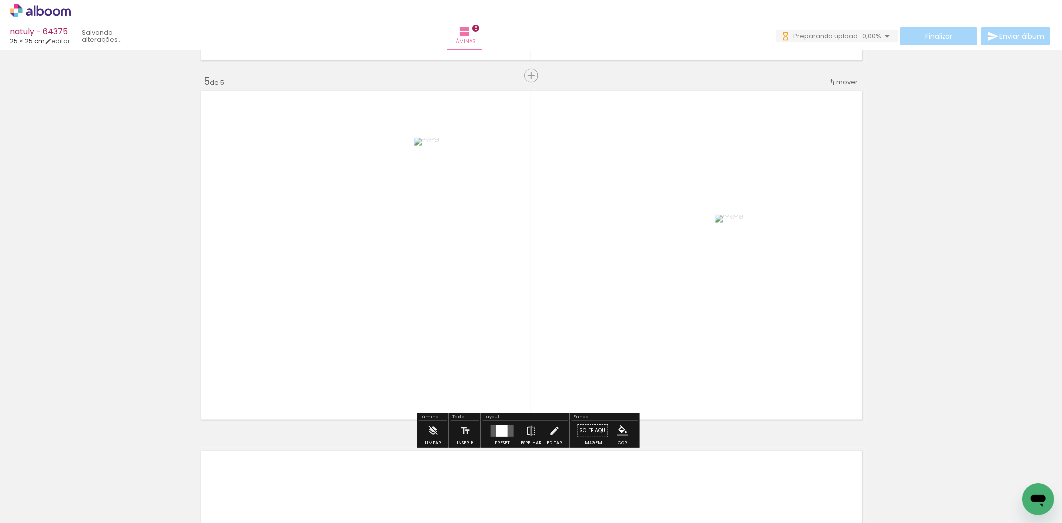
click at [487, 431] on div "Preset Espelhar Editar" at bounding box center [525, 433] width 85 height 25
click at [489, 431] on div at bounding box center [502, 431] width 27 height 20
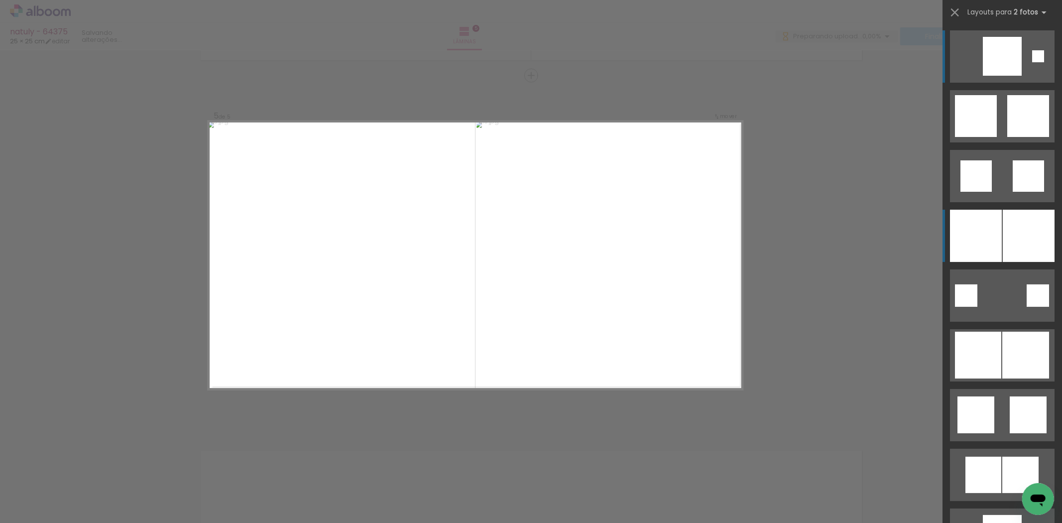
click at [968, 225] on div at bounding box center [976, 236] width 52 height 52
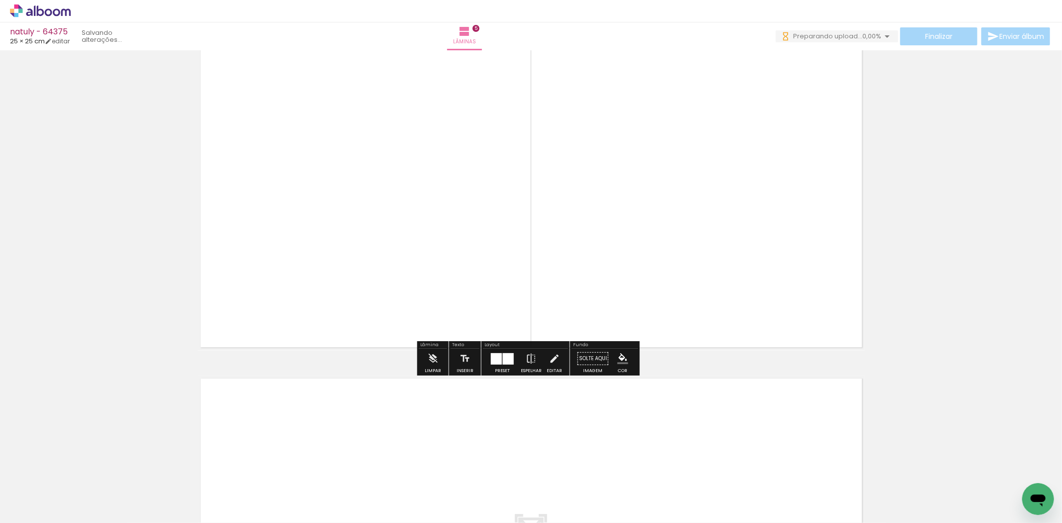
scroll to position [0, 0]
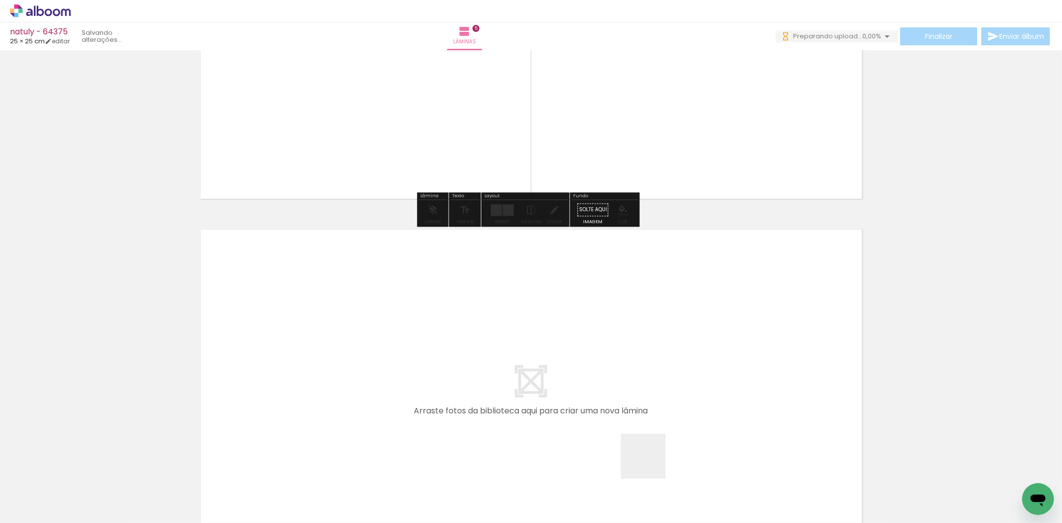
drag, startPoint x: 651, startPoint y: 464, endPoint x: 678, endPoint y: 492, distance: 39.4
click at [644, 419] on quentale-workspace at bounding box center [531, 261] width 1062 height 523
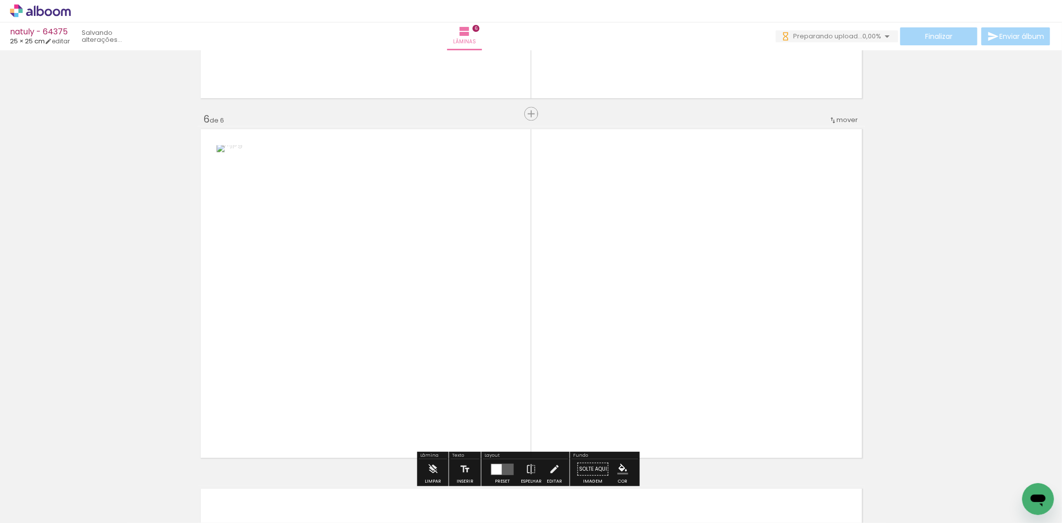
scroll to position [1789, 0]
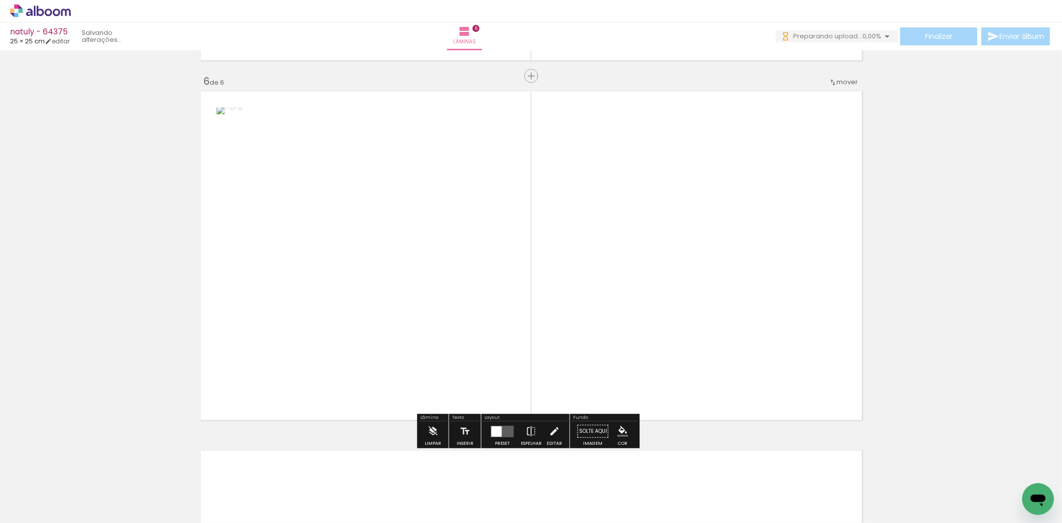
click at [629, 374] on quentale-workspace at bounding box center [531, 261] width 1062 height 523
drag, startPoint x: 503, startPoint y: 441, endPoint x: 620, endPoint y: 407, distance: 121.0
click at [503, 441] on div "Preset" at bounding box center [502, 443] width 15 height 4
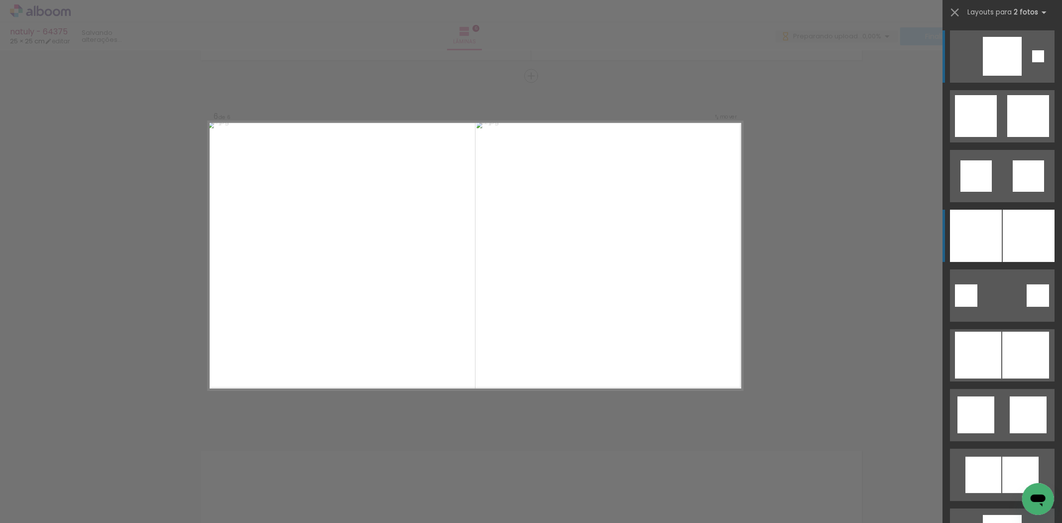
click at [987, 225] on div at bounding box center [976, 236] width 52 height 52
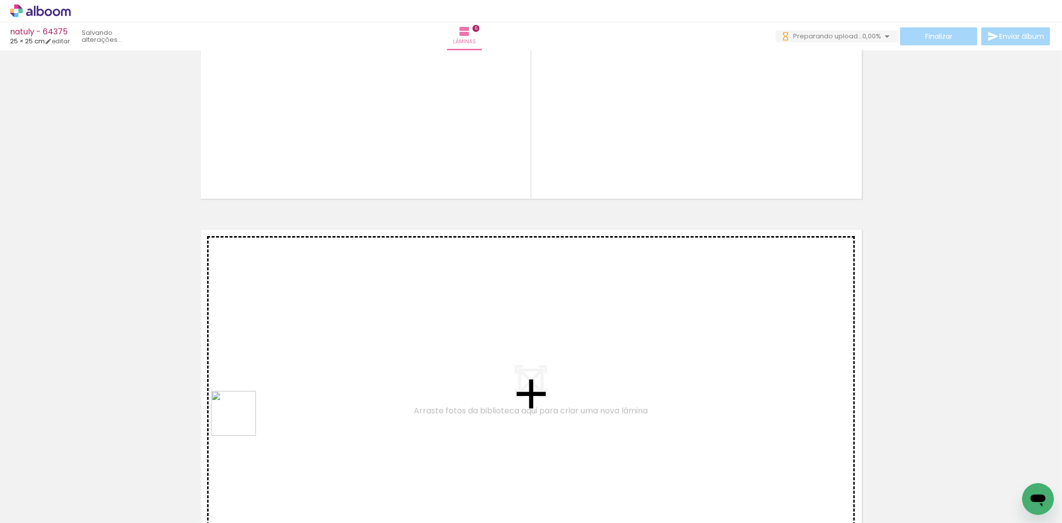
drag, startPoint x: 121, startPoint y: 487, endPoint x: 306, endPoint y: 377, distance: 214.6
click at [306, 377] on quentale-workspace at bounding box center [531, 261] width 1062 height 523
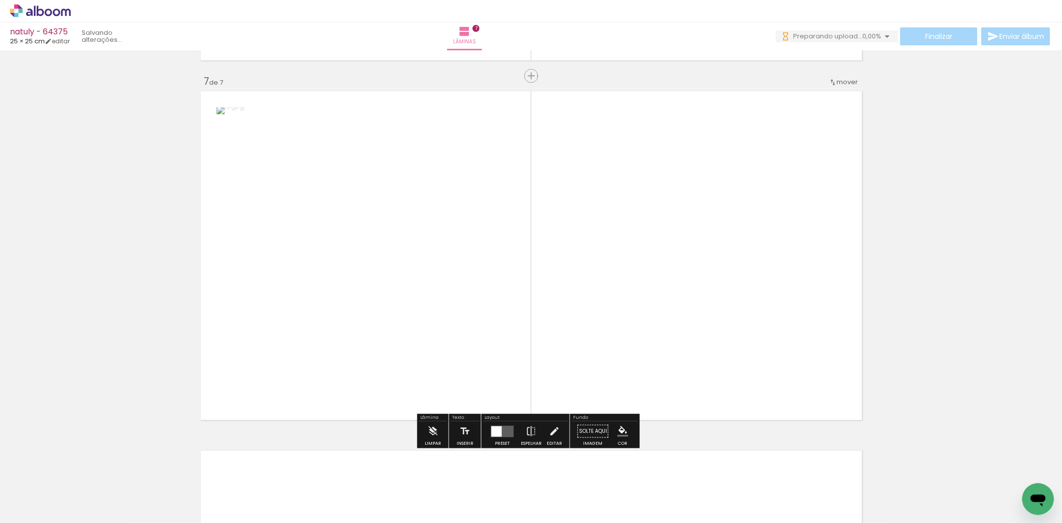
drag, startPoint x: 157, startPoint y: 489, endPoint x: 485, endPoint y: 423, distance: 333.6
click at [446, 330] on quentale-workspace at bounding box center [531, 261] width 1062 height 523
click at [497, 427] on div at bounding box center [502, 430] width 11 height 11
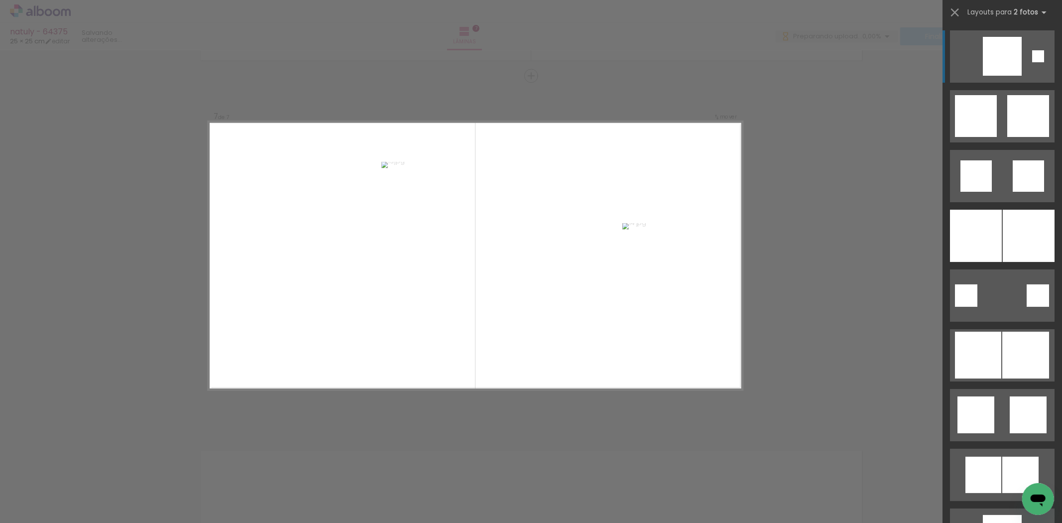
click at [1019, 235] on div at bounding box center [1029, 236] width 52 height 52
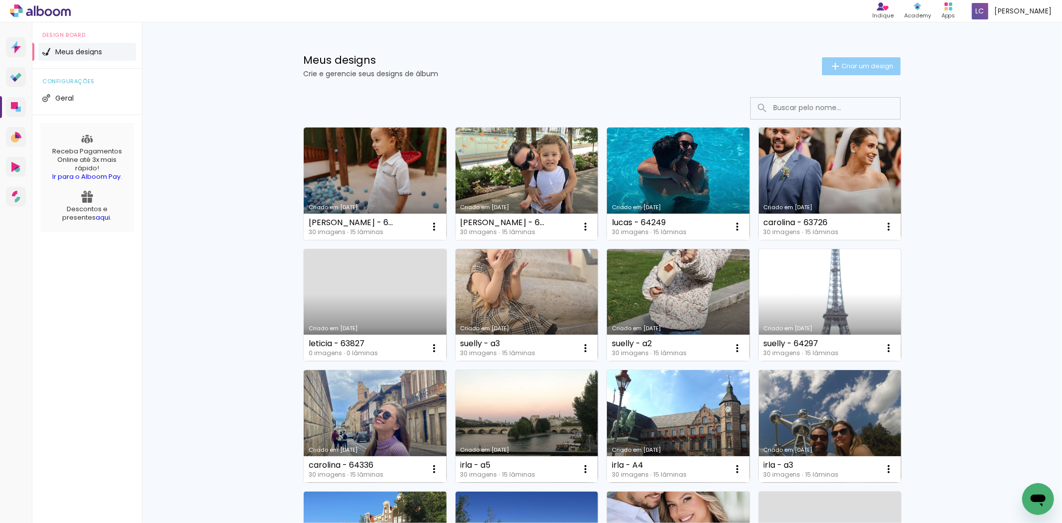
click at [849, 64] on span "Criar um design" at bounding box center [868, 66] width 52 height 6
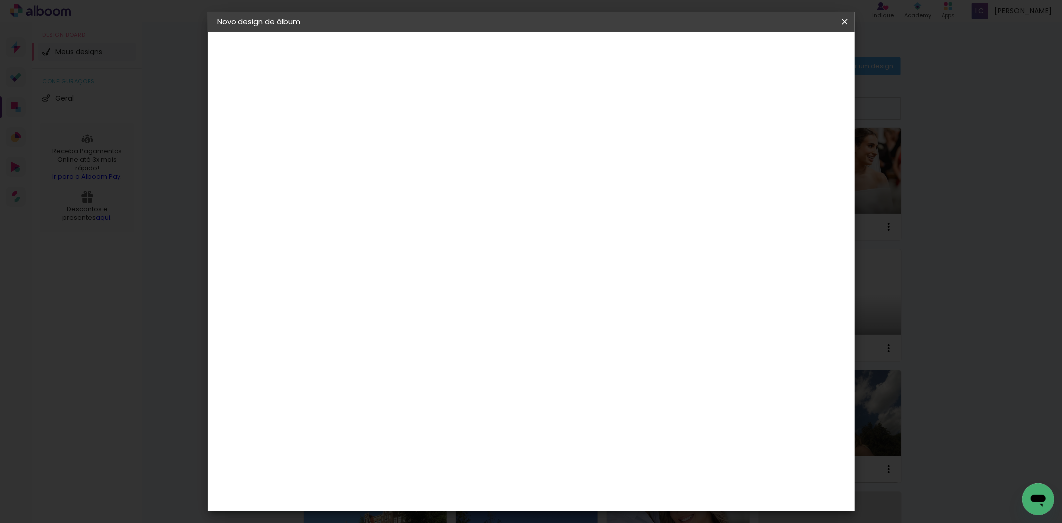
click at [380, 137] on input at bounding box center [380, 133] width 0 height 15
type input "NATULY - 64415"
type paper-input "NATULY - 64415"
click at [483, 60] on paper-button "Avançar" at bounding box center [458, 52] width 49 height 17
click at [567, 161] on paper-item "Tamanho Livre" at bounding box center [519, 151] width 96 height 22
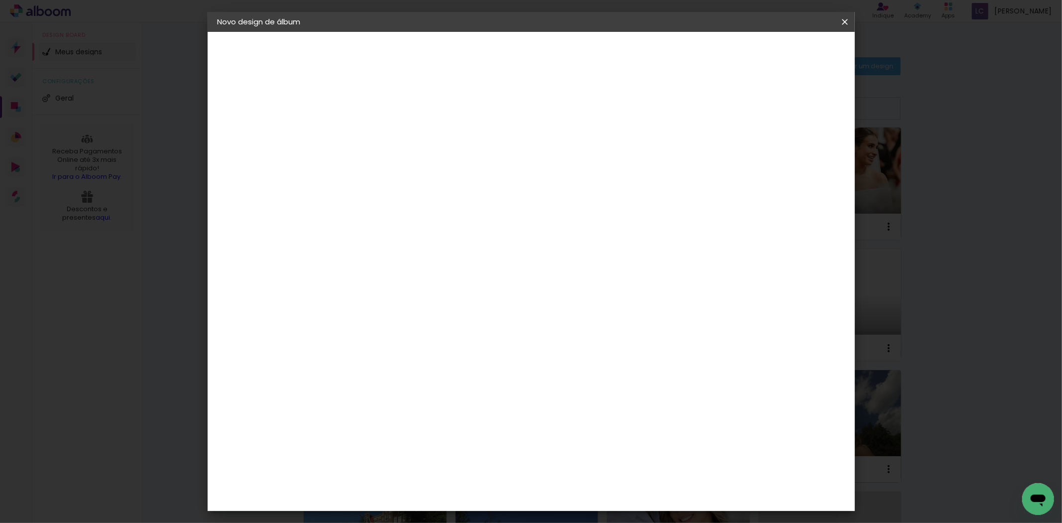
click at [0, 0] on slot "Avançar" at bounding box center [0, 0] width 0 height 0
click at [586, 419] on input "60" at bounding box center [586, 414] width 26 height 15
type input "50,6"
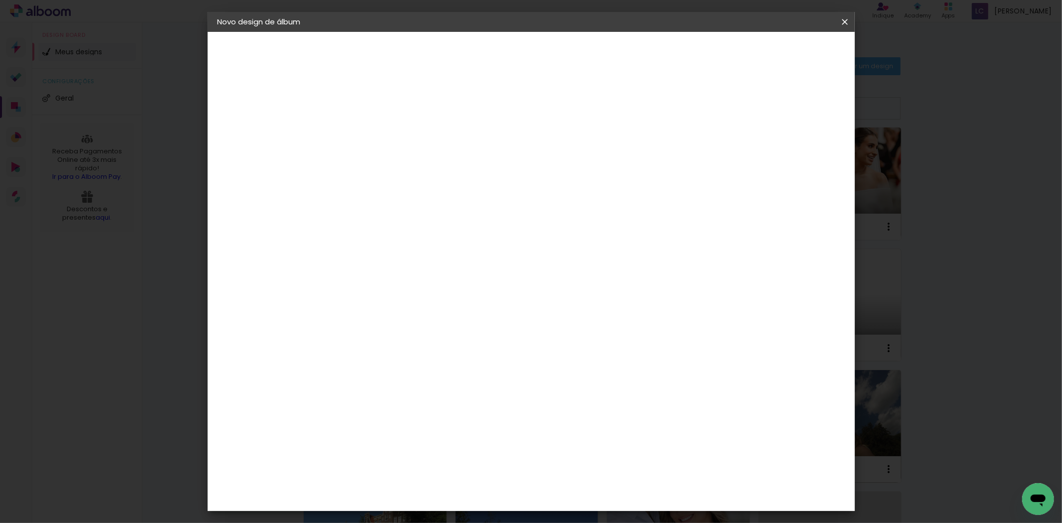
type paper-input "50,6"
click at [352, 296] on input "30" at bounding box center [349, 301] width 26 height 15
type input "5"
type input "25,4"
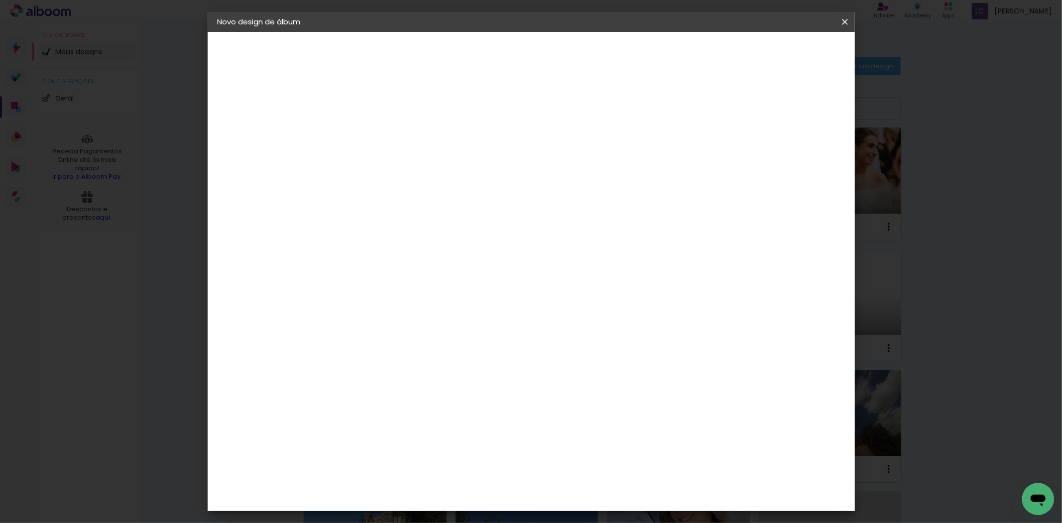
type paper-input "25,4"
click at [802, 155] on div "mm" at bounding box center [807, 150] width 15 height 15
type input "4"
type paper-input "4"
click at [799, 155] on input "4" at bounding box center [791, 150] width 18 height 15
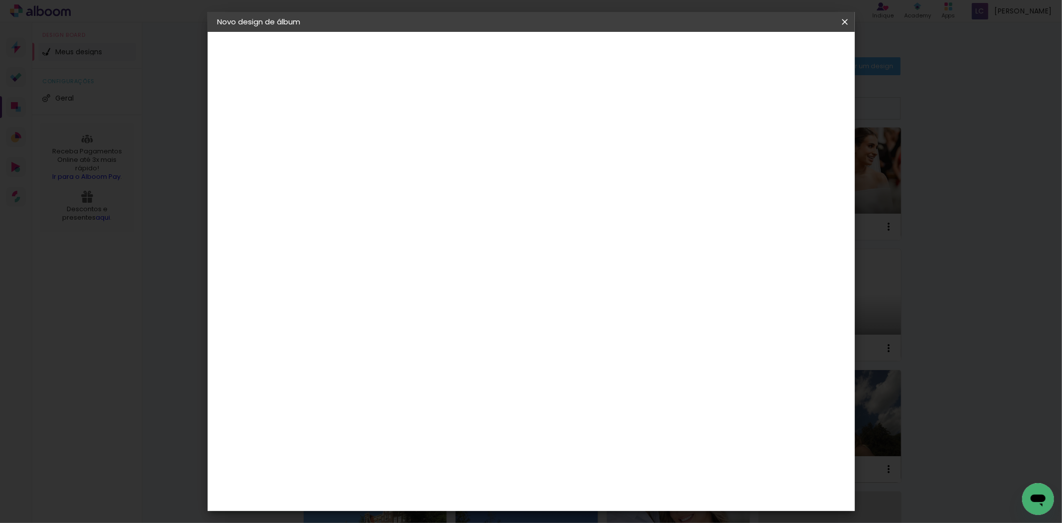
type input "3"
type paper-input "3"
click at [799, 155] on input "3" at bounding box center [794, 150] width 18 height 15
type input "2"
type paper-input "2"
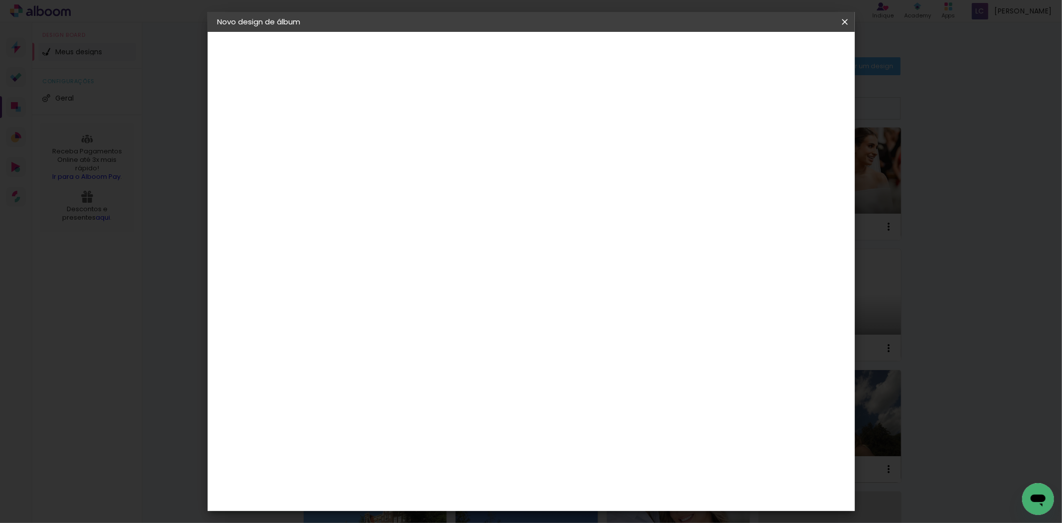
click at [799, 155] on input "2" at bounding box center [794, 150] width 18 height 15
click at [782, 56] on span "Iniciar design" at bounding box center [759, 52] width 45 height 7
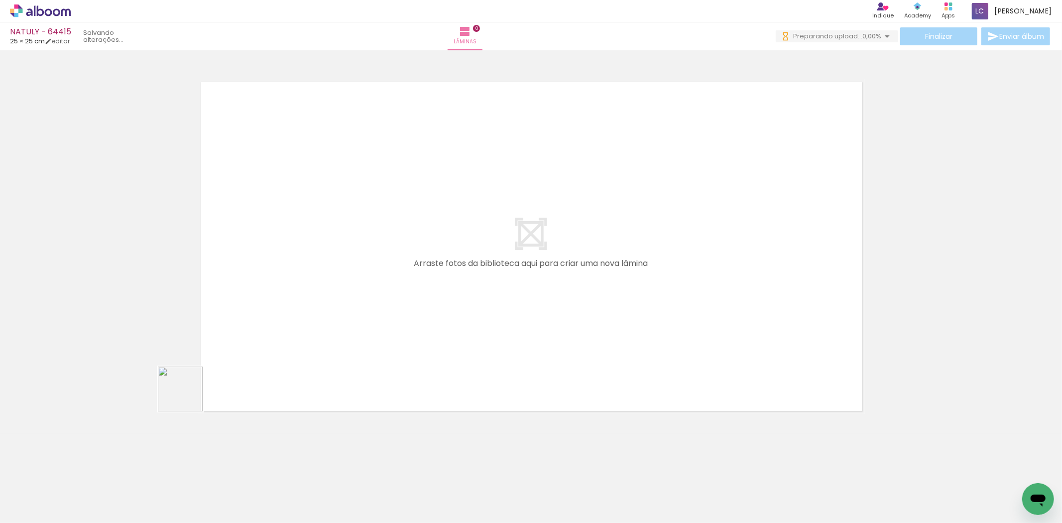
drag, startPoint x: 113, startPoint y: 498, endPoint x: 218, endPoint y: 427, distance: 127.1
click at [374, 250] on quentale-workspace at bounding box center [531, 261] width 1062 height 523
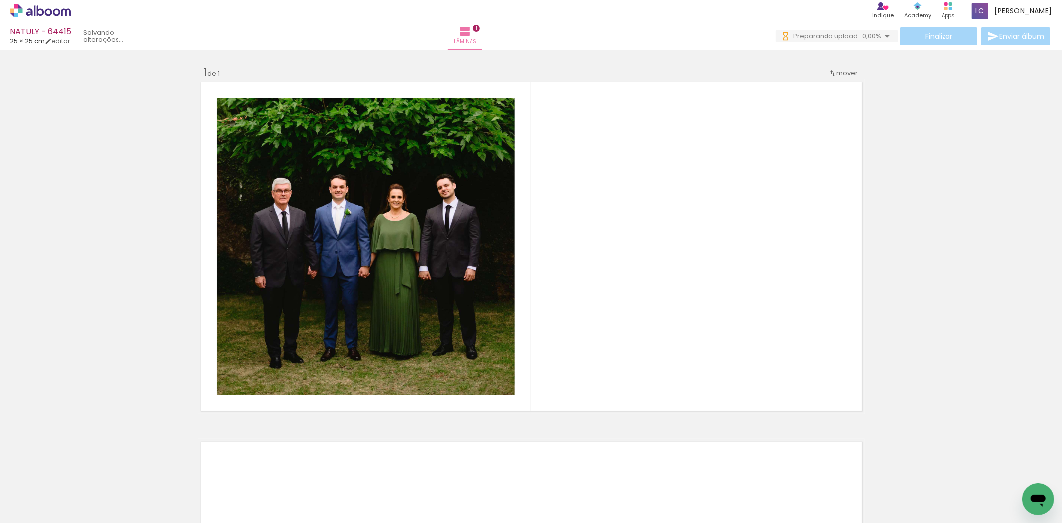
drag, startPoint x: 165, startPoint y: 487, endPoint x: 545, endPoint y: 362, distance: 400.0
click at [423, 316] on quentale-workspace at bounding box center [531, 261] width 1062 height 523
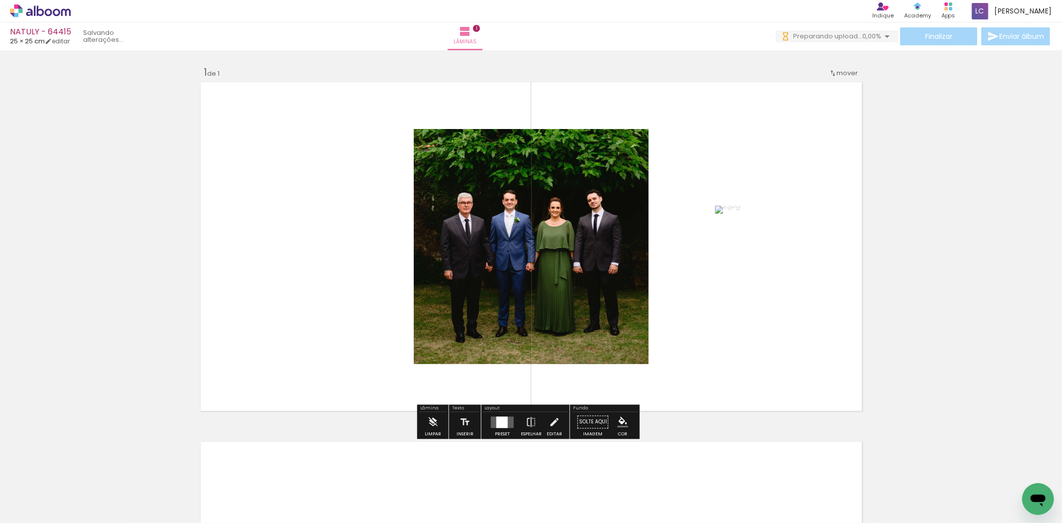
click at [504, 422] on div at bounding box center [502, 421] width 11 height 11
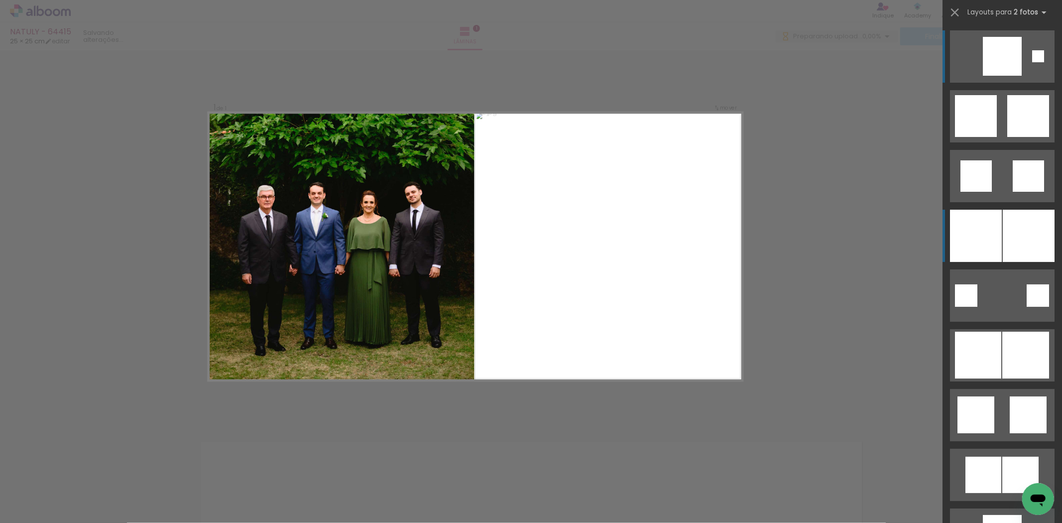
click at [972, 227] on div at bounding box center [976, 236] width 52 height 52
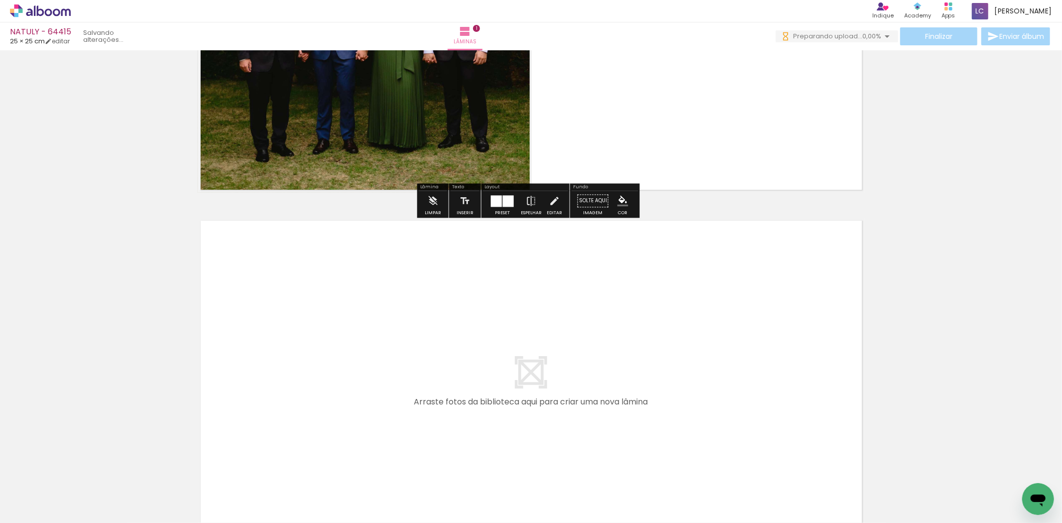
drag, startPoint x: 226, startPoint y: 485, endPoint x: 276, endPoint y: 477, distance: 50.9
click at [270, 426] on quentale-workspace at bounding box center [531, 261] width 1062 height 523
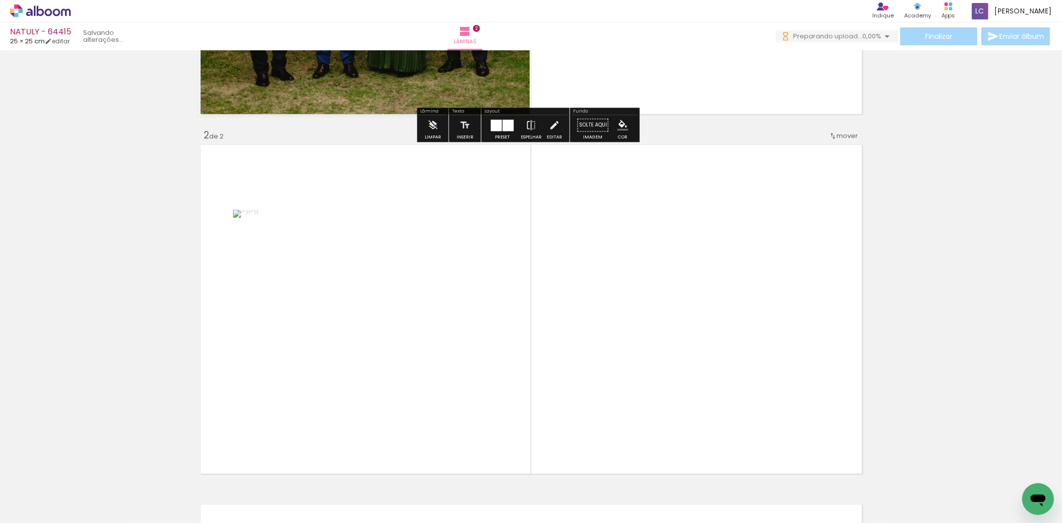
drag, startPoint x: 276, startPoint y: 480, endPoint x: 518, endPoint y: 406, distance: 253.6
click at [472, 320] on quentale-workspace at bounding box center [531, 261] width 1062 height 523
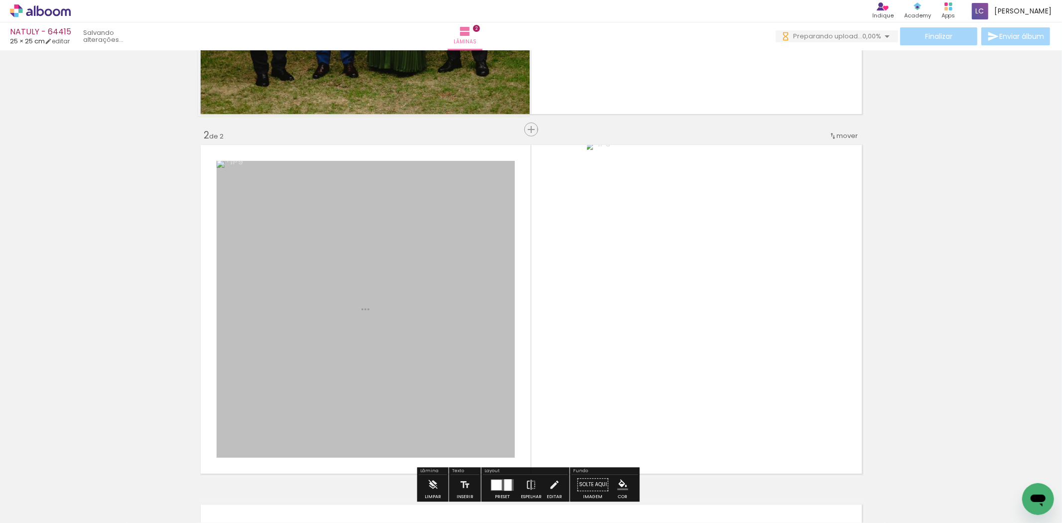
scroll to position [351, 0]
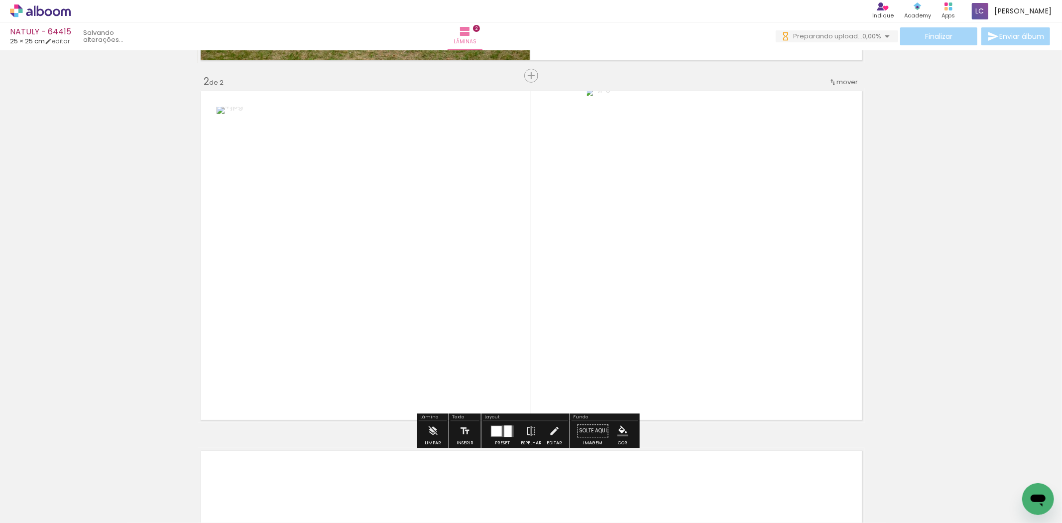
click at [504, 429] on div at bounding box center [507, 430] width 7 height 11
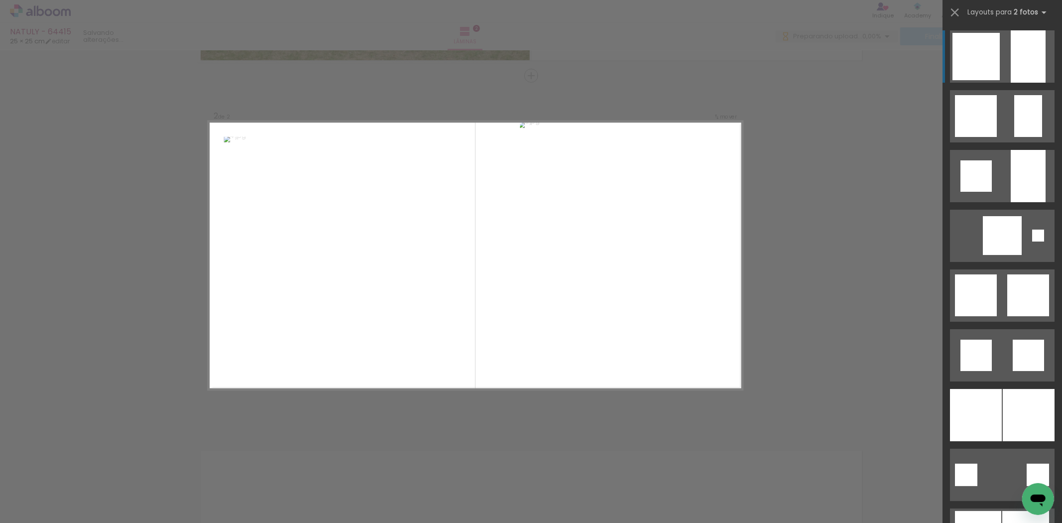
scroll to position [0, 0]
click at [1039, 38] on div at bounding box center [1028, 56] width 35 height 52
click at [1019, 57] on div at bounding box center [1028, 56] width 35 height 52
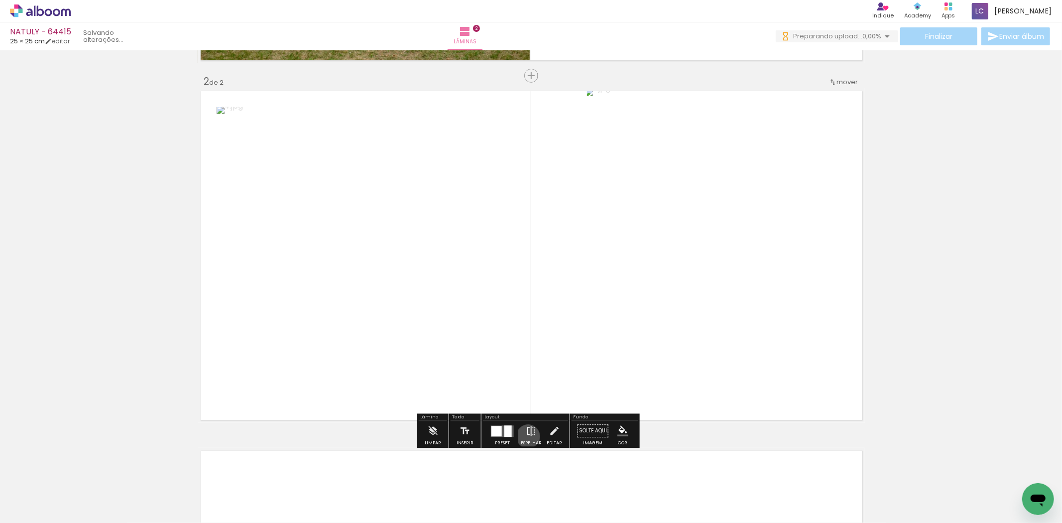
click at [526, 436] on iron-icon at bounding box center [531, 431] width 11 height 20
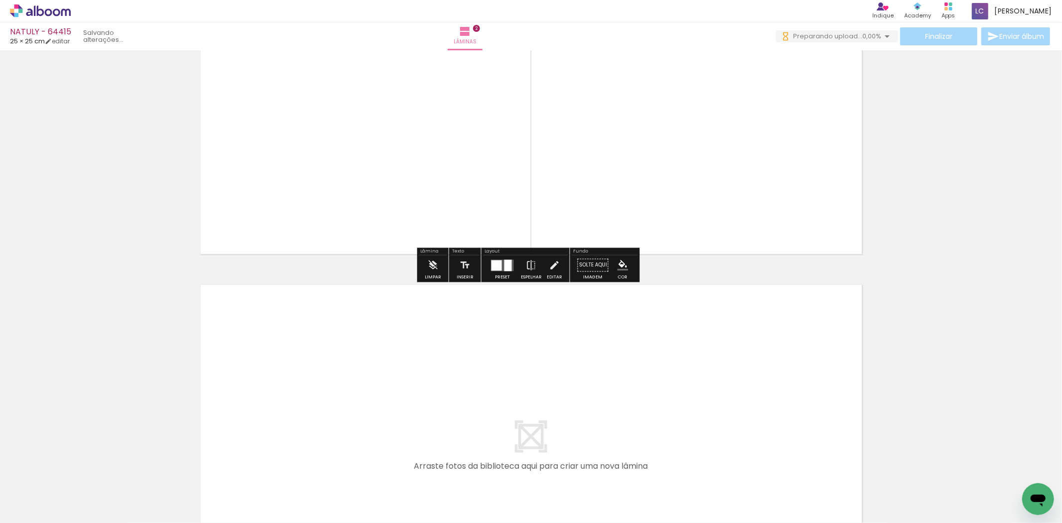
click at [345, 428] on quentale-workspace at bounding box center [531, 261] width 1062 height 523
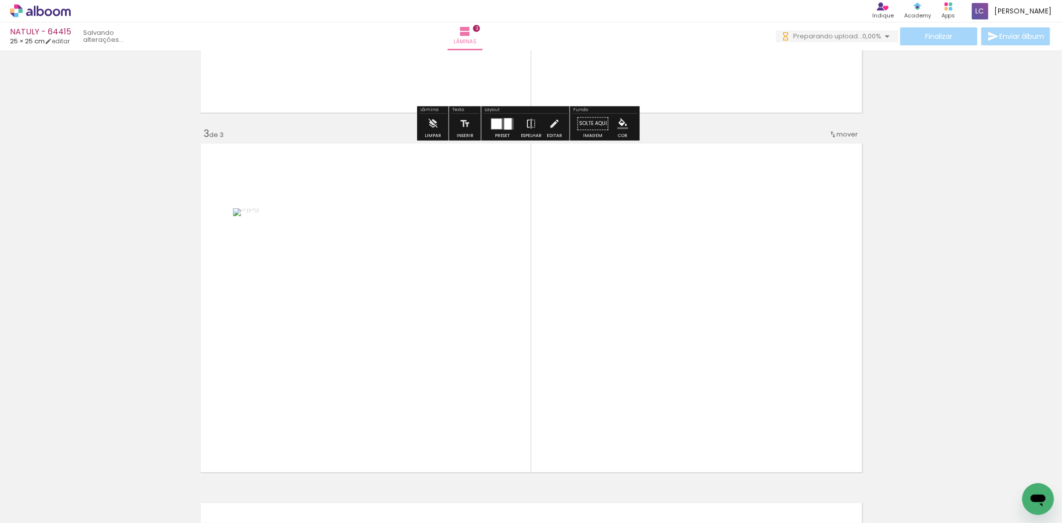
drag, startPoint x: 393, startPoint y: 435, endPoint x: 487, endPoint y: 424, distance: 93.8
click at [455, 359] on quentale-workspace at bounding box center [531, 261] width 1062 height 523
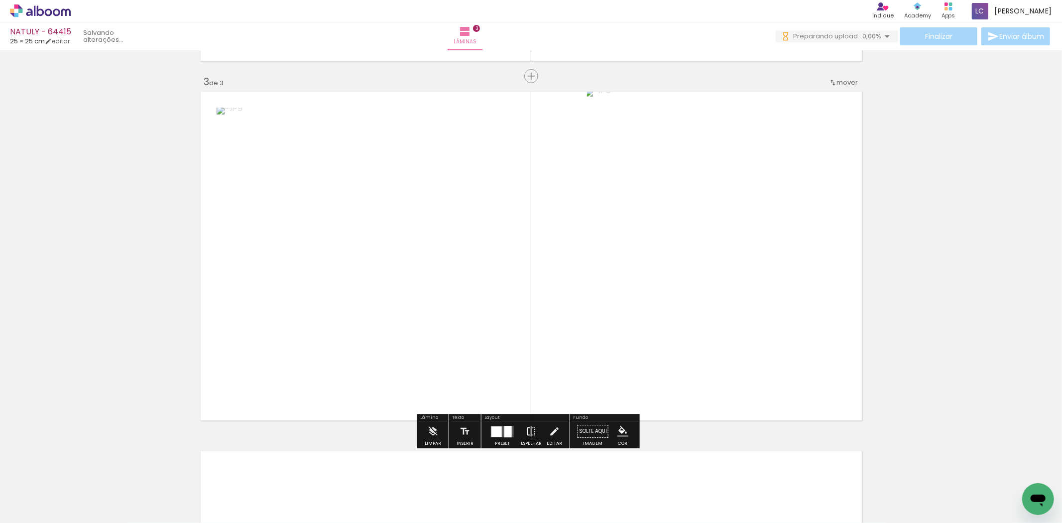
click at [526, 434] on iron-icon at bounding box center [531, 431] width 11 height 20
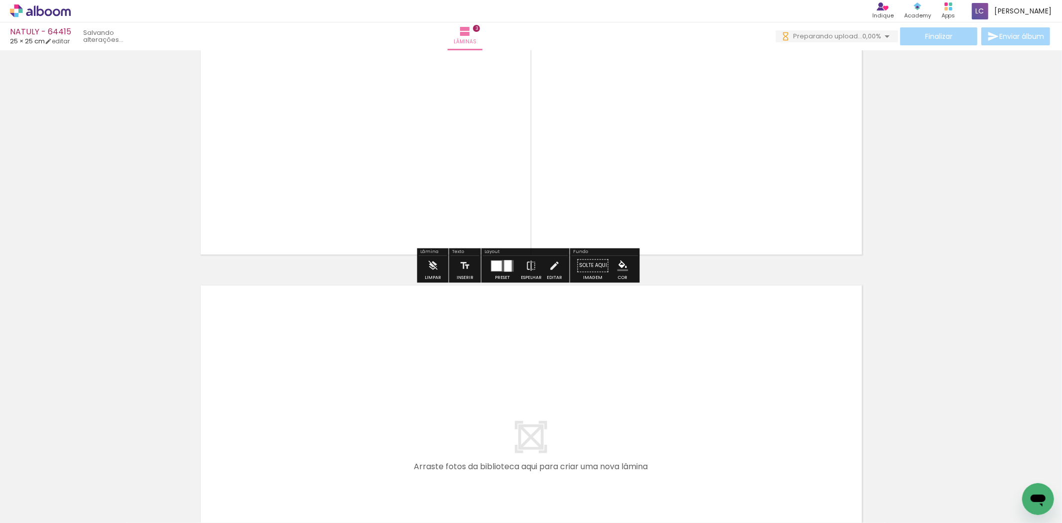
drag, startPoint x: 448, startPoint y: 496, endPoint x: 466, endPoint y: 461, distance: 39.4
click at [454, 430] on quentale-workspace at bounding box center [531, 261] width 1062 height 523
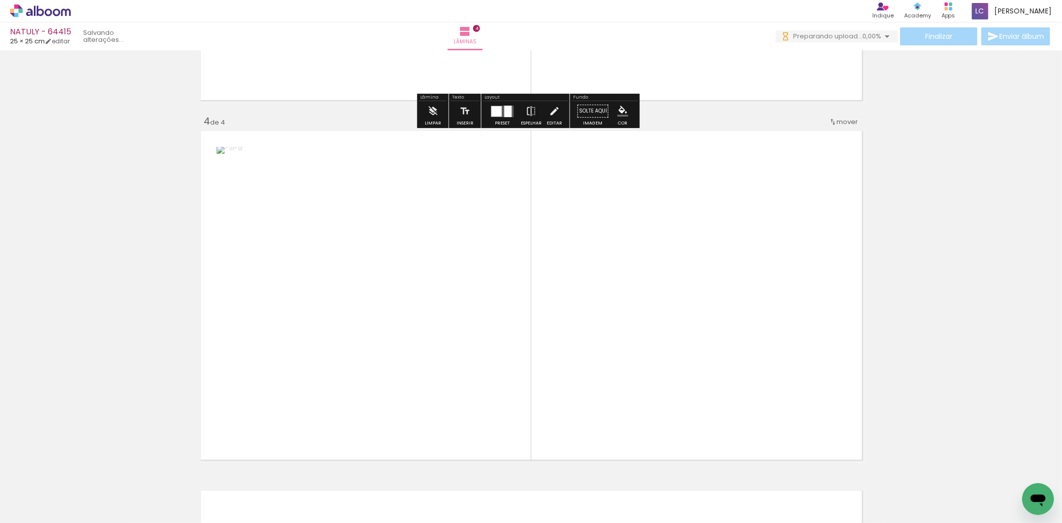
scroll to position [1069, 0]
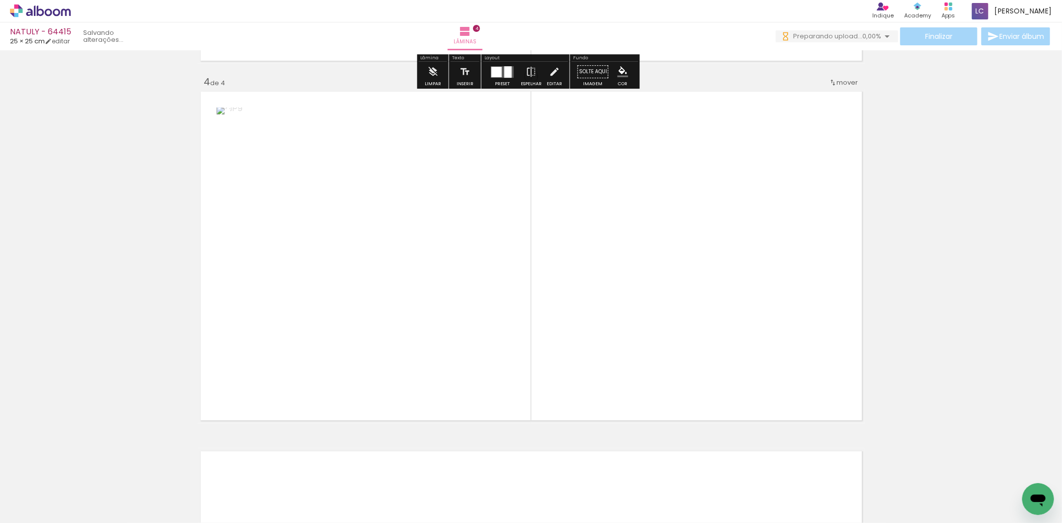
drag, startPoint x: 511, startPoint y: 431, endPoint x: 517, endPoint y: 399, distance: 31.8
click at [516, 398] on quentale-workspace at bounding box center [531, 261] width 1062 height 523
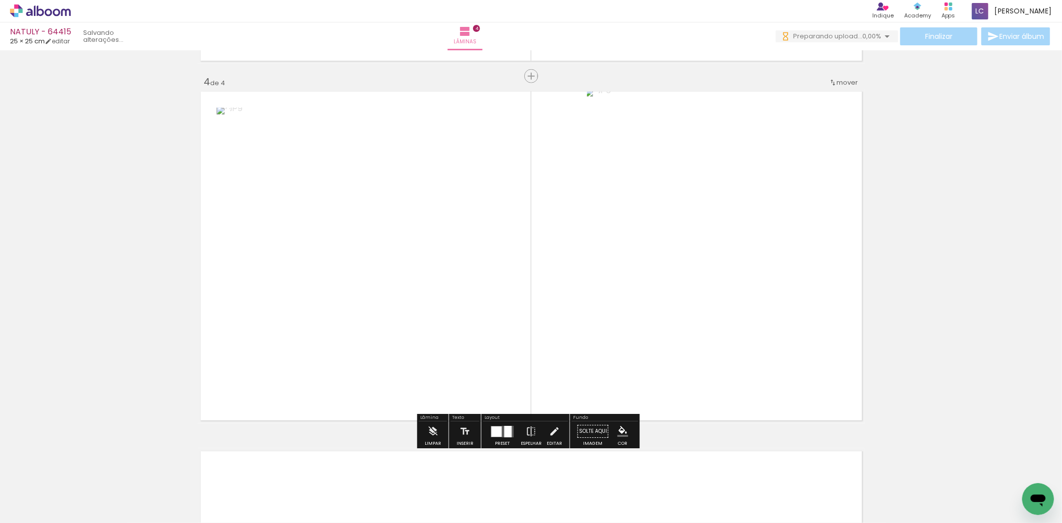
scroll to position [0, 0]
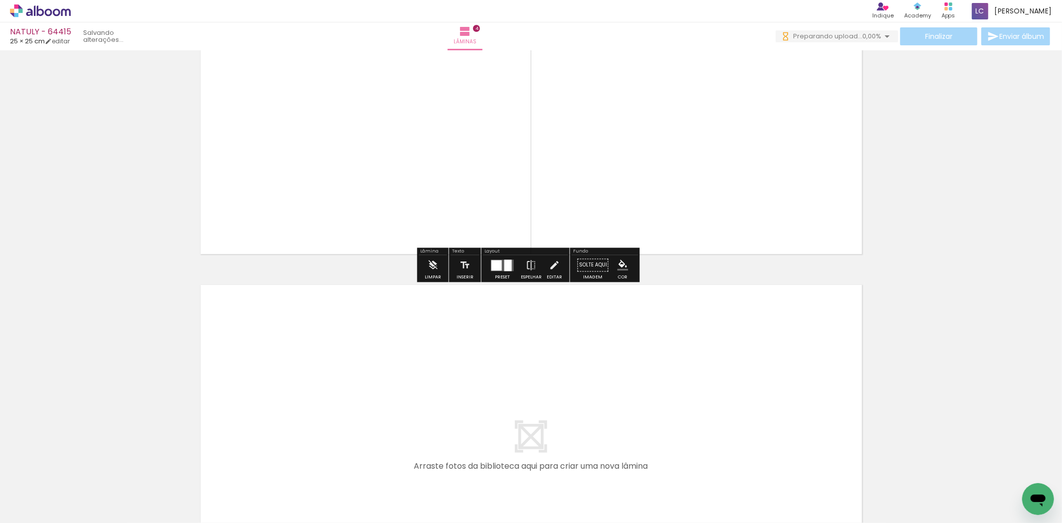
drag, startPoint x: 541, startPoint y: 411, endPoint x: 573, endPoint y: 471, distance: 68.2
click at [549, 384] on quentale-workspace at bounding box center [531, 261] width 1062 height 523
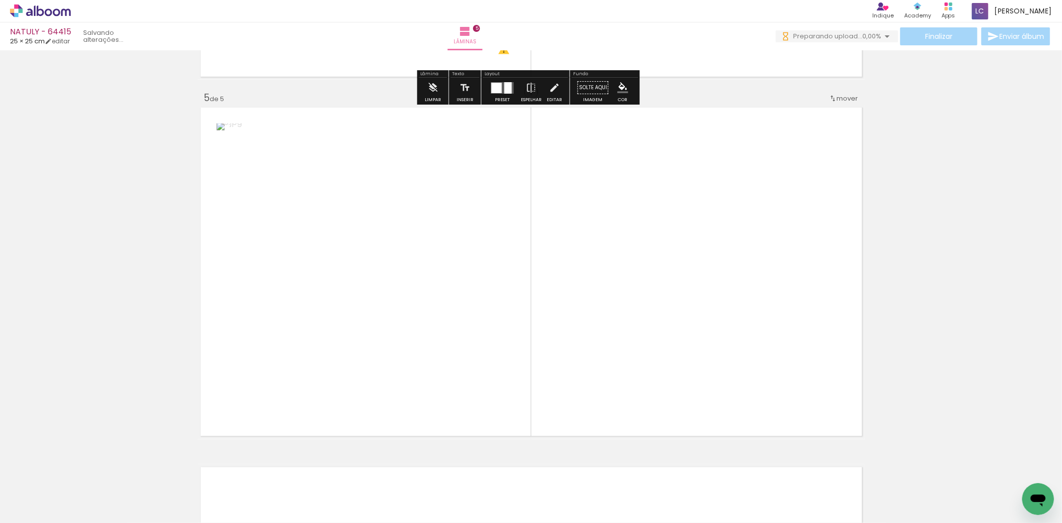
scroll to position [1429, 0]
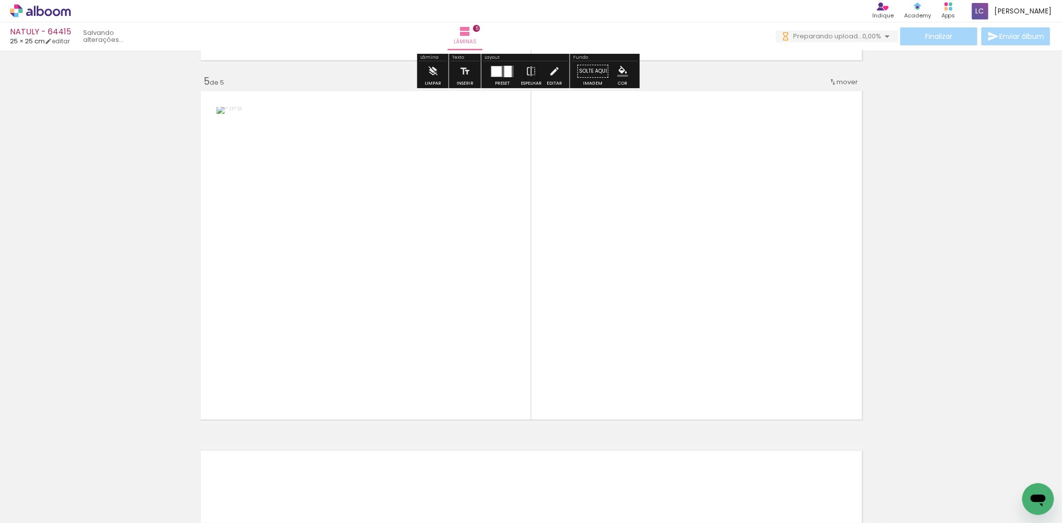
drag, startPoint x: 599, startPoint y: 371, endPoint x: 521, endPoint y: 413, distance: 88.3
click at [586, 356] on quentale-workspace at bounding box center [531, 261] width 1062 height 523
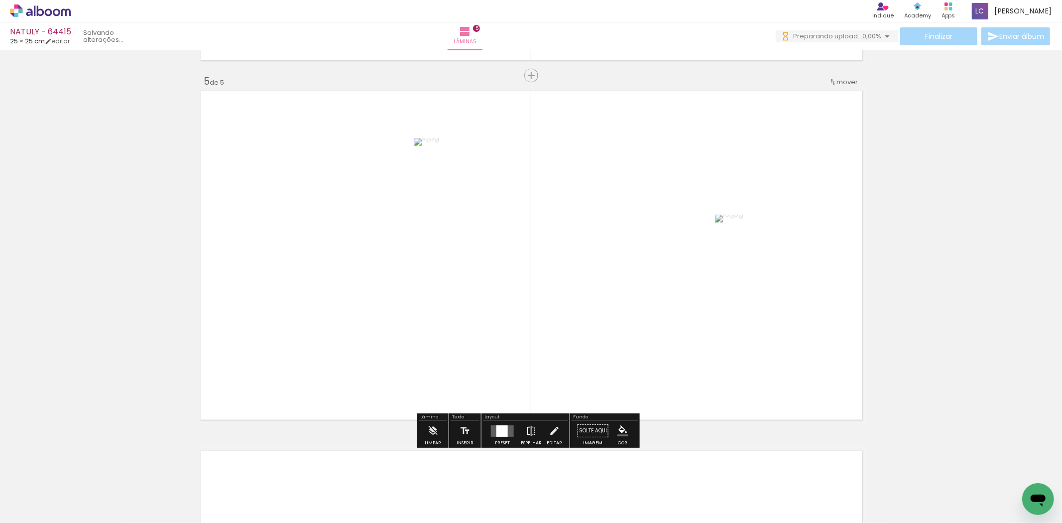
scroll to position [0, 0]
drag, startPoint x: 509, startPoint y: 431, endPoint x: 516, endPoint y: 421, distance: 11.8
click at [508, 431] on quentale-layouter at bounding box center [502, 430] width 23 height 11
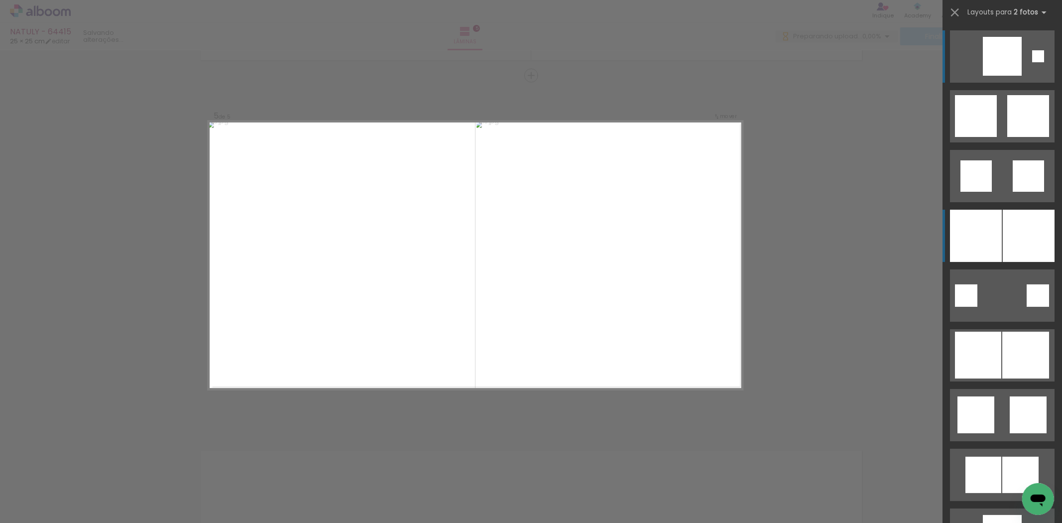
click at [998, 212] on quentale-layouter at bounding box center [1002, 236] width 105 height 52
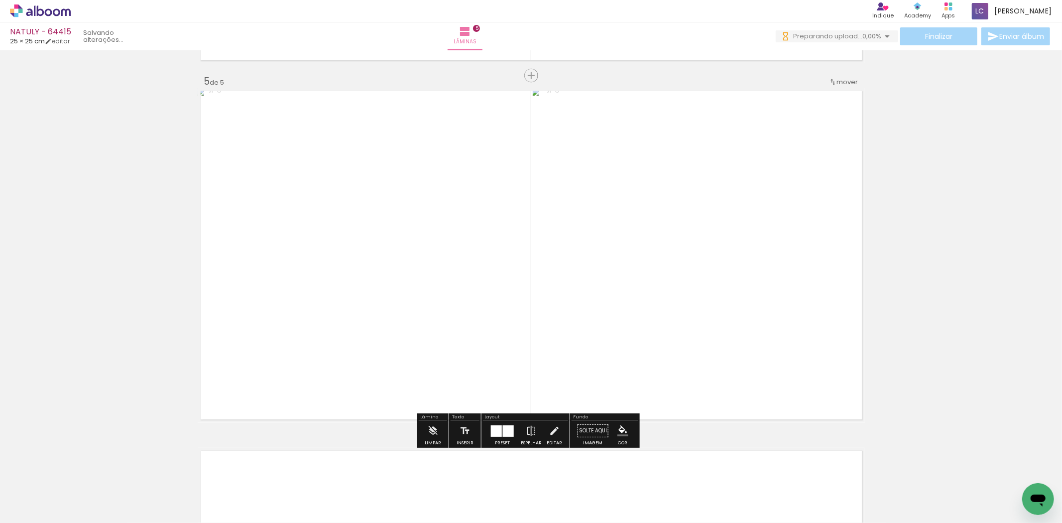
scroll to position [1650, 0]
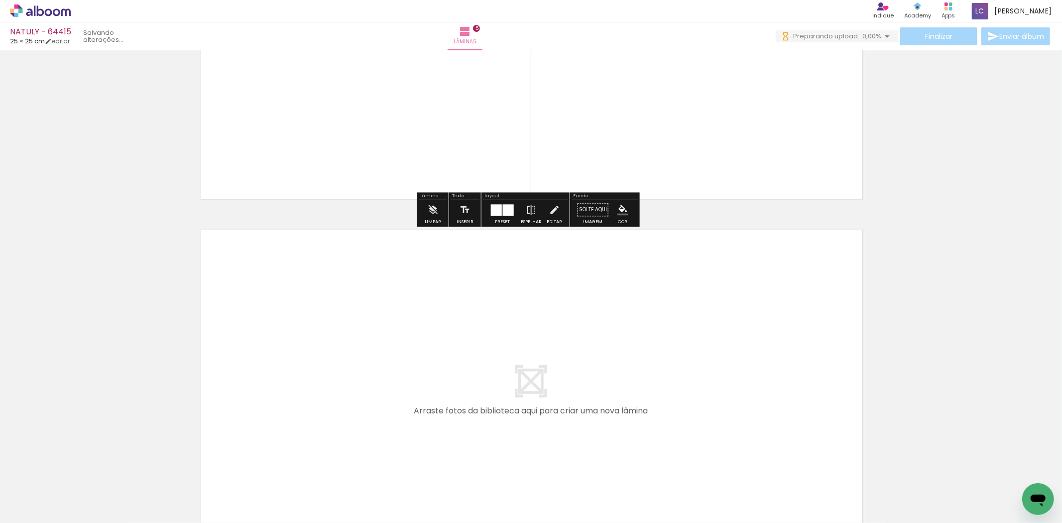
click at [664, 416] on quentale-layouter at bounding box center [531, 394] width 667 height 335
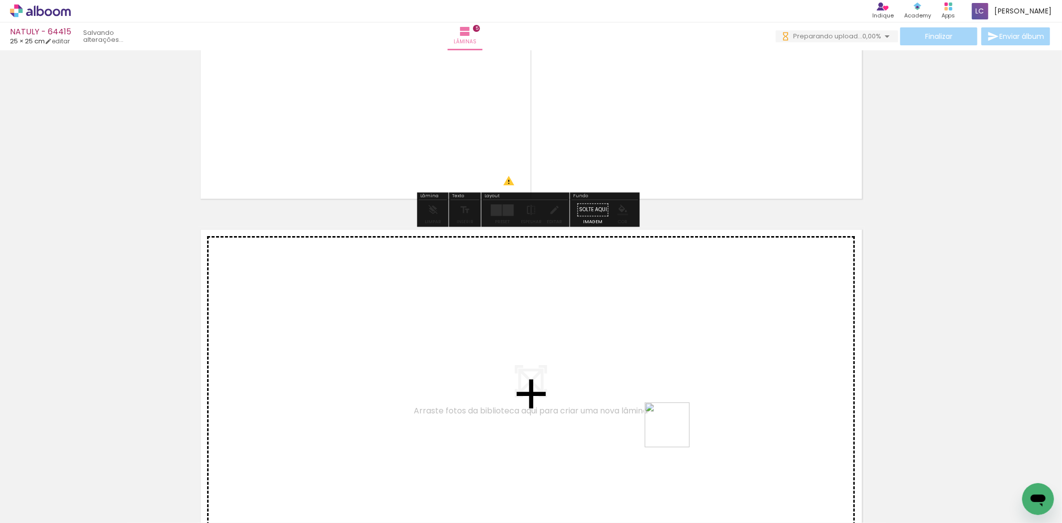
drag, startPoint x: 665, startPoint y: 459, endPoint x: 708, endPoint y: 474, distance: 45.4
click at [688, 417] on quentale-workspace at bounding box center [531, 261] width 1062 height 523
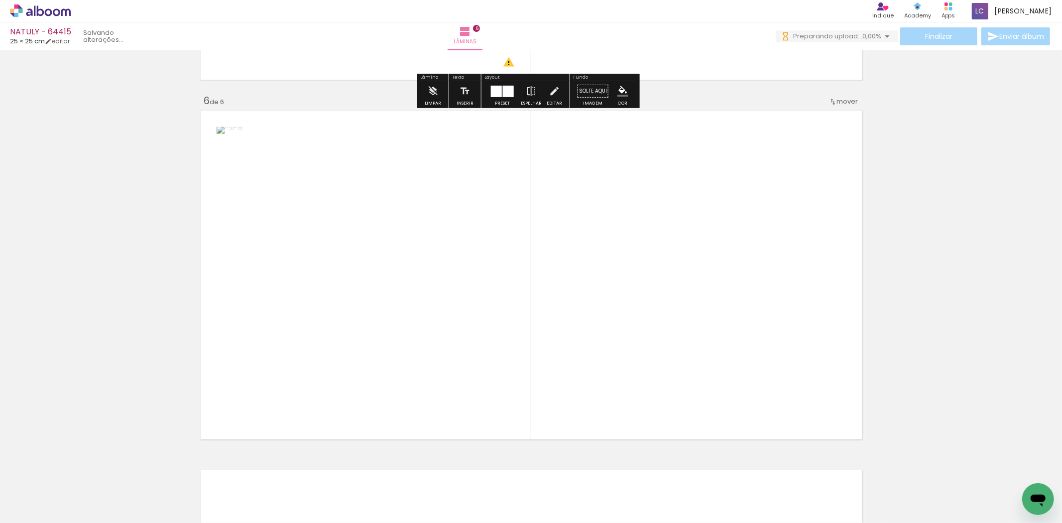
scroll to position [1789, 0]
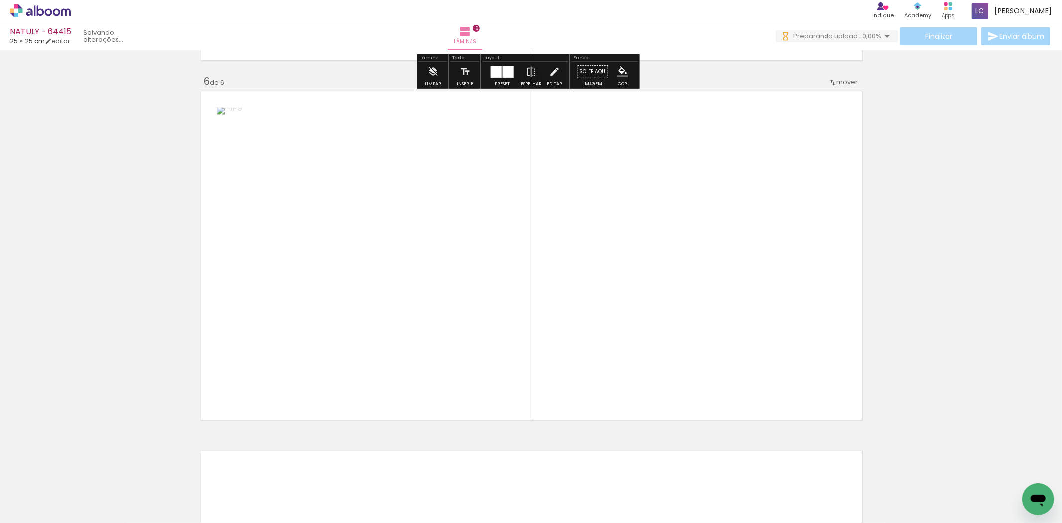
drag, startPoint x: 708, startPoint y: 477, endPoint x: 550, endPoint y: 419, distance: 168.3
click at [680, 345] on quentale-workspace at bounding box center [531, 261] width 1062 height 523
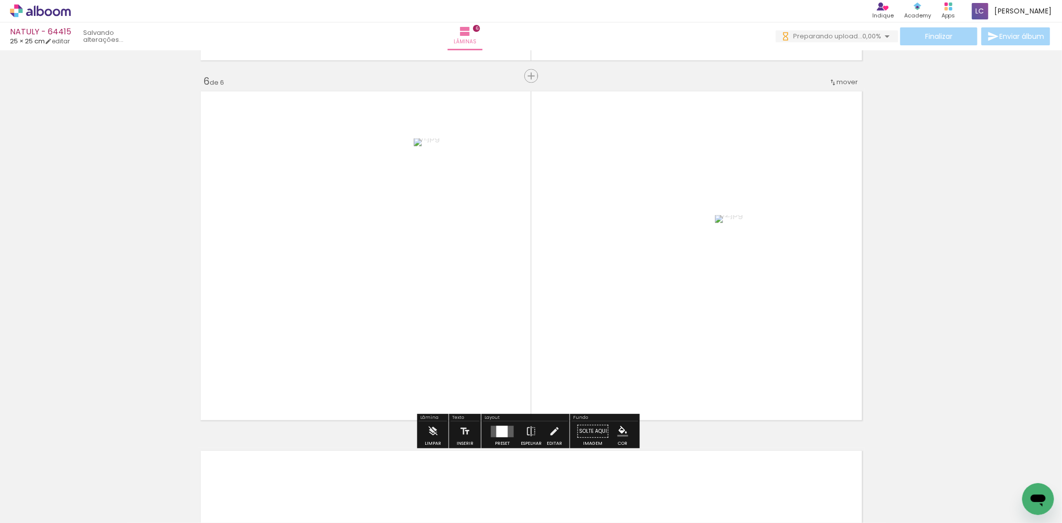
click at [508, 435] on quentale-layouter at bounding box center [502, 430] width 23 height 11
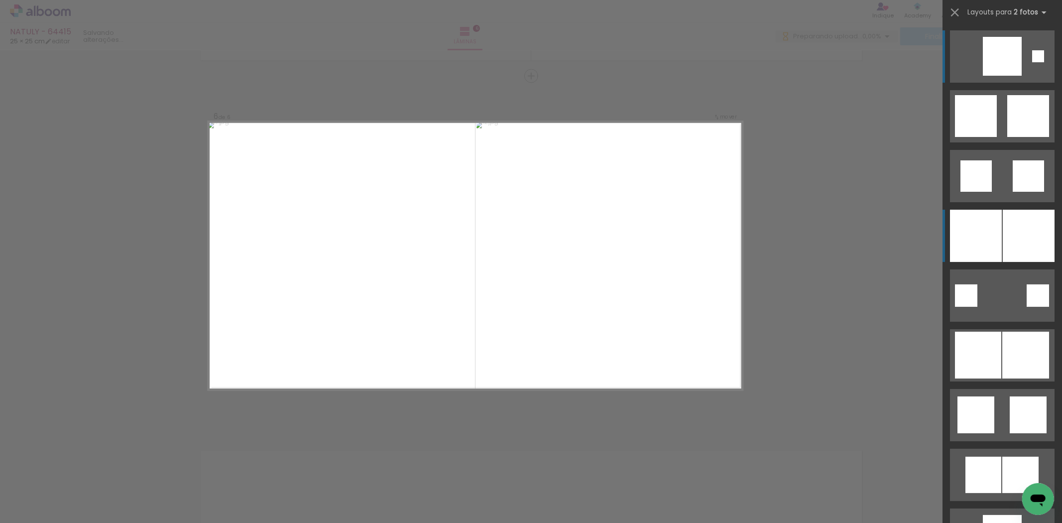
click at [972, 240] on div at bounding box center [976, 236] width 52 height 52
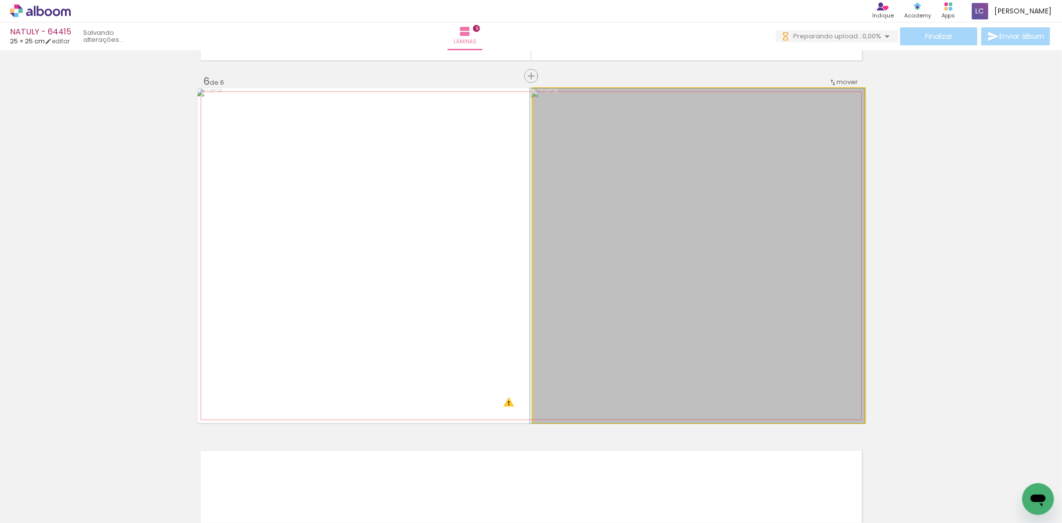
drag, startPoint x: 830, startPoint y: 286, endPoint x: 814, endPoint y: 347, distance: 62.3
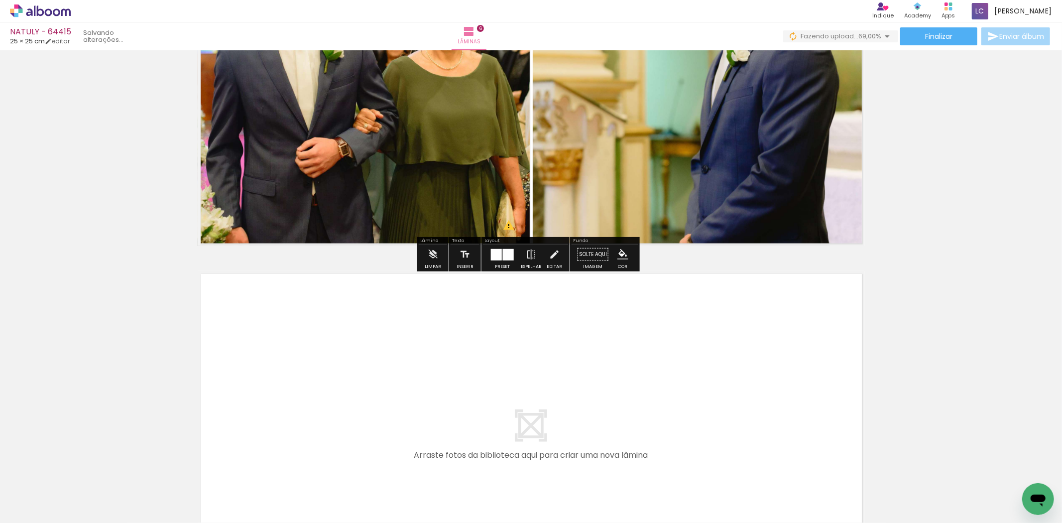
scroll to position [2065, 0]
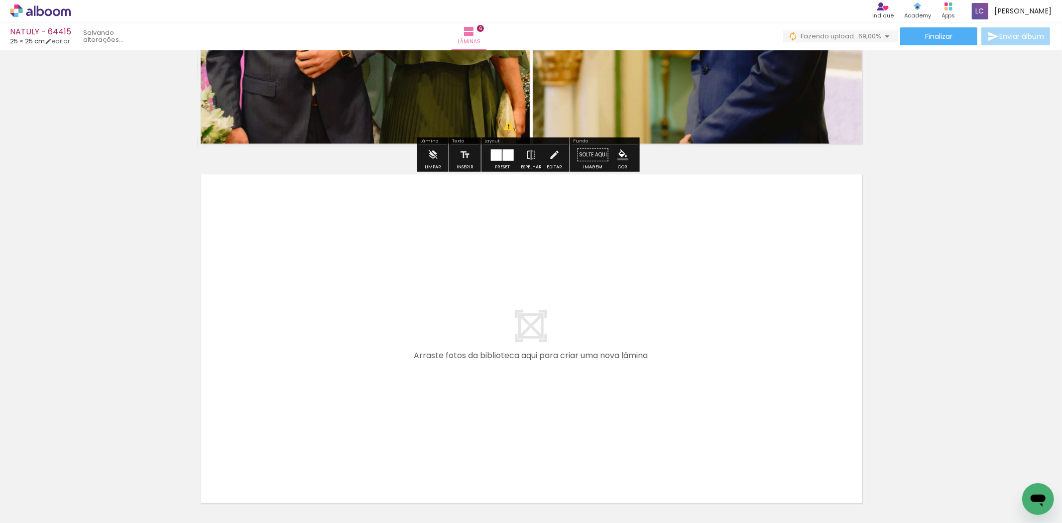
drag, startPoint x: 765, startPoint y: 488, endPoint x: 798, endPoint y: 490, distance: 32.9
click at [748, 436] on quentale-workspace at bounding box center [531, 261] width 1062 height 523
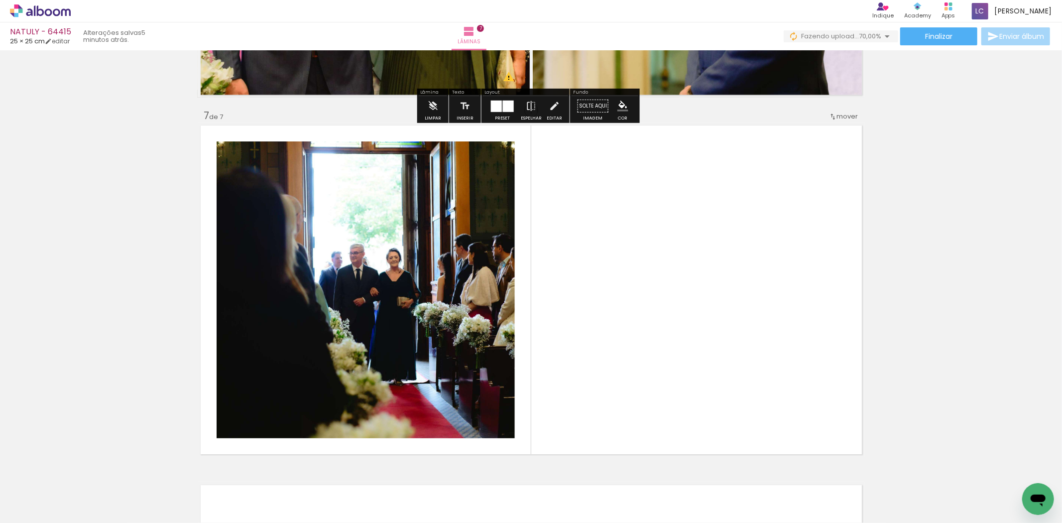
scroll to position [2148, 0]
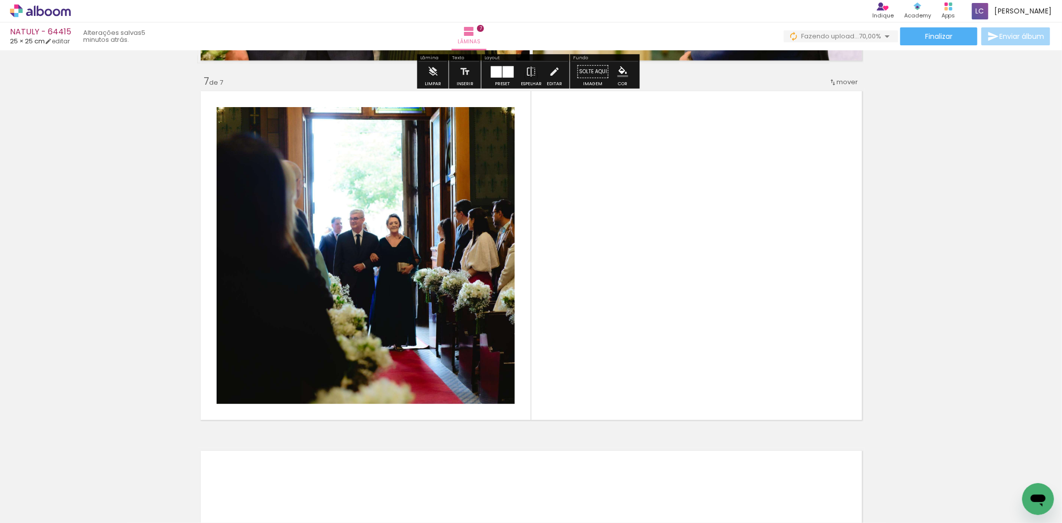
drag, startPoint x: 774, startPoint y: 424, endPoint x: 743, endPoint y: 381, distance: 52.8
click at [743, 381] on quentale-workspace at bounding box center [531, 261] width 1062 height 523
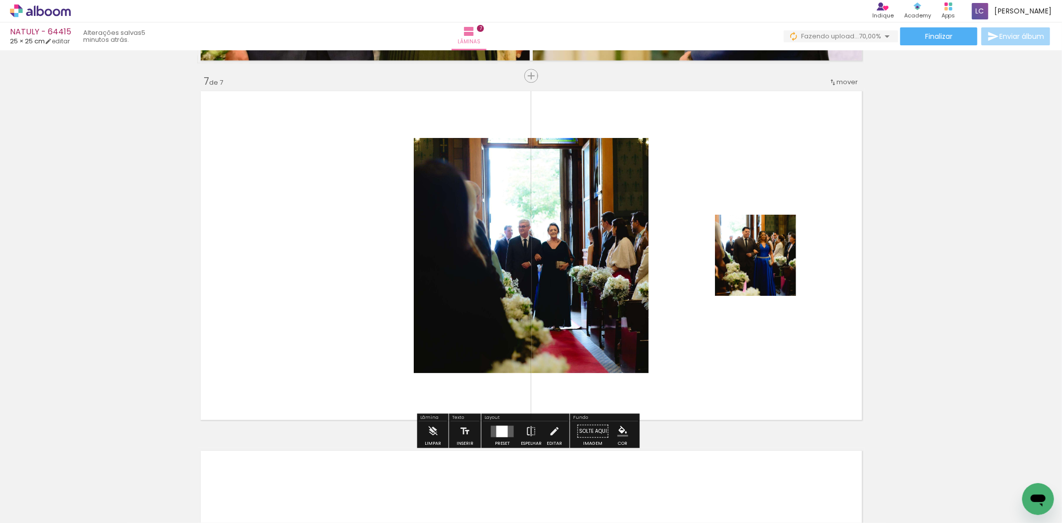
click at [495, 437] on div at bounding box center [502, 431] width 27 height 20
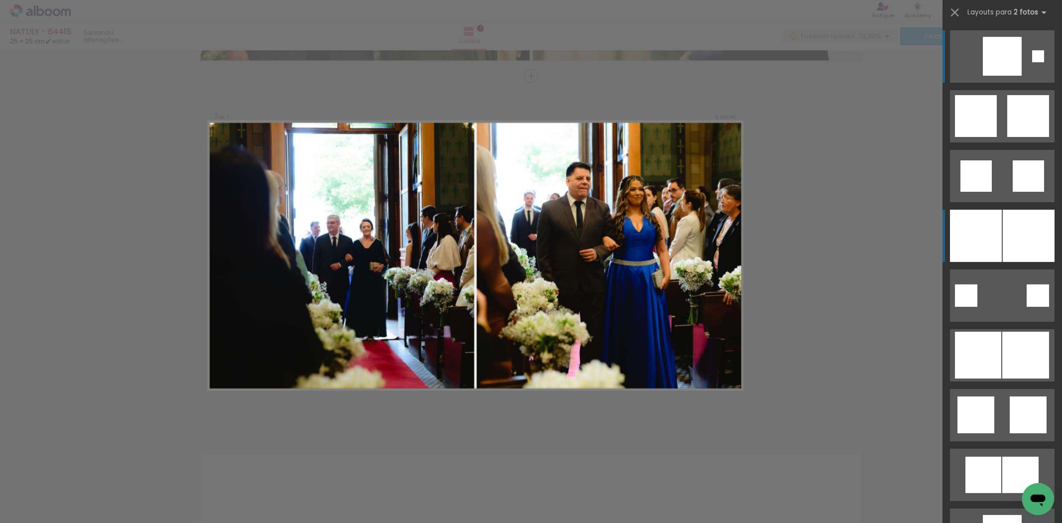
click at [978, 231] on div at bounding box center [976, 236] width 52 height 52
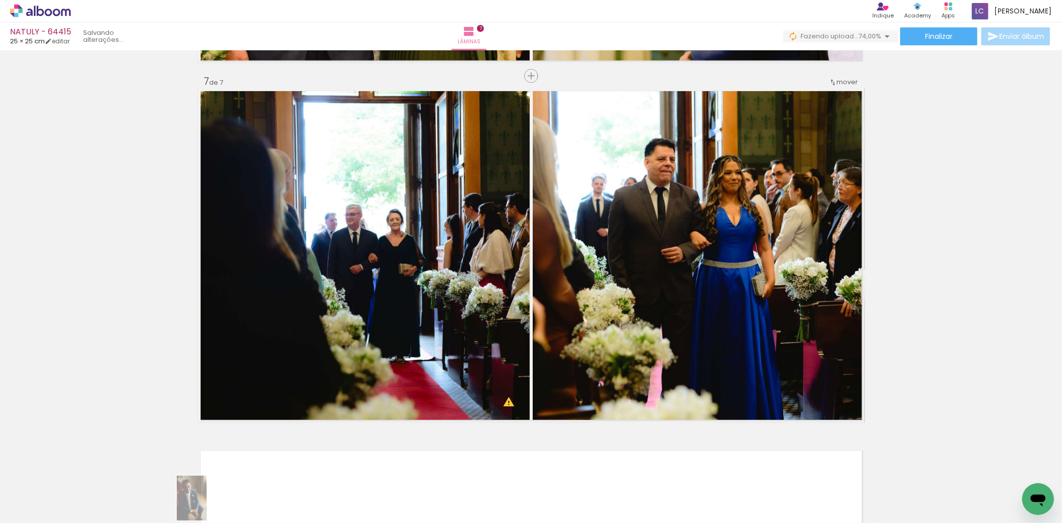
drag, startPoint x: 208, startPoint y: 514, endPoint x: 206, endPoint y: 504, distance: 10.8
click at [206, 504] on quentale-thumb at bounding box center [211, 489] width 56 height 57
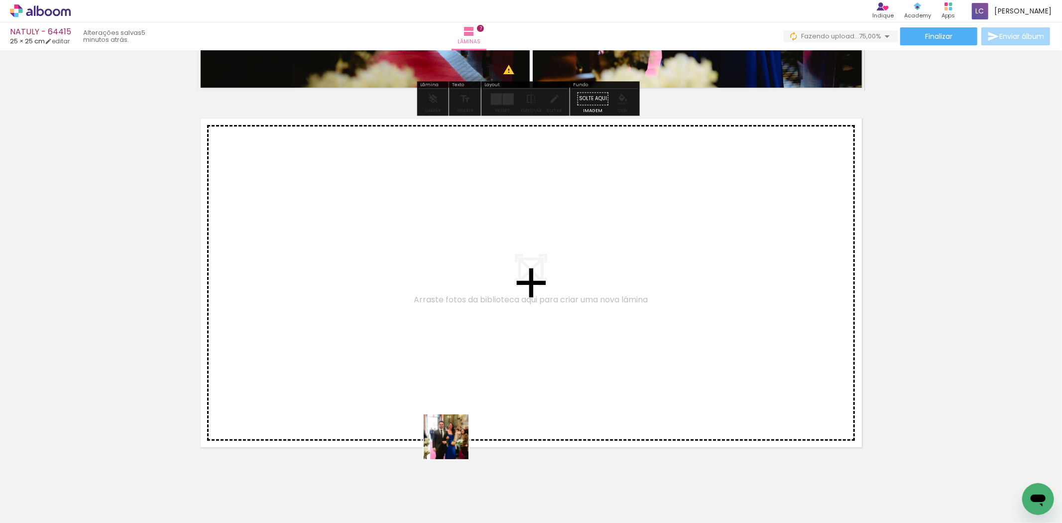
drag, startPoint x: 440, startPoint y: 499, endPoint x: 497, endPoint y: 490, distance: 57.5
click at [467, 400] on quentale-workspace at bounding box center [531, 261] width 1062 height 523
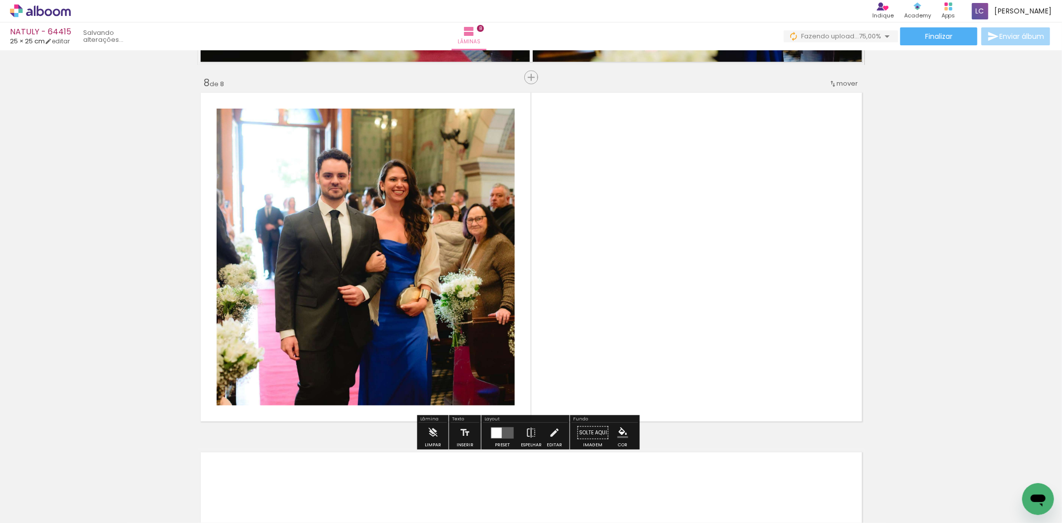
scroll to position [2508, 0]
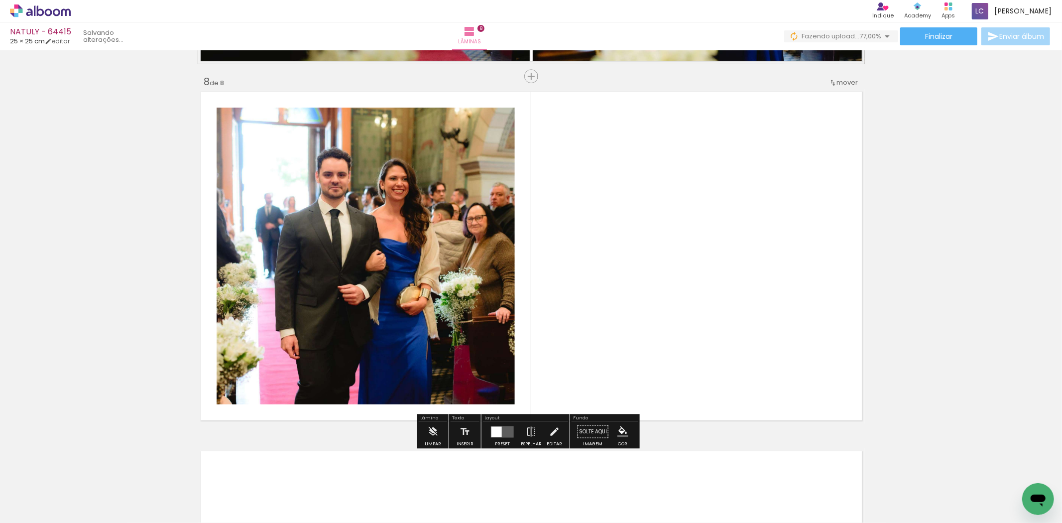
drag, startPoint x: 514, startPoint y: 474, endPoint x: 520, endPoint y: 392, distance: 81.9
click at [518, 419] on quentale-workspace at bounding box center [531, 261] width 1062 height 523
drag, startPoint x: 499, startPoint y: 482, endPoint x: 504, endPoint y: 424, distance: 58.0
click at [538, 389] on quentale-workspace at bounding box center [531, 261] width 1062 height 523
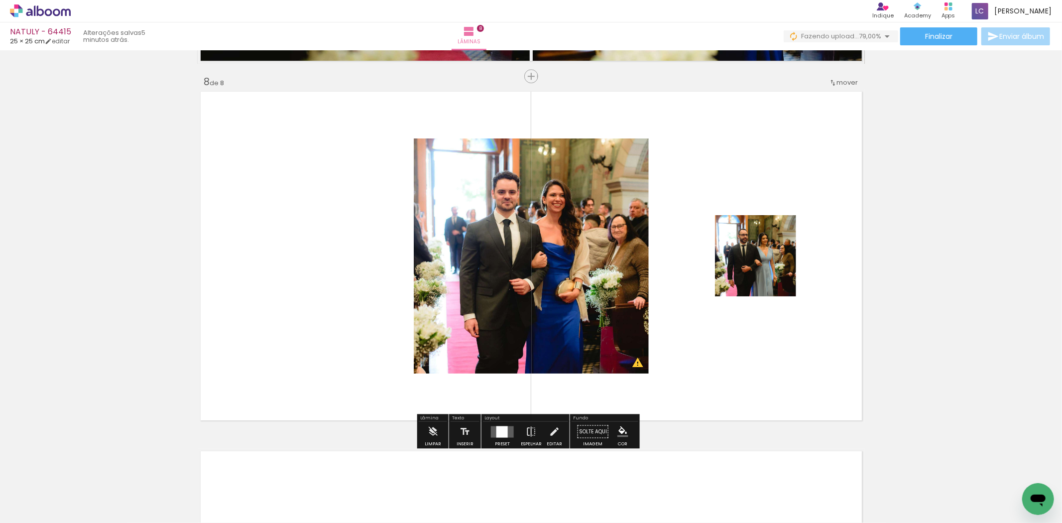
click at [500, 431] on div at bounding box center [502, 431] width 11 height 11
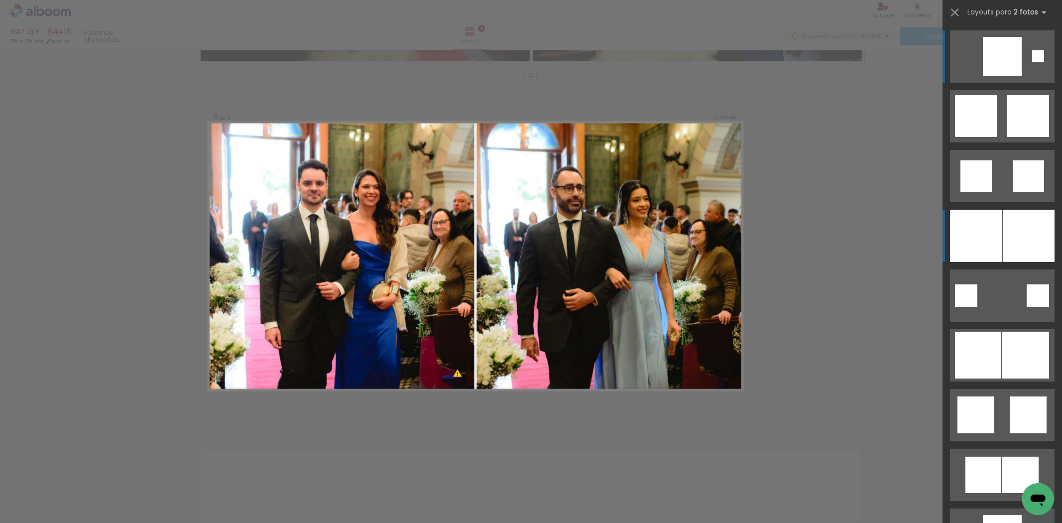
click at [958, 243] on div at bounding box center [976, 236] width 52 height 52
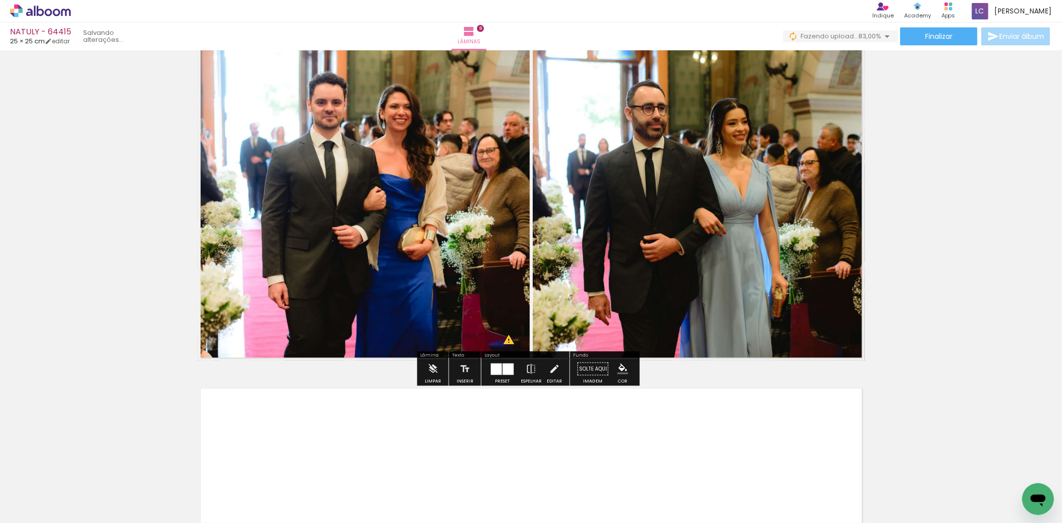
scroll to position [2673, 0]
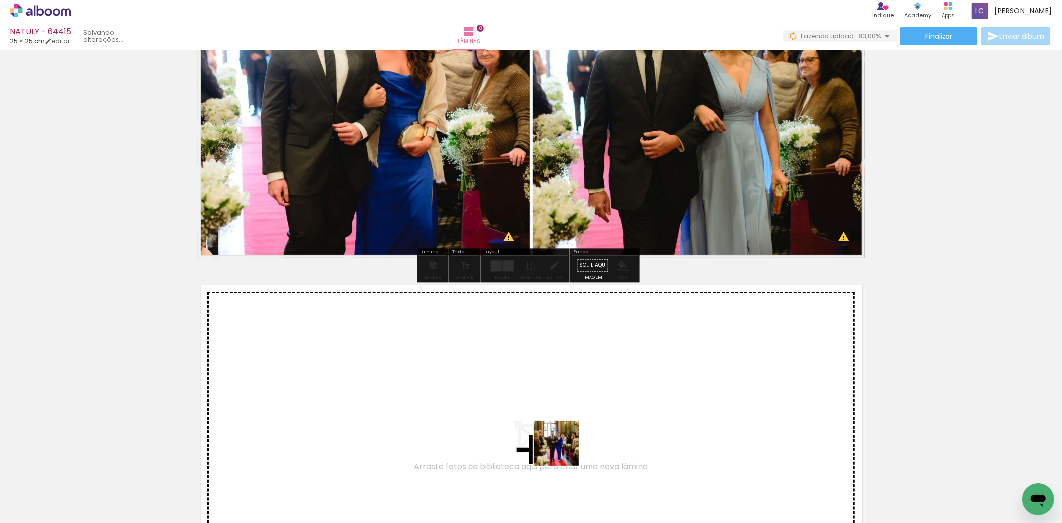
drag, startPoint x: 564, startPoint y: 451, endPoint x: 626, endPoint y: 520, distance: 93.1
click at [566, 428] on quentale-workspace at bounding box center [531, 261] width 1062 height 523
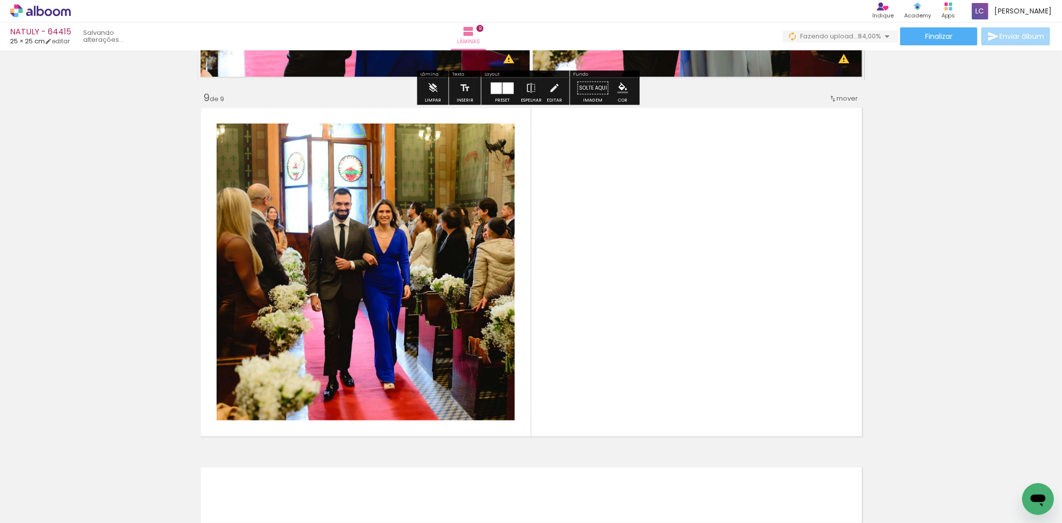
scroll to position [2867, 0]
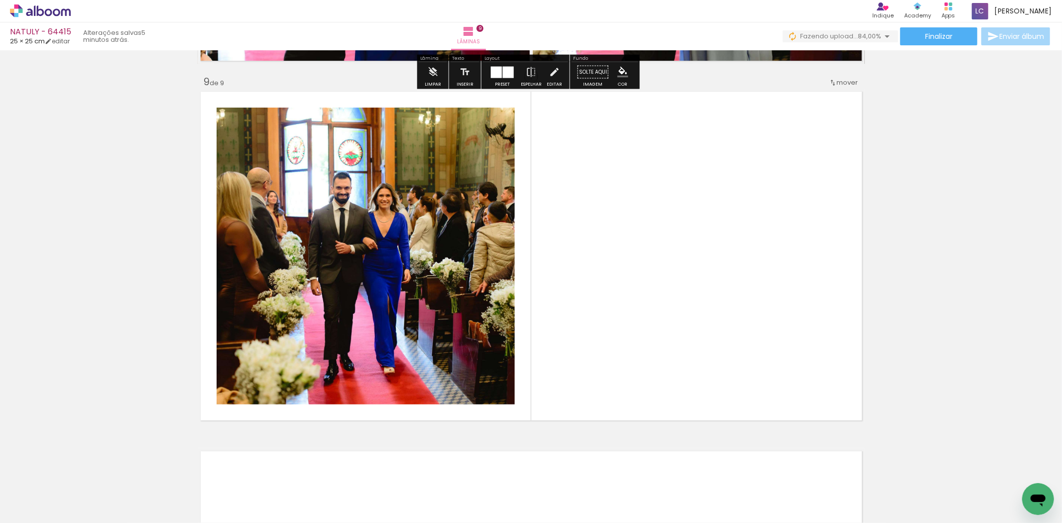
drag, startPoint x: 597, startPoint y: 376, endPoint x: 521, endPoint y: 415, distance: 85.3
click at [592, 364] on quentale-workspace at bounding box center [531, 261] width 1062 height 523
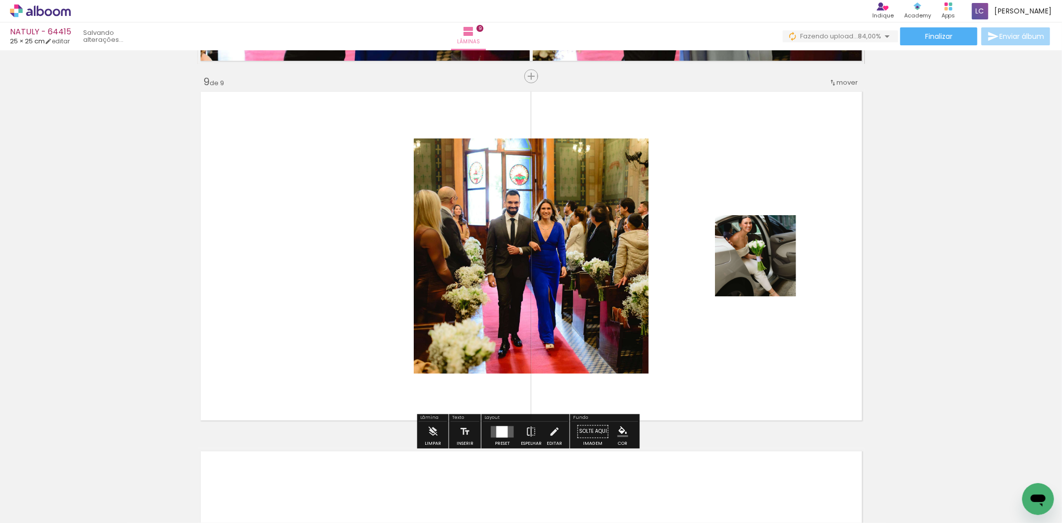
click at [502, 429] on div at bounding box center [502, 431] width 11 height 11
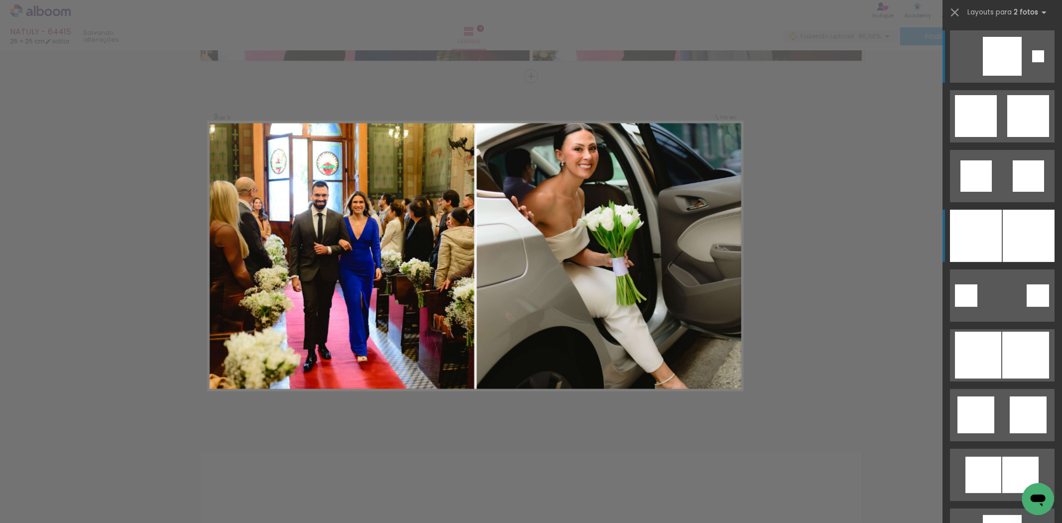
click at [1005, 248] on div at bounding box center [1029, 236] width 52 height 52
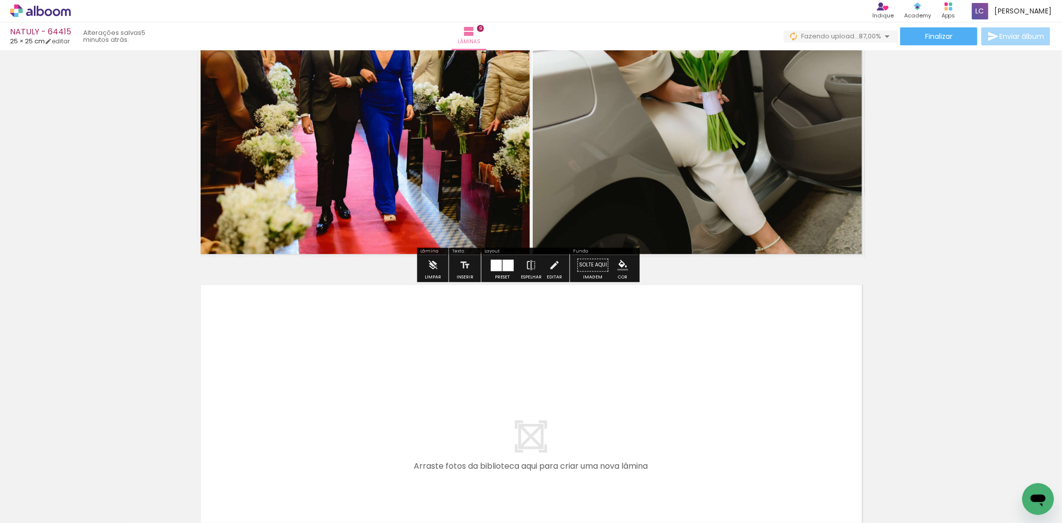
drag, startPoint x: 665, startPoint y: 477, endPoint x: 721, endPoint y: 462, distance: 57.4
click at [671, 379] on quentale-workspace at bounding box center [531, 261] width 1062 height 523
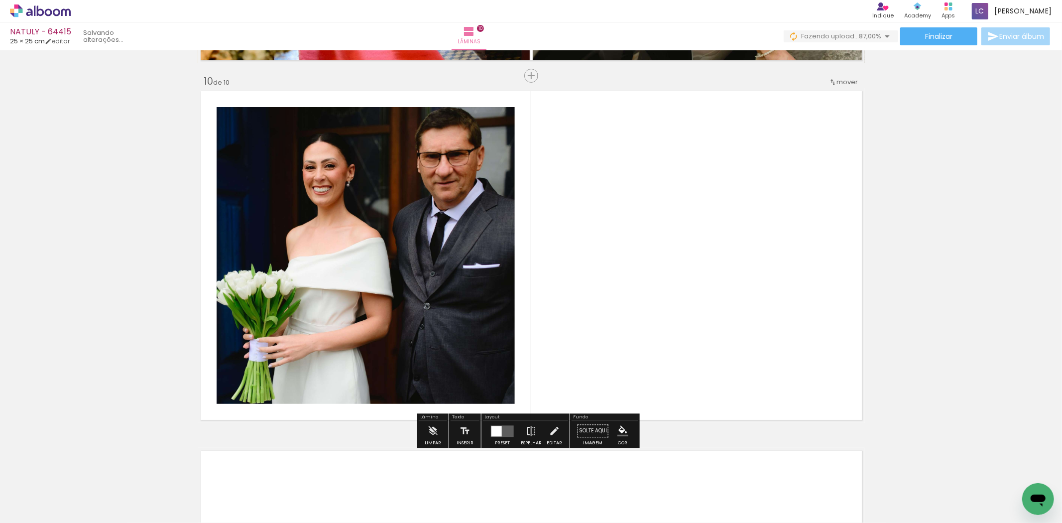
drag, startPoint x: 714, startPoint y: 484, endPoint x: 524, endPoint y: 394, distance: 209.4
click at [679, 376] on quentale-workspace at bounding box center [531, 261] width 1062 height 523
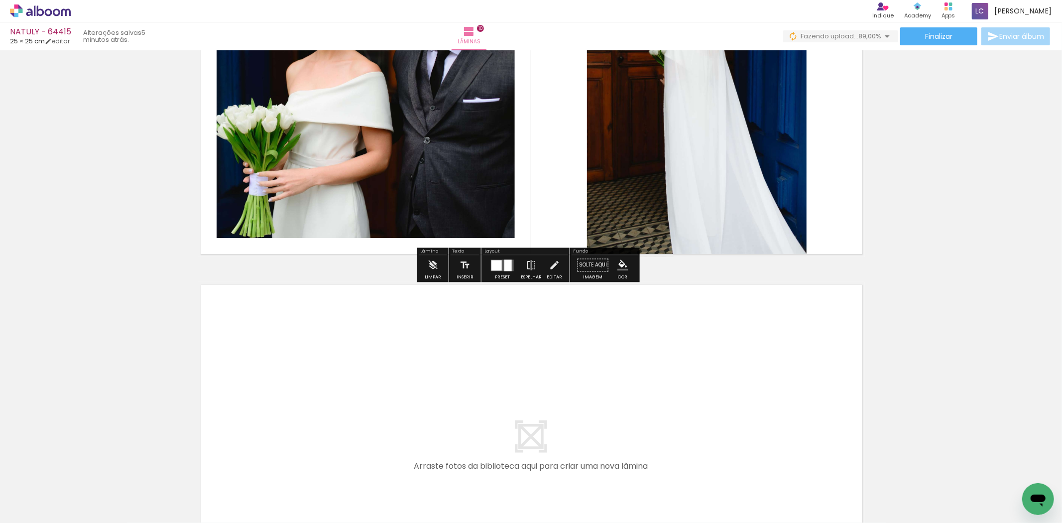
drag, startPoint x: 762, startPoint y: 475, endPoint x: 793, endPoint y: 482, distance: 31.5
click at [749, 428] on quentale-workspace at bounding box center [531, 261] width 1062 height 523
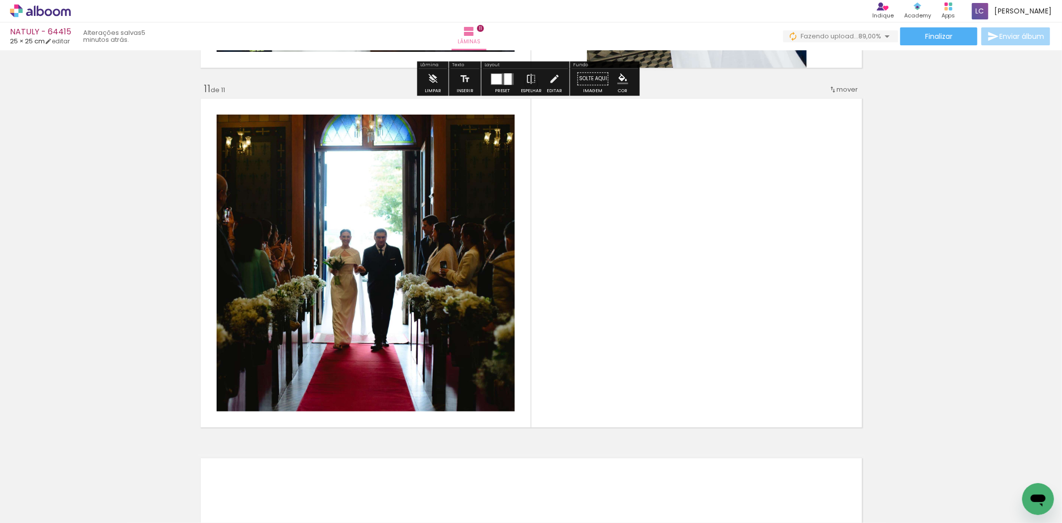
scroll to position [3587, 0]
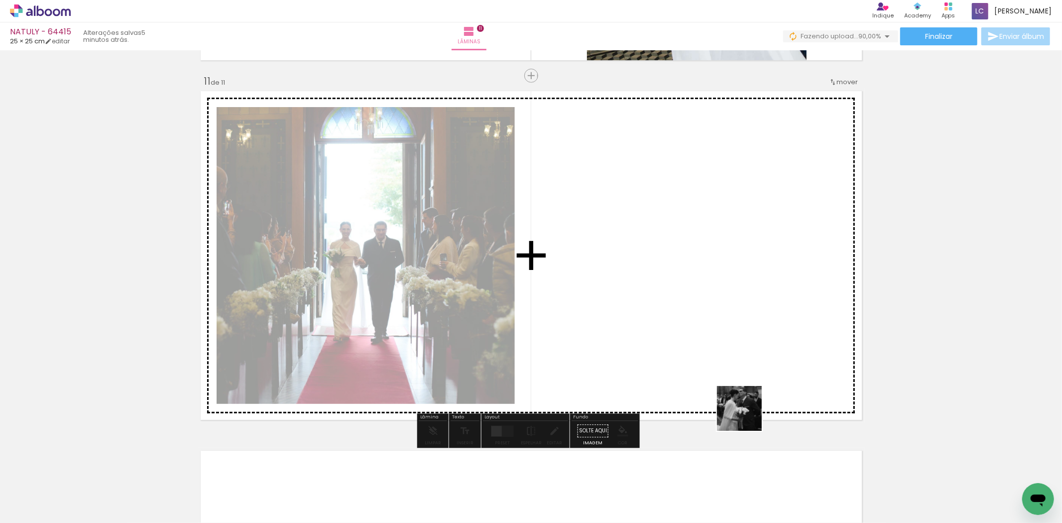
drag, startPoint x: 747, startPoint y: 416, endPoint x: 454, endPoint y: 380, distance: 295.0
click at [501, 264] on quentale-workspace at bounding box center [531, 261] width 1062 height 523
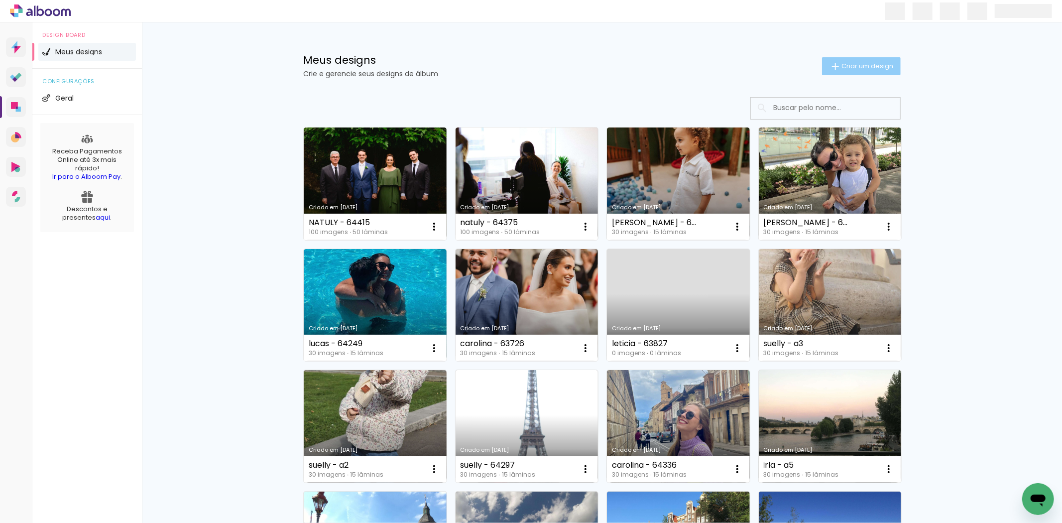
click at [855, 64] on span "Criar um design" at bounding box center [868, 66] width 52 height 6
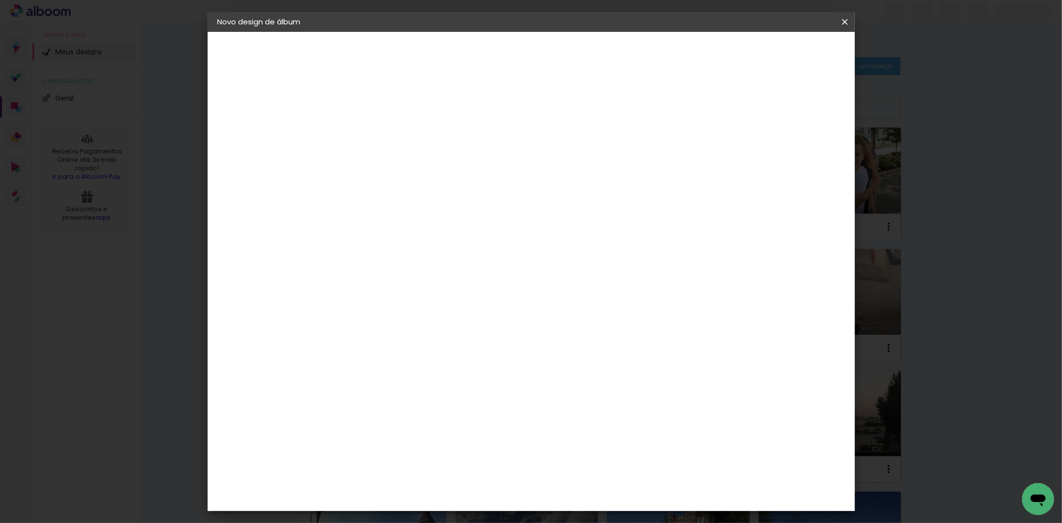
click at [380, 141] on input at bounding box center [380, 133] width 0 height 15
type input "neloir 64429"
type paper-input "neloir 64429"
click at [0, 0] on slot "Avançar" at bounding box center [0, 0] width 0 height 0
click at [567, 154] on paper-item "Tamanho Livre" at bounding box center [519, 151] width 96 height 22
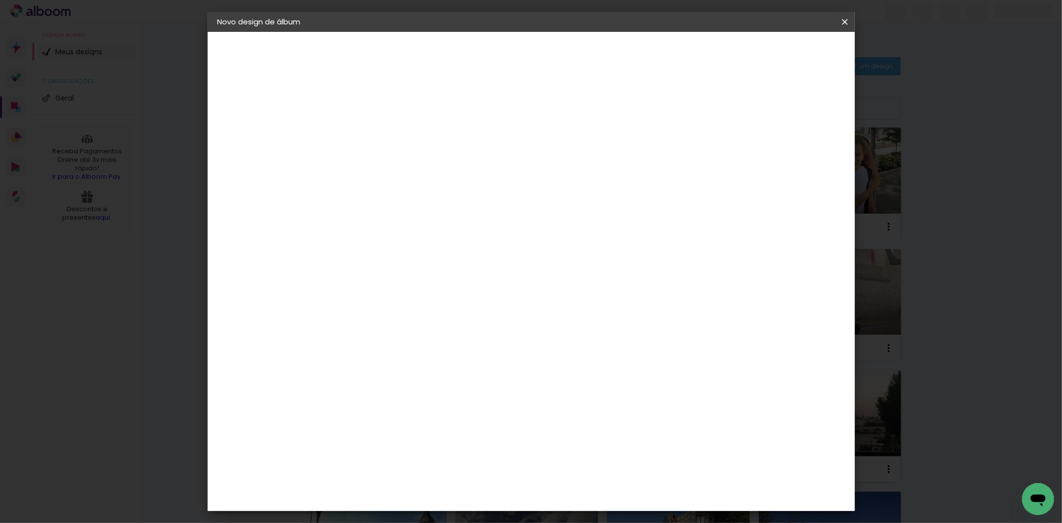
click at [567, 46] on paper-button "Avançar" at bounding box center [542, 52] width 49 height 17
click at [587, 419] on input "60" at bounding box center [586, 414] width 26 height 15
type input "30,5"
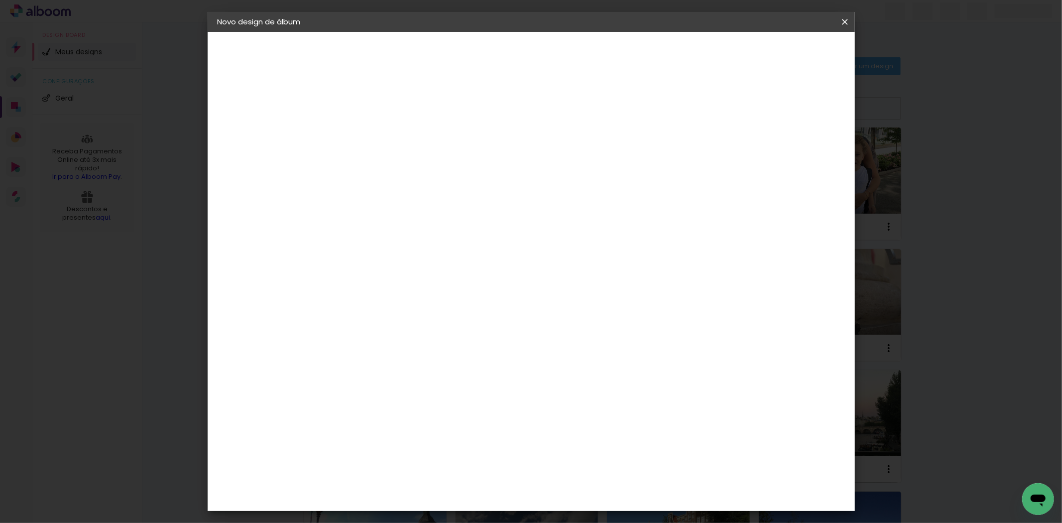
type paper-input "30,5"
click at [365, 371] on input "30" at bounding box center [361, 365] width 26 height 15
type input "21"
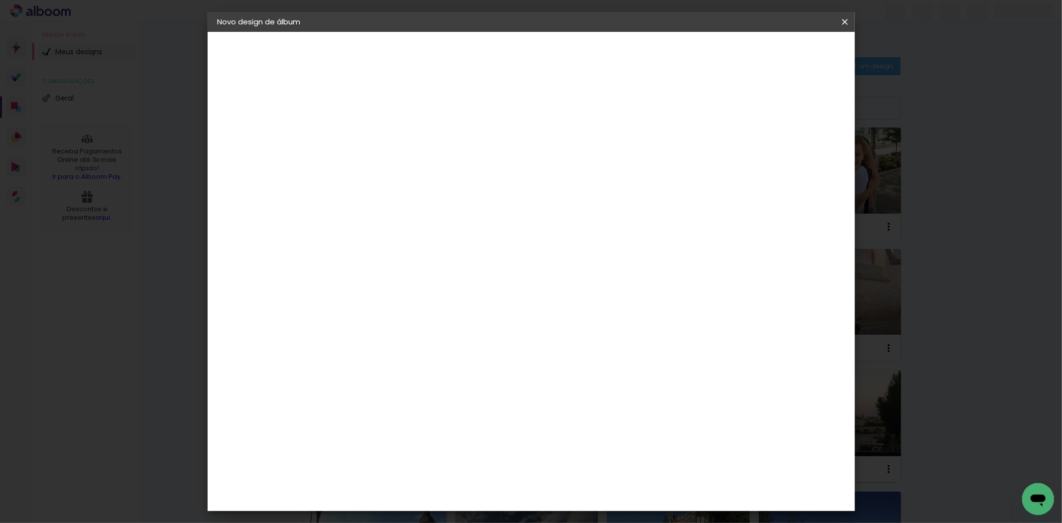
type paper-input "21"
type input "4"
type paper-input "4"
click at [794, 153] on input "4" at bounding box center [786, 150] width 18 height 15
type input "3"
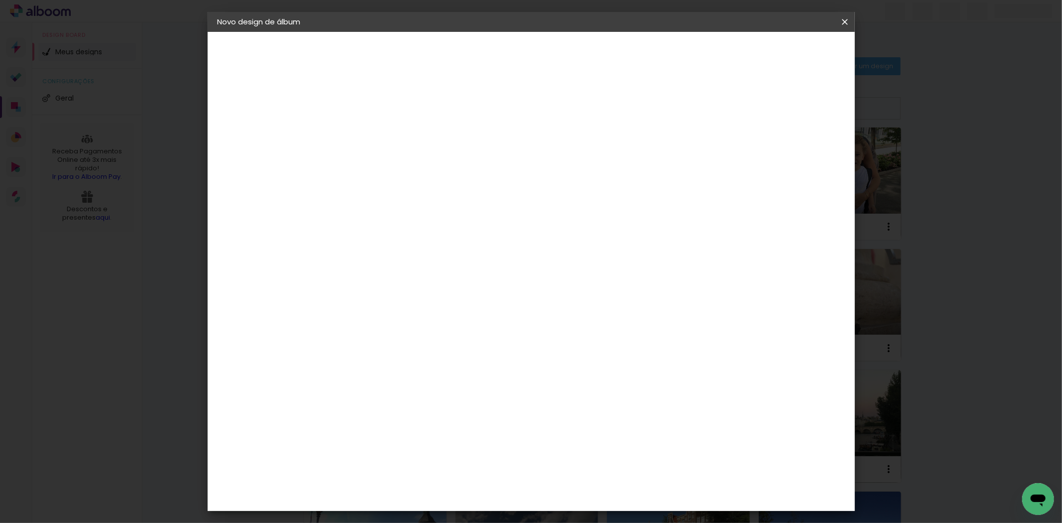
type paper-input "3"
click at [794, 153] on input "3" at bounding box center [791, 150] width 18 height 15
type input "2"
type paper-input "2"
click at [794, 153] on input "2" at bounding box center [791, 150] width 18 height 15
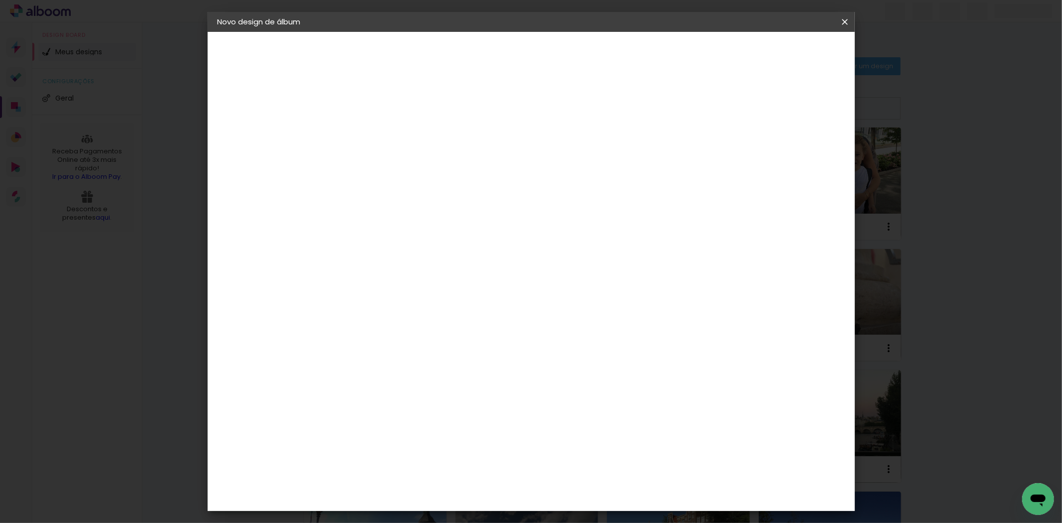
click at [792, 58] on paper-button "Iniciar design" at bounding box center [759, 52] width 65 height 17
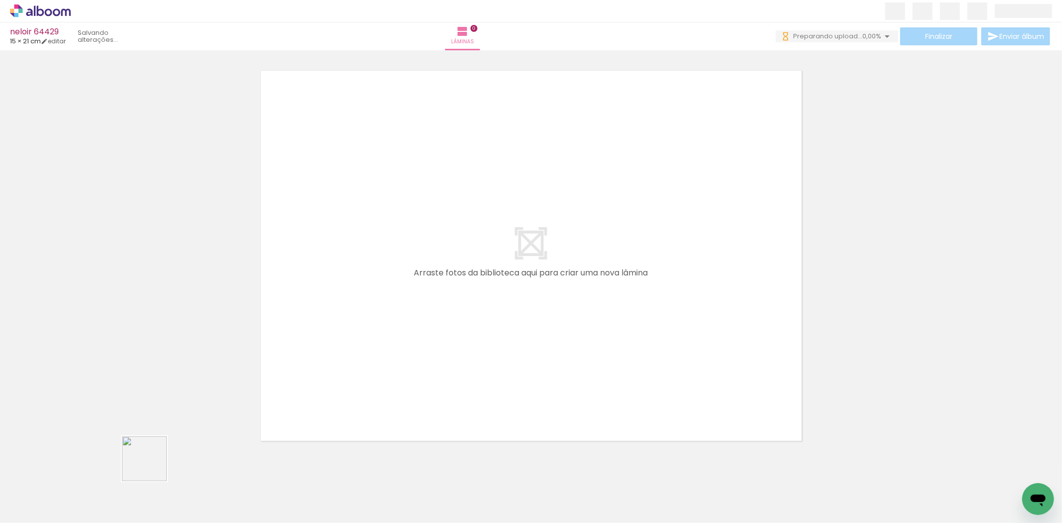
drag, startPoint x: 152, startPoint y: 466, endPoint x: 188, endPoint y: 481, distance: 39.1
click at [322, 354] on quentale-workspace at bounding box center [531, 261] width 1062 height 523
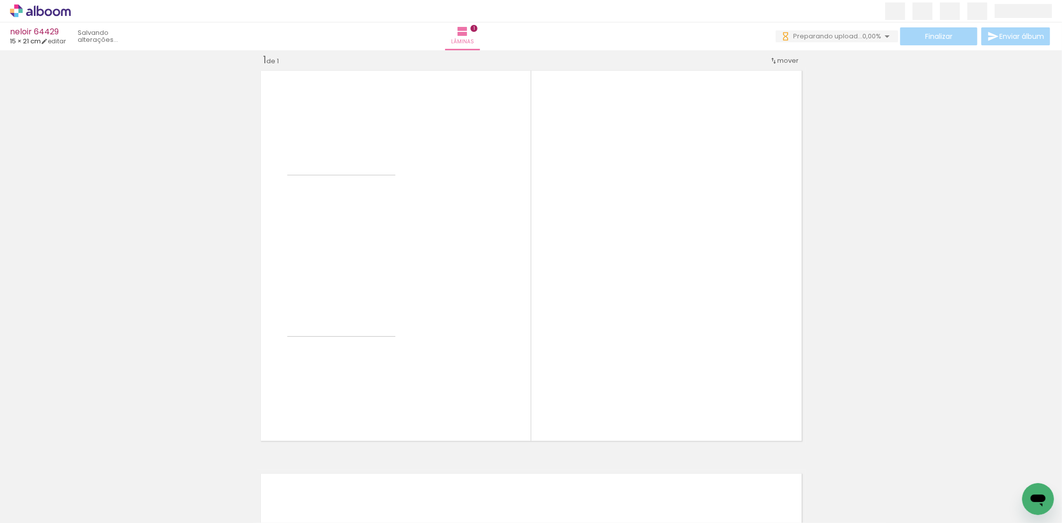
scroll to position [12, 0]
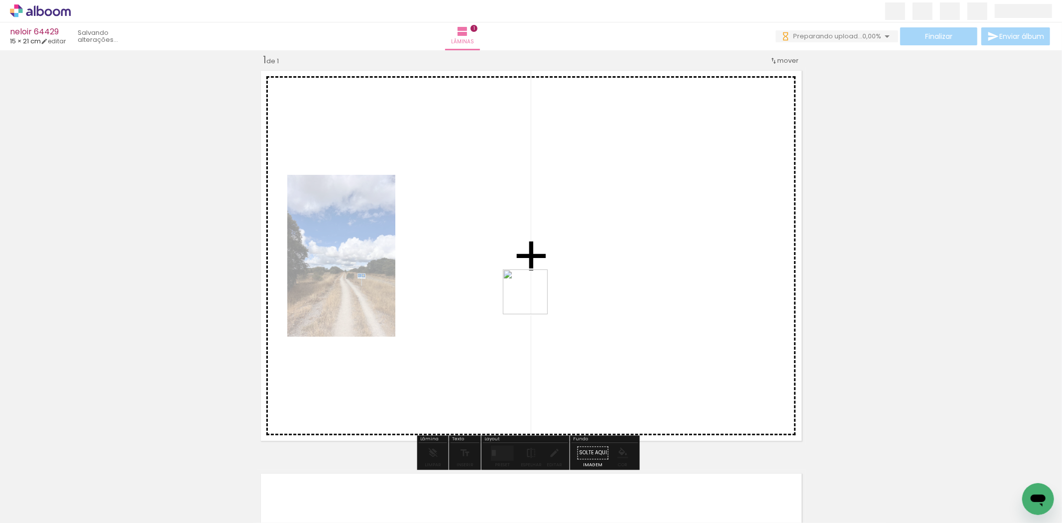
drag, startPoint x: 167, startPoint y: 489, endPoint x: 533, endPoint y: 299, distance: 411.9
click at [533, 299] on quentale-workspace at bounding box center [531, 261] width 1062 height 523
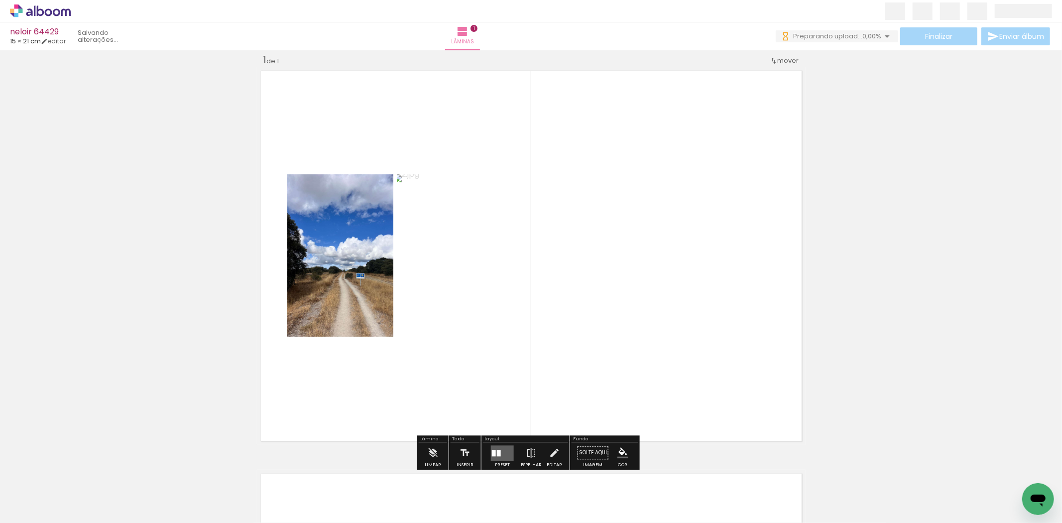
click at [493, 444] on div at bounding box center [502, 453] width 27 height 20
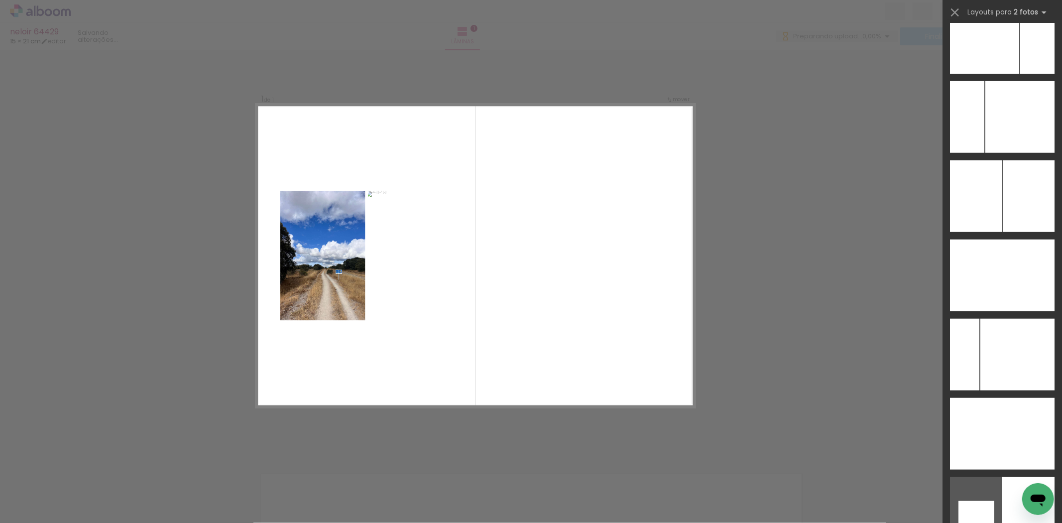
scroll to position [4022, 0]
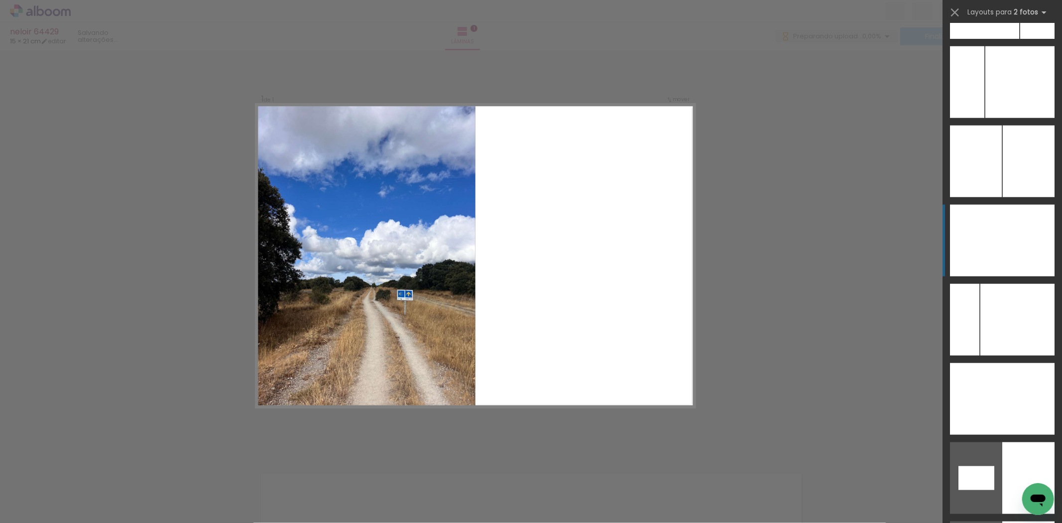
click at [1019, 246] on div at bounding box center [1029, 241] width 52 height 72
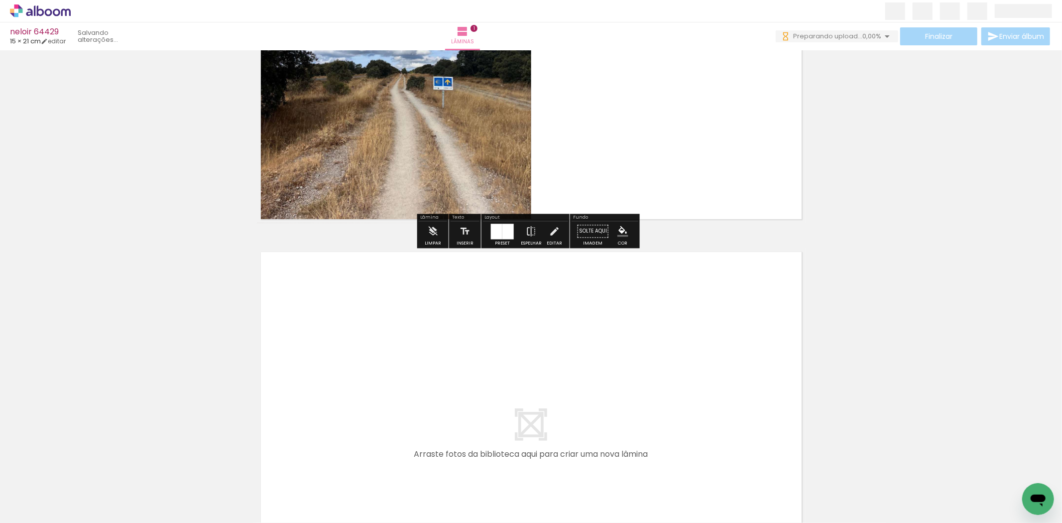
scroll to position [0, 0]
drag, startPoint x: 220, startPoint y: 500, endPoint x: 267, endPoint y: 476, distance: 53.2
click at [294, 422] on quentale-workspace at bounding box center [531, 261] width 1062 height 523
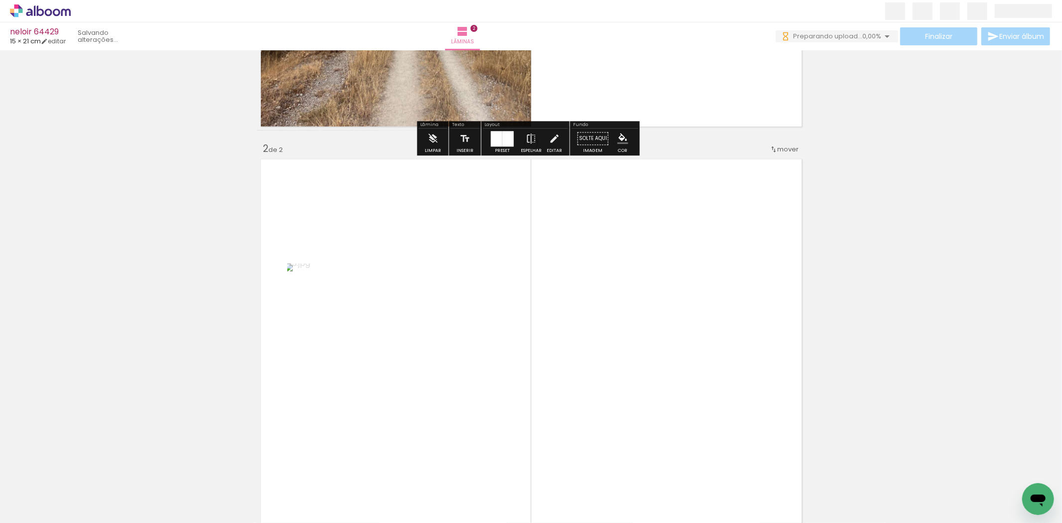
drag, startPoint x: 267, startPoint y: 481, endPoint x: 453, endPoint y: 444, distance: 189.9
click at [415, 347] on quentale-workspace at bounding box center [531, 261] width 1062 height 523
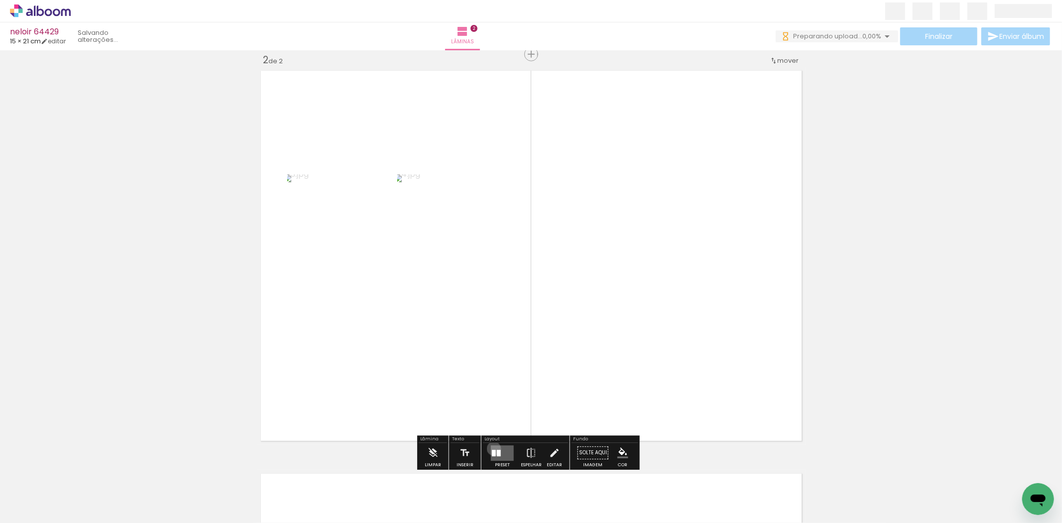
click at [492, 448] on quentale-layouter at bounding box center [502, 452] width 23 height 15
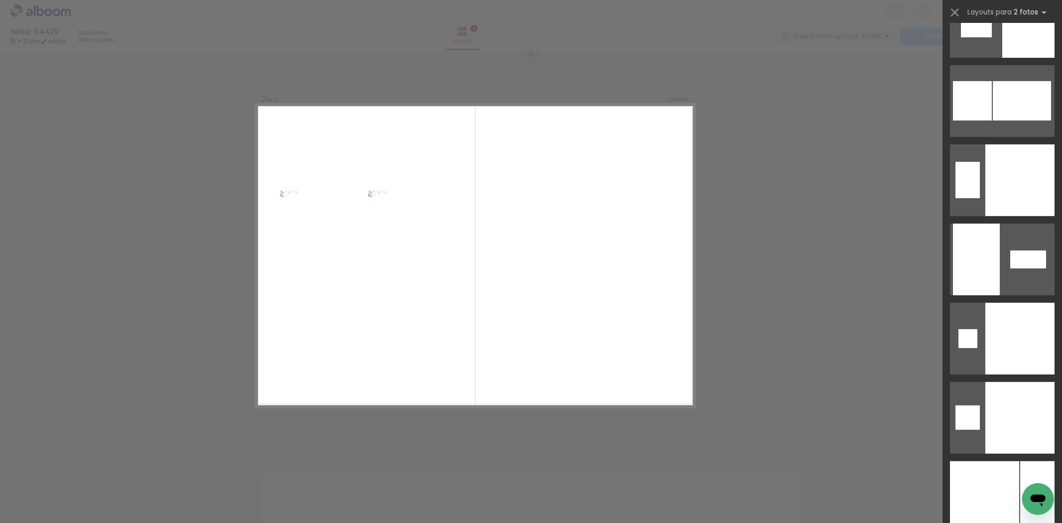
scroll to position [3927, 0]
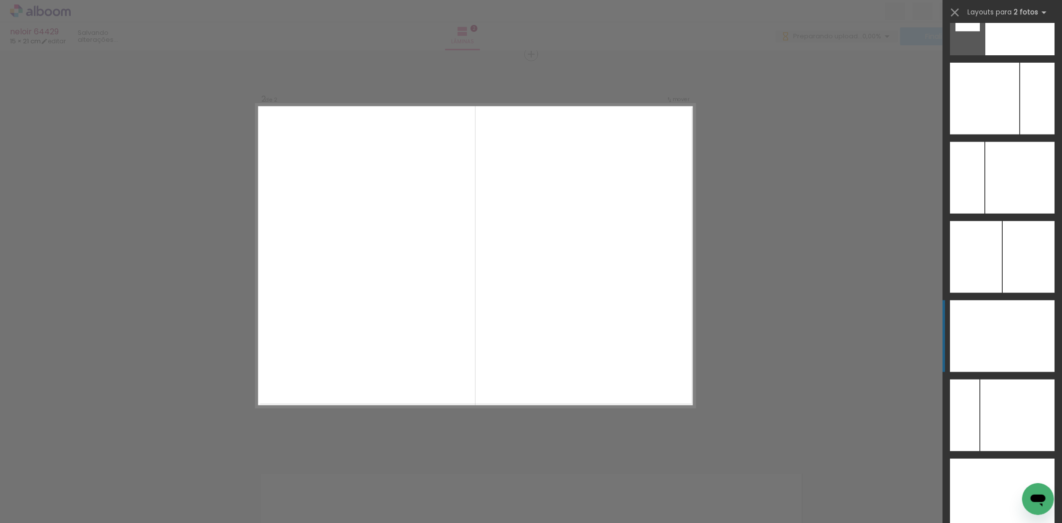
click at [968, 350] on div at bounding box center [976, 336] width 52 height 72
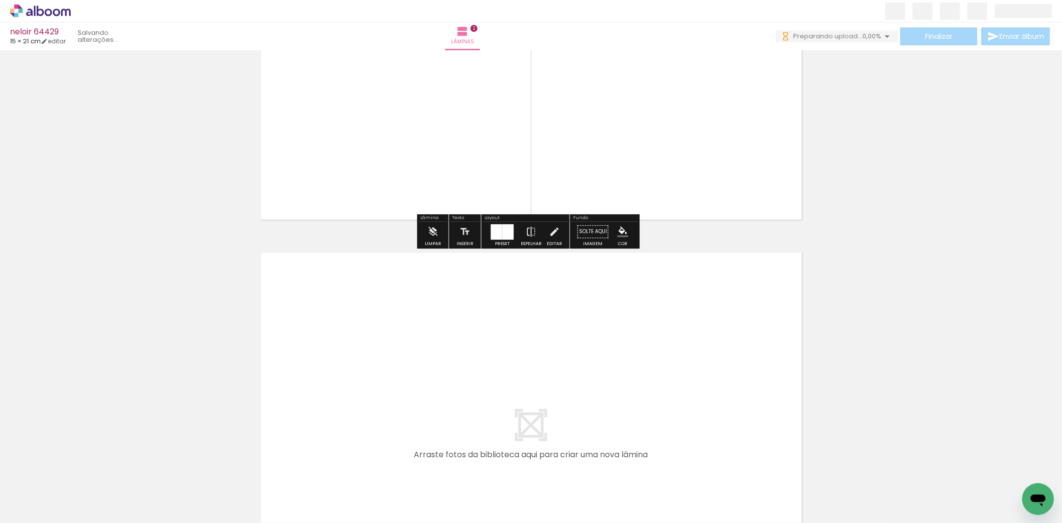
scroll to position [0, 0]
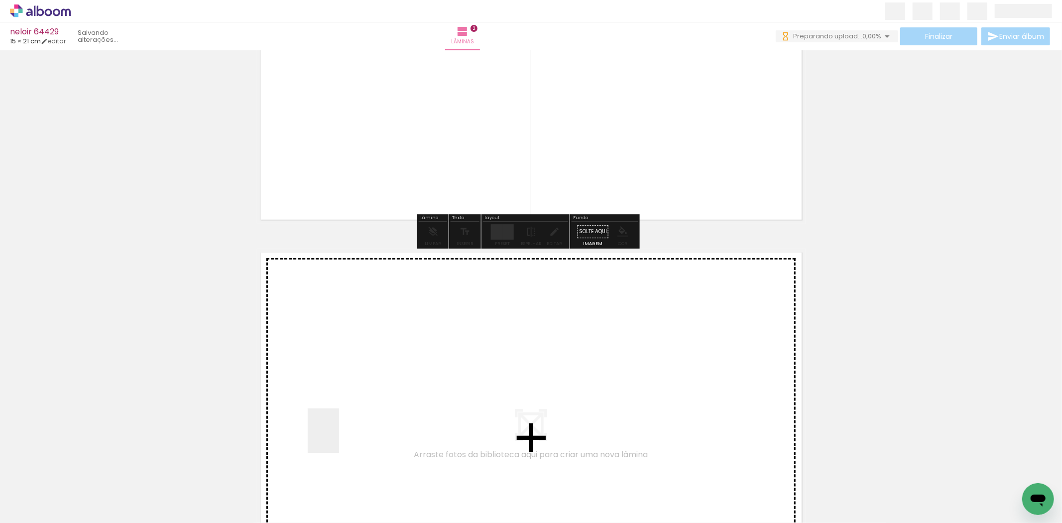
drag, startPoint x: 338, startPoint y: 438, endPoint x: 367, endPoint y: 496, distance: 64.8
click at [339, 437] on quentale-workspace at bounding box center [531, 261] width 1062 height 523
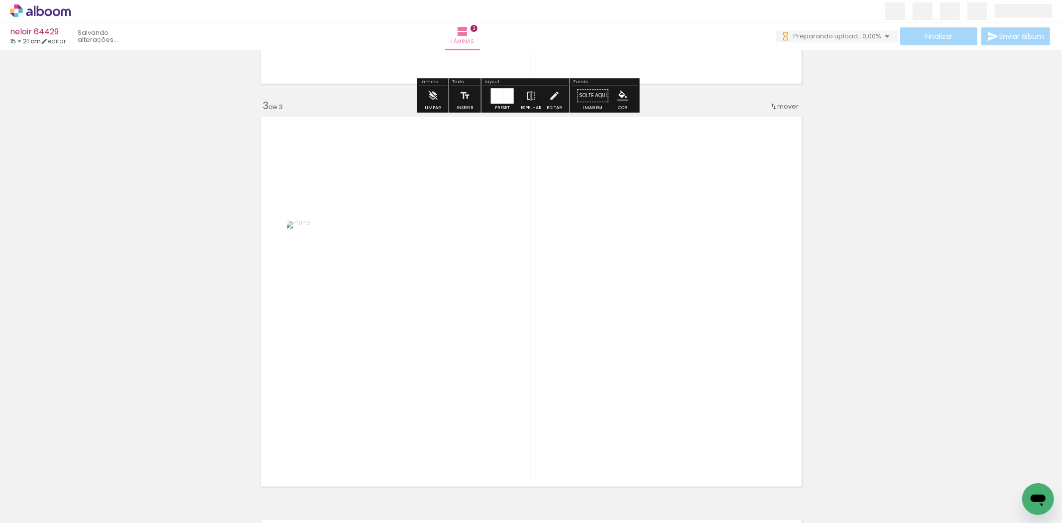
click at [417, 366] on quentale-workspace at bounding box center [531, 261] width 1062 height 523
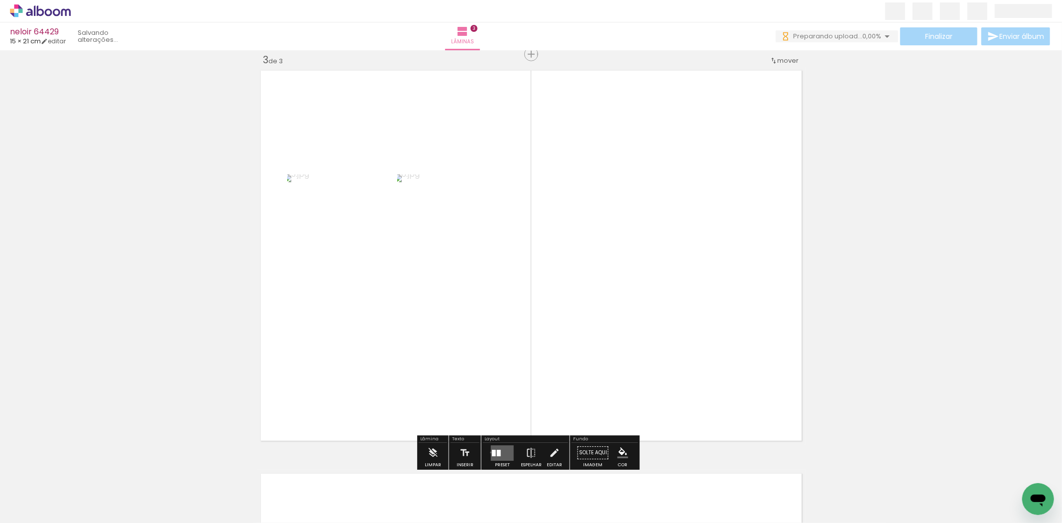
click at [491, 452] on quentale-layouter at bounding box center [502, 452] width 23 height 15
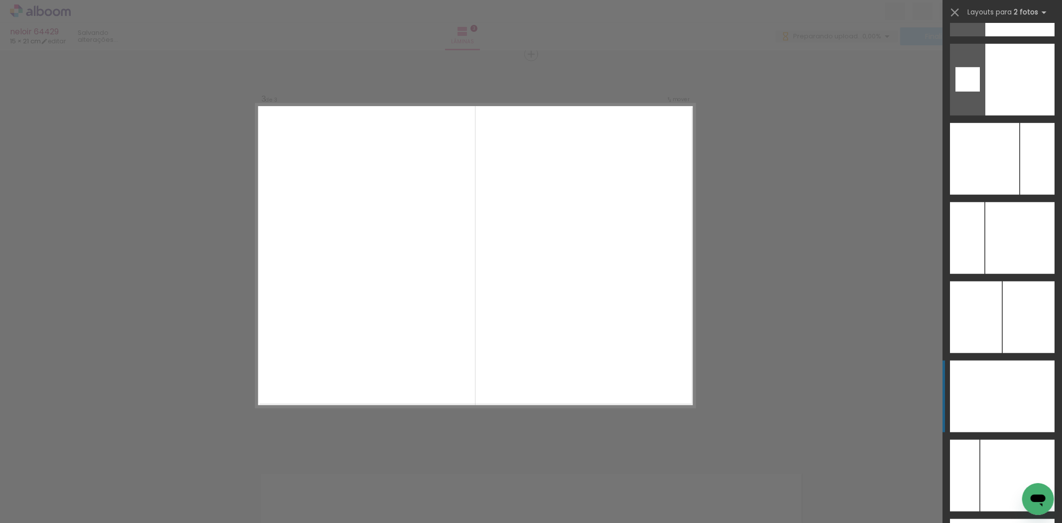
click at [991, 407] on div at bounding box center [976, 397] width 52 height 72
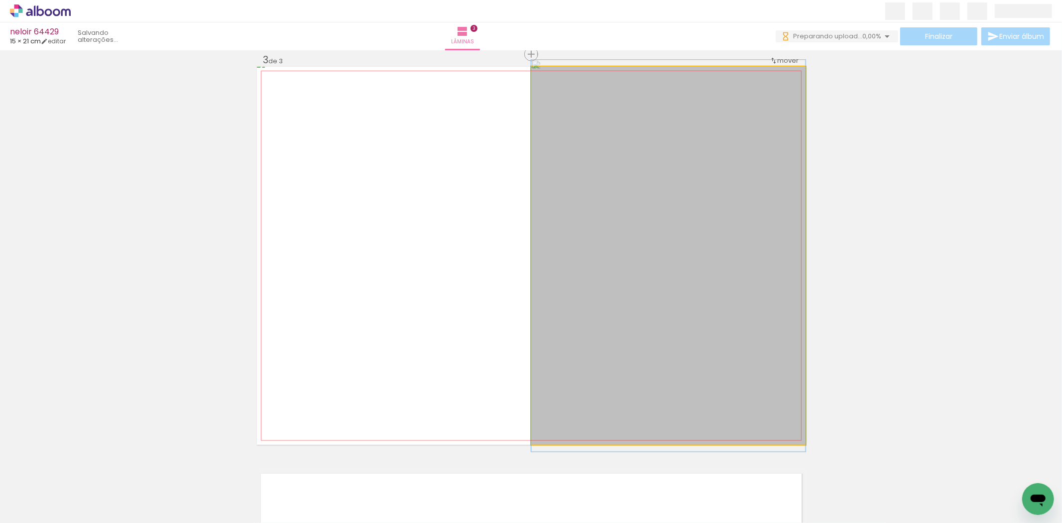
drag, startPoint x: 645, startPoint y: 342, endPoint x: 635, endPoint y: 342, distance: 10.0
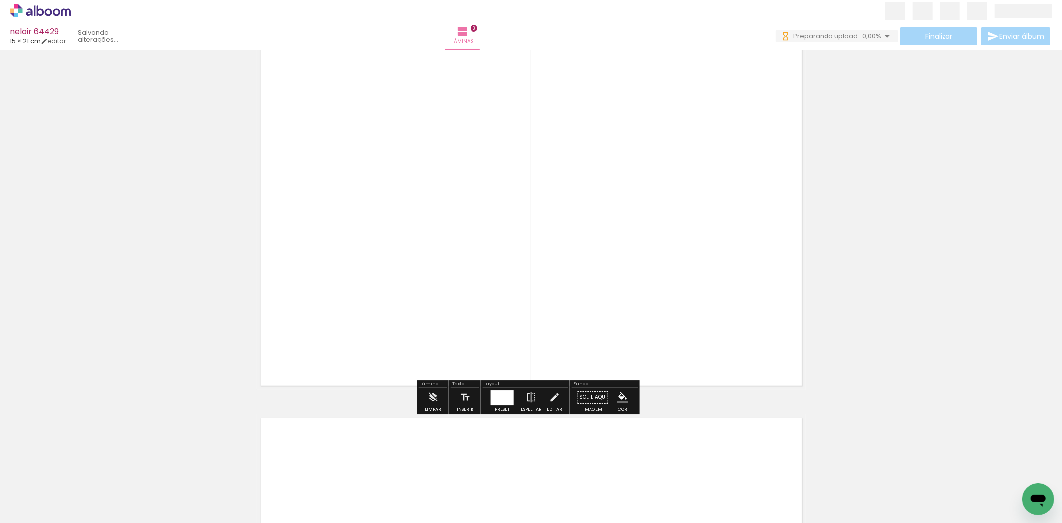
drag, startPoint x: 445, startPoint y: 482, endPoint x: 446, endPoint y: 461, distance: 20.9
click at [445, 465] on div at bounding box center [434, 489] width 34 height 49
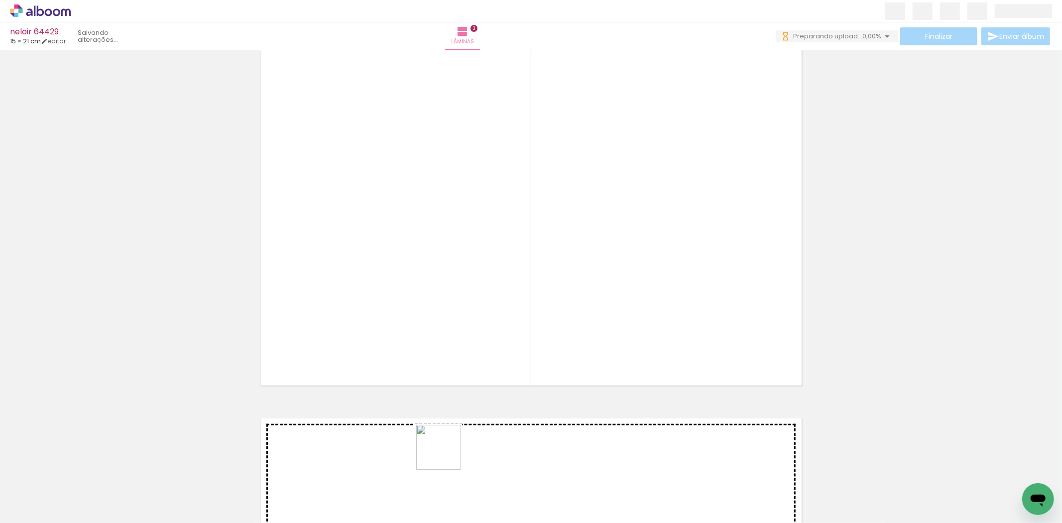
click at [446, 455] on quentale-workspace at bounding box center [531, 261] width 1062 height 523
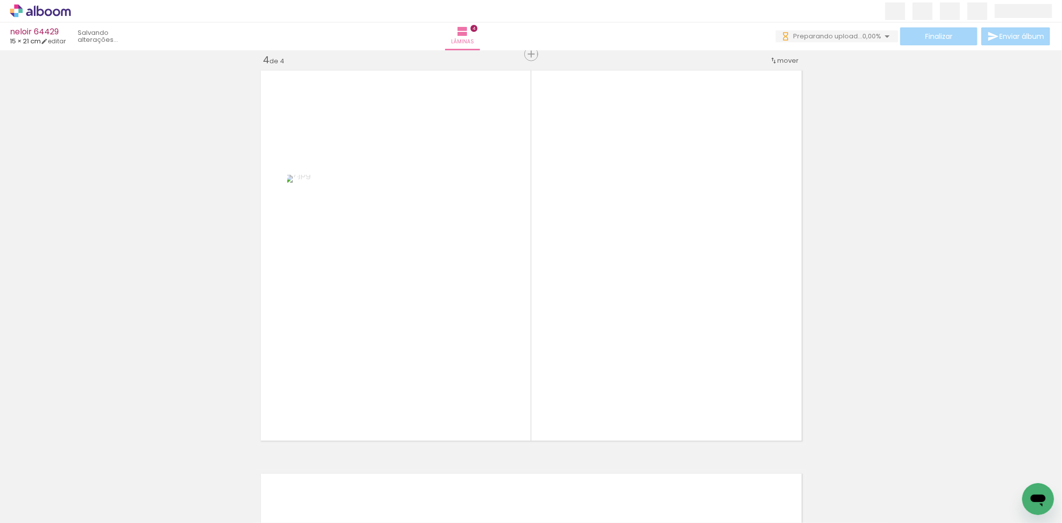
drag, startPoint x: 480, startPoint y: 487, endPoint x: 563, endPoint y: 349, distance: 161.1
click at [570, 333] on quentale-workspace at bounding box center [531, 261] width 1062 height 523
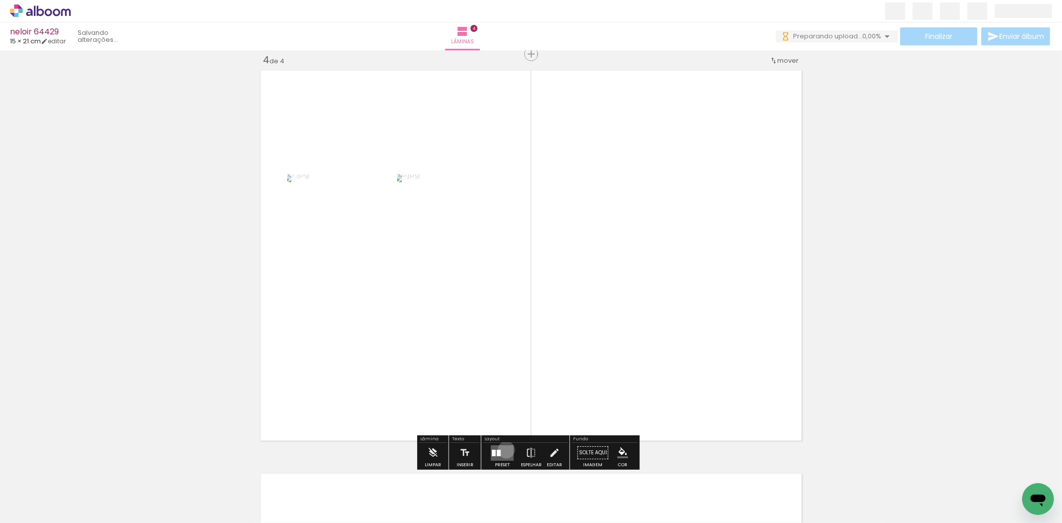
click at [504, 450] on quentale-layouter at bounding box center [502, 452] width 23 height 15
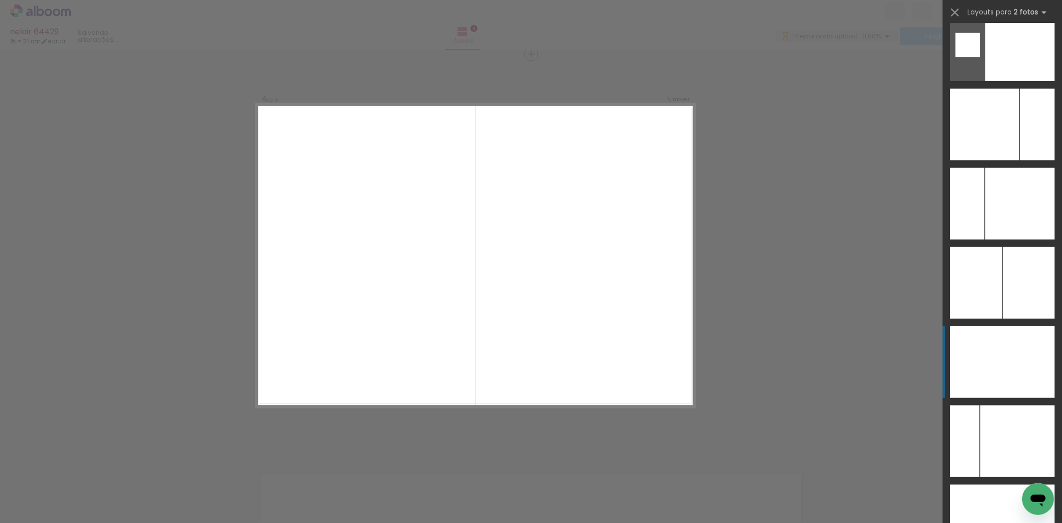
click at [1024, 344] on div at bounding box center [1029, 362] width 52 height 72
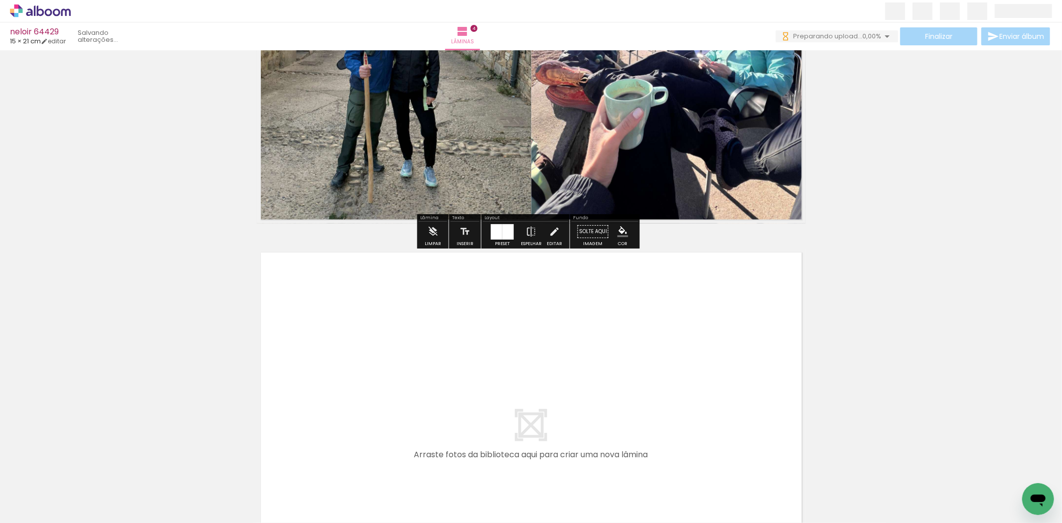
drag, startPoint x: 553, startPoint y: 489, endPoint x: 595, endPoint y: 463, distance: 49.4
click at [559, 375] on quentale-workspace at bounding box center [531, 261] width 1062 height 523
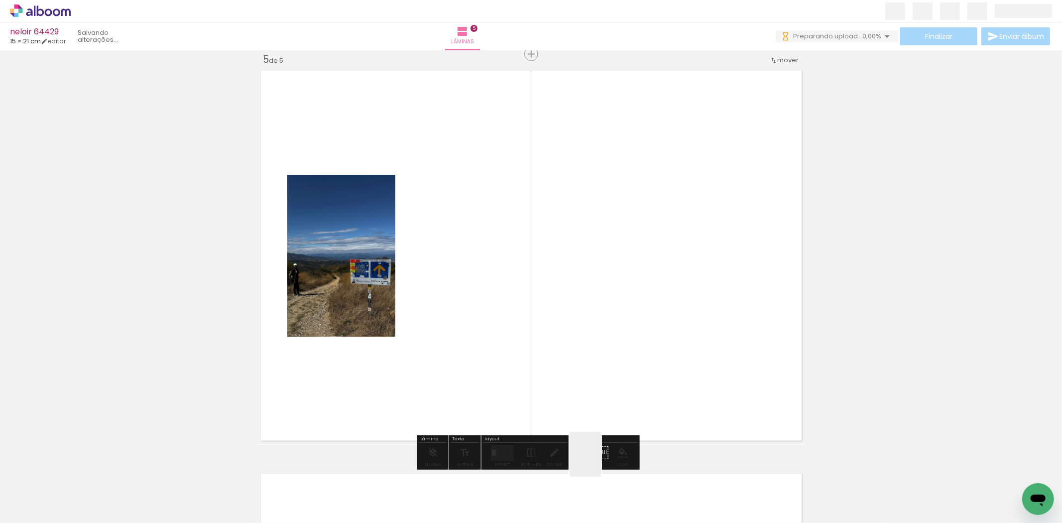
drag, startPoint x: 600, startPoint y: 468, endPoint x: 528, endPoint y: 451, distance: 73.8
click at [584, 403] on quentale-workspace at bounding box center [531, 261] width 1062 height 523
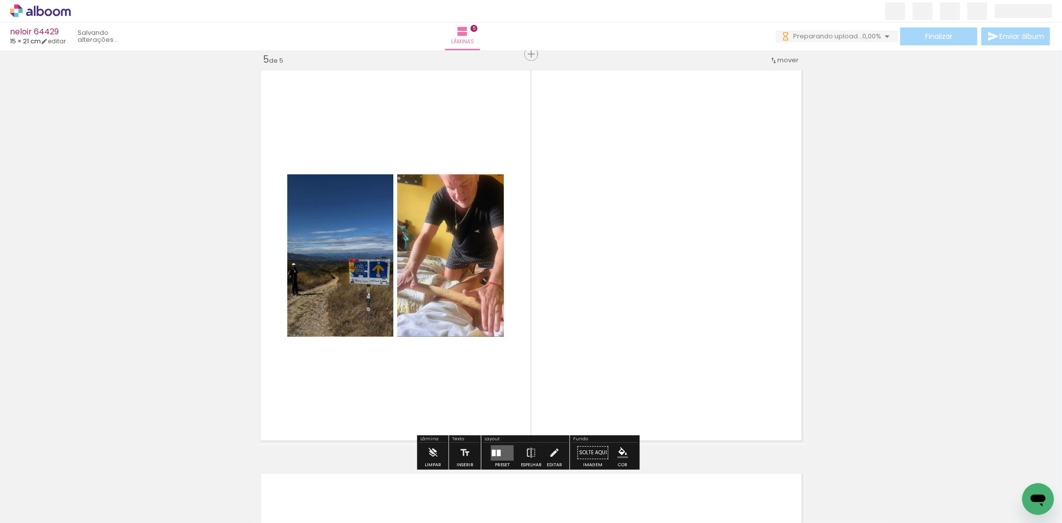
click at [492, 451] on div at bounding box center [494, 453] width 4 height 6
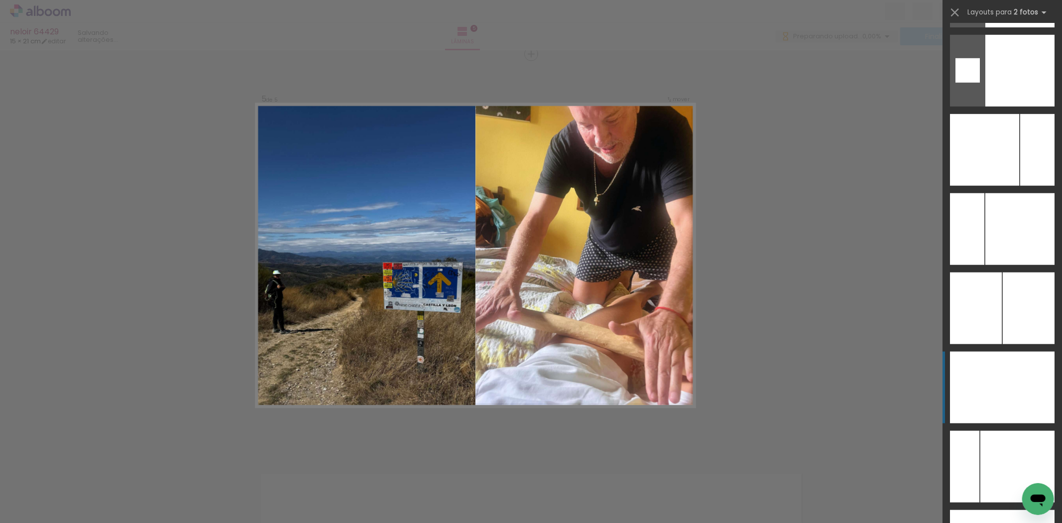
click at [1023, 366] on div at bounding box center [1029, 388] width 52 height 72
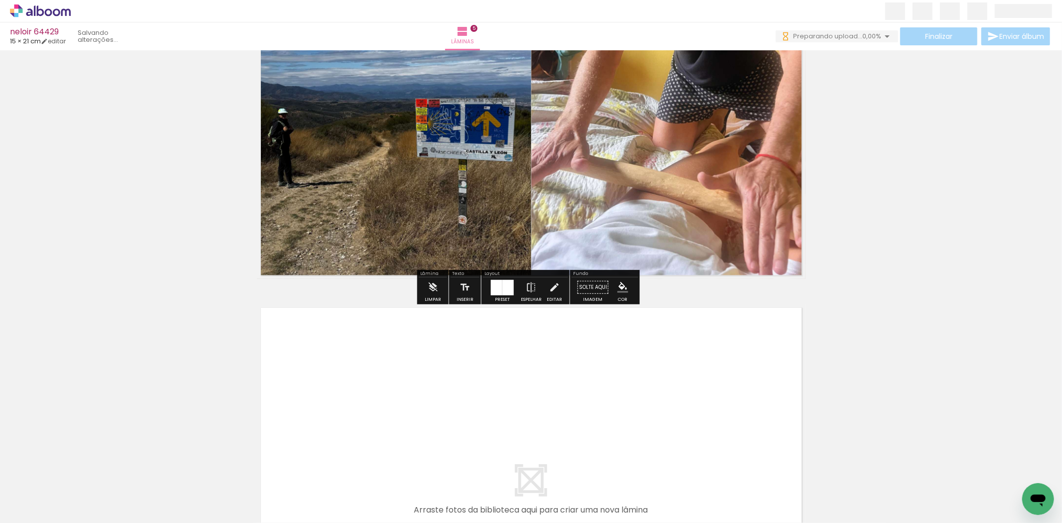
drag, startPoint x: 663, startPoint y: 487, endPoint x: 627, endPoint y: 325, distance: 166.0
click at [627, 325] on quentale-workspace at bounding box center [531, 261] width 1062 height 523
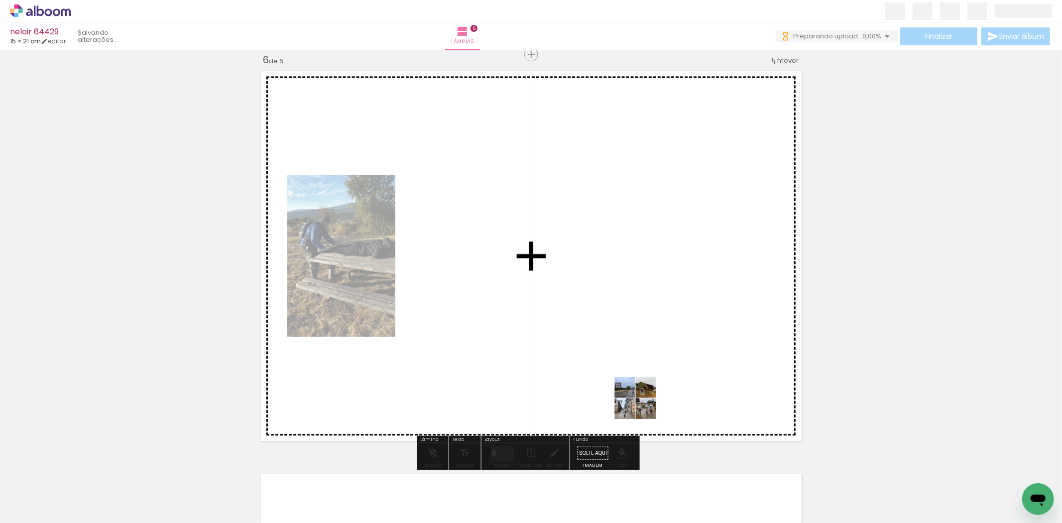
drag, startPoint x: 727, startPoint y: 500, endPoint x: 498, endPoint y: 429, distance: 239.6
click at [551, 362] on quentale-workspace at bounding box center [531, 261] width 1062 height 523
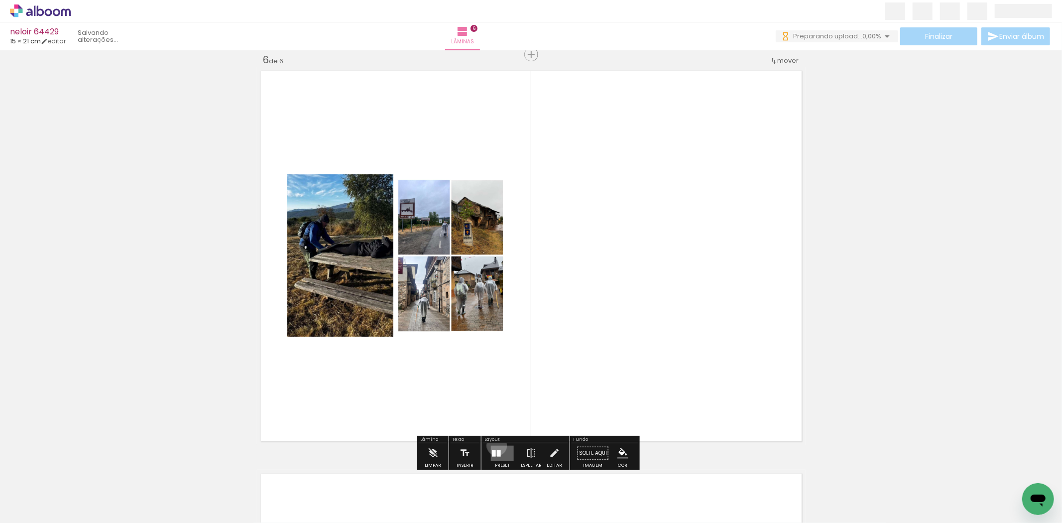
click at [495, 445] on quentale-layouter at bounding box center [502, 452] width 23 height 15
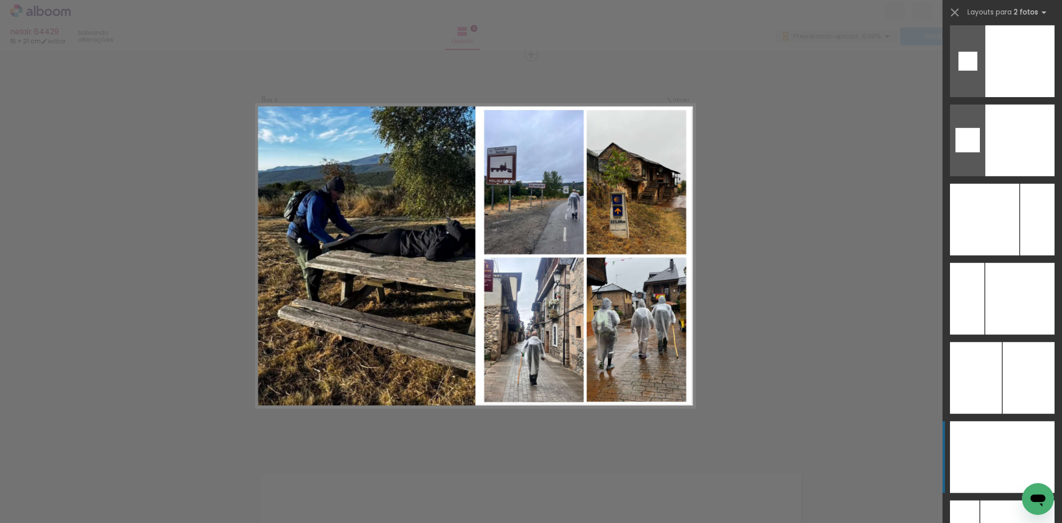
click at [1015, 456] on div at bounding box center [1029, 457] width 52 height 72
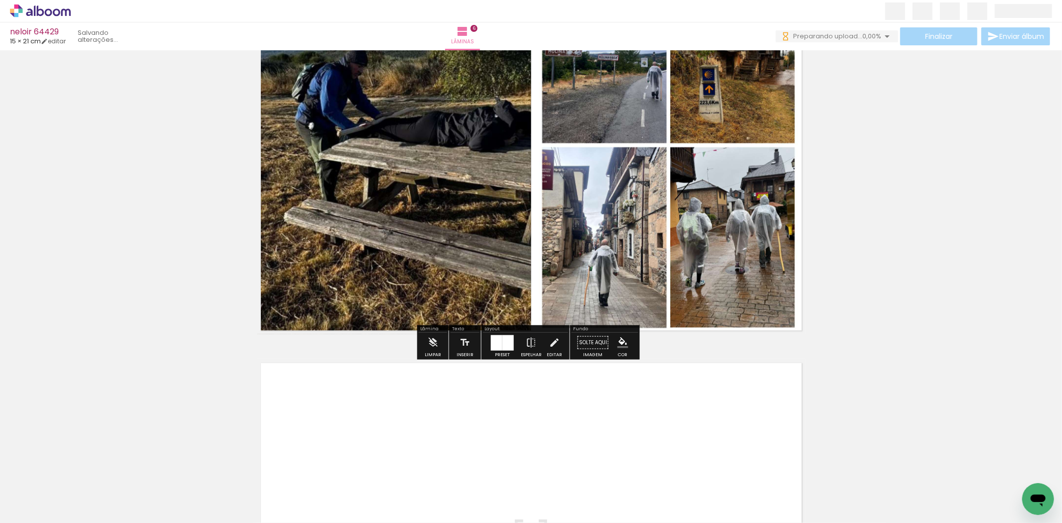
drag, startPoint x: 785, startPoint y: 477, endPoint x: 801, endPoint y: 484, distance: 16.9
click at [749, 416] on quentale-workspace at bounding box center [531, 261] width 1062 height 523
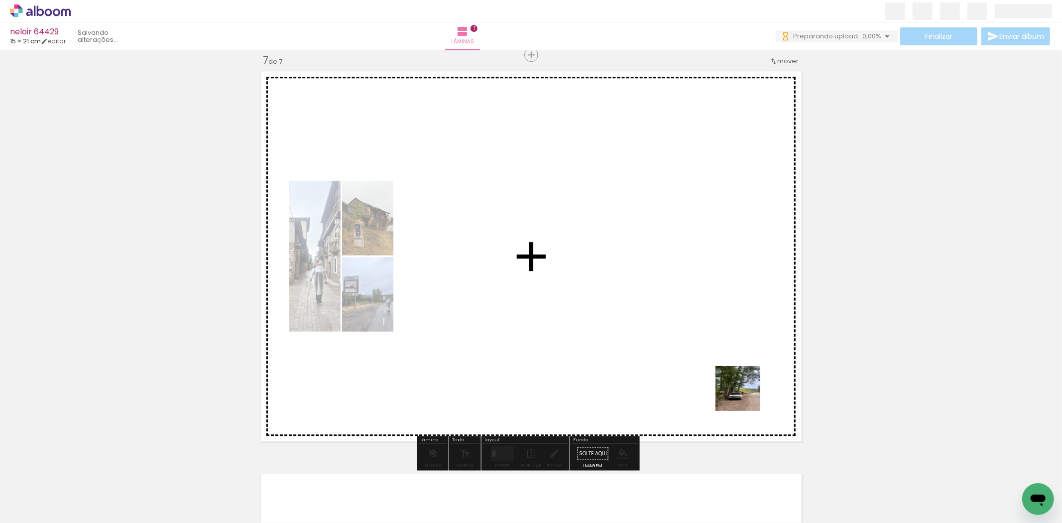
drag, startPoint x: 746, startPoint y: 396, endPoint x: 502, endPoint y: 459, distance: 252.1
click at [679, 381] on quentale-workspace at bounding box center [531, 261] width 1062 height 523
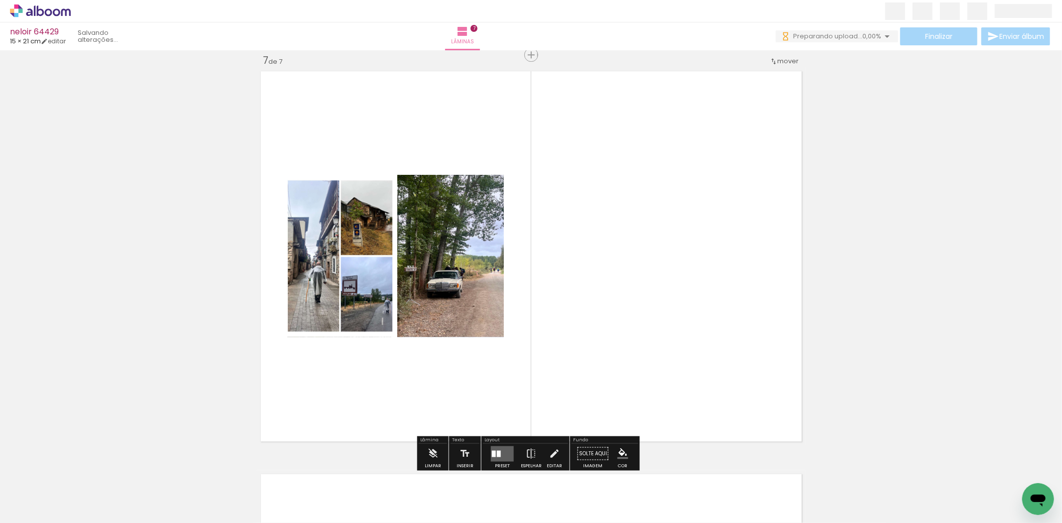
click at [487, 449] on paper-button "Preset" at bounding box center [503, 455] width 32 height 25
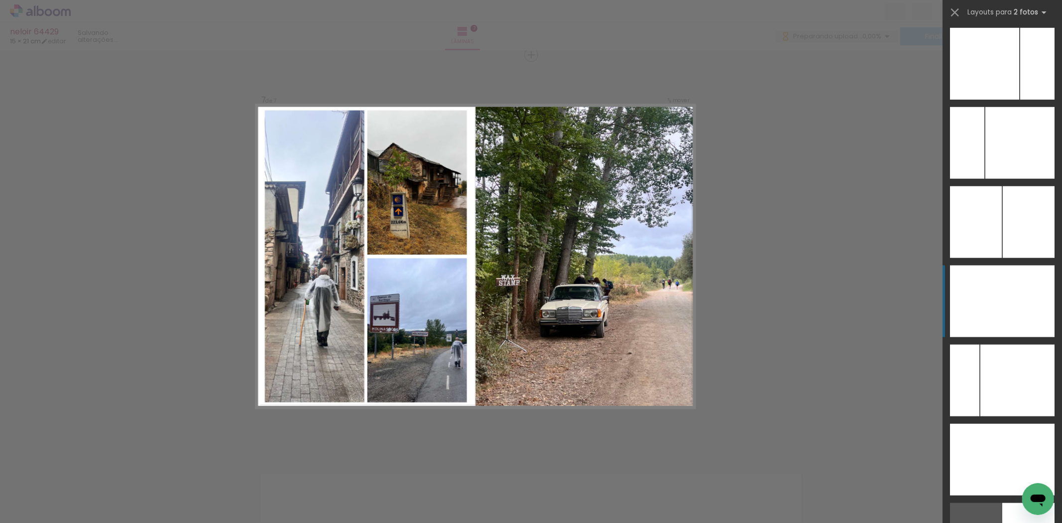
click at [1037, 304] on div at bounding box center [1029, 301] width 52 height 72
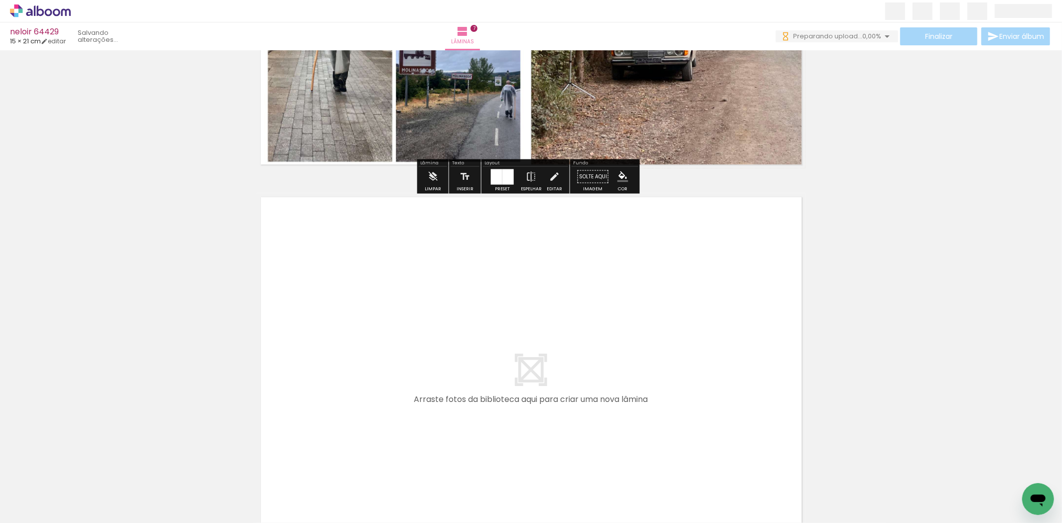
drag, startPoint x: 881, startPoint y: 487, endPoint x: 826, endPoint y: 427, distance: 82.1
click at [680, 347] on quentale-workspace at bounding box center [531, 261] width 1062 height 523
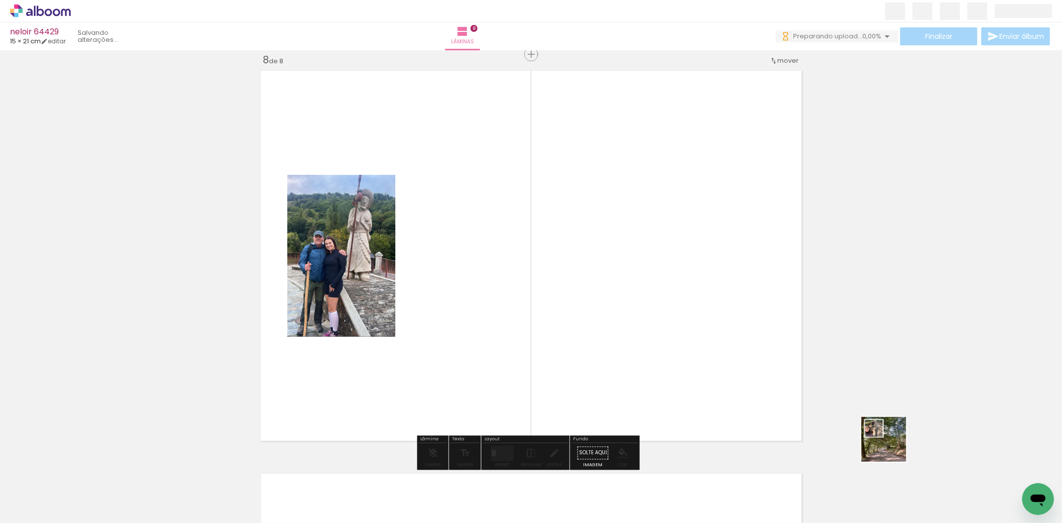
drag, startPoint x: 947, startPoint y: 481, endPoint x: 508, endPoint y: 365, distance: 454.3
click at [710, 323] on quentale-workspace at bounding box center [531, 261] width 1062 height 523
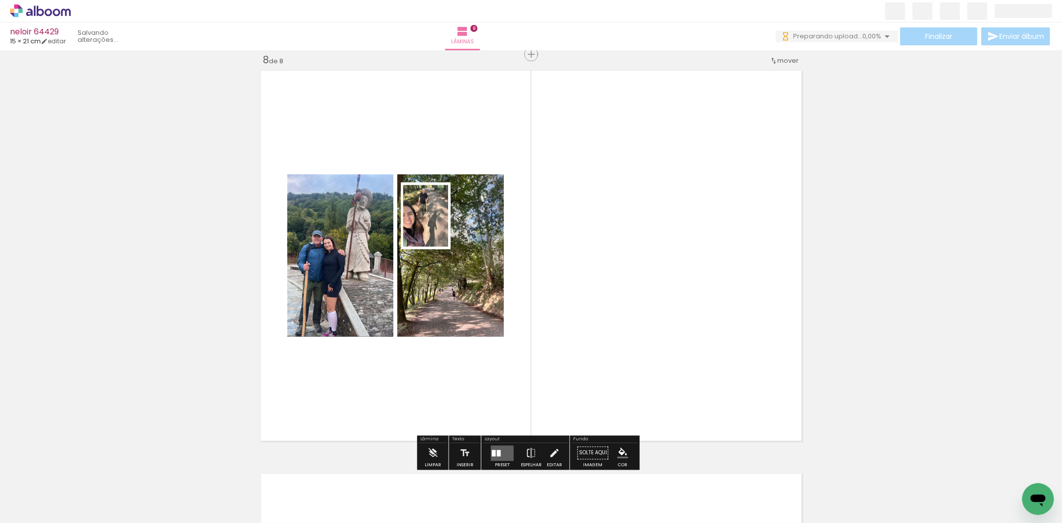
click at [499, 447] on quentale-layouter at bounding box center [502, 452] width 23 height 15
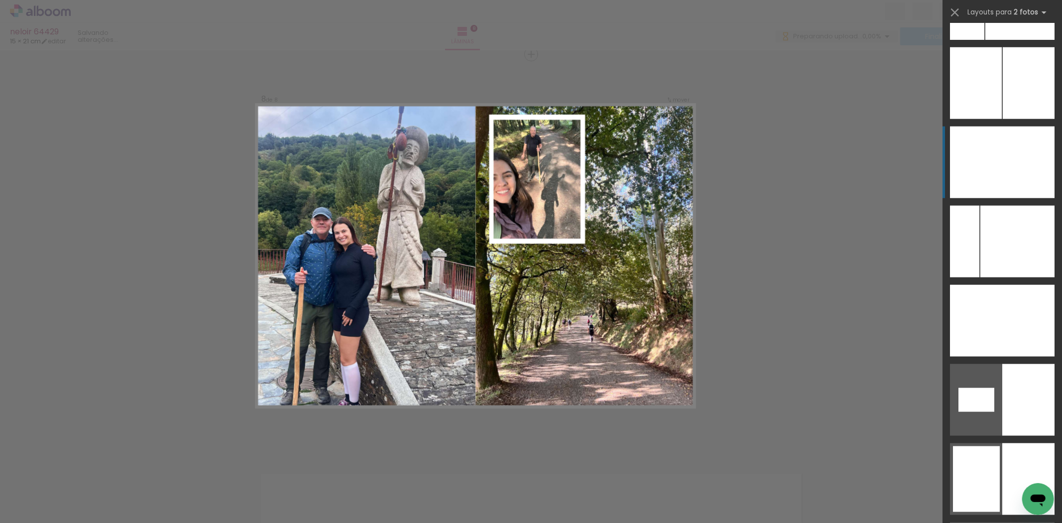
click at [1003, 172] on div at bounding box center [1029, 162] width 52 height 72
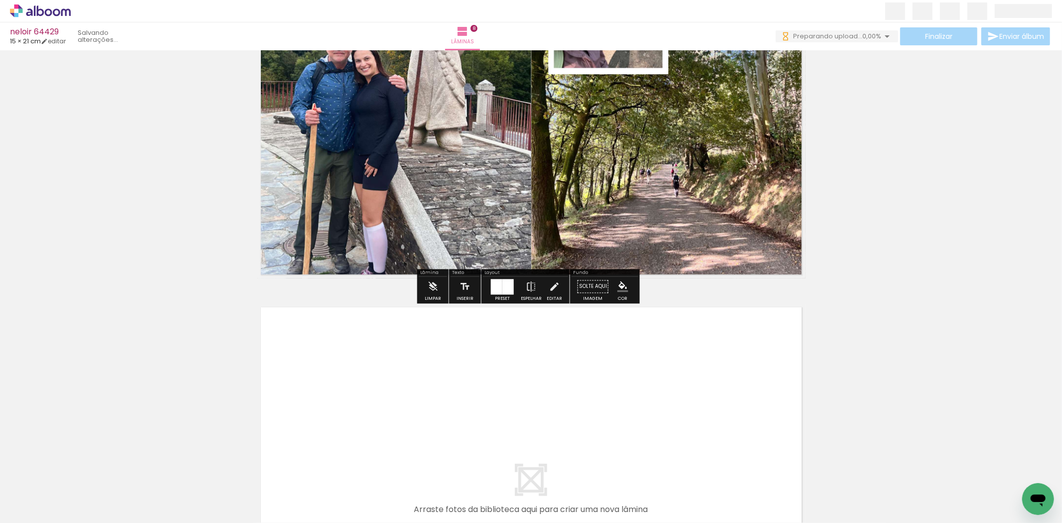
drag, startPoint x: 411, startPoint y: 486, endPoint x: 449, endPoint y: 496, distance: 39.0
click at [426, 421] on quentale-workspace at bounding box center [531, 261] width 1062 height 523
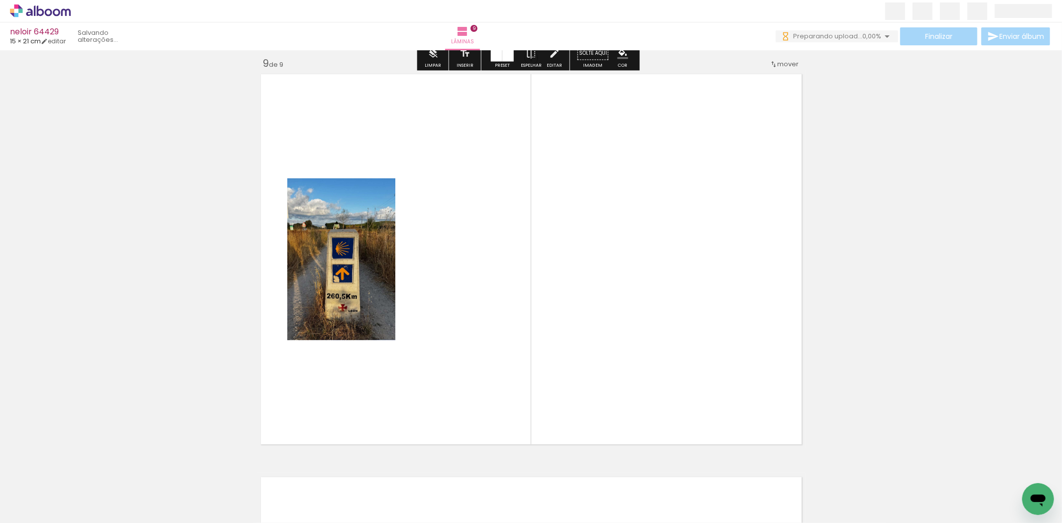
drag, startPoint x: 494, startPoint y: 364, endPoint x: 502, endPoint y: 406, distance: 43.2
click at [503, 348] on quentale-workspace at bounding box center [531, 261] width 1062 height 523
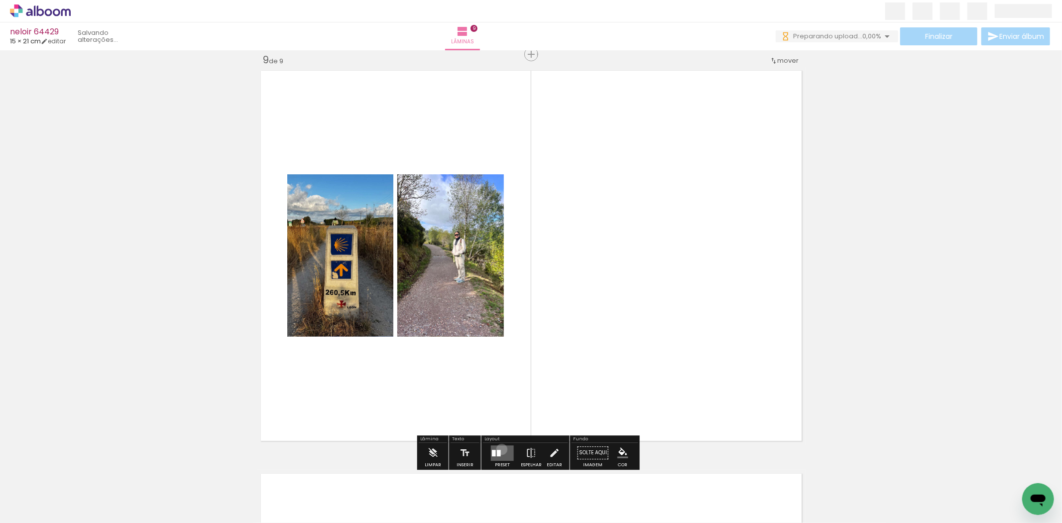
click at [500, 449] on quentale-layouter at bounding box center [502, 452] width 23 height 15
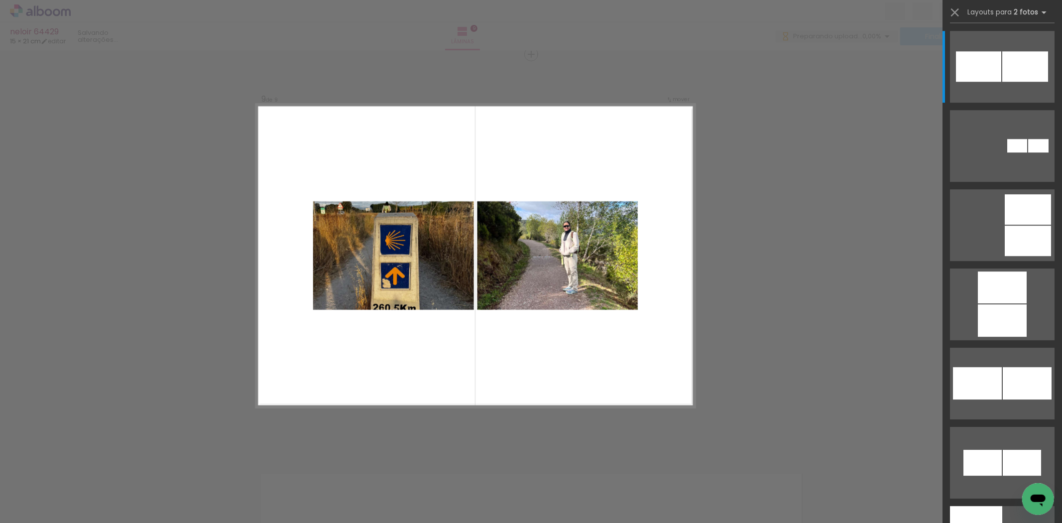
click at [0, 0] on slot at bounding box center [0, 0] width 0 height 0
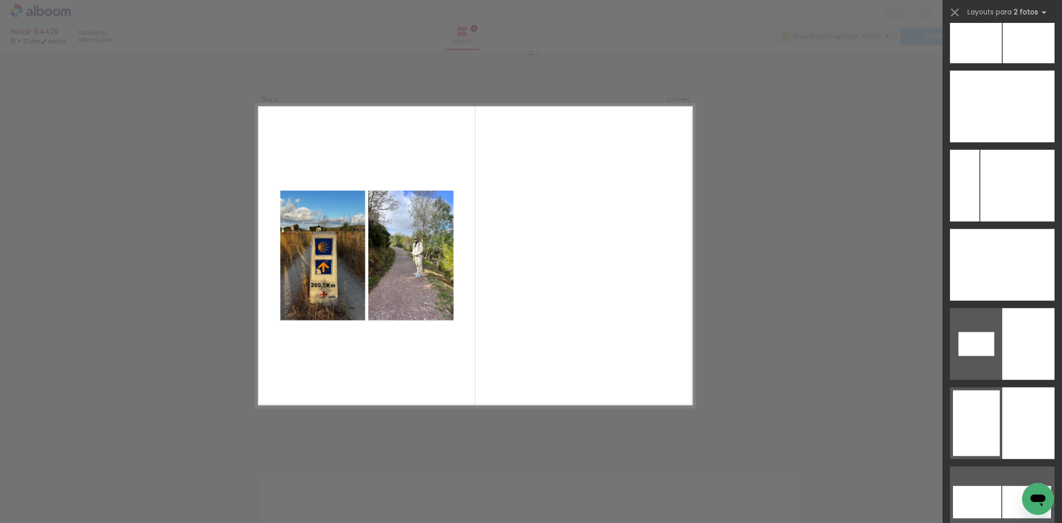
scroll to position [4148, 0]
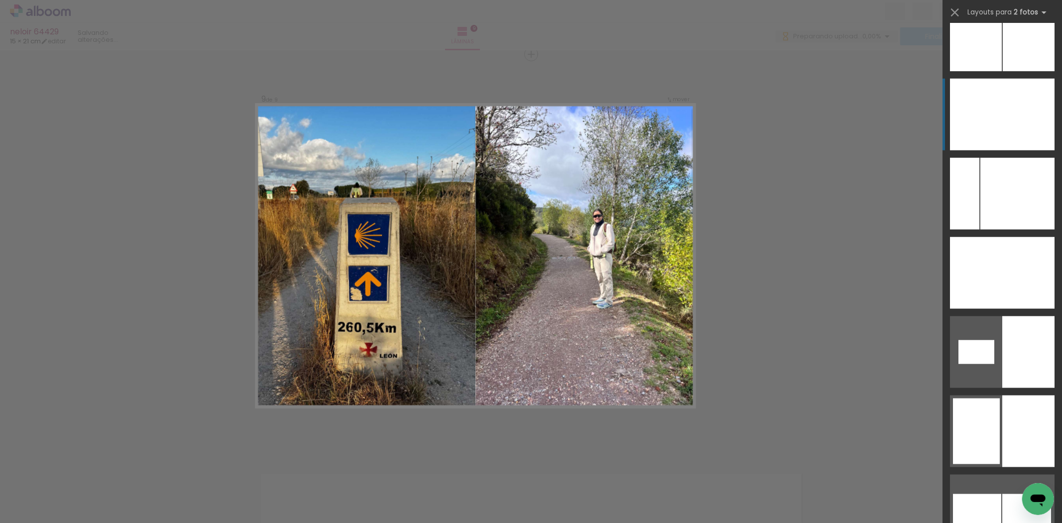
click at [0, 0] on slot at bounding box center [0, 0] width 0 height 0
click at [979, 135] on div at bounding box center [976, 115] width 52 height 72
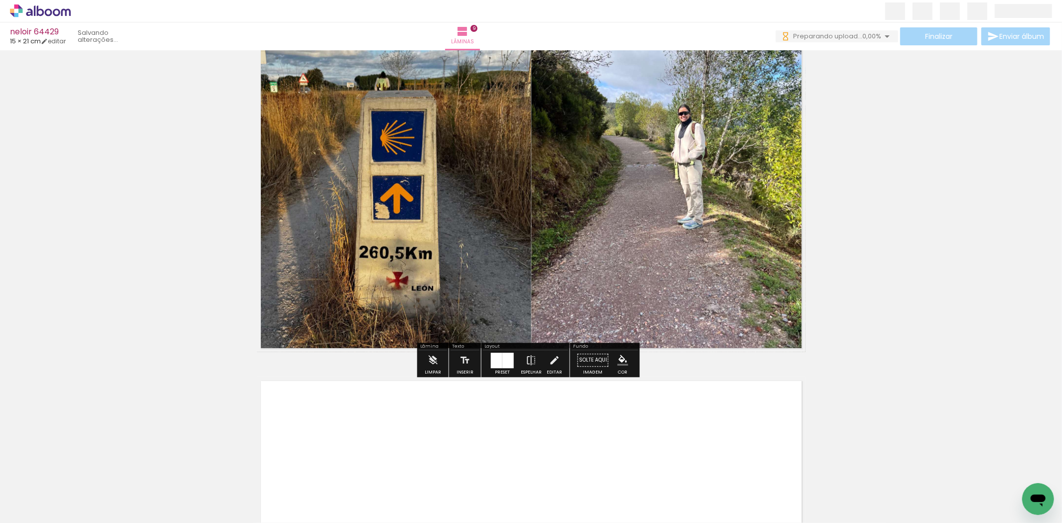
scroll to position [3457, 0]
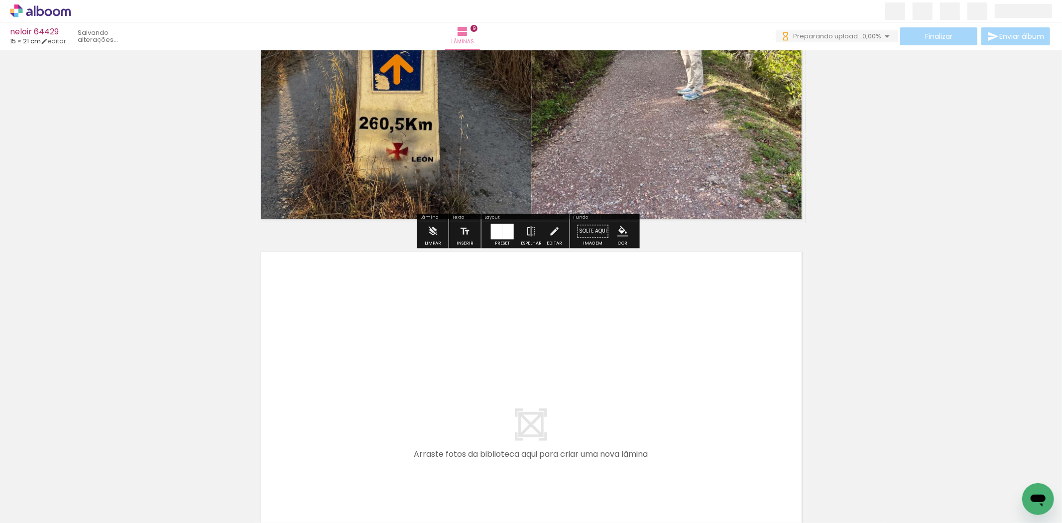
drag, startPoint x: 518, startPoint y: 493, endPoint x: 561, endPoint y: 499, distance: 43.2
click at [545, 415] on quentale-workspace at bounding box center [531, 261] width 1062 height 523
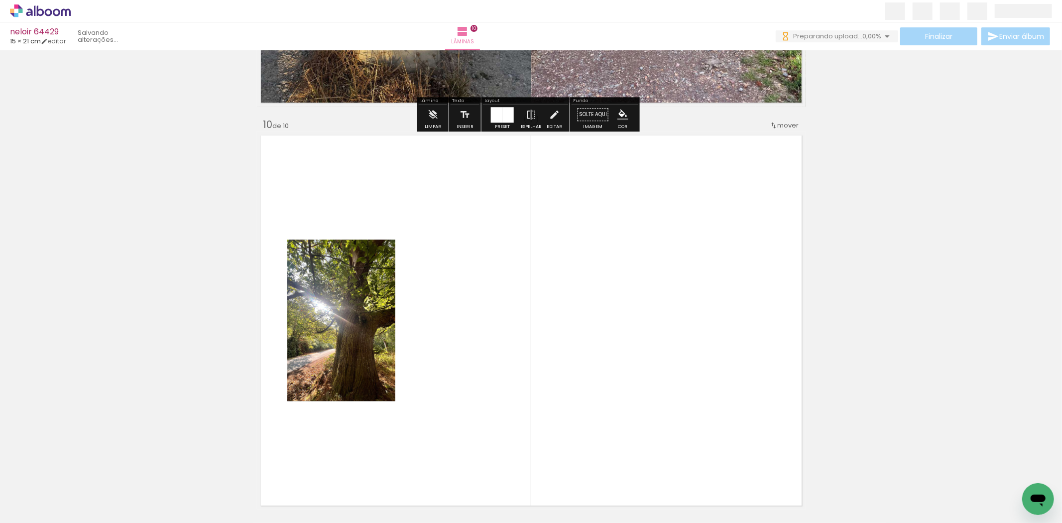
click at [556, 362] on quentale-workspace at bounding box center [531, 261] width 1062 height 523
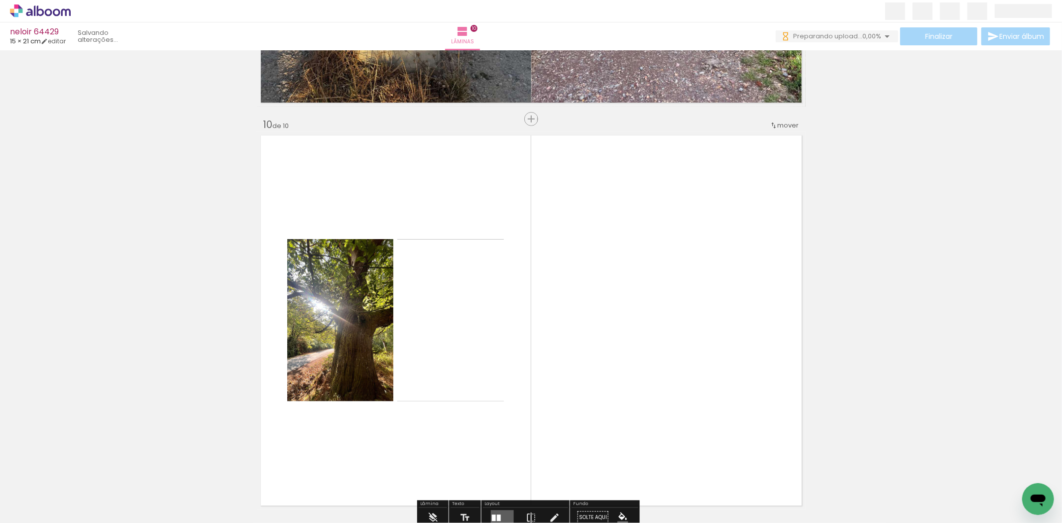
scroll to position [3639, 0]
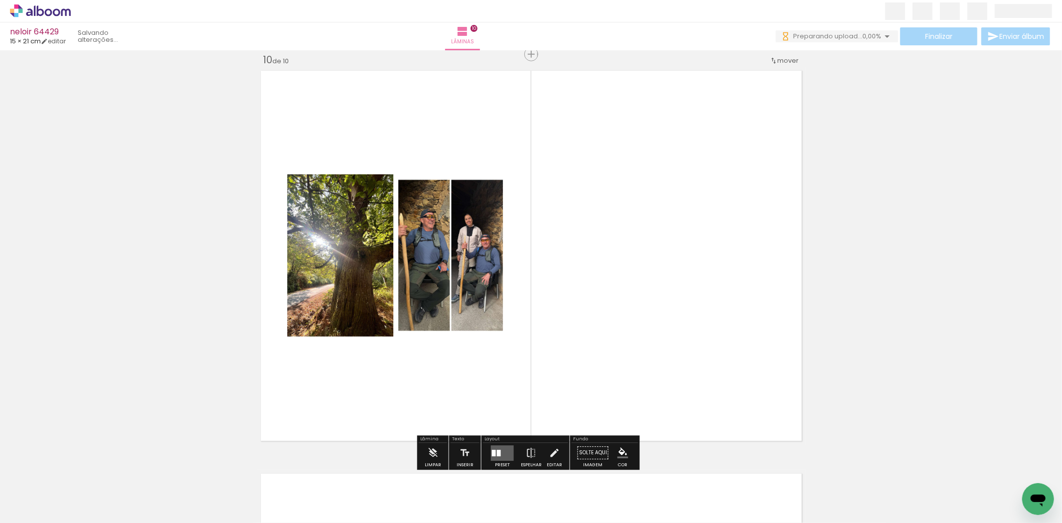
click at [503, 445] on quentale-layouter at bounding box center [502, 452] width 23 height 15
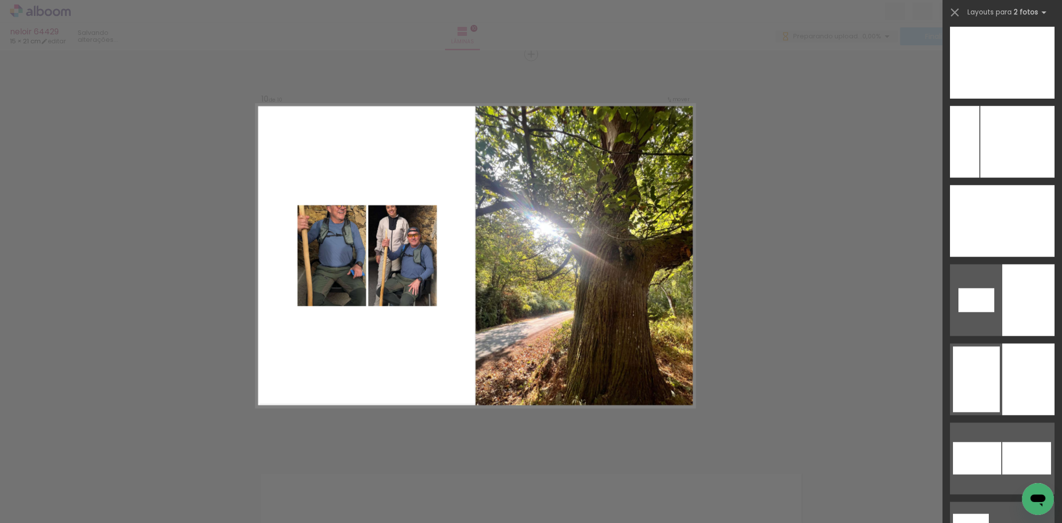
scroll to position [3813, 0]
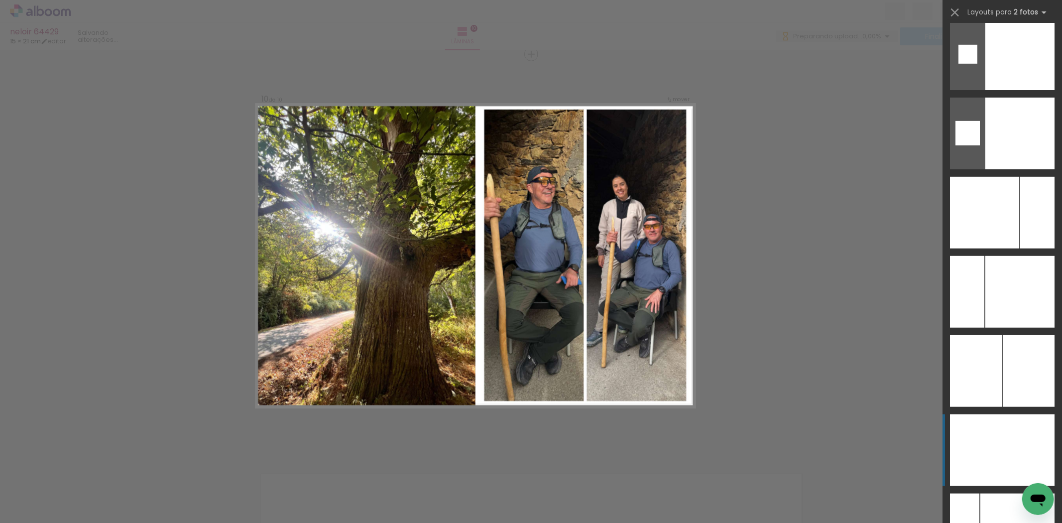
click at [980, 428] on div at bounding box center [976, 450] width 52 height 72
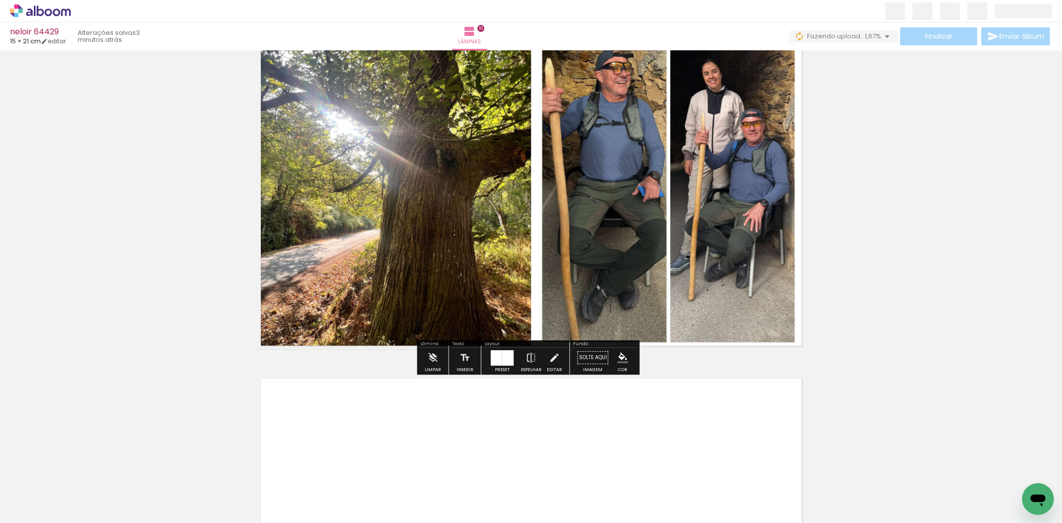
scroll to position [3860, 0]
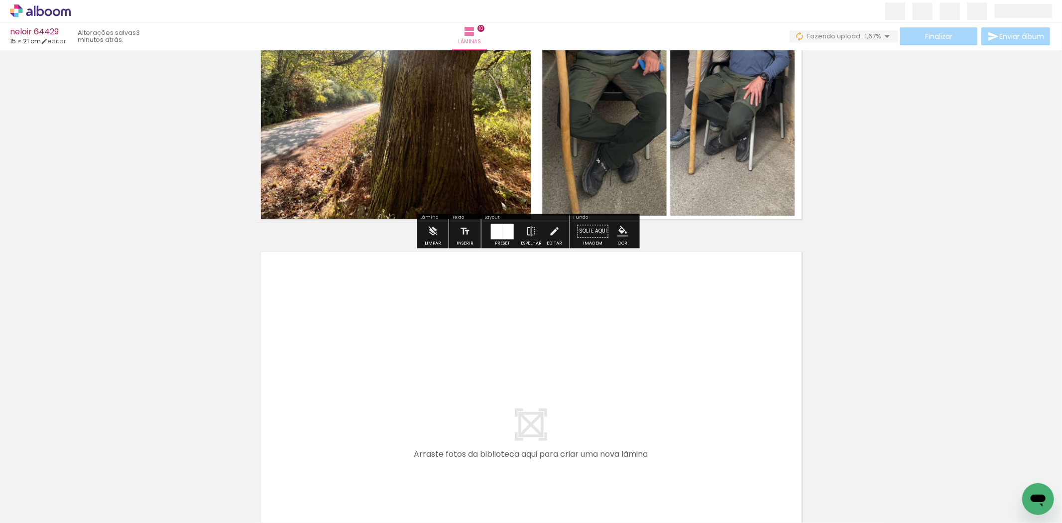
drag, startPoint x: 619, startPoint y: 479, endPoint x: 699, endPoint y: 476, distance: 79.7
click at [613, 433] on quentale-workspace at bounding box center [531, 261] width 1062 height 523
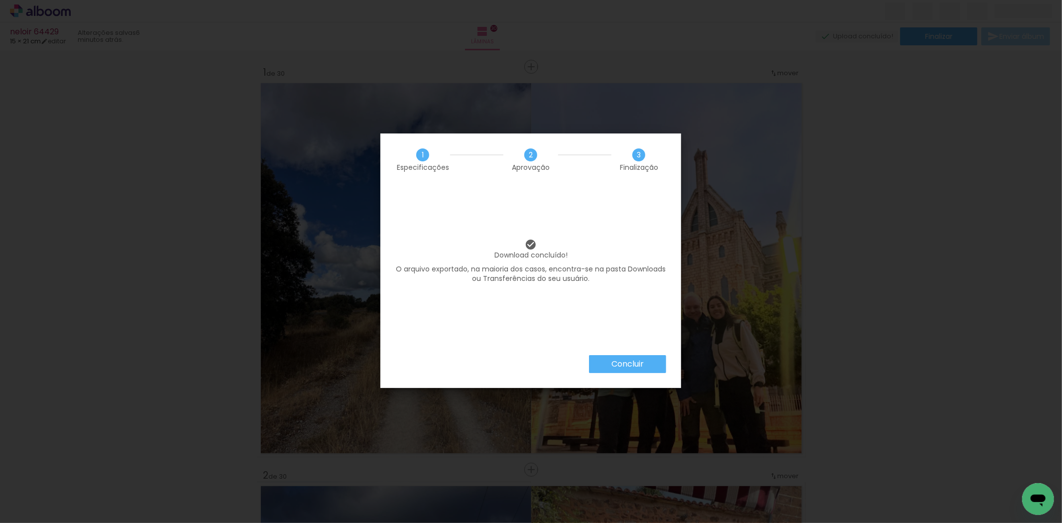
scroll to position [0, 2369]
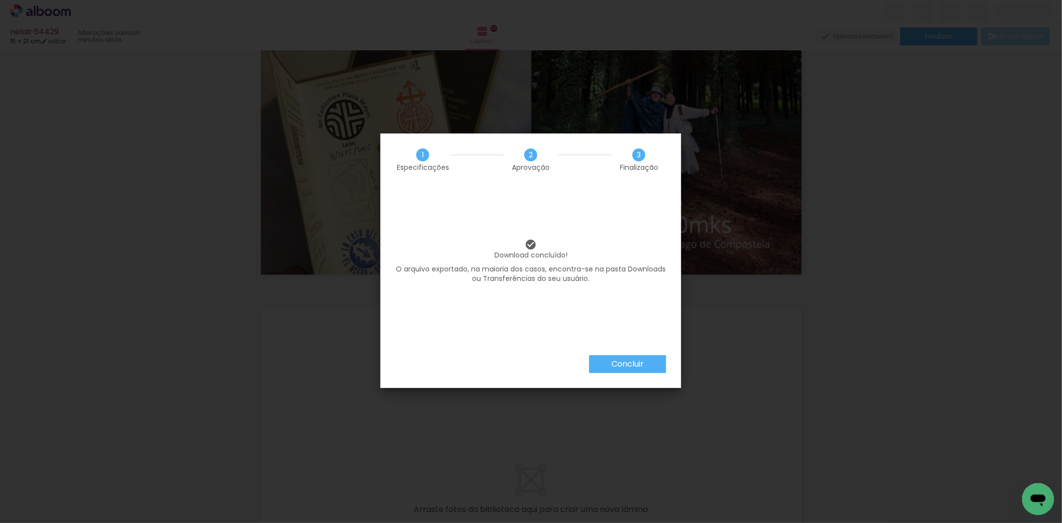
click at [0, 0] on slot "Concluir" at bounding box center [0, 0] width 0 height 0
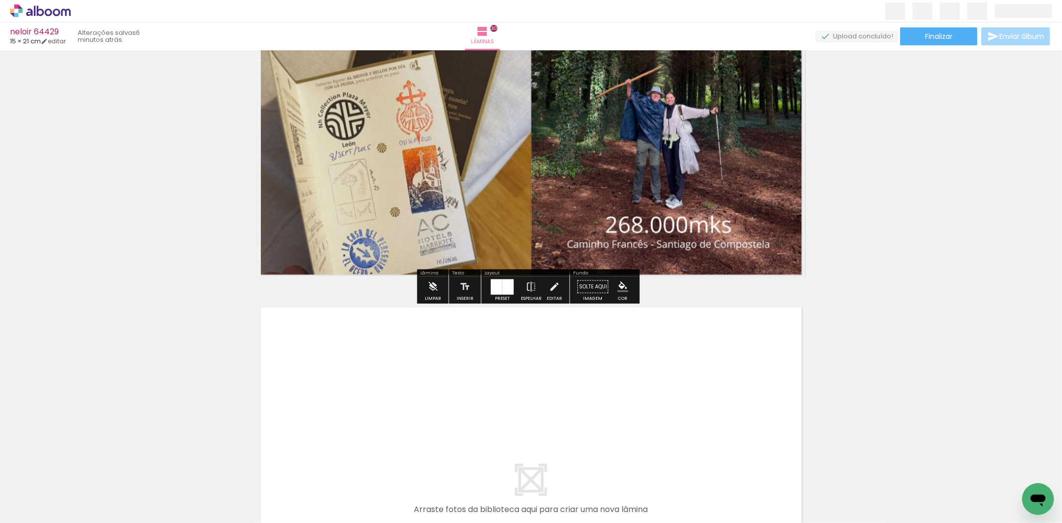
click at [16, 5] on icon at bounding box center [16, 6] width 4 height 4
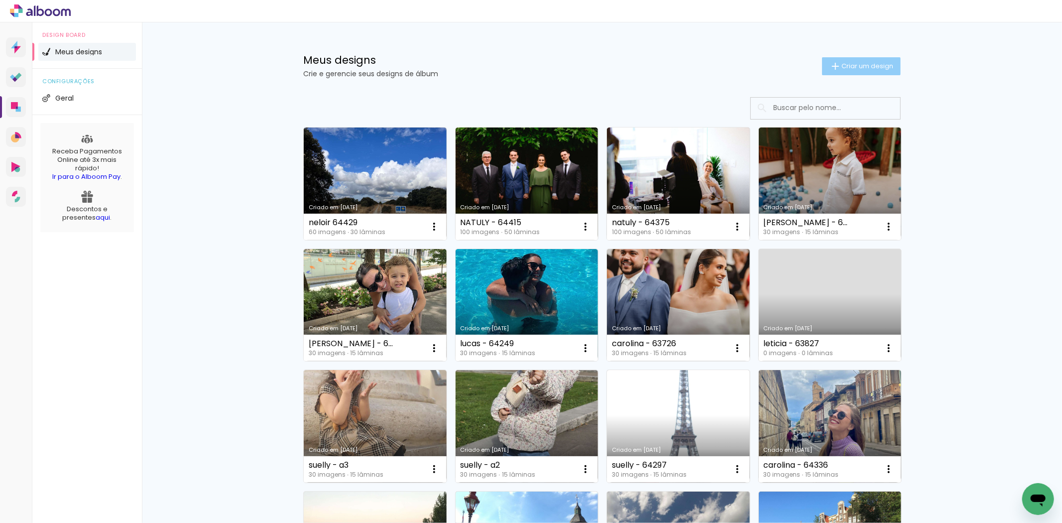
click at [852, 67] on span "Criar um design" at bounding box center [868, 66] width 52 height 6
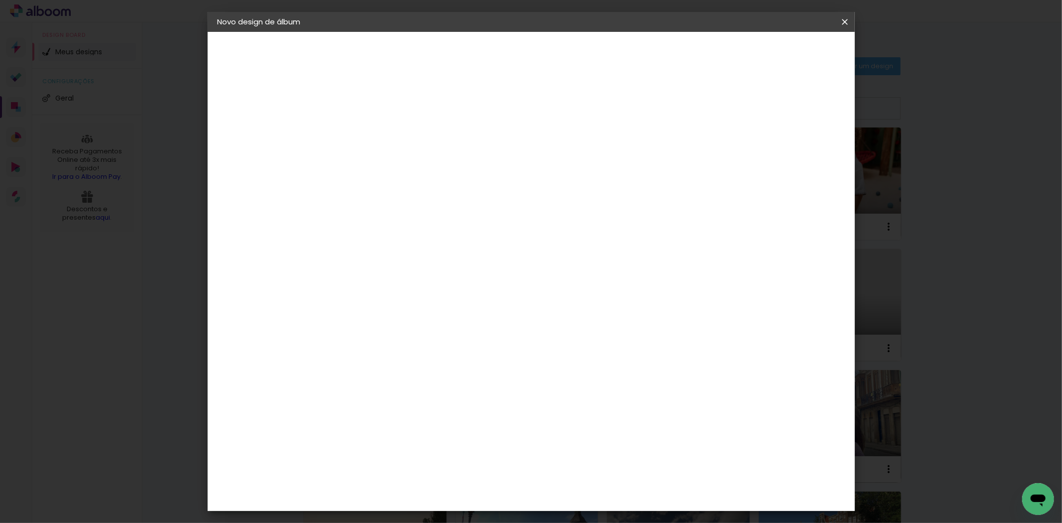
click at [380, 133] on input at bounding box center [380, 133] width 0 height 15
type input "[PERSON_NAME] - 64393"
type paper-input "[PERSON_NAME] - 64393"
click at [0, 0] on slot "Avançar" at bounding box center [0, 0] width 0 height 0
click at [567, 159] on paper-item "Tamanho Livre" at bounding box center [519, 151] width 96 height 22
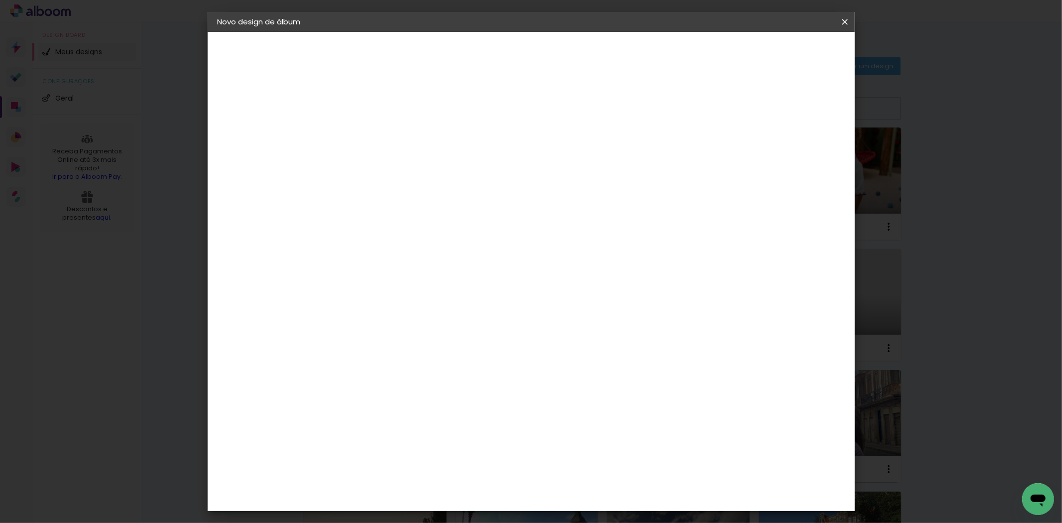
click at [0, 0] on slot "Avançar" at bounding box center [0, 0] width 0 height 0
click at [590, 411] on input "60" at bounding box center [586, 414] width 26 height 15
type input "40"
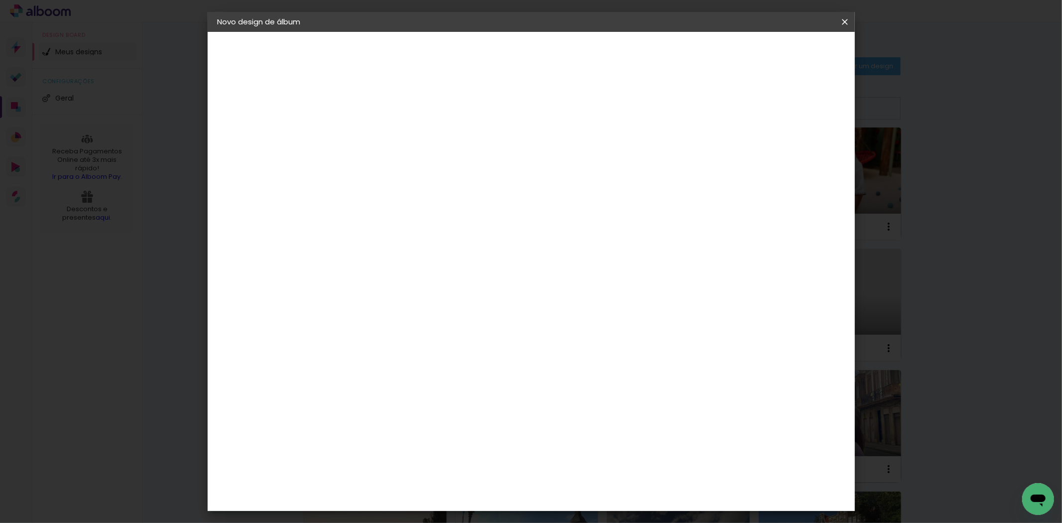
type paper-input "40"
click at [362, 331] on div "cm" at bounding box center [368, 331] width 12 height 15
click at [345, 336] on input "30" at bounding box center [349, 331] width 26 height 15
click at [346, 336] on input "30" at bounding box center [349, 331] width 26 height 15
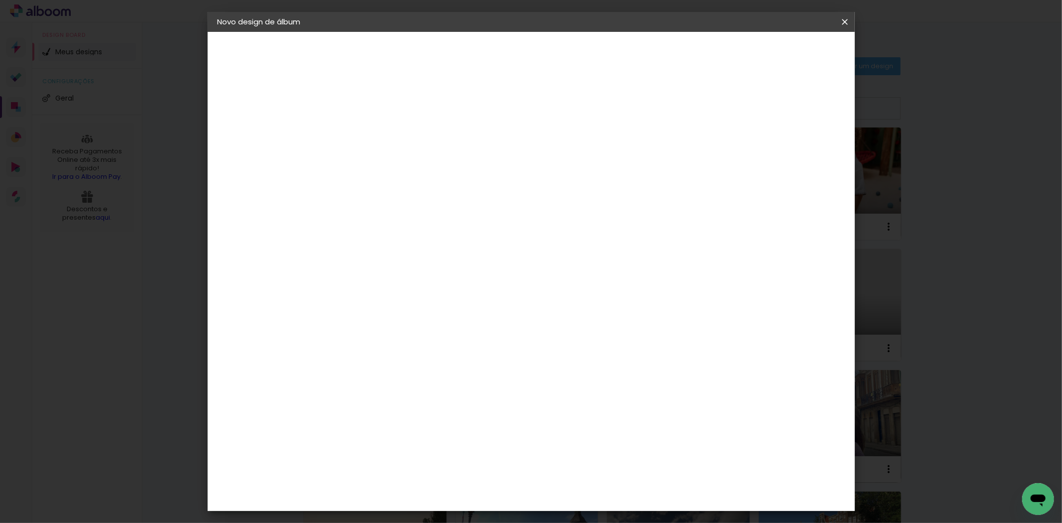
type input "25,4"
type paper-input "25,4"
type input "4"
type paper-input "4"
click at [792, 152] on input "4" at bounding box center [789, 150] width 18 height 15
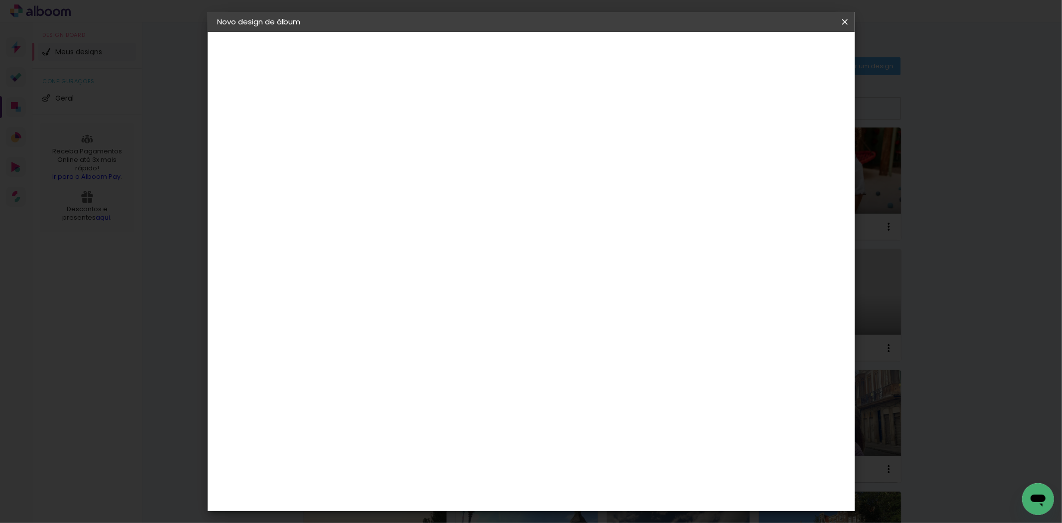
type input "3"
type paper-input "3"
click at [794, 152] on input "3" at bounding box center [793, 150] width 18 height 15
type input "2"
type paper-input "2"
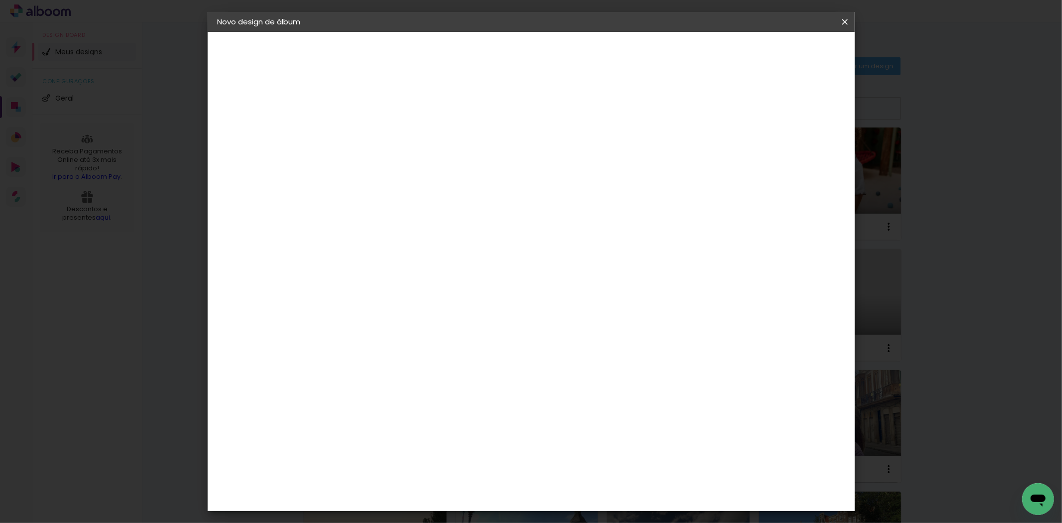
click at [799, 152] on input "2" at bounding box center [793, 150] width 18 height 15
click at [782, 56] on span "Iniciar design" at bounding box center [759, 52] width 45 height 7
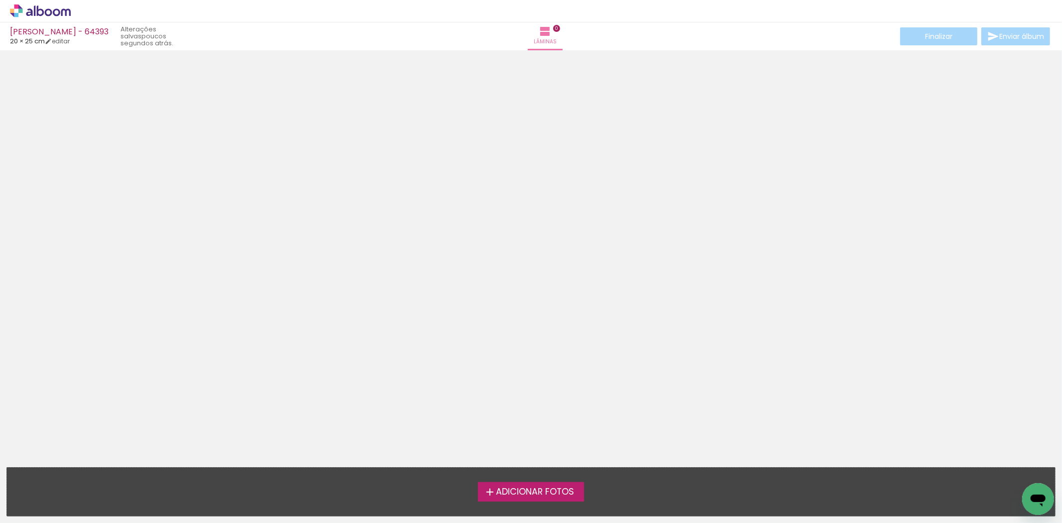
click at [1002, 226] on div at bounding box center [531, 255] width 1062 height 403
